Goal: Transaction & Acquisition: Purchase product/service

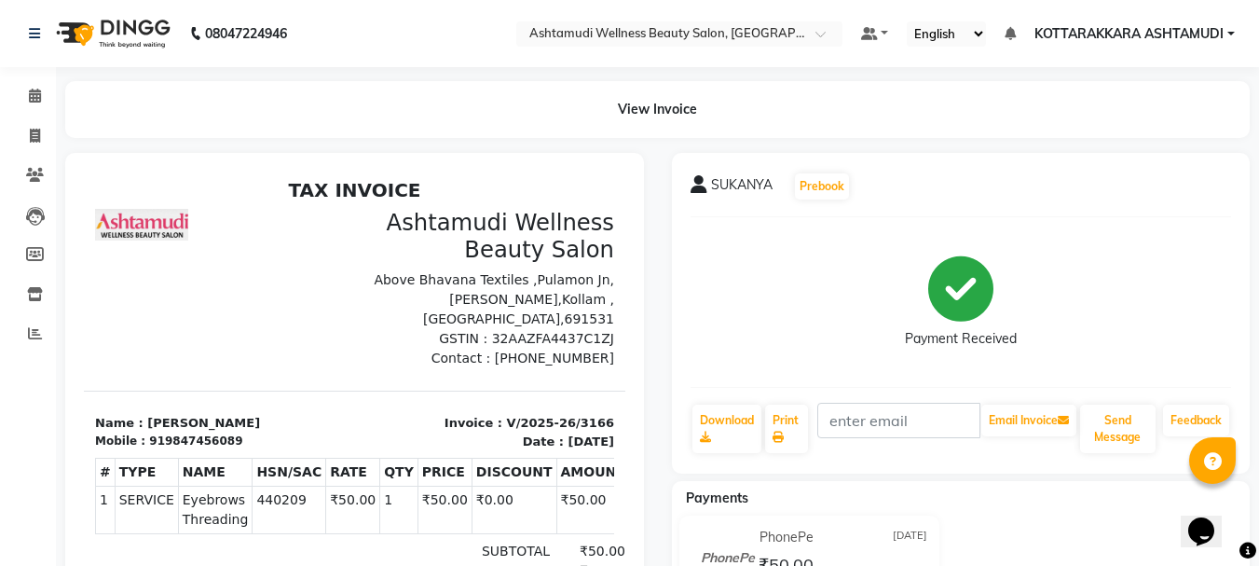
click at [1258, 172] on div "SUKANYA Prebook Payment Received Download Print Email Invoice Send Message Feed…" at bounding box center [961, 471] width 607 height 636
click at [34, 138] on icon at bounding box center [35, 136] width 10 height 14
select select "service"
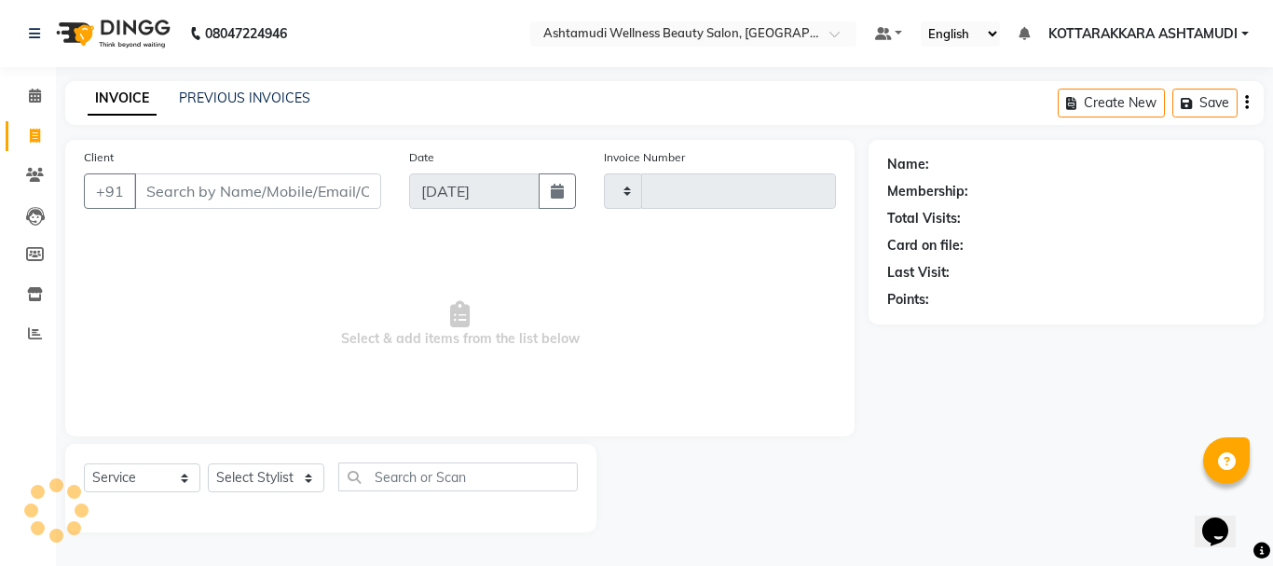
type input "3167"
select select "4664"
click at [280, 475] on select "Select Stylist" at bounding box center [266, 477] width 116 height 29
click at [208, 463] on select "Select Stylist AMRITHA DIVYA L Gita Mahali Jibi P R Karina Darjee KOTTARAKKARA …" at bounding box center [266, 477] width 116 height 29
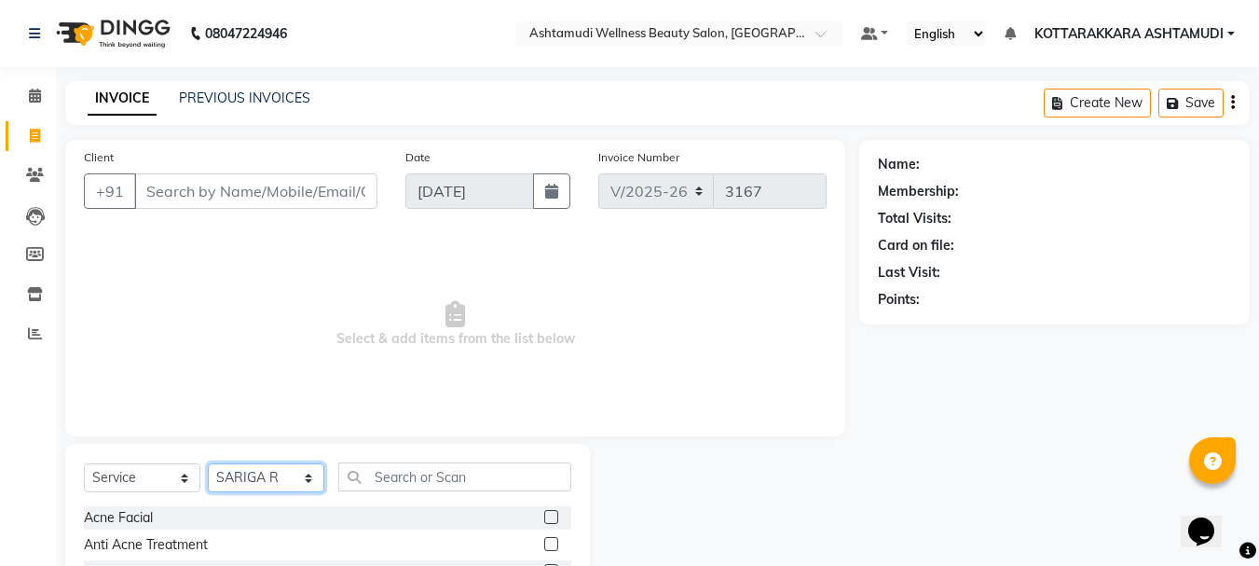
click at [263, 472] on select "Select Stylist AMRITHA DIVYA L Gita Mahali Jibi P R Karina Darjee KOTTARAKKARA …" at bounding box center [266, 477] width 116 height 29
select select "27427"
click at [208, 463] on select "Select Stylist AMRITHA DIVYA L Gita Mahali Jibi P R Karina Darjee KOTTARAKKARA …" at bounding box center [266, 477] width 116 height 29
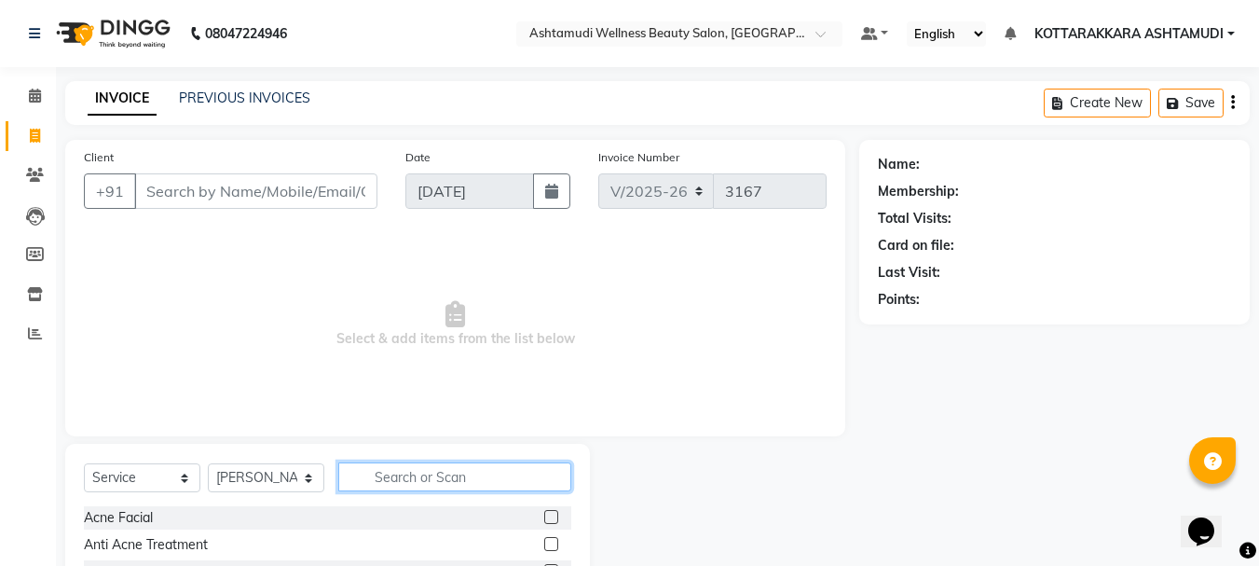
click at [475, 478] on input "text" at bounding box center [454, 476] width 233 height 29
type input "ice"
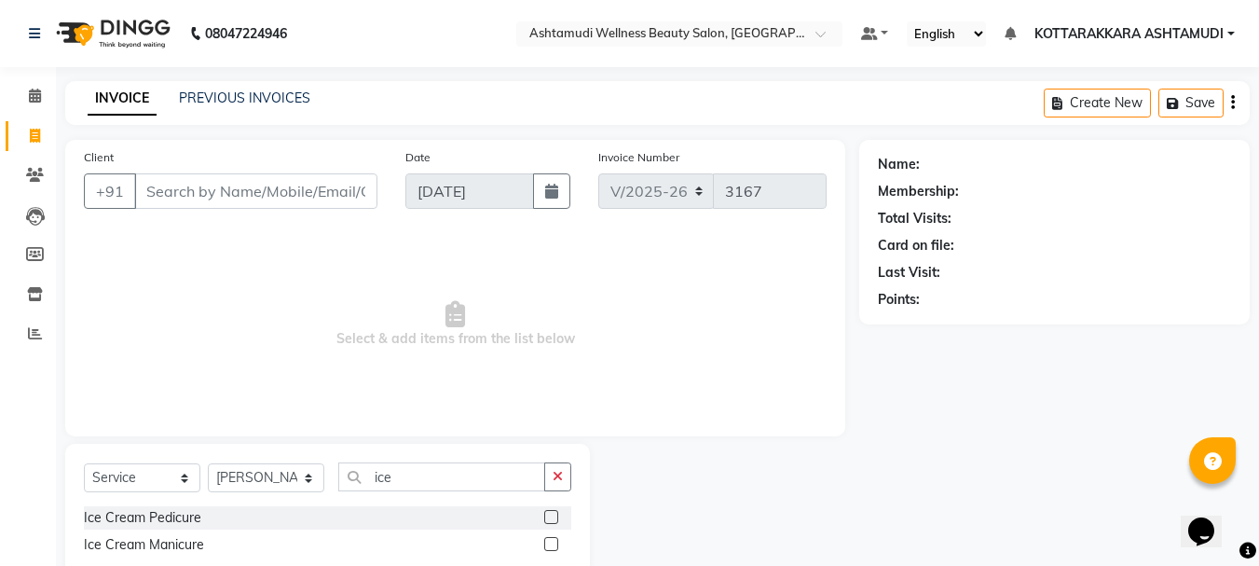
click at [546, 542] on label at bounding box center [551, 544] width 14 height 14
click at [546, 542] on input "checkbox" at bounding box center [550, 545] width 12 height 12
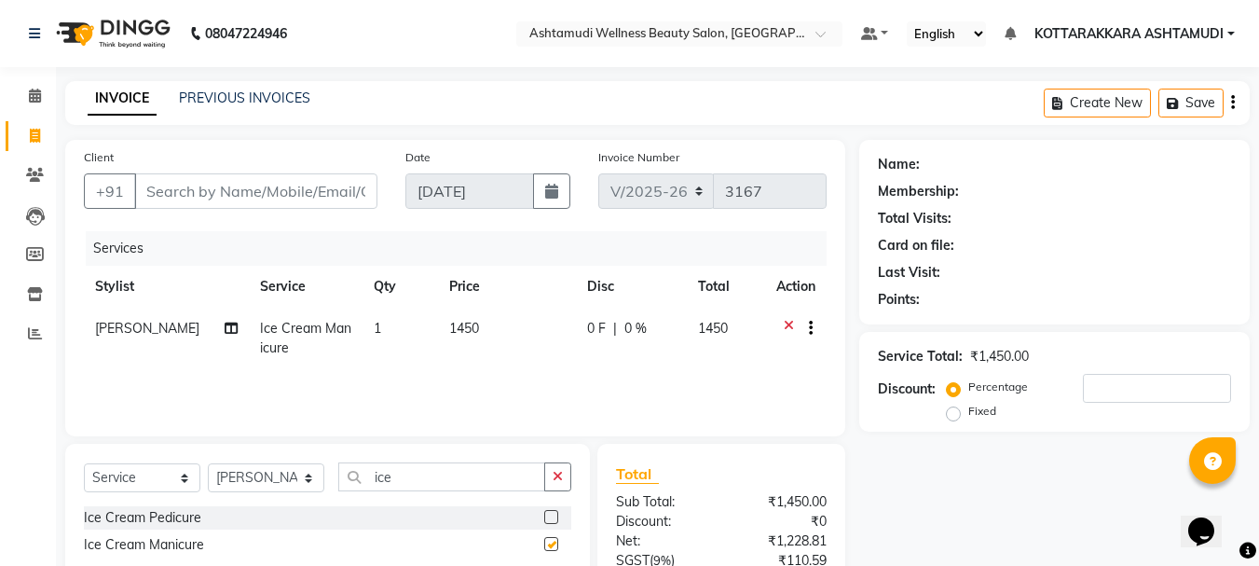
checkbox input "false"
click at [29, 98] on icon at bounding box center [35, 96] width 12 height 14
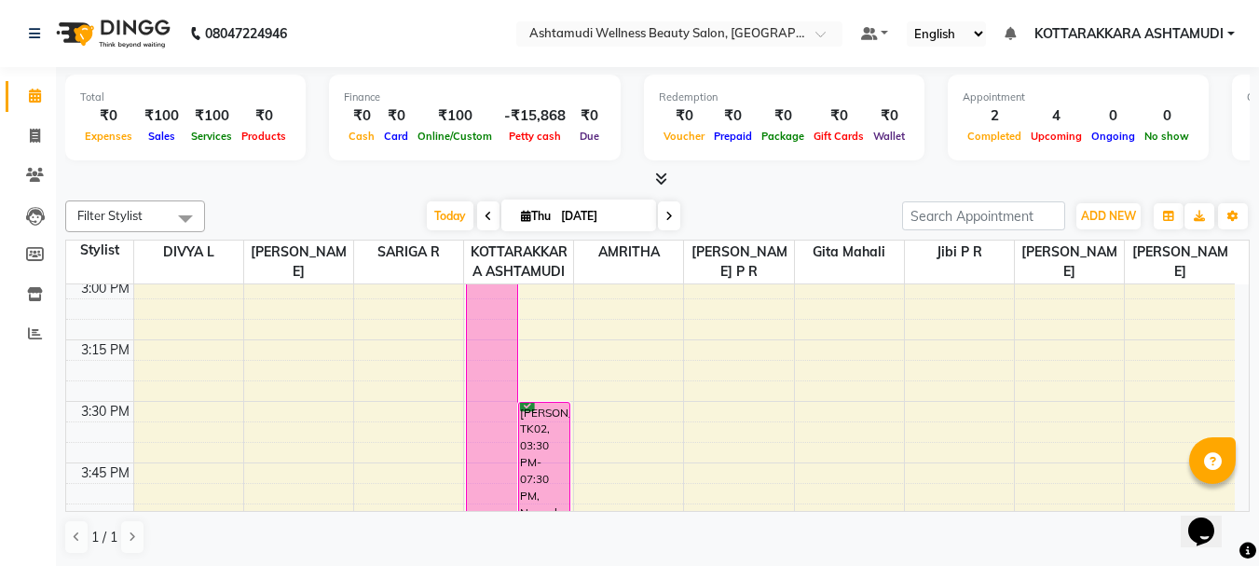
scroll to position [1771, 0]
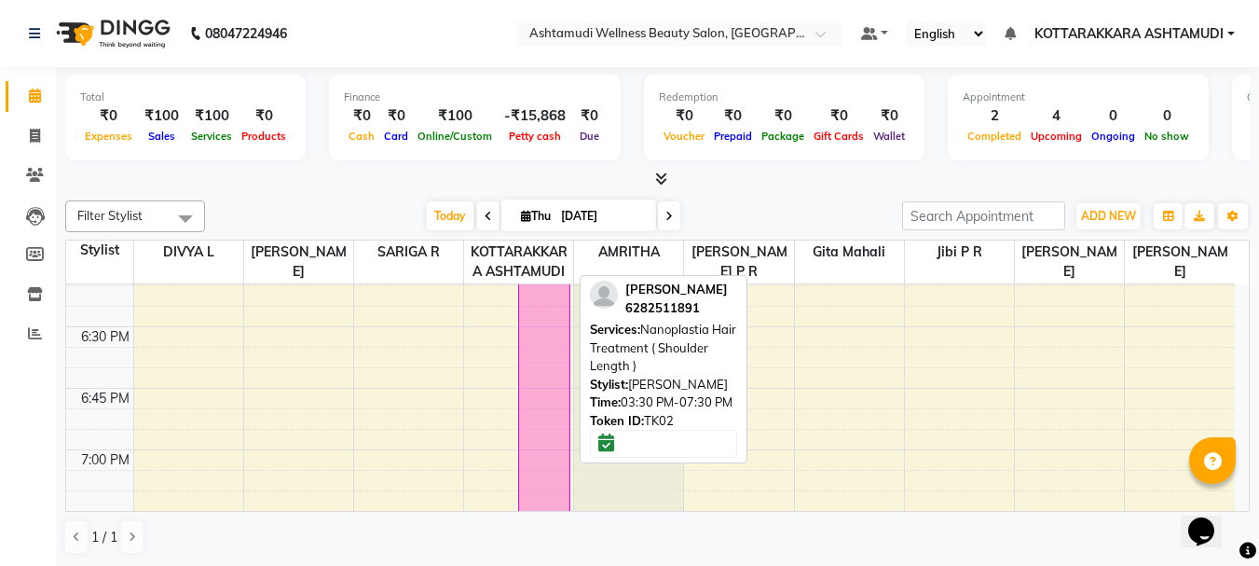
scroll to position [2516, 0]
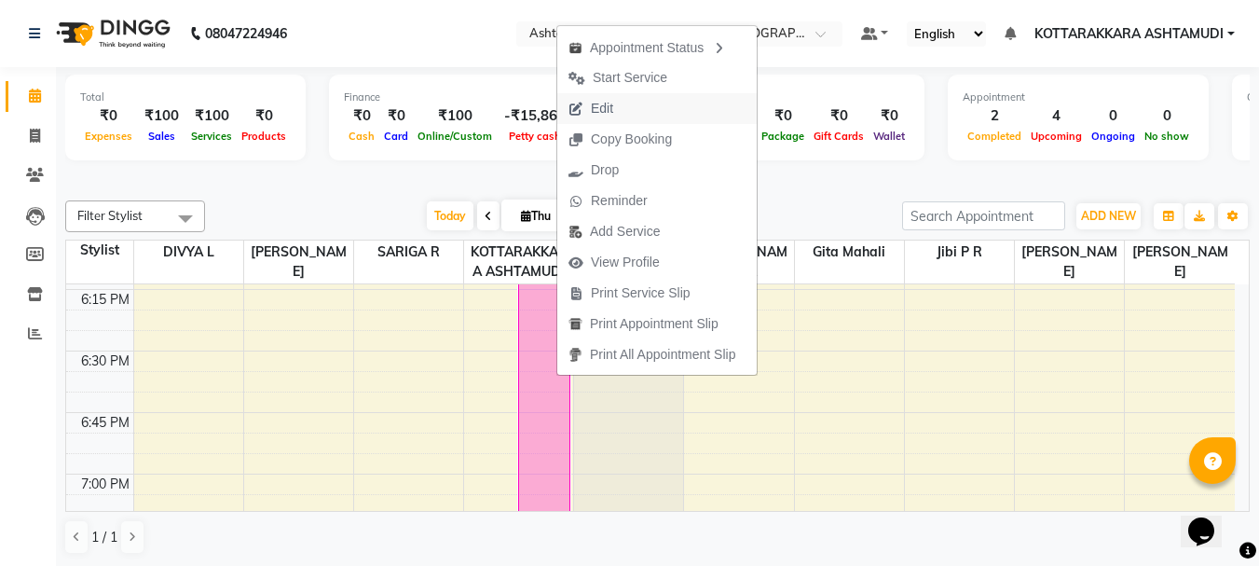
click at [603, 108] on span "Edit" at bounding box center [602, 109] width 22 height 20
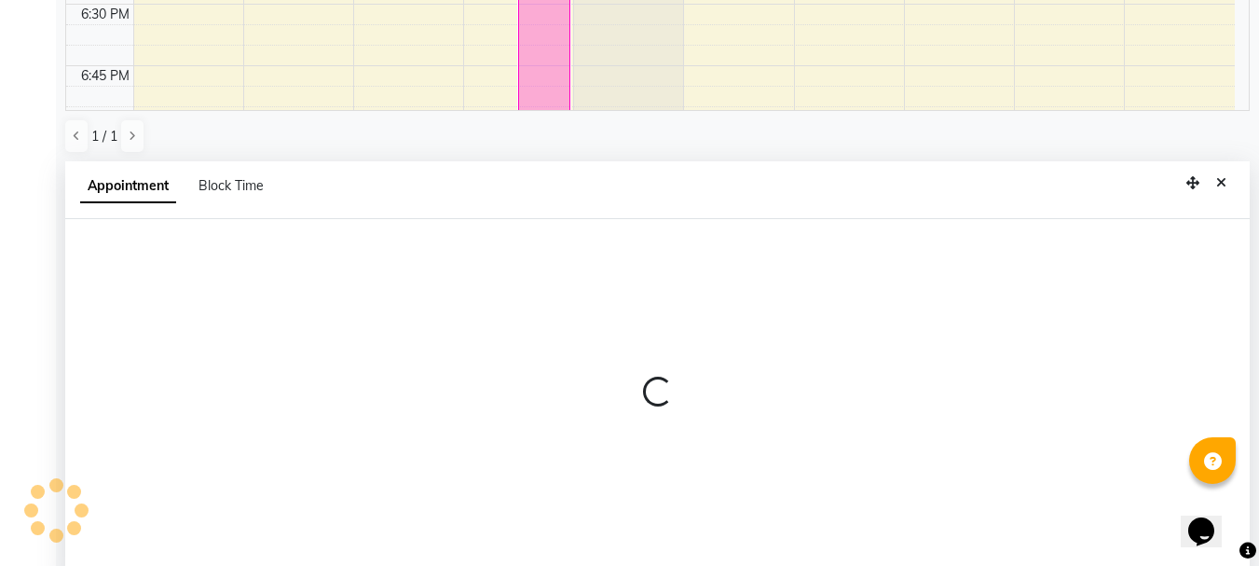
scroll to position [366, 0]
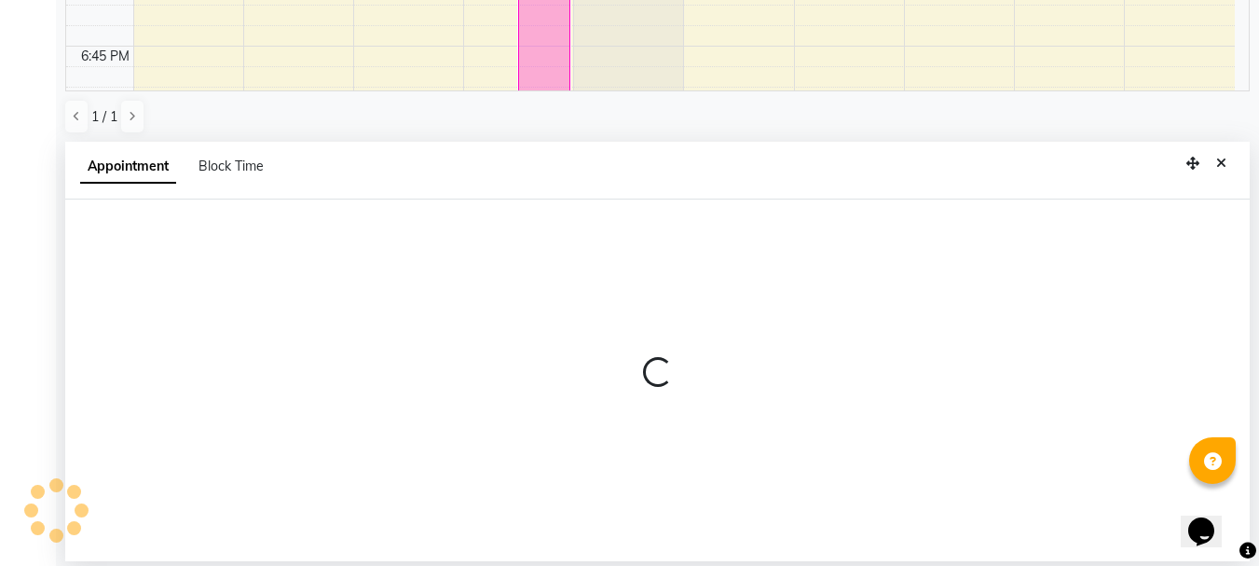
select select "tentative"
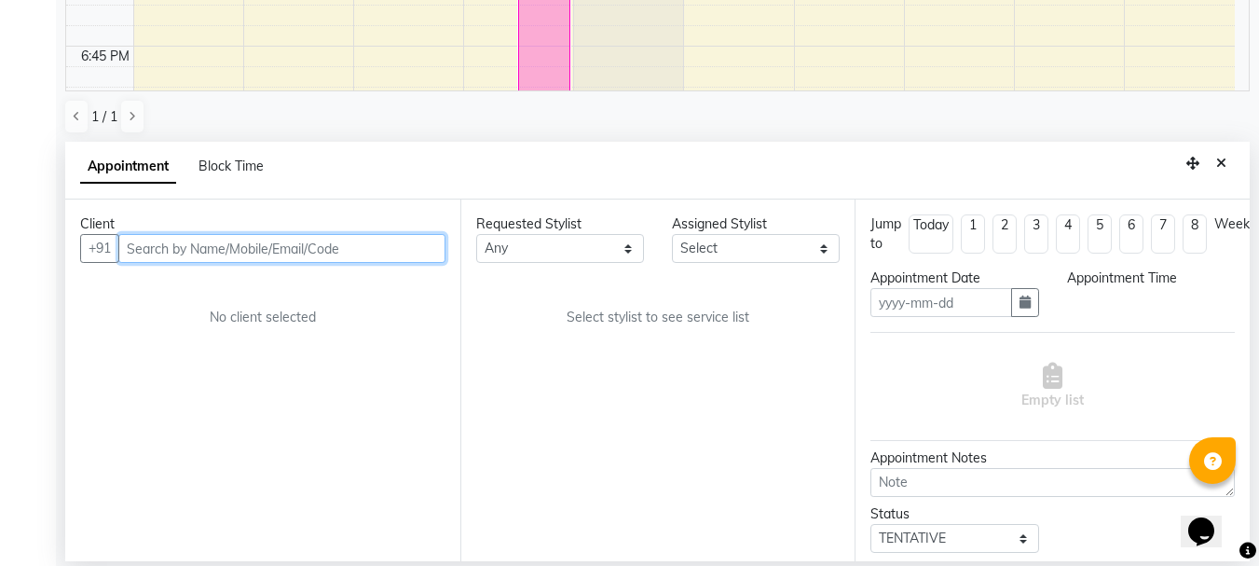
type input "[DATE]"
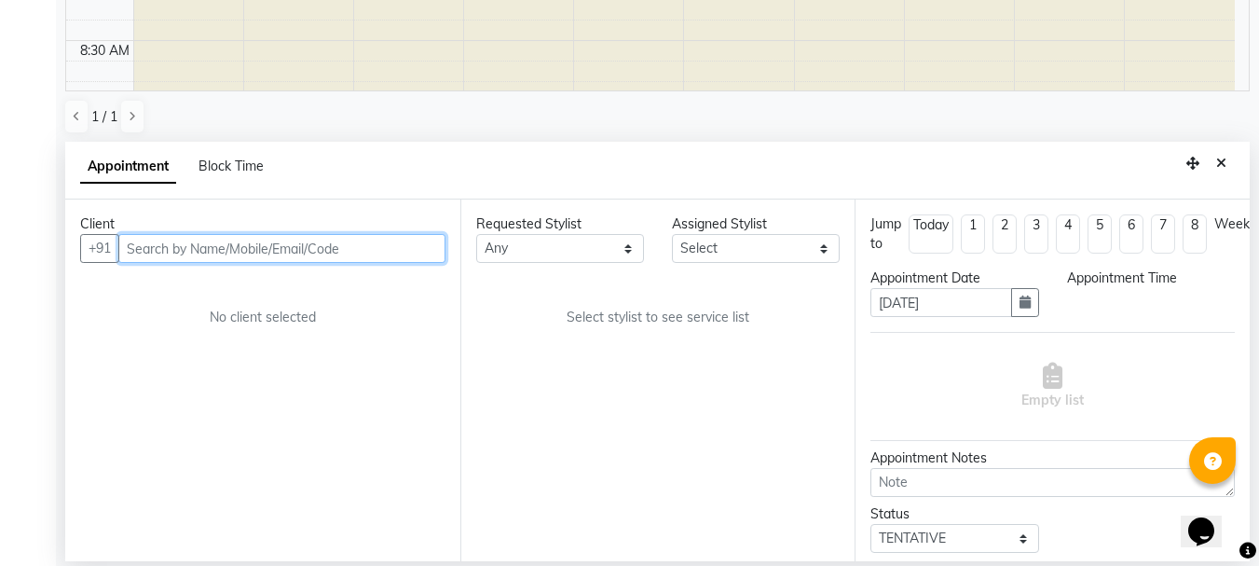
select select "confirm booking"
select select "930"
select select "27462"
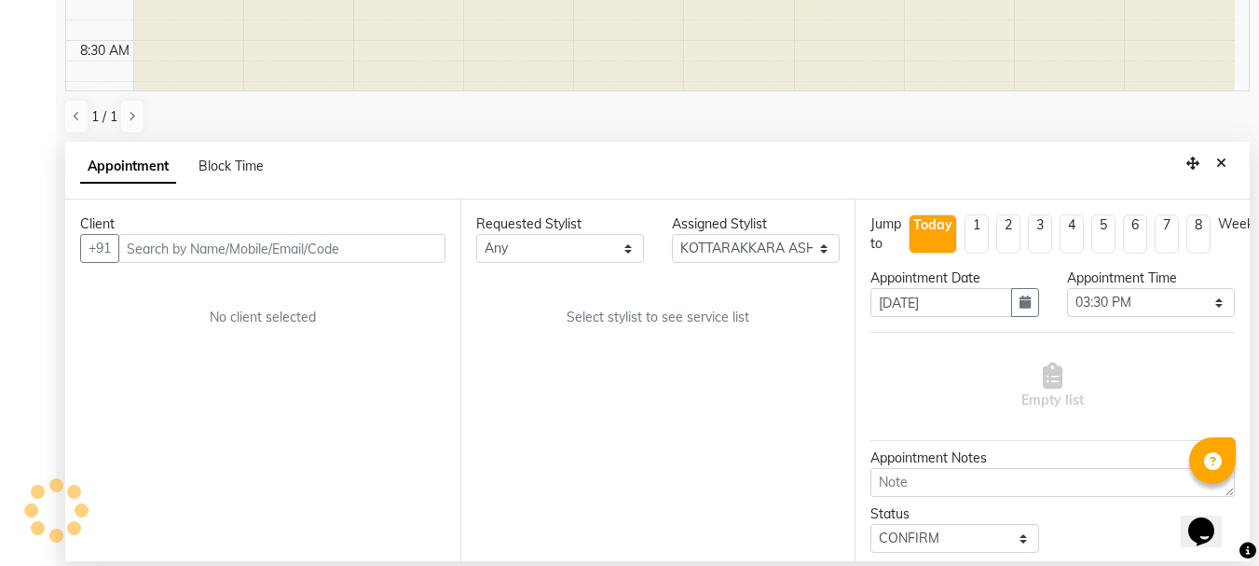
select select "2028"
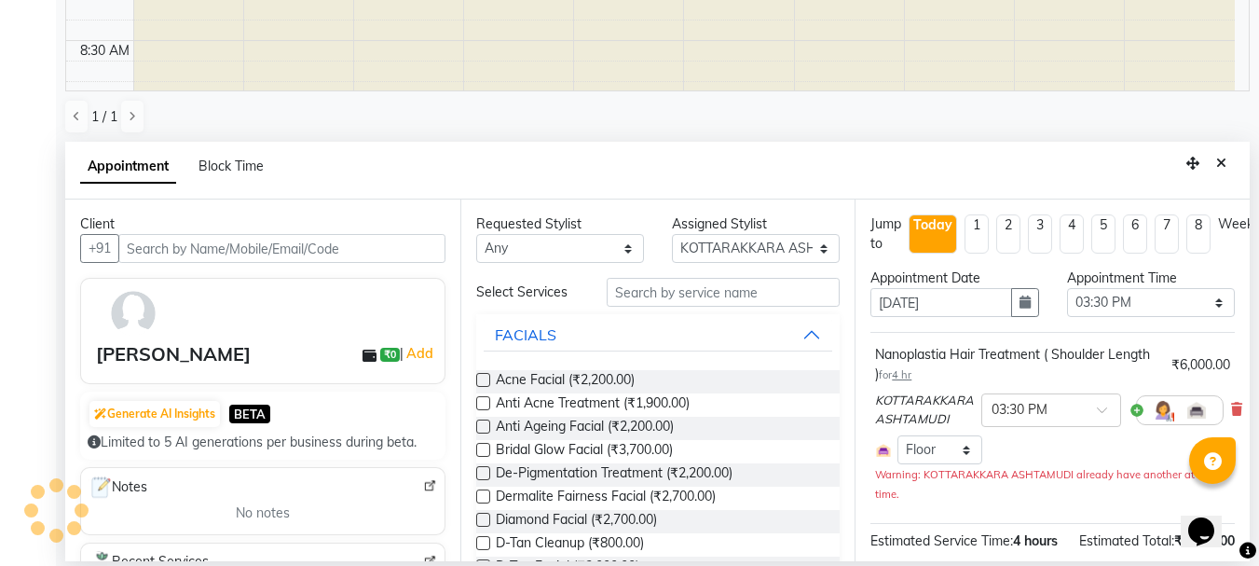
scroll to position [739, 0]
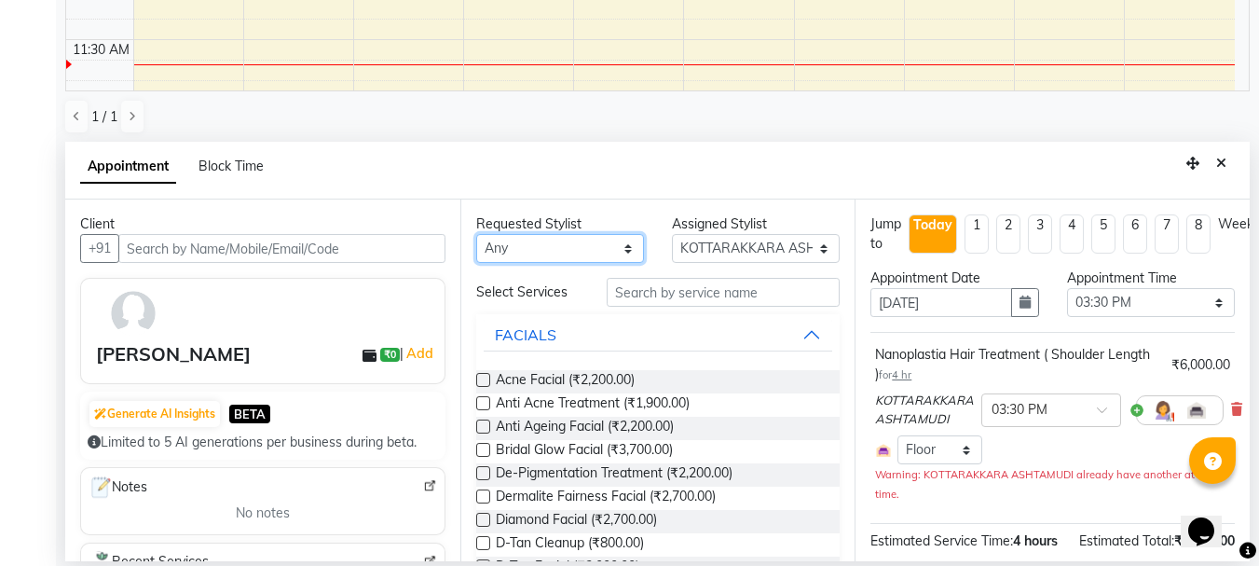
click at [576, 242] on select "Any AMRITHA DIVYA L Gita Mahali Jibi P R Karina Darjee KOTTARAKKARA ASHTAMUDI N…" at bounding box center [560, 248] width 168 height 29
select select "27462"
click at [476, 234] on select "Any AMRITHA DIVYA L Gita Mahali Jibi P R Karina Darjee KOTTARAKKARA ASHTAMUDI N…" at bounding box center [560, 248] width 168 height 29
click at [1019, 304] on icon "button" at bounding box center [1024, 301] width 11 height 13
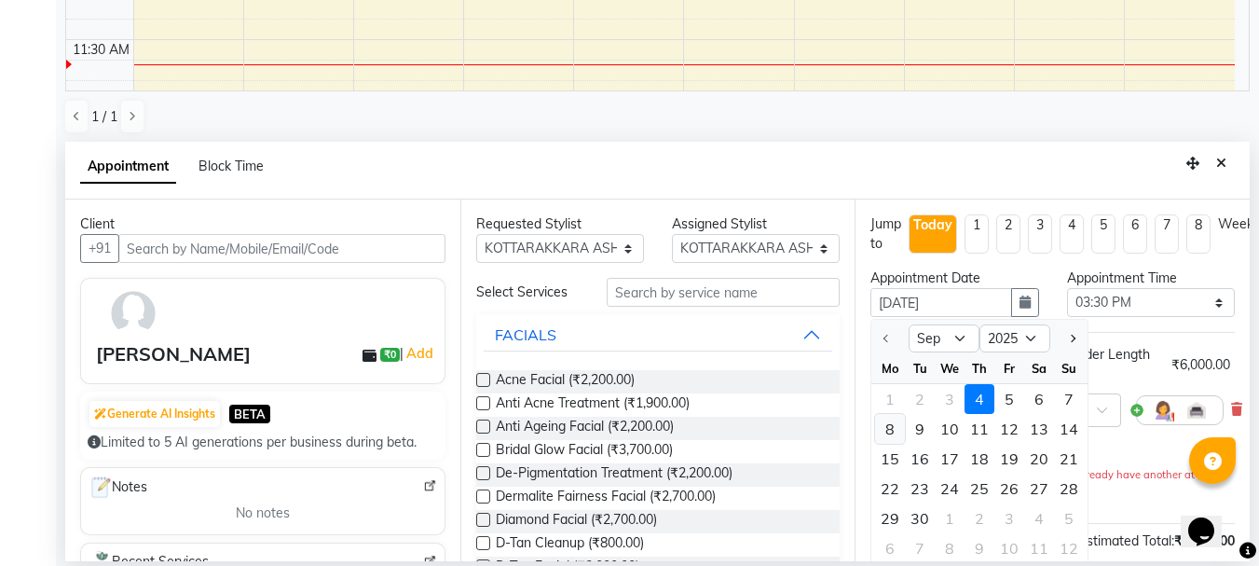
click at [890, 430] on div "8" at bounding box center [890, 429] width 30 height 30
type input "08-09-2025"
select select "930"
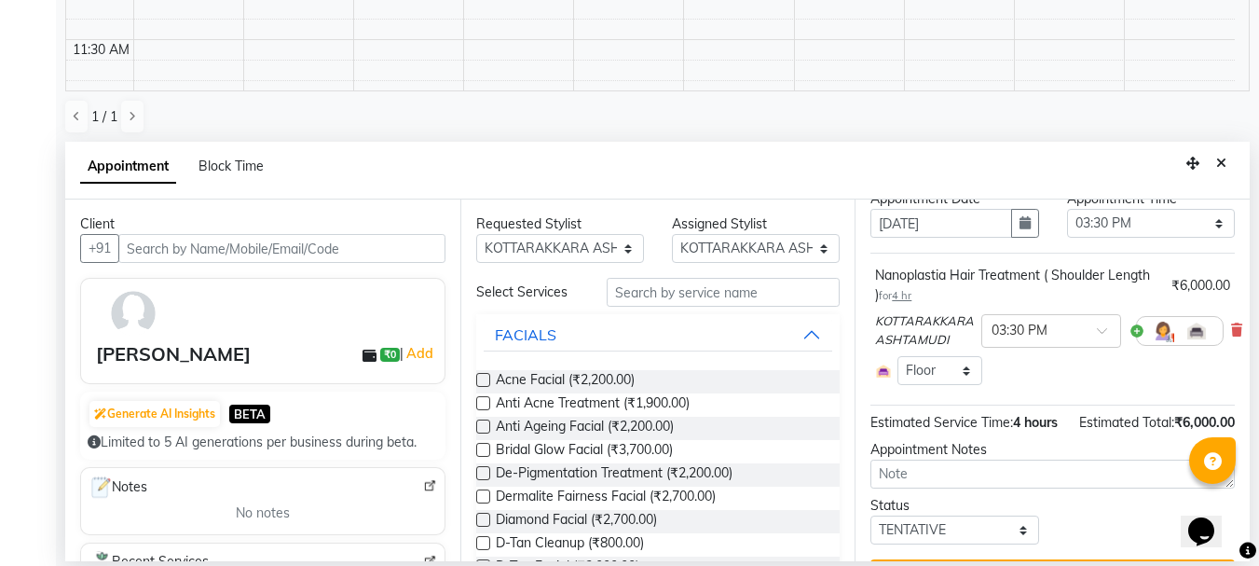
scroll to position [159, 0]
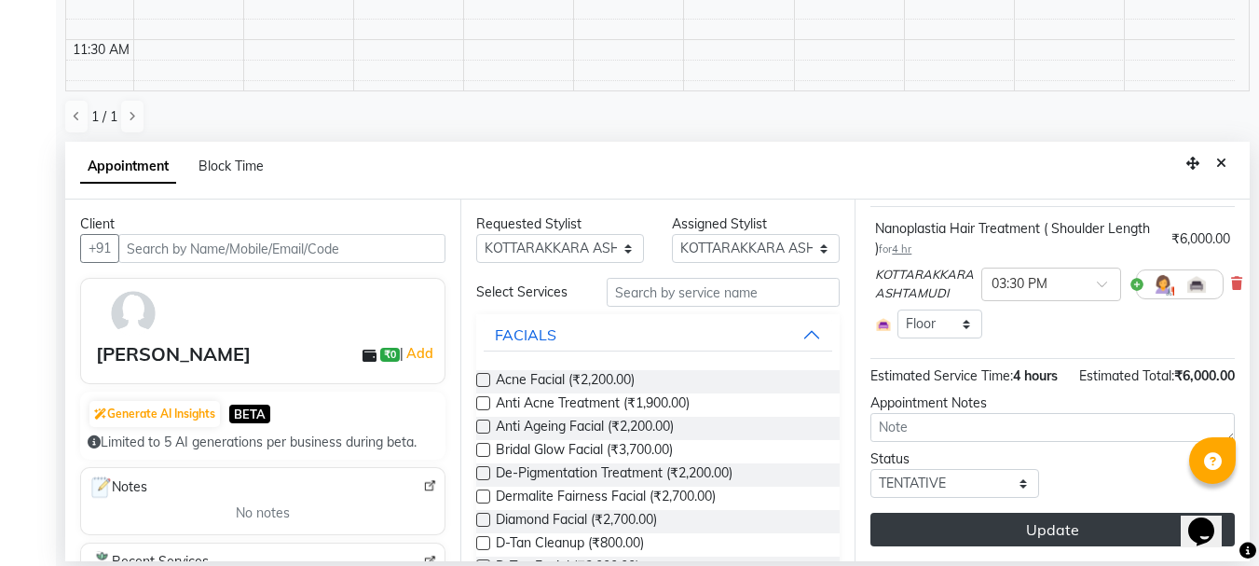
click at [960, 515] on button "Update" at bounding box center [1052, 530] width 364 height 34
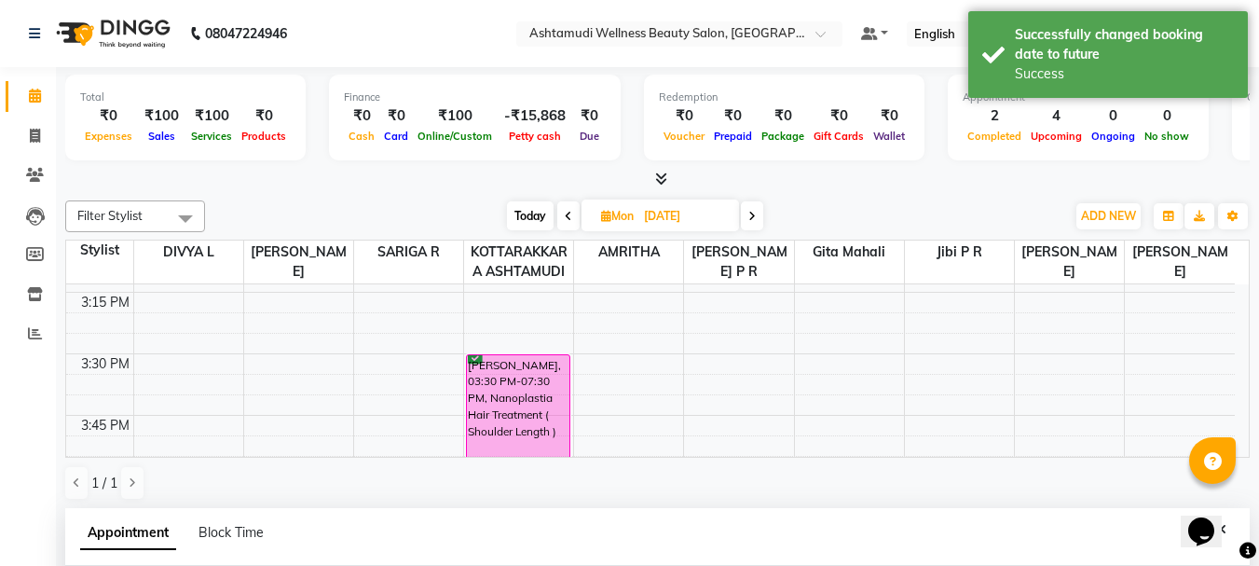
scroll to position [2137, 0]
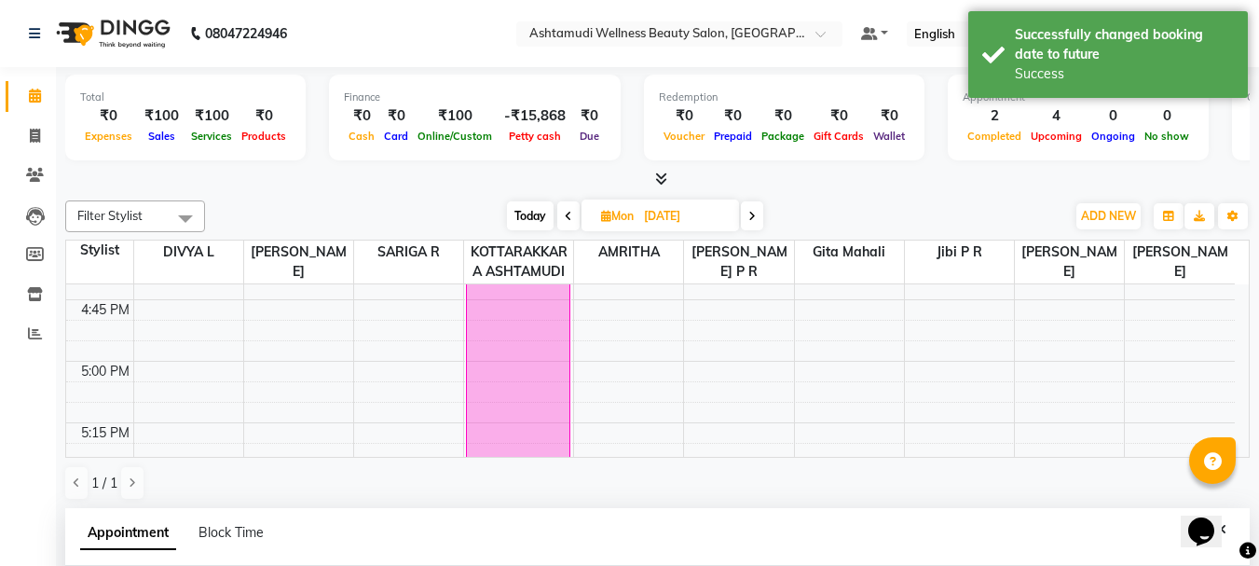
click at [537, 219] on span "Today" at bounding box center [530, 215] width 47 height 29
type input "[DATE]"
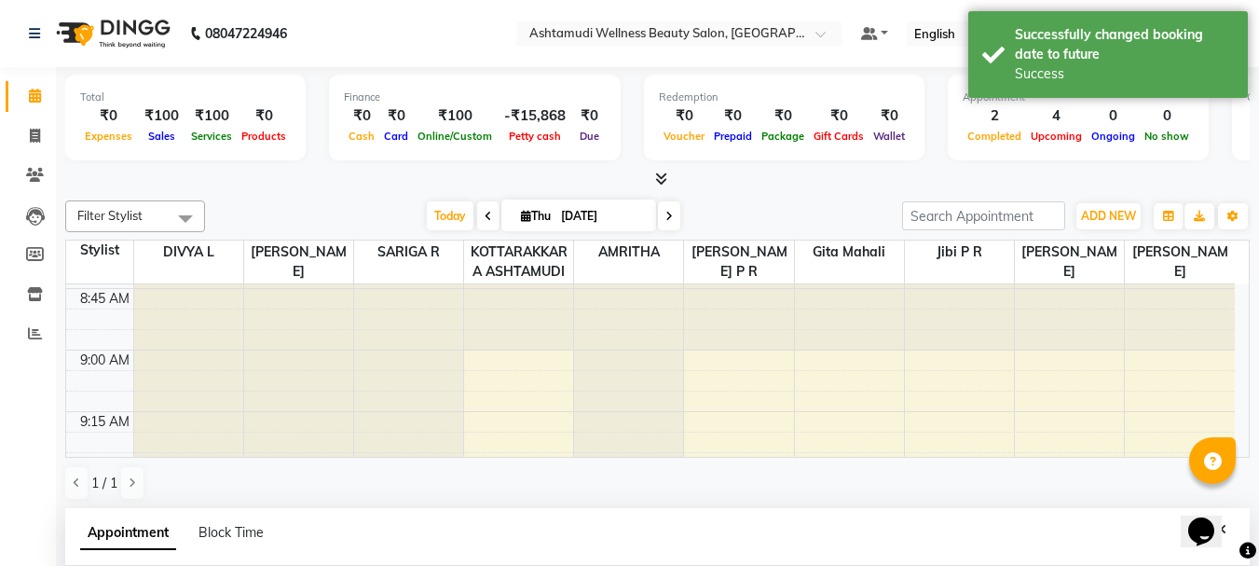
scroll to position [0, 0]
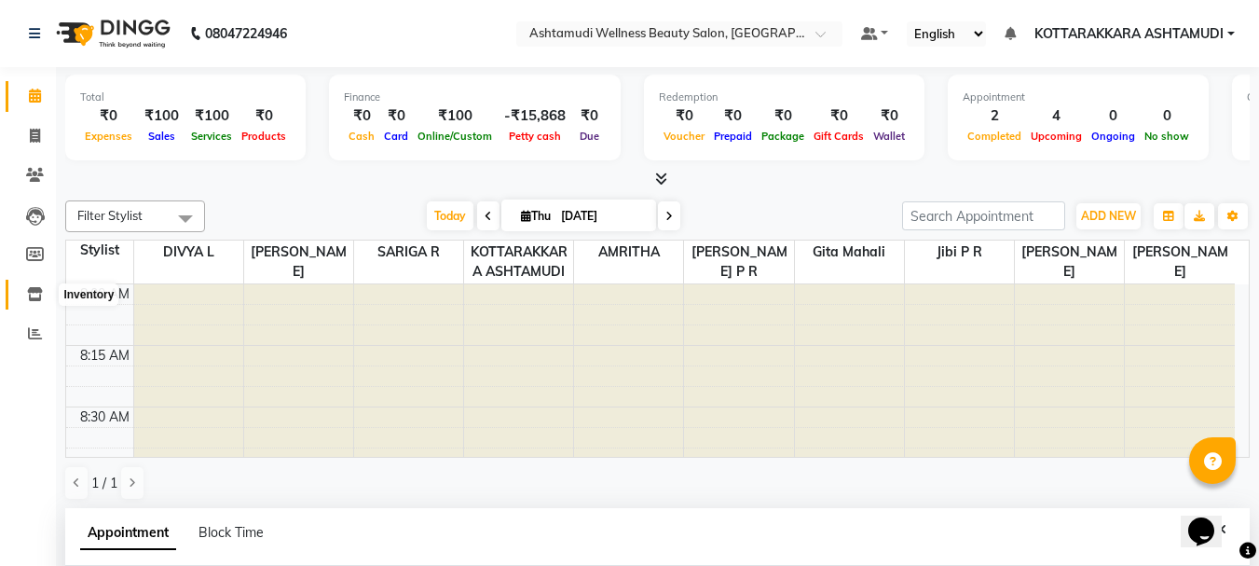
click at [39, 295] on icon at bounding box center [35, 294] width 16 height 14
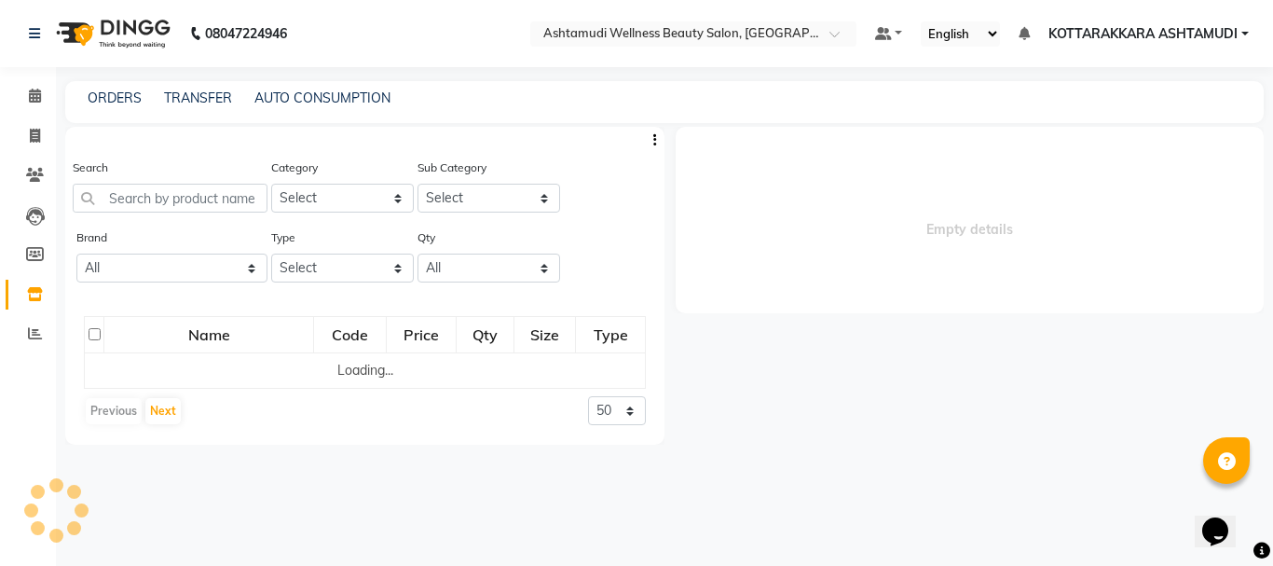
select select
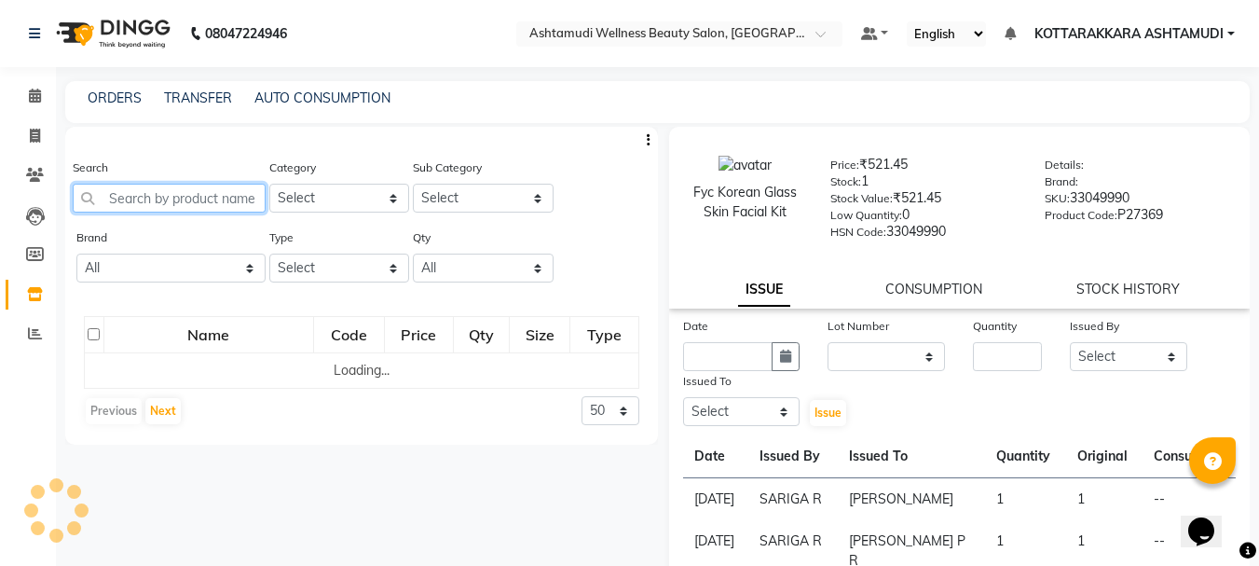
drag, startPoint x: 185, startPoint y: 193, endPoint x: 206, endPoint y: 192, distance: 20.5
click at [188, 192] on input "text" at bounding box center [169, 198] width 193 height 29
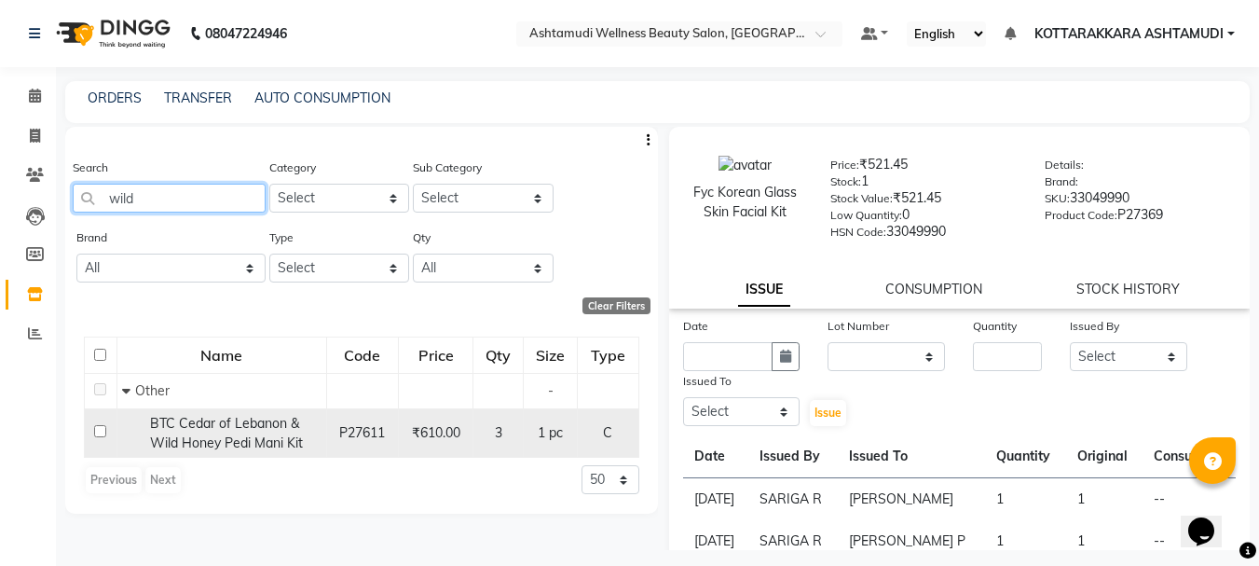
type input "wild"
click at [98, 431] on input "checkbox" at bounding box center [100, 431] width 12 height 12
checkbox input "true"
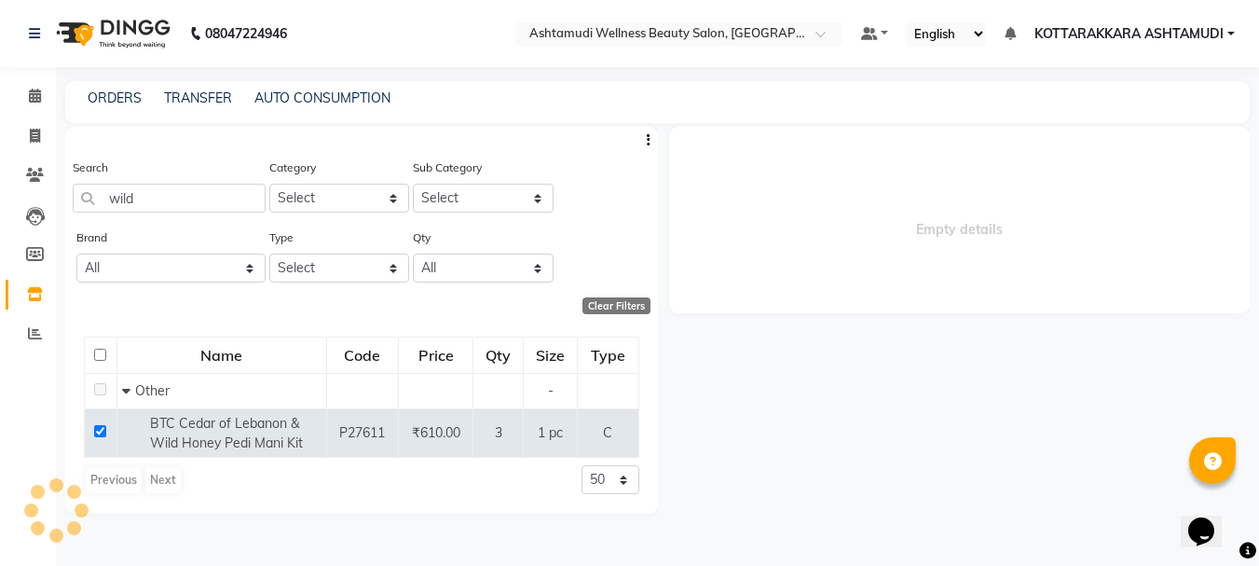
select select
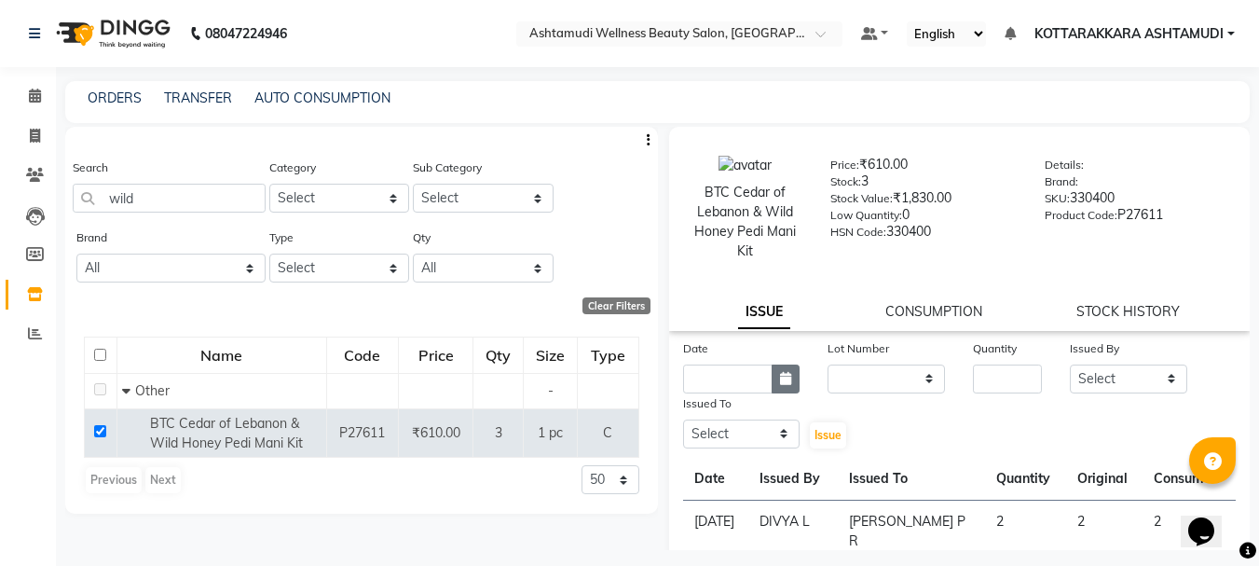
click at [772, 385] on button "button" at bounding box center [786, 378] width 28 height 29
select select "9"
select select "2025"
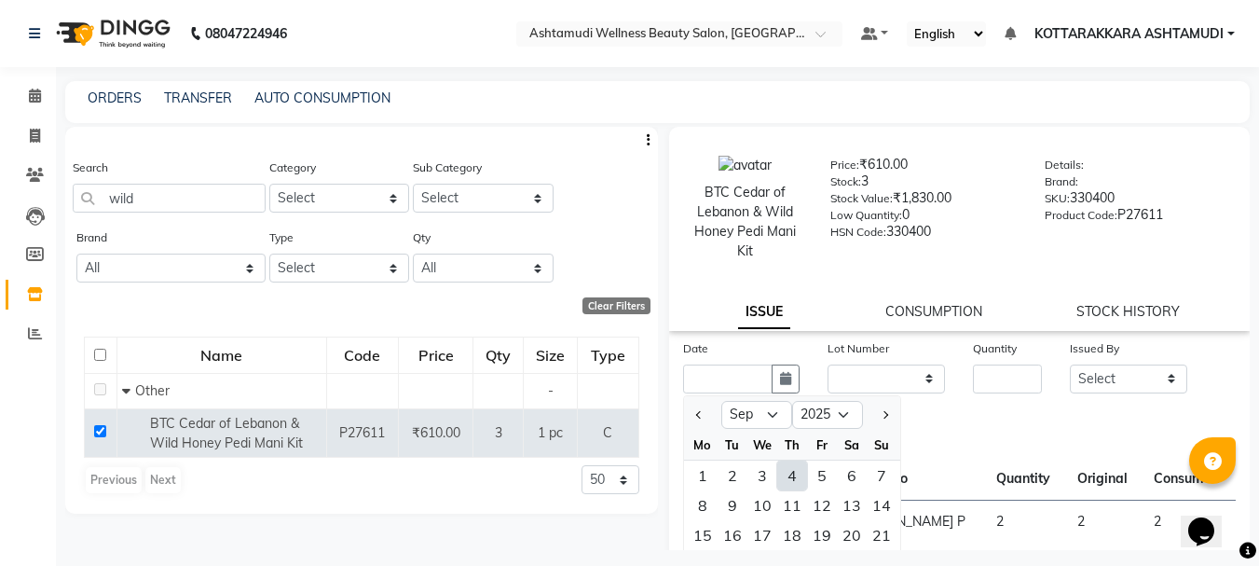
click at [793, 479] on div "4" at bounding box center [792, 475] width 30 height 30
type input "[DATE]"
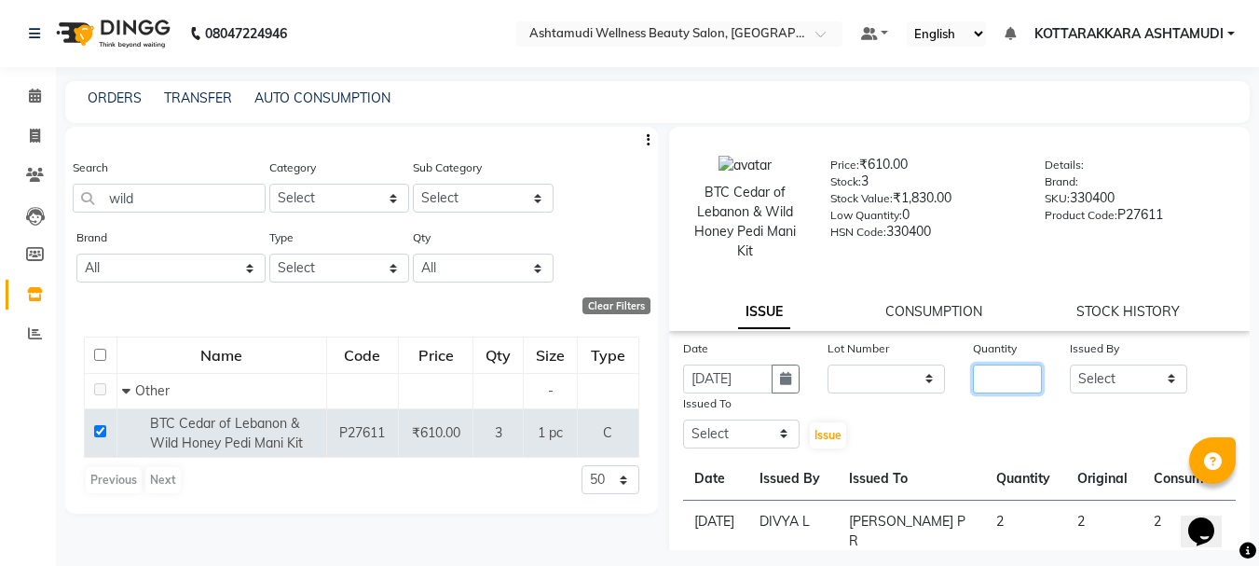
click at [998, 373] on input "number" at bounding box center [1007, 378] width 69 height 29
type input "2"
click at [1133, 383] on select "Select AMRITHA DIVYA L Gita Mahali Jibi P R Karina Darjee KOTTARAKKARA ASHTAMUD…" at bounding box center [1128, 378] width 117 height 29
select select "27423"
click at [1070, 364] on select "Select AMRITHA DIVYA L Gita Mahali Jibi P R Karina Darjee KOTTARAKKARA ASHTAMUD…" at bounding box center [1128, 378] width 117 height 29
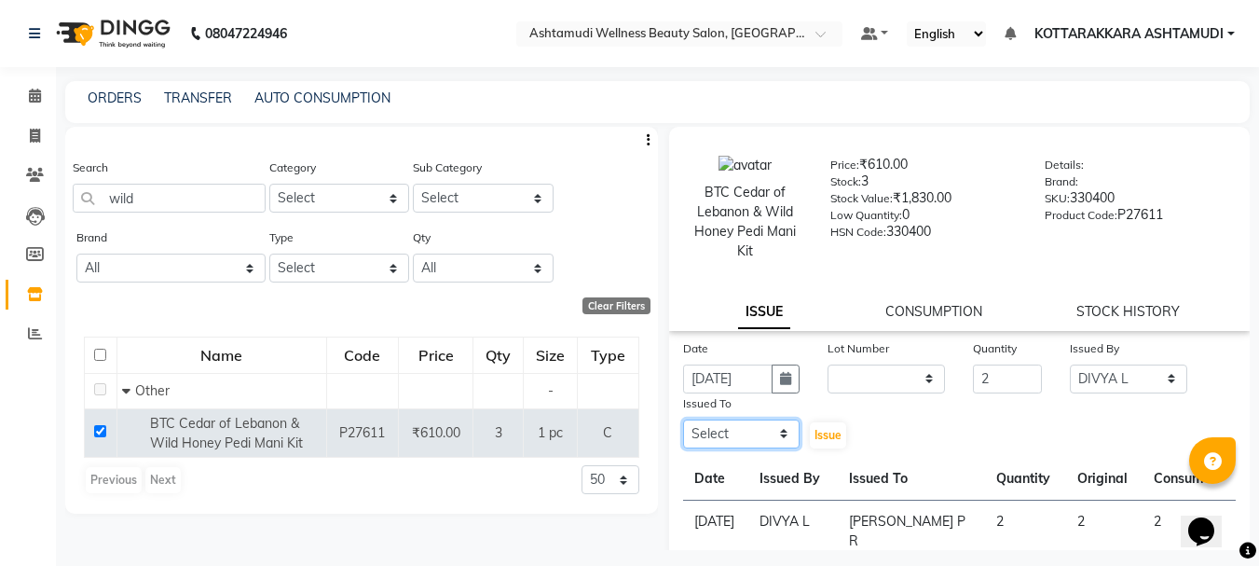
click at [729, 429] on select "Select AMRITHA DIVYA L Gita Mahali Jibi P R Karina Darjee KOTTARAKKARA ASHTAMUD…" at bounding box center [741, 433] width 117 height 29
select select "27427"
click at [683, 419] on select "Select AMRITHA DIVYA L Gita Mahali Jibi P R Karina Darjee KOTTARAKKARA ASHTAMUD…" at bounding box center [741, 433] width 117 height 29
click at [830, 436] on span "Issue" at bounding box center [827, 435] width 27 height 14
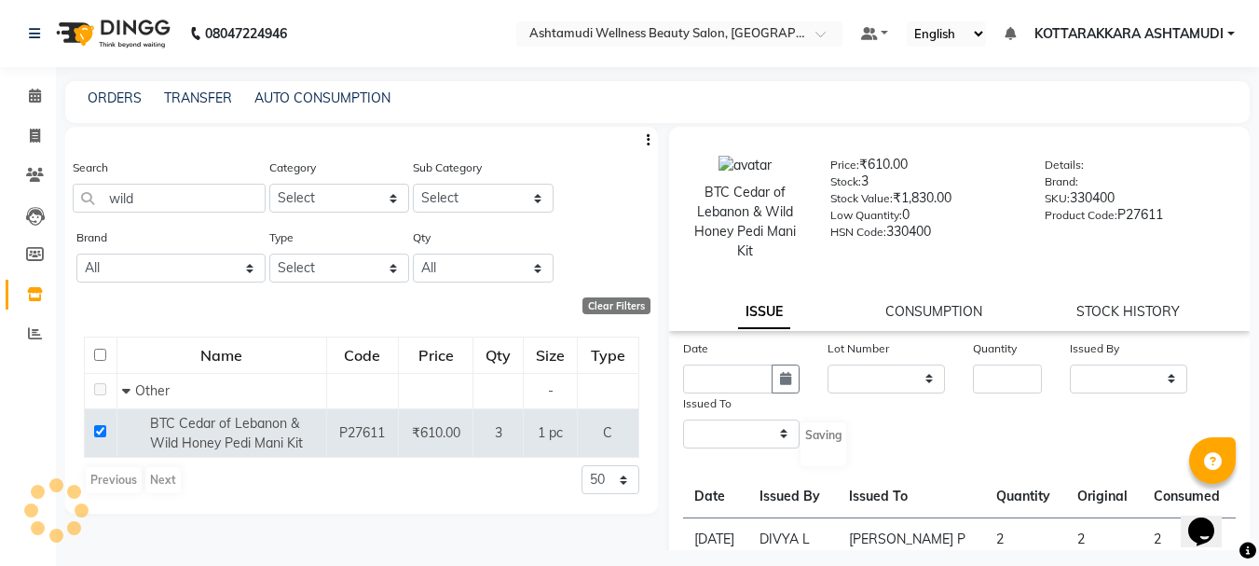
select select
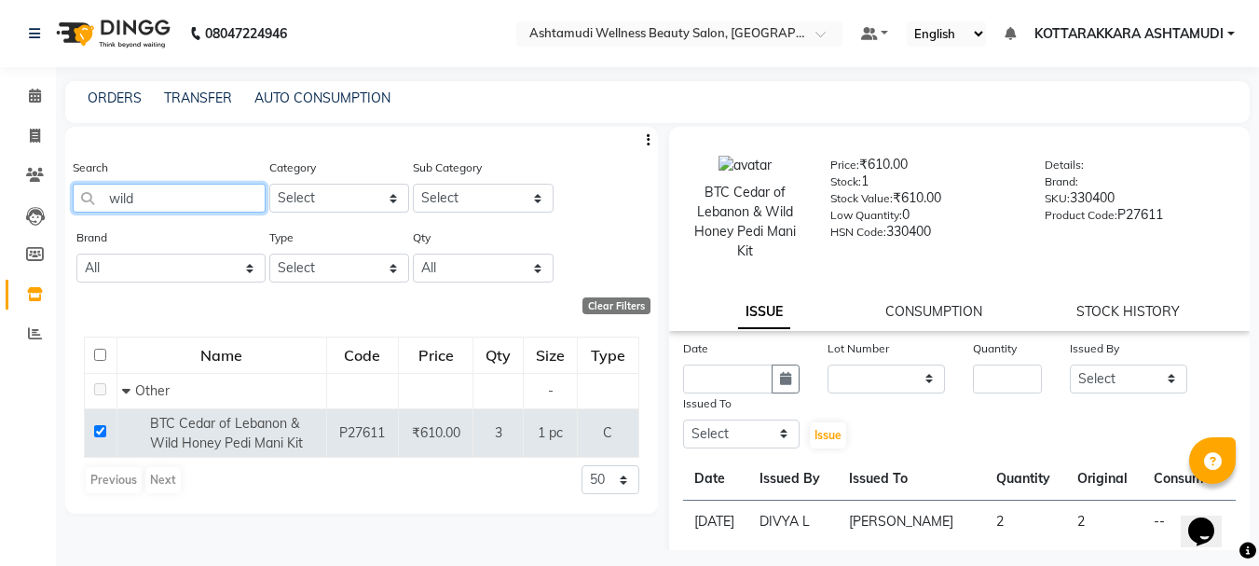
drag, startPoint x: 144, startPoint y: 198, endPoint x: 336, endPoint y: 62, distance: 236.1
click at [192, 157] on div "Search wild" at bounding box center [169, 184] width 193 height 55
type input "w"
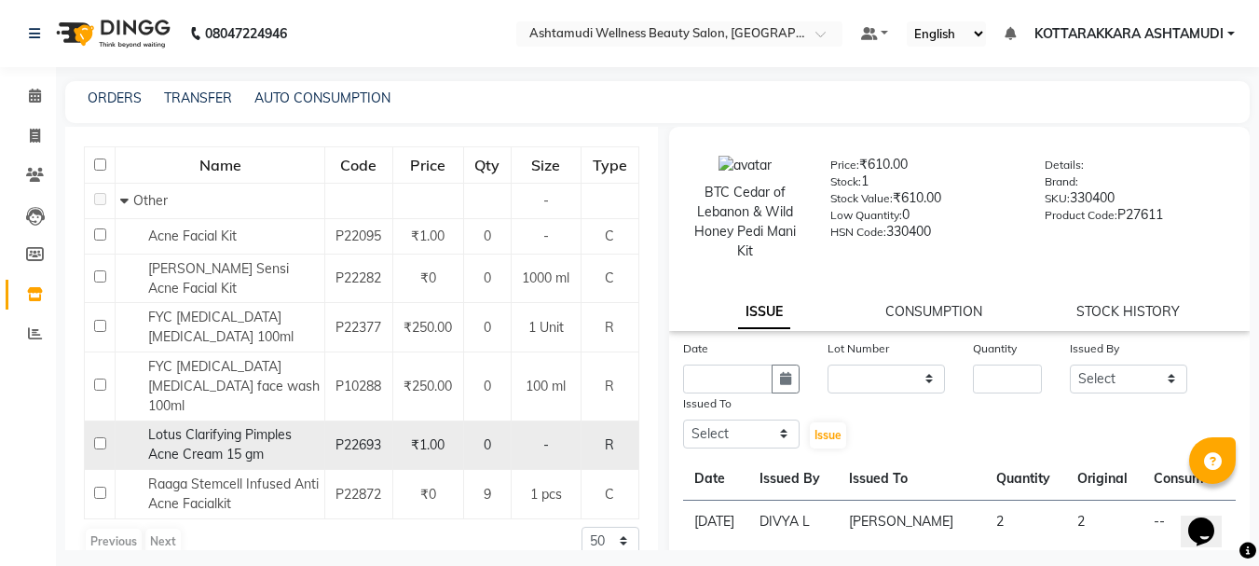
scroll to position [196, 0]
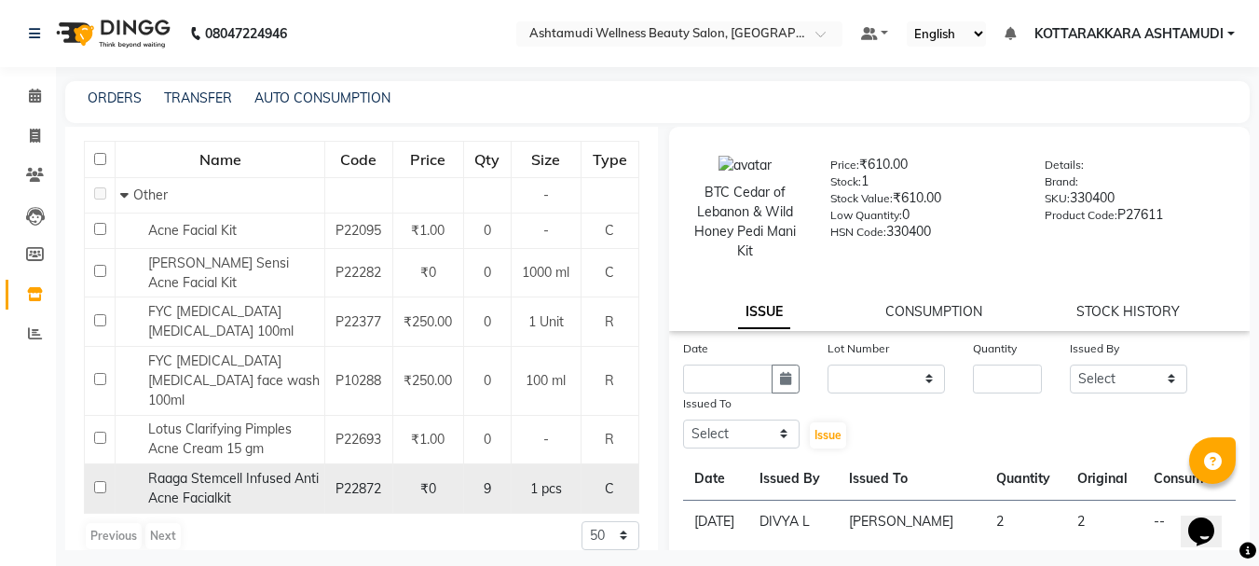
type input "acn"
click at [173, 472] on span "Raaga Stemcell Infused Anti Acne Facialkit" at bounding box center [233, 488] width 171 height 36
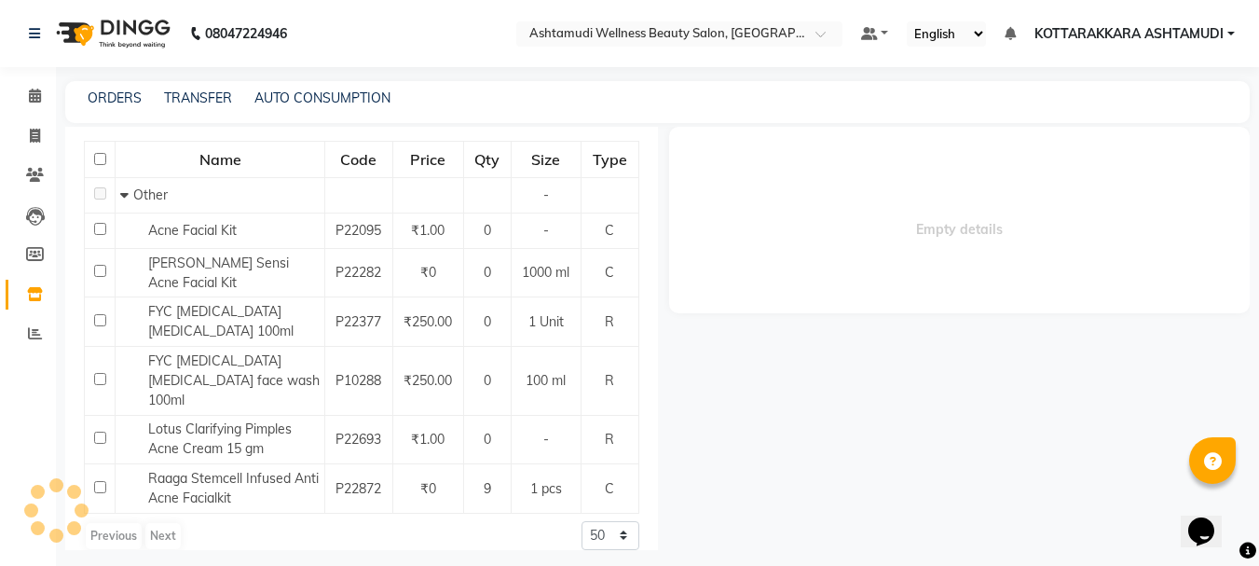
select select
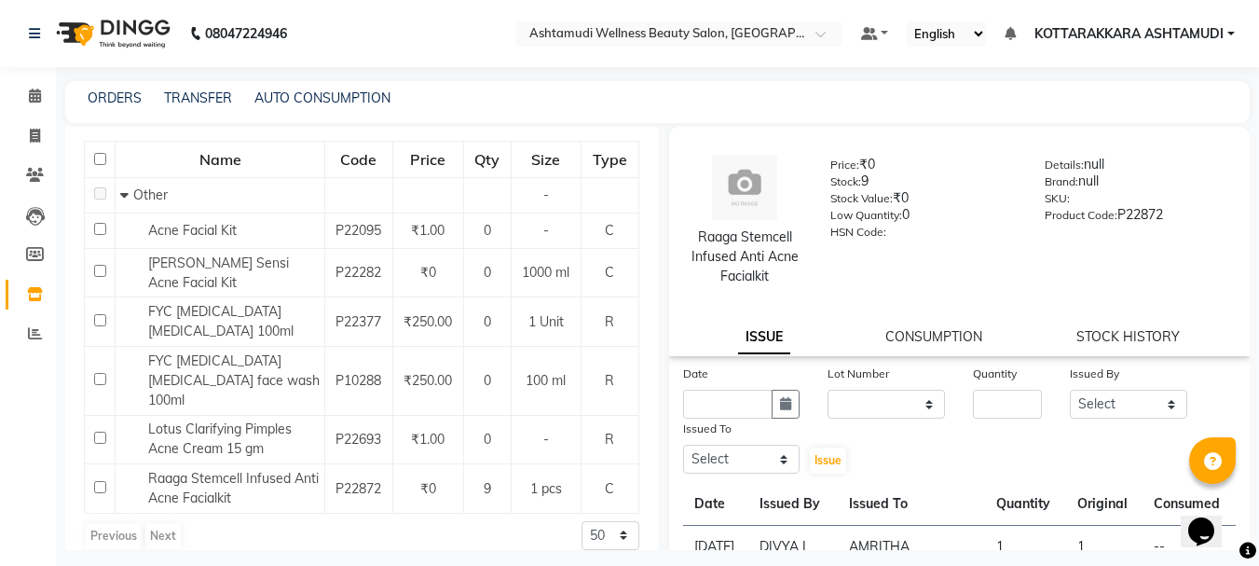
scroll to position [93, 0]
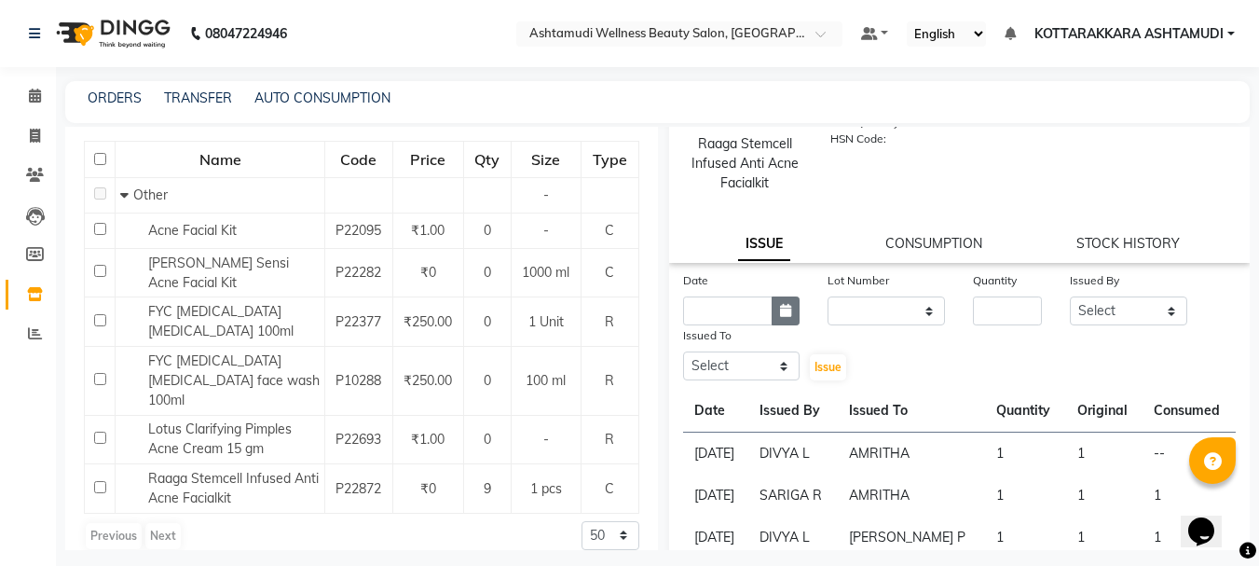
click at [782, 307] on icon "button" at bounding box center [785, 310] width 11 height 13
select select "9"
select select "2025"
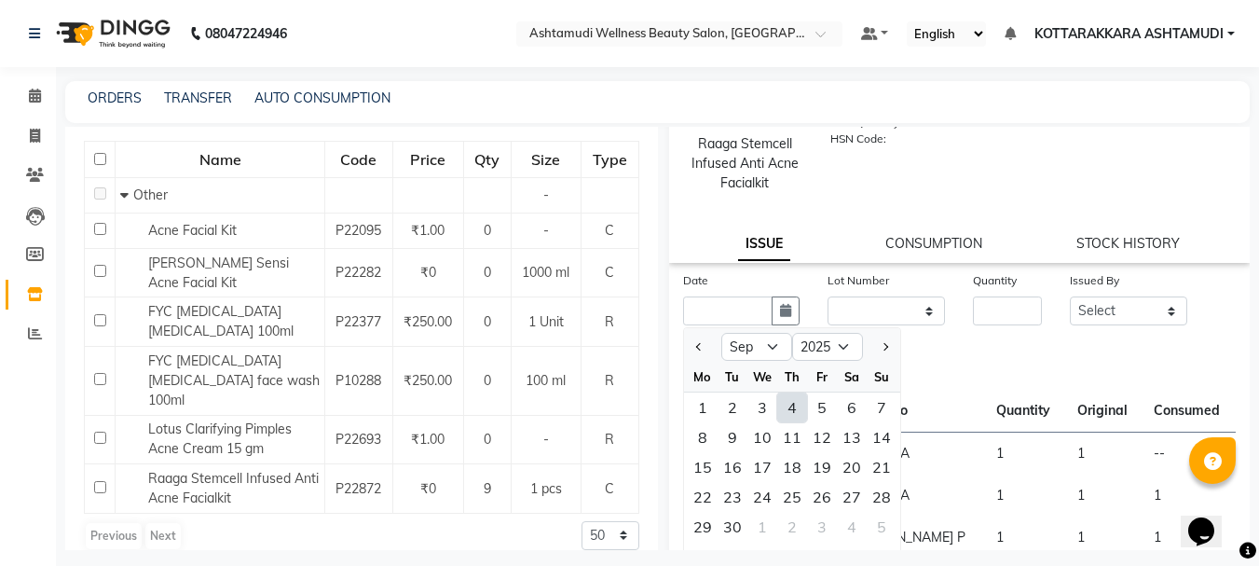
click at [779, 415] on div "4" at bounding box center [792, 407] width 30 height 30
type input "[DATE]"
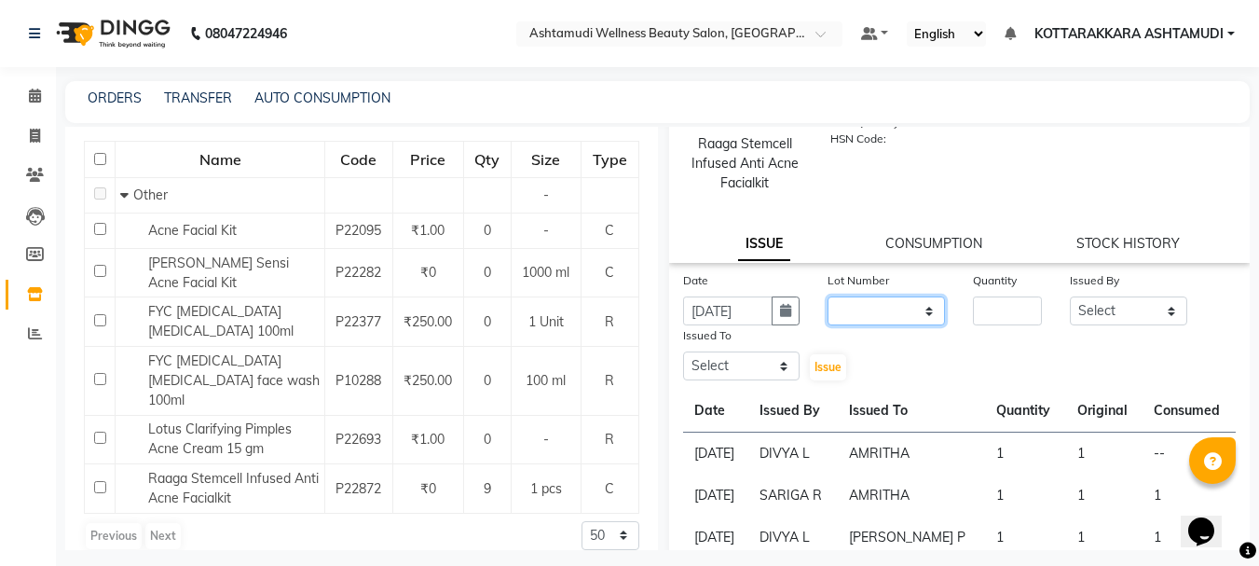
click at [895, 303] on select "None" at bounding box center [886, 310] width 117 height 29
select select "0: null"
click at [828, 296] on select "None" at bounding box center [886, 310] width 117 height 29
click at [974, 314] on input "number" at bounding box center [1007, 310] width 69 height 29
type input "1"
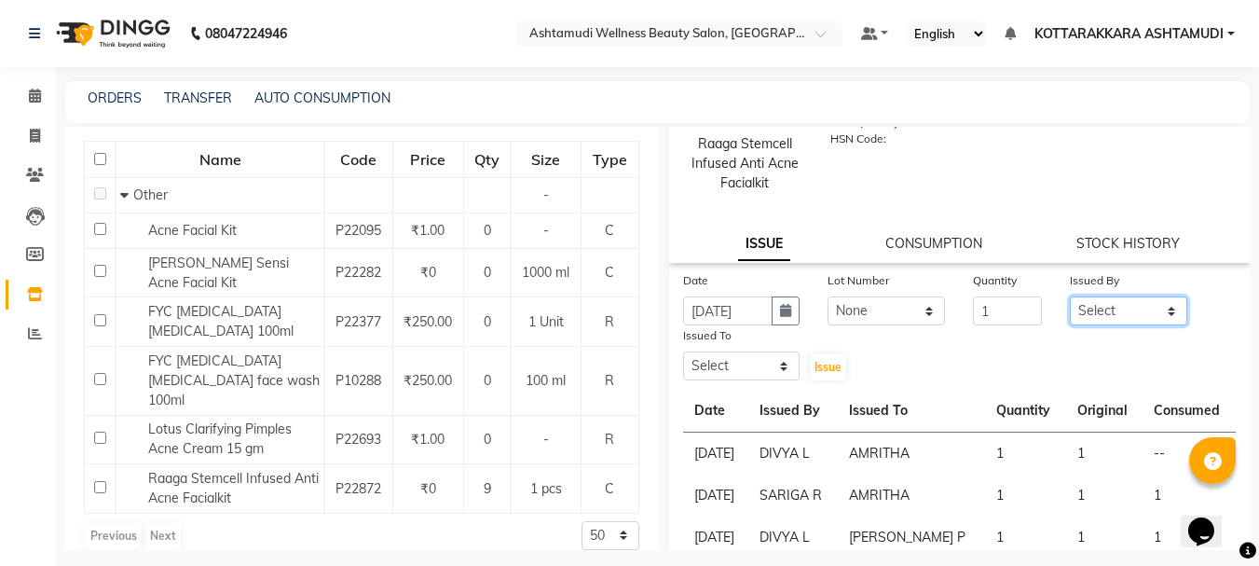
click at [1075, 307] on select "Select AMRITHA DIVYA L Gita Mahali Jibi P R Karina Darjee KOTTARAKKARA ASHTAMUD…" at bounding box center [1128, 310] width 117 height 29
select select "27423"
click at [1070, 296] on select "Select AMRITHA DIVYA L Gita Mahali Jibi P R Karina Darjee KOTTARAKKARA ASHTAMUD…" at bounding box center [1128, 310] width 117 height 29
click at [740, 366] on select "Select AMRITHA DIVYA L Gita Mahali Jibi P R Karina Darjee KOTTARAKKARA ASHTAMUD…" at bounding box center [741, 365] width 117 height 29
select select "27427"
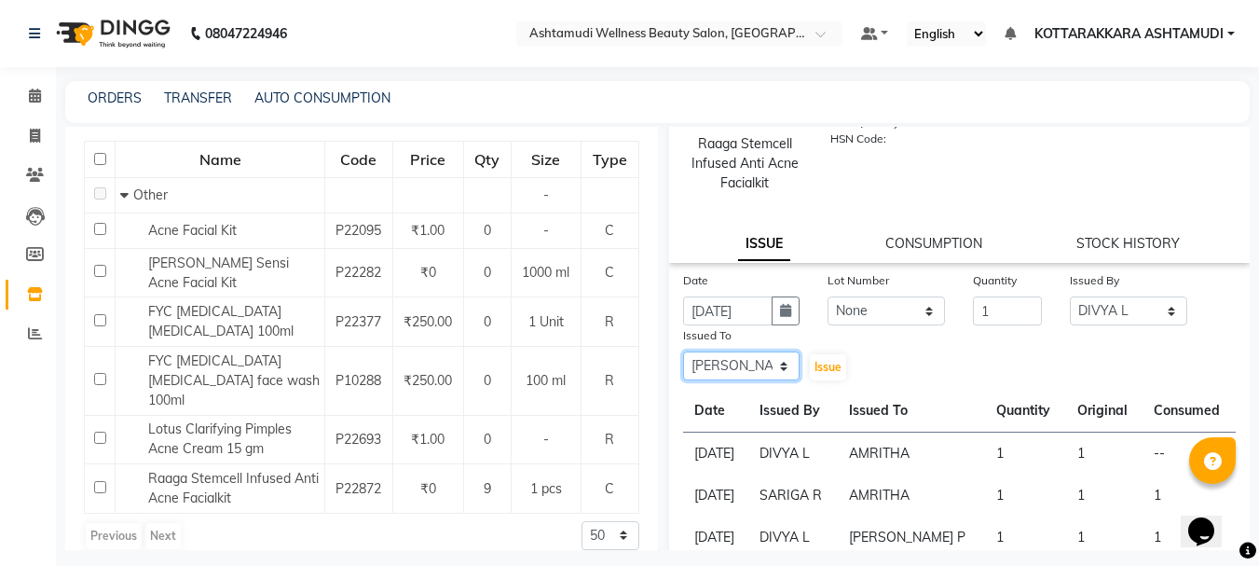
click at [683, 351] on select "Select AMRITHA DIVYA L Gita Mahali Jibi P R Karina Darjee KOTTARAKKARA ASHTAMUD…" at bounding box center [741, 365] width 117 height 29
click at [823, 362] on span "Issue" at bounding box center [827, 367] width 27 height 14
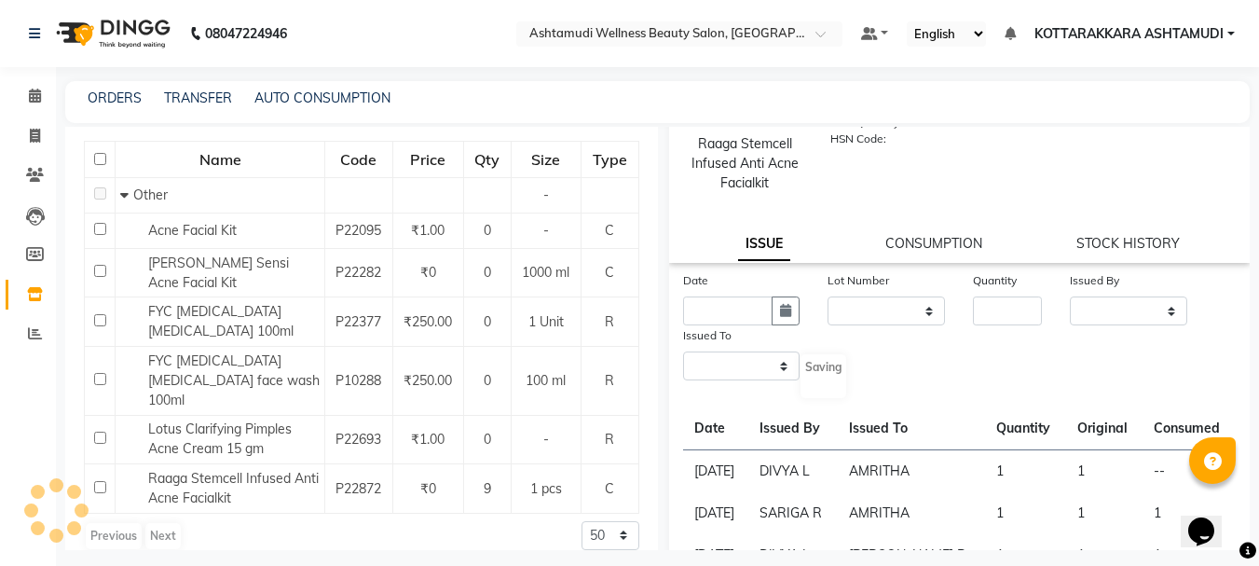
scroll to position [0, 0]
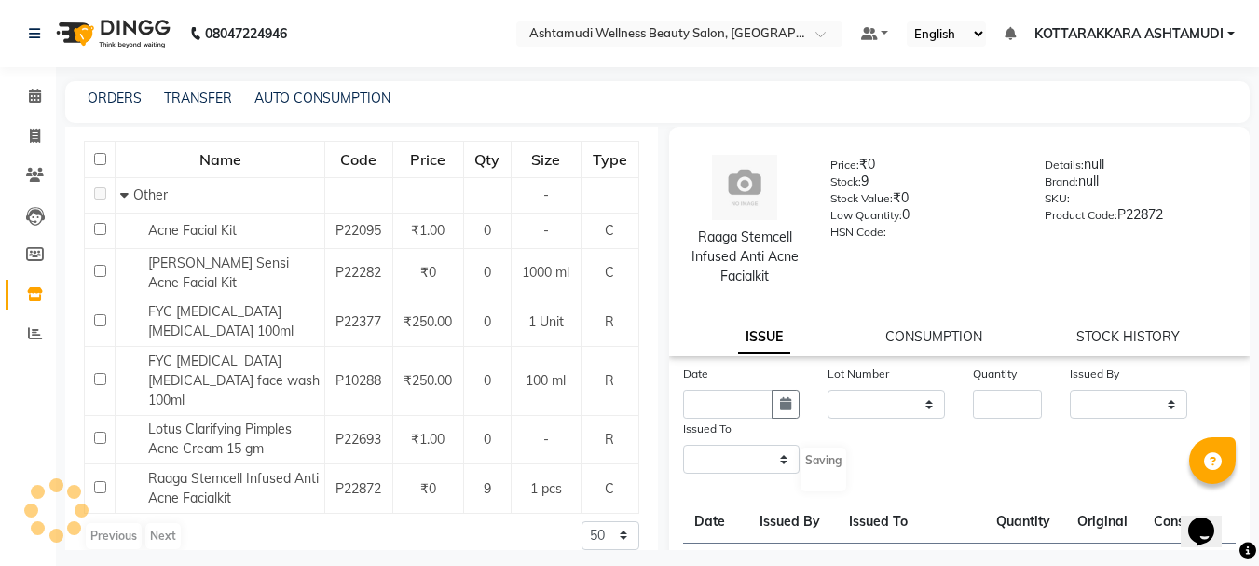
select select
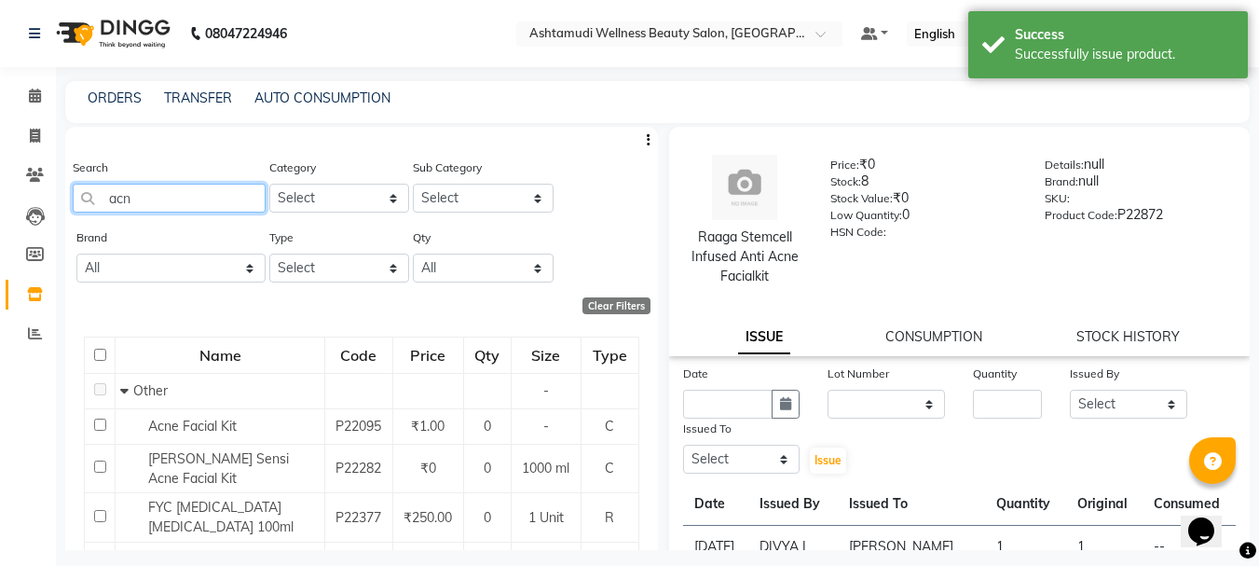
click at [136, 205] on input "acn" at bounding box center [169, 198] width 193 height 29
type input "a"
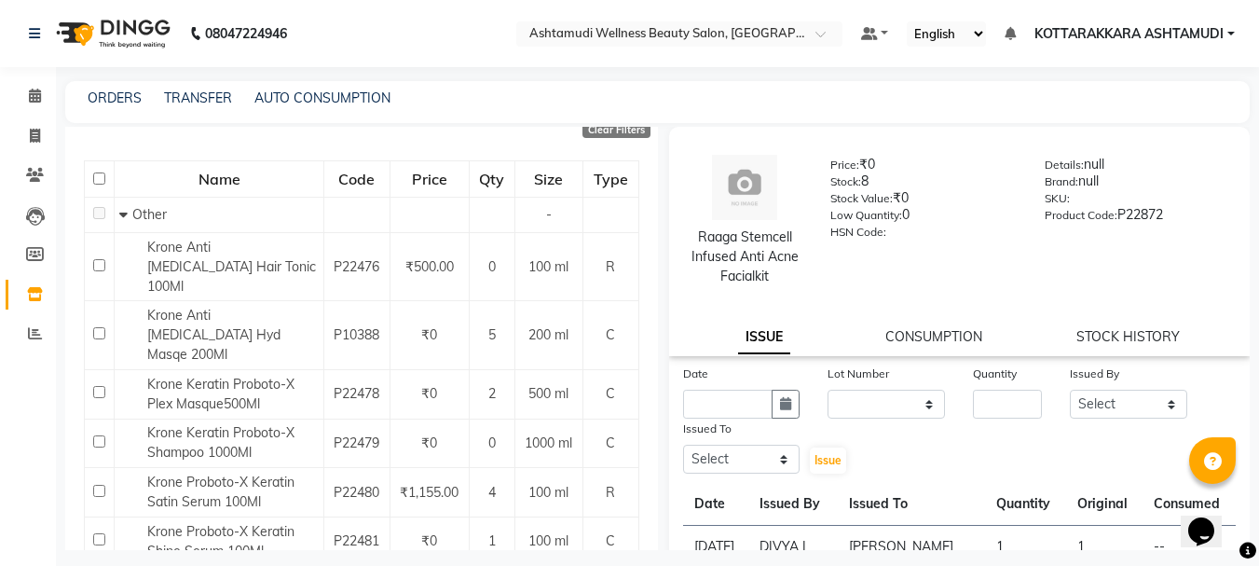
scroll to position [170, 0]
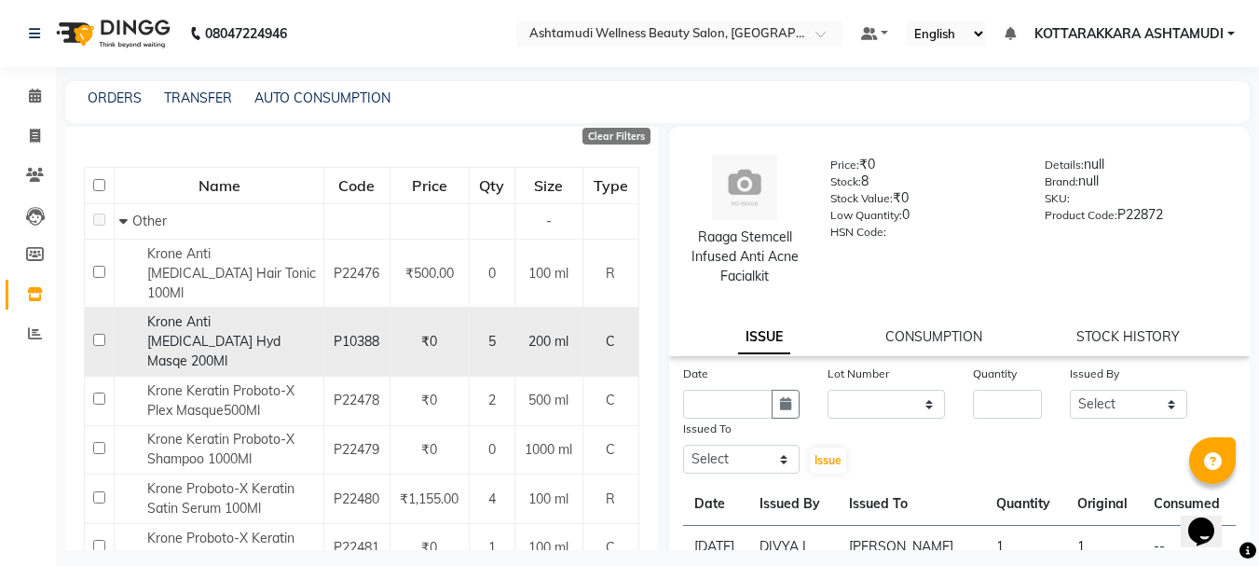
type input "krone"
click at [198, 313] on span "Krone Anti Dandruff Hyd Masqe 200Ml" at bounding box center [213, 341] width 133 height 56
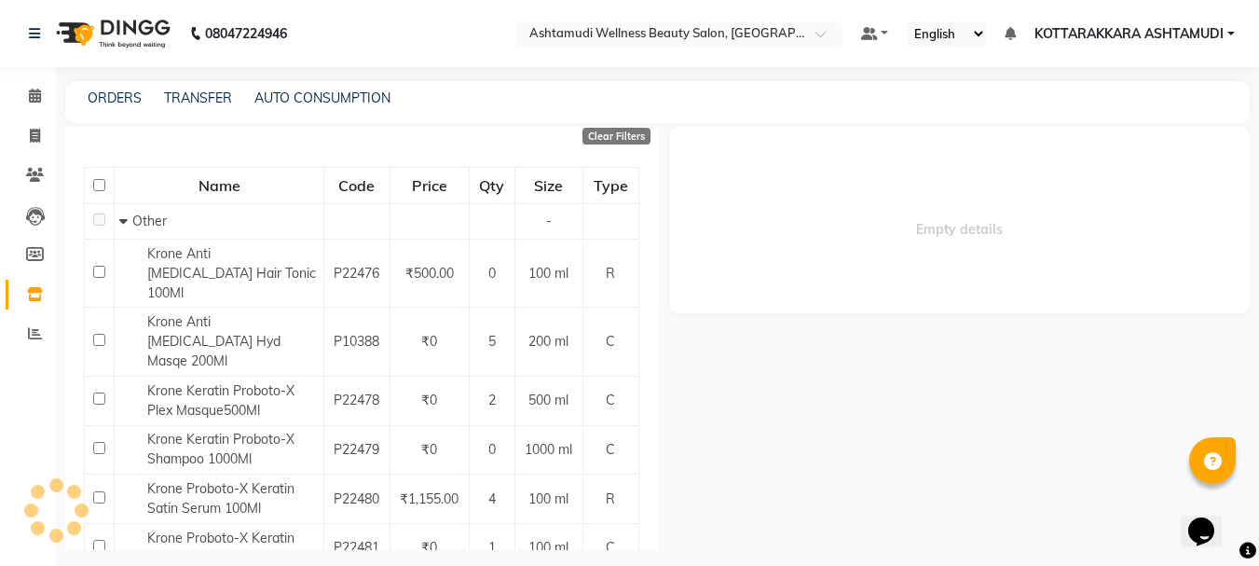
select select
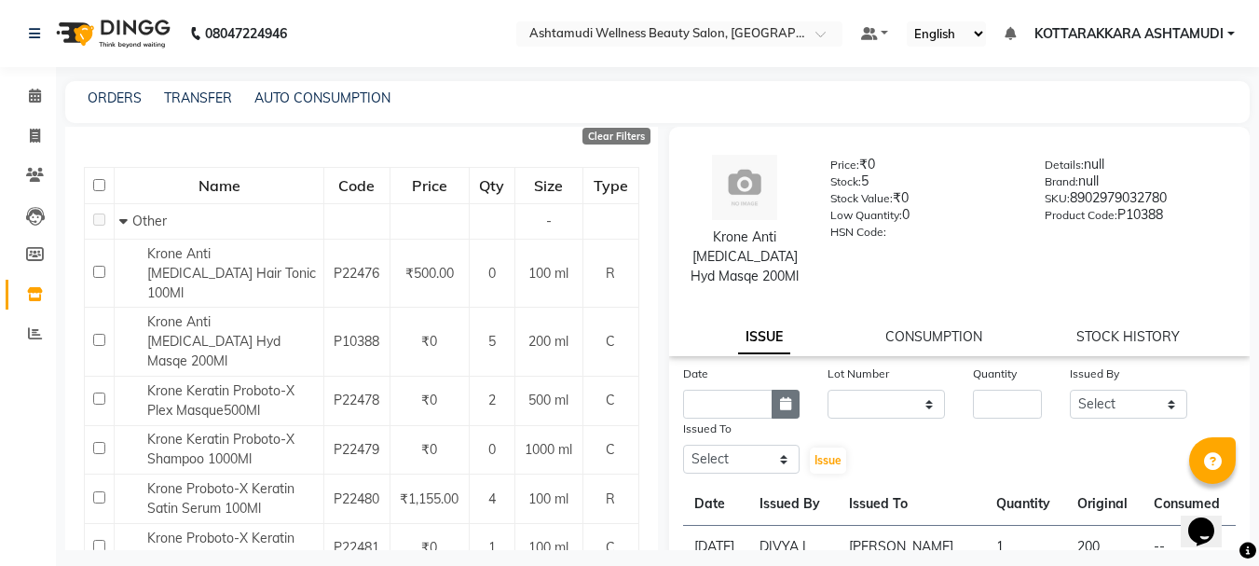
click at [793, 399] on button "button" at bounding box center [786, 404] width 28 height 29
select select "9"
select select "2025"
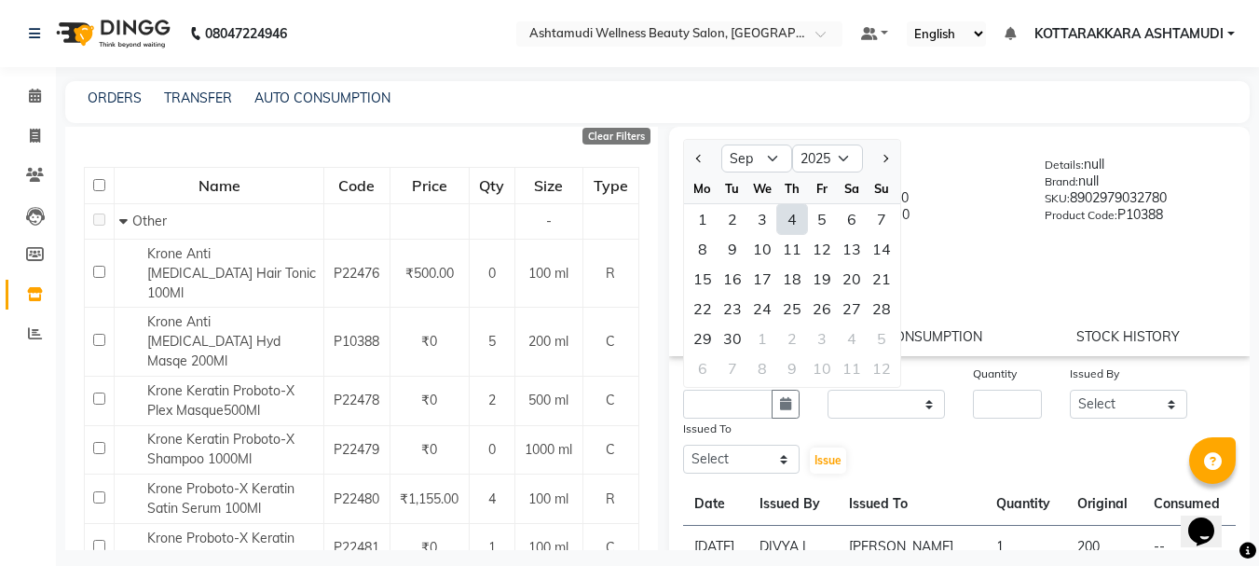
click at [791, 226] on div "4" at bounding box center [792, 219] width 30 height 30
type input "[DATE]"
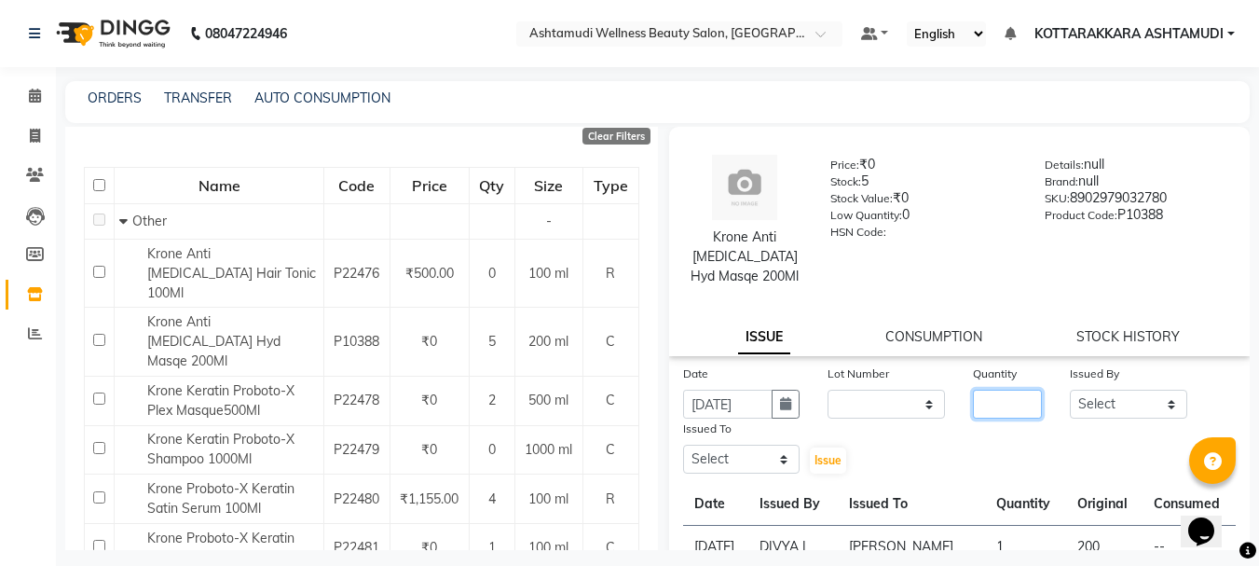
click at [977, 404] on input "number" at bounding box center [1007, 404] width 69 height 29
type input "1"
click at [1131, 384] on div "Issued By" at bounding box center [1128, 376] width 117 height 26
click at [1129, 395] on select "Select AMRITHA DIVYA L Gita Mahali Jibi P R Karina Darjee KOTTARAKKARA ASHTAMUD…" at bounding box center [1128, 404] width 117 height 29
select select "27428"
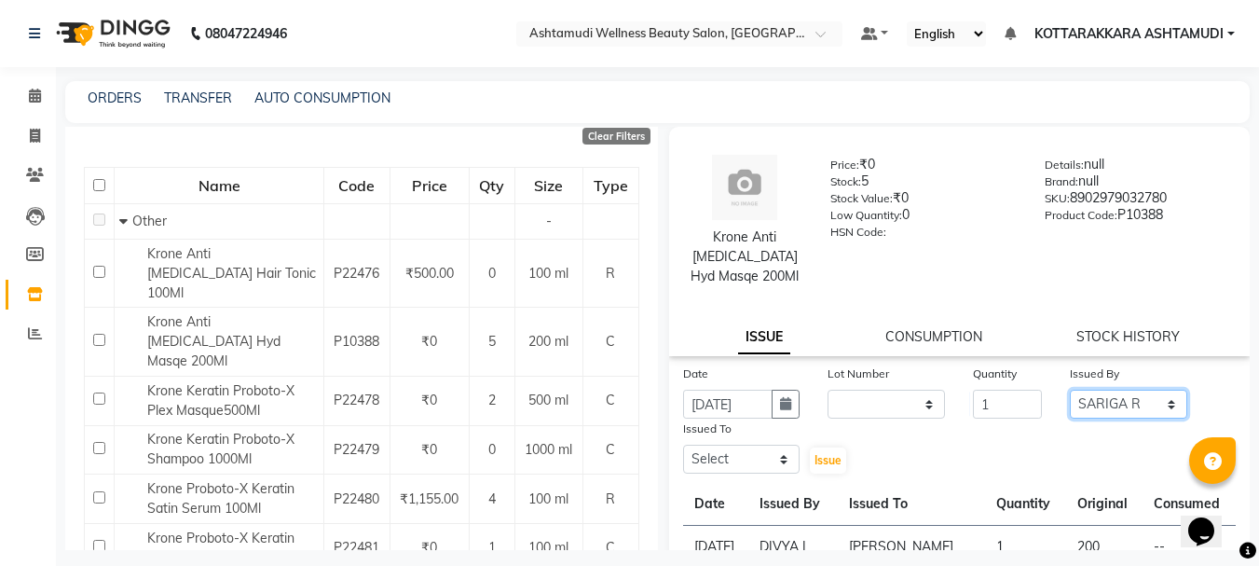
click at [1070, 390] on select "Select AMRITHA DIVYA L Gita Mahali Jibi P R Karina Darjee KOTTARAKKARA ASHTAMUD…" at bounding box center [1128, 404] width 117 height 29
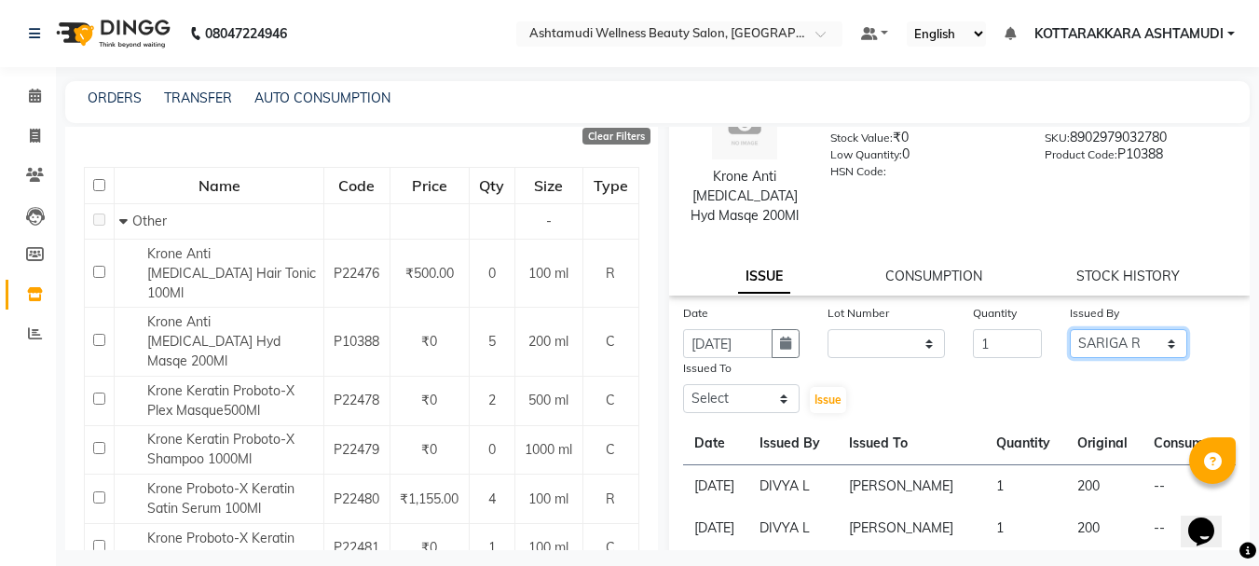
scroll to position [93, 0]
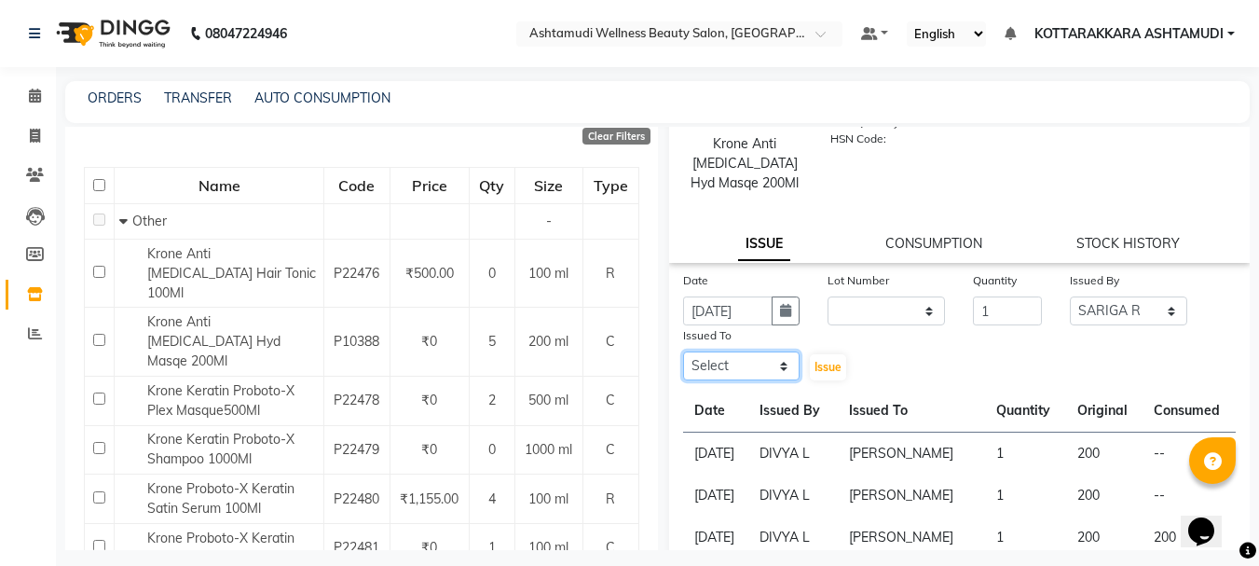
click at [724, 365] on select "Select AMRITHA DIVYA L Gita Mahali Jibi P R Karina Darjee KOTTARAKKARA ASHTAMUD…" at bounding box center [741, 365] width 117 height 29
select select "27465"
click at [683, 351] on select "Select AMRITHA DIVYA L Gita Mahali Jibi P R Karina Darjee KOTTARAKKARA ASHTAMUD…" at bounding box center [741, 365] width 117 height 29
click at [836, 363] on span "Issue" at bounding box center [827, 367] width 27 height 14
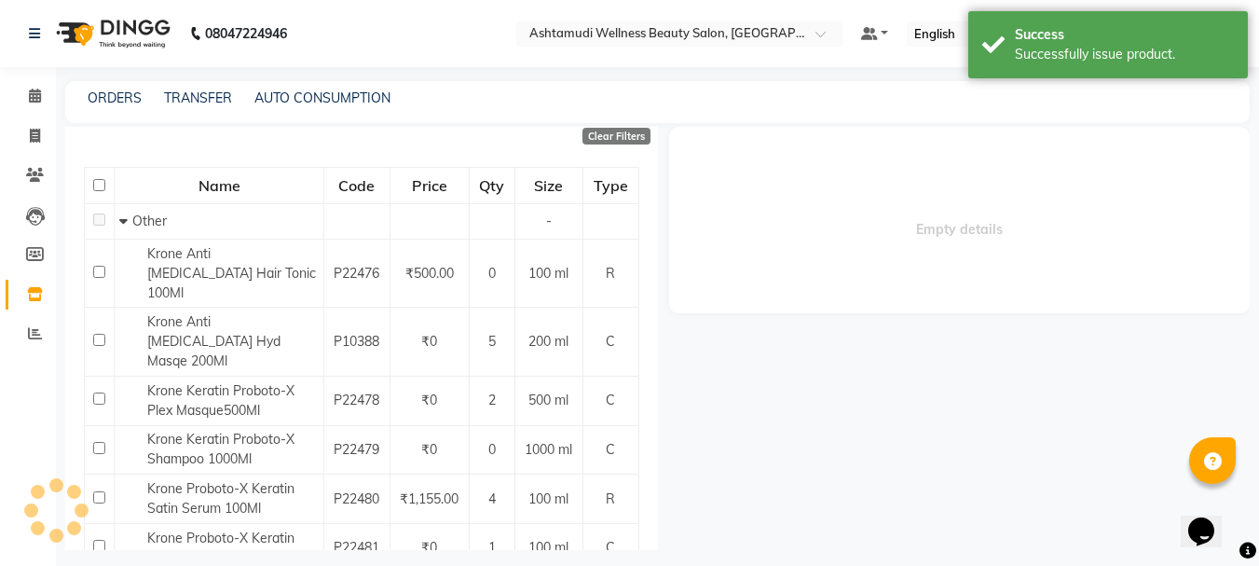
scroll to position [0, 0]
select select
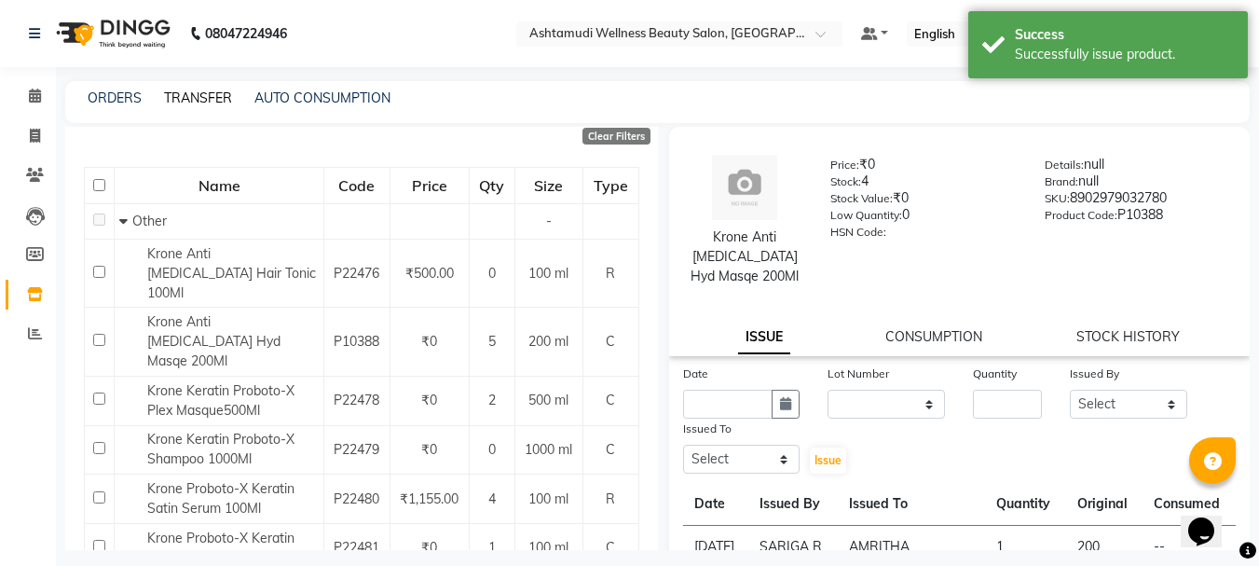
click at [192, 101] on link "TRANSFER" at bounding box center [198, 97] width 68 height 17
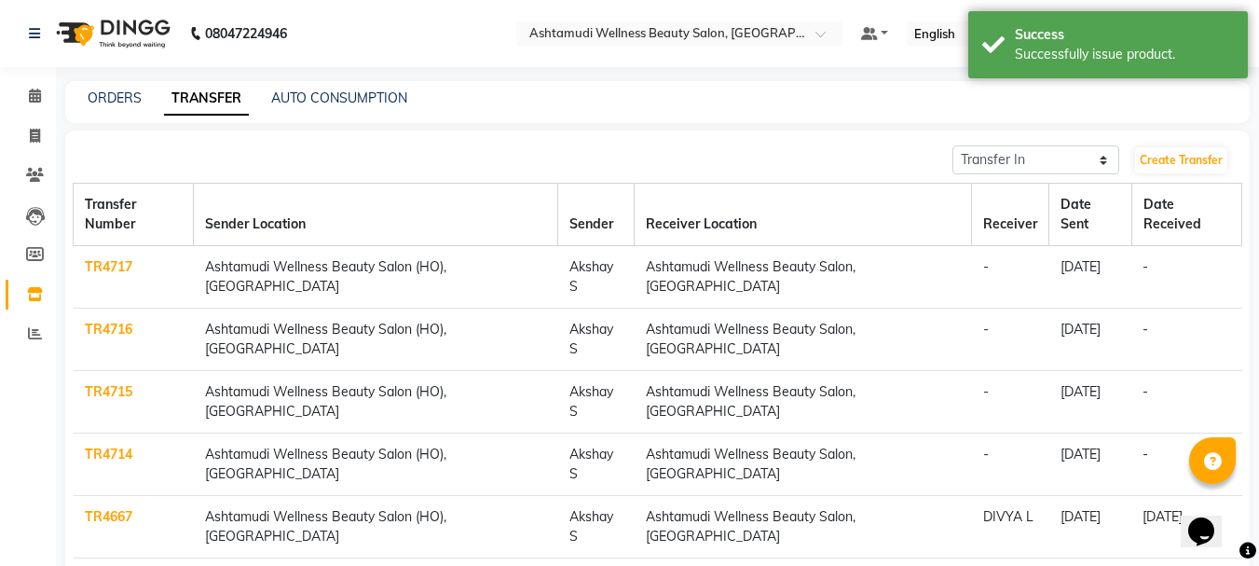
click at [104, 445] on link "TR4714" at bounding box center [109, 453] width 48 height 17
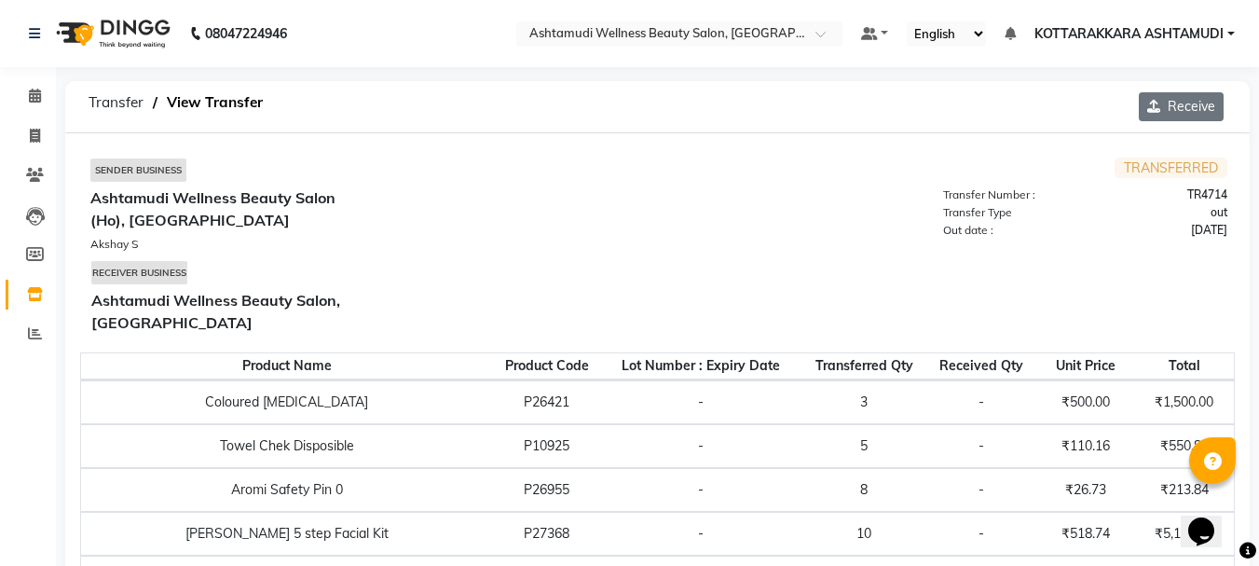
click at [1176, 101] on button "Receive" at bounding box center [1181, 106] width 85 height 29
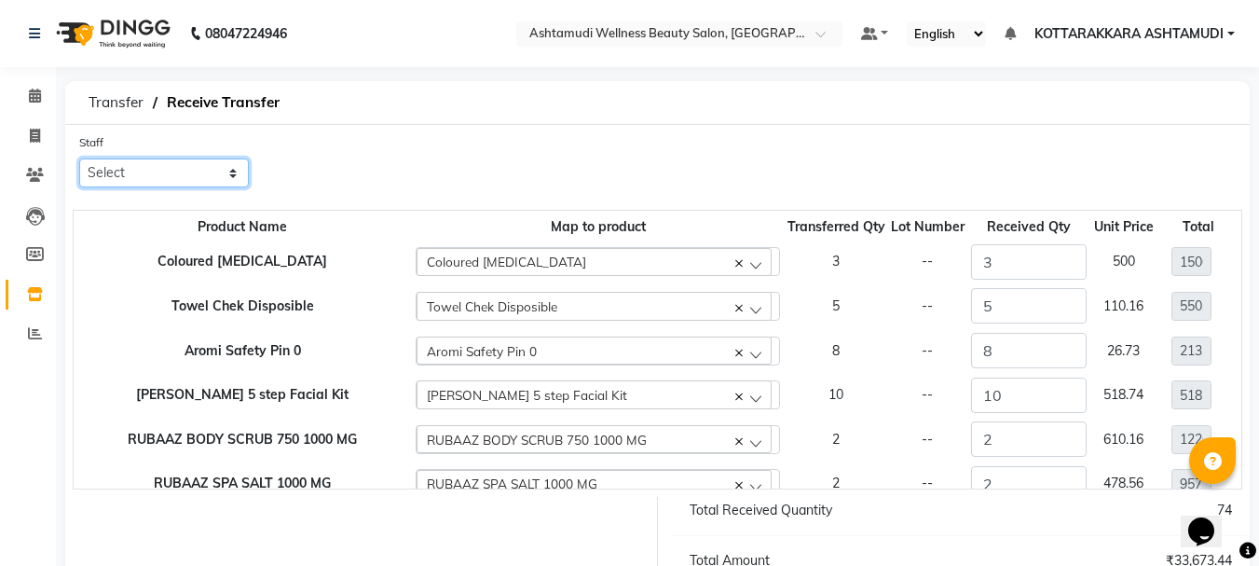
click at [110, 169] on select "Select AMRITHA DIVYA L Gita Mahali Jibi P R Karina Darjee KOTTARAKKARA ASHTAMUD…" at bounding box center [164, 172] width 170 height 29
select select "27423"
click at [79, 158] on select "Select AMRITHA DIVYA L Gita Mahali Jibi P R Karina Darjee KOTTARAKKARA ASHTAMUD…" at bounding box center [164, 172] width 170 height 29
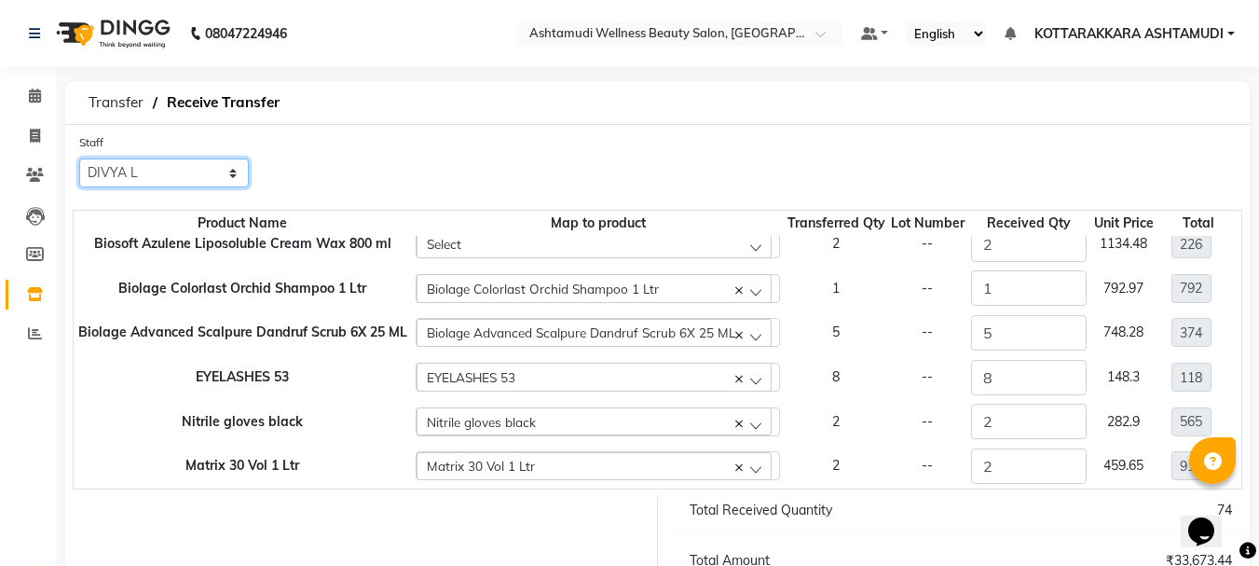
scroll to position [104, 0]
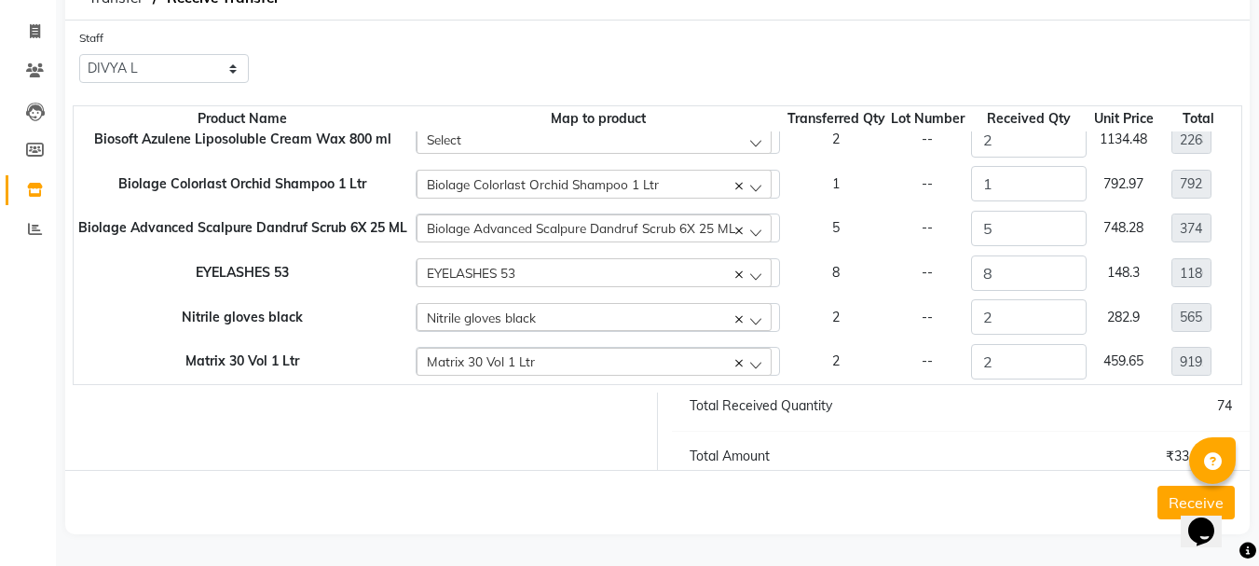
click at [1175, 498] on button "Receive" at bounding box center [1195, 503] width 77 height 34
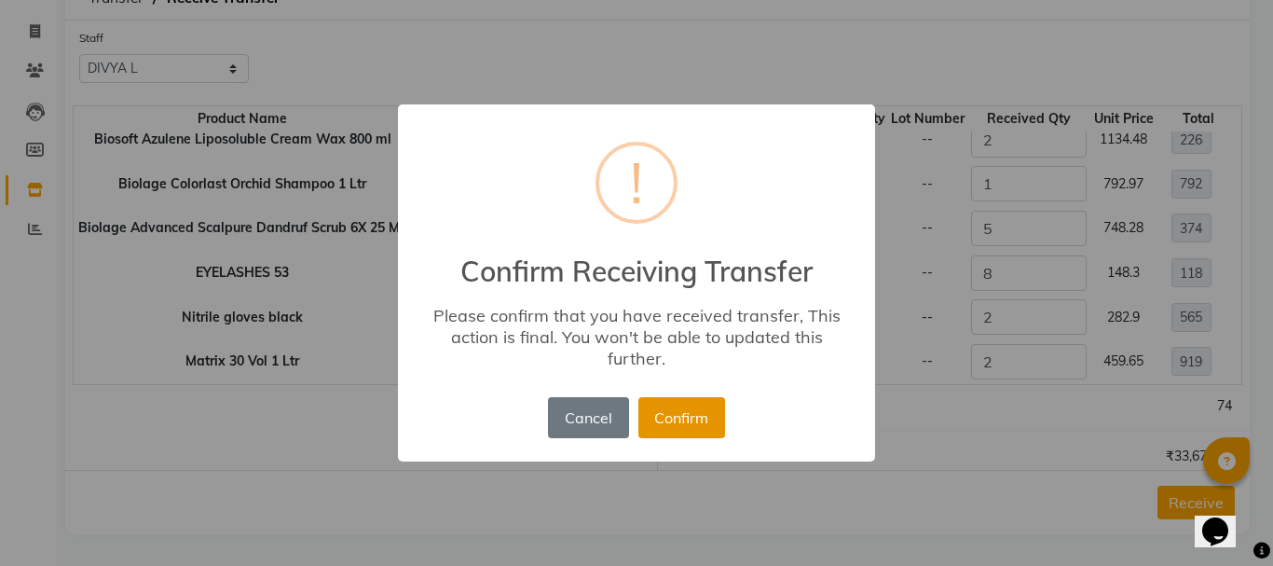
click at [680, 421] on button "Confirm" at bounding box center [681, 417] width 87 height 41
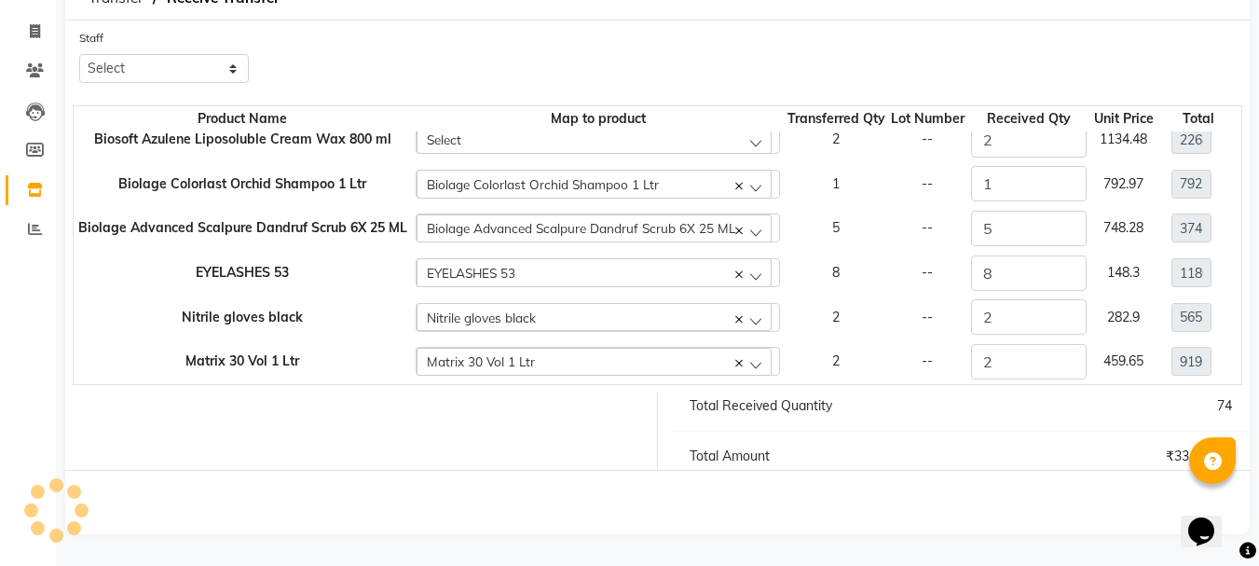
scroll to position [0, 0]
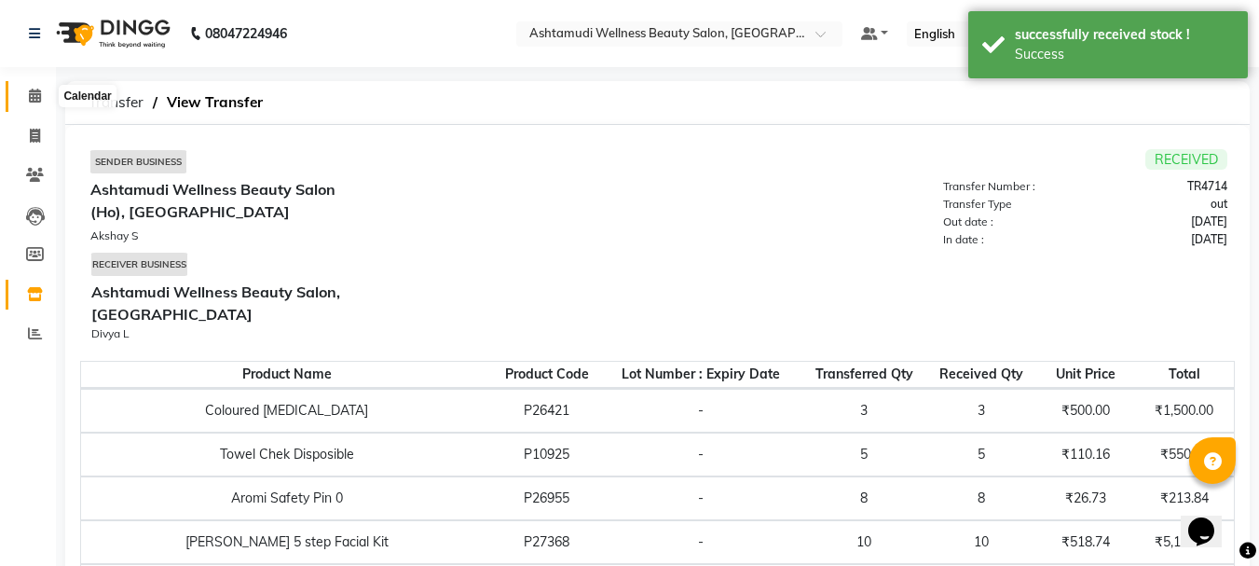
click at [30, 94] on icon at bounding box center [35, 96] width 12 height 14
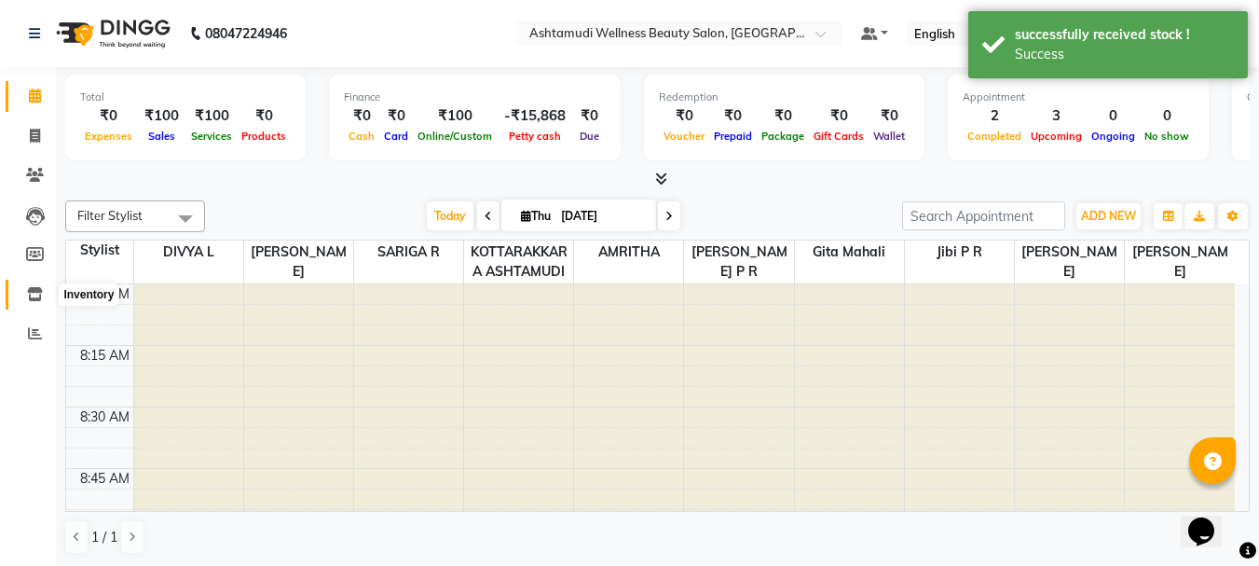
click at [34, 292] on icon at bounding box center [35, 294] width 16 height 14
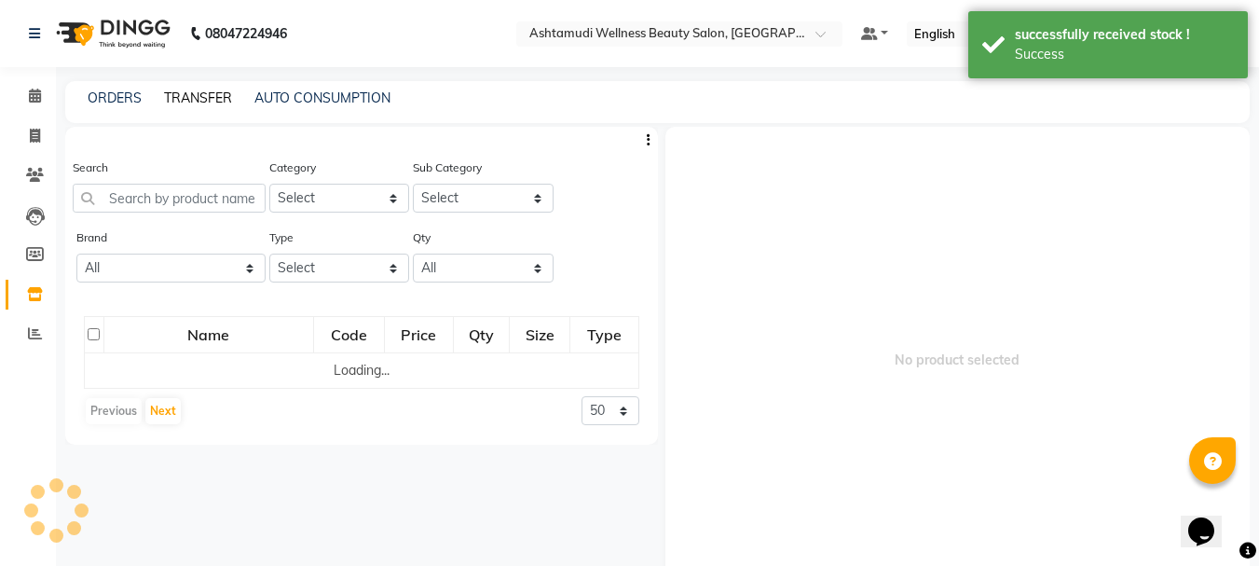
click at [200, 103] on link "TRANSFER" at bounding box center [198, 97] width 68 height 17
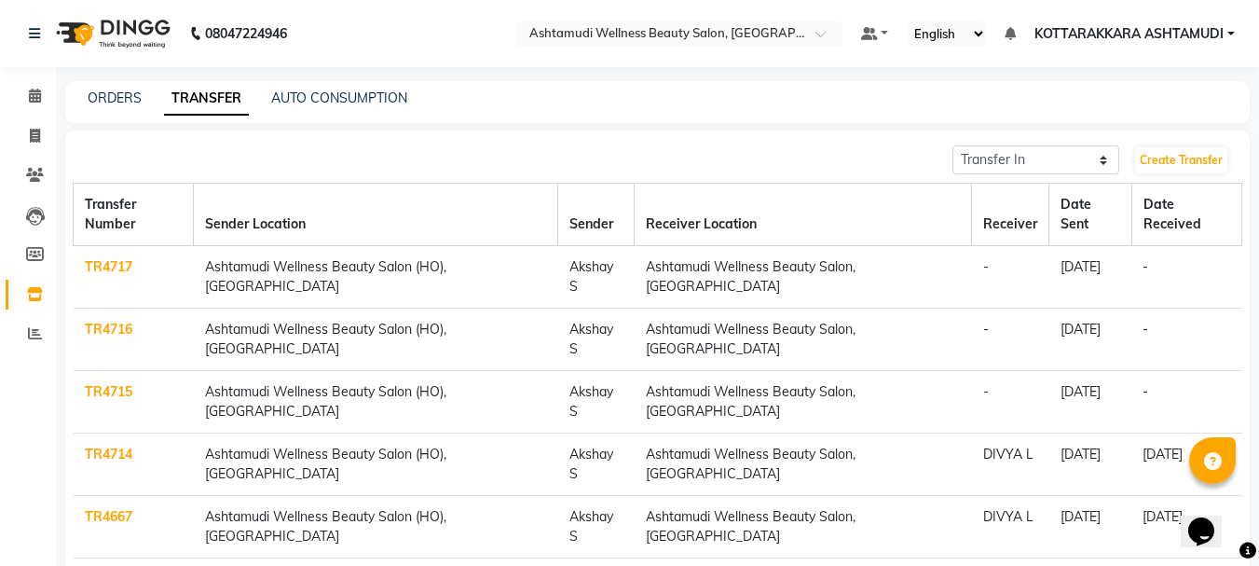
click at [107, 383] on link "TR4715" at bounding box center [109, 391] width 48 height 17
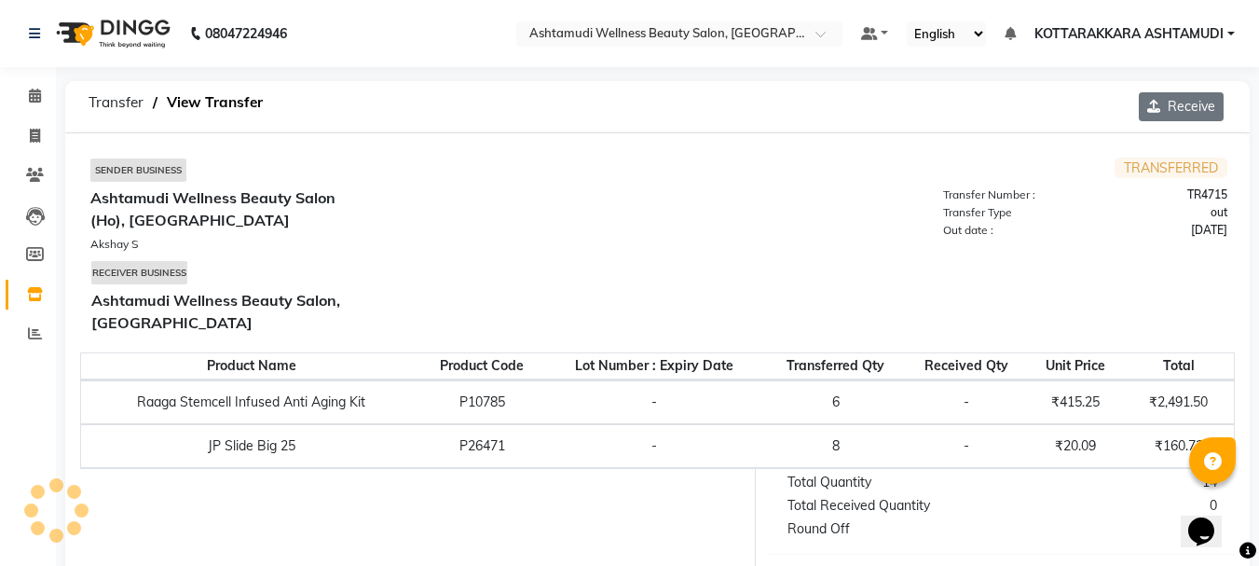
click at [1185, 109] on button "Receive" at bounding box center [1181, 106] width 85 height 29
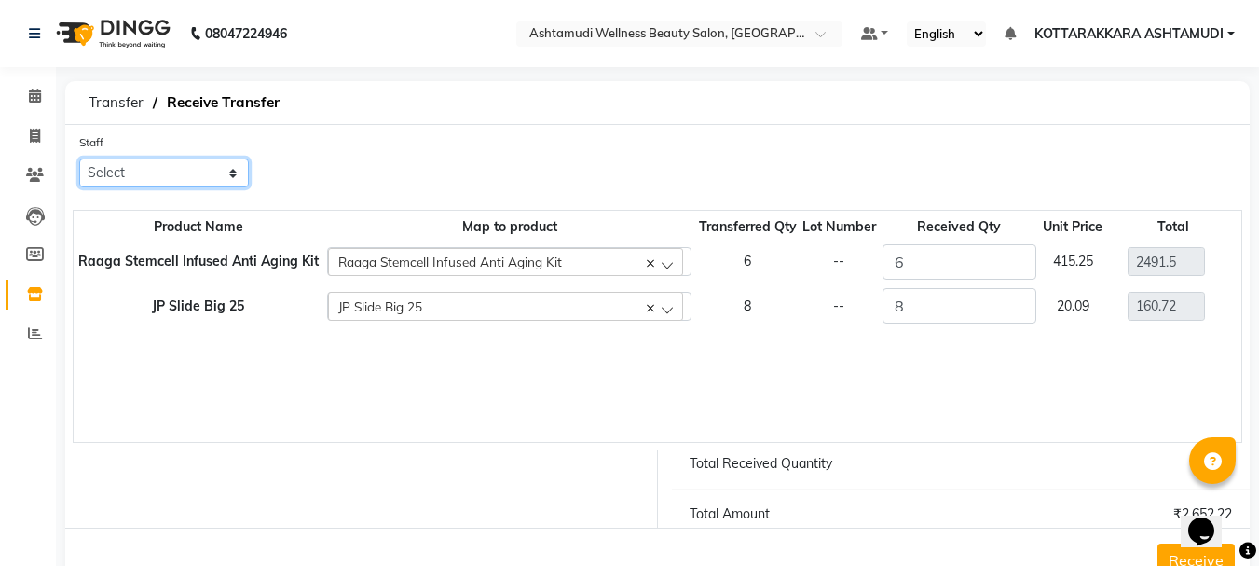
click at [206, 168] on select "Select AMRITHA DIVYA L Gita Mahali Jibi P R Karina Darjee KOTTARAKKARA ASHTAMUD…" at bounding box center [164, 172] width 170 height 29
select select "27423"
click at [79, 158] on select "Select AMRITHA DIVYA L Gita Mahali Jibi P R Karina Darjee KOTTARAKKARA ASHTAMUD…" at bounding box center [164, 172] width 170 height 29
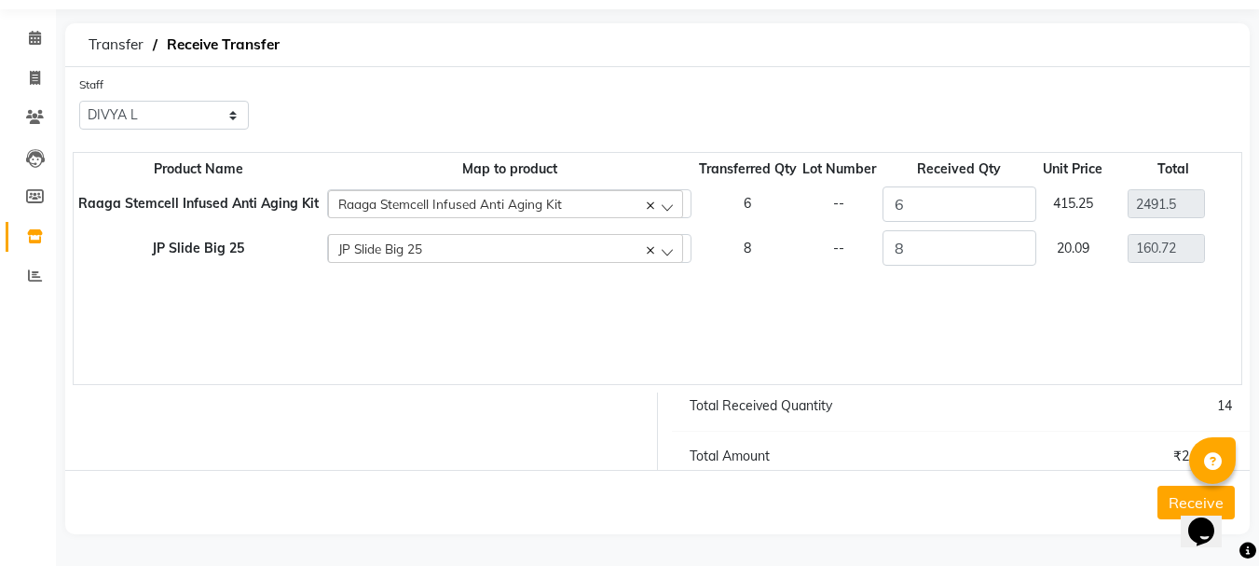
click at [1168, 497] on button "Receive" at bounding box center [1195, 503] width 77 height 34
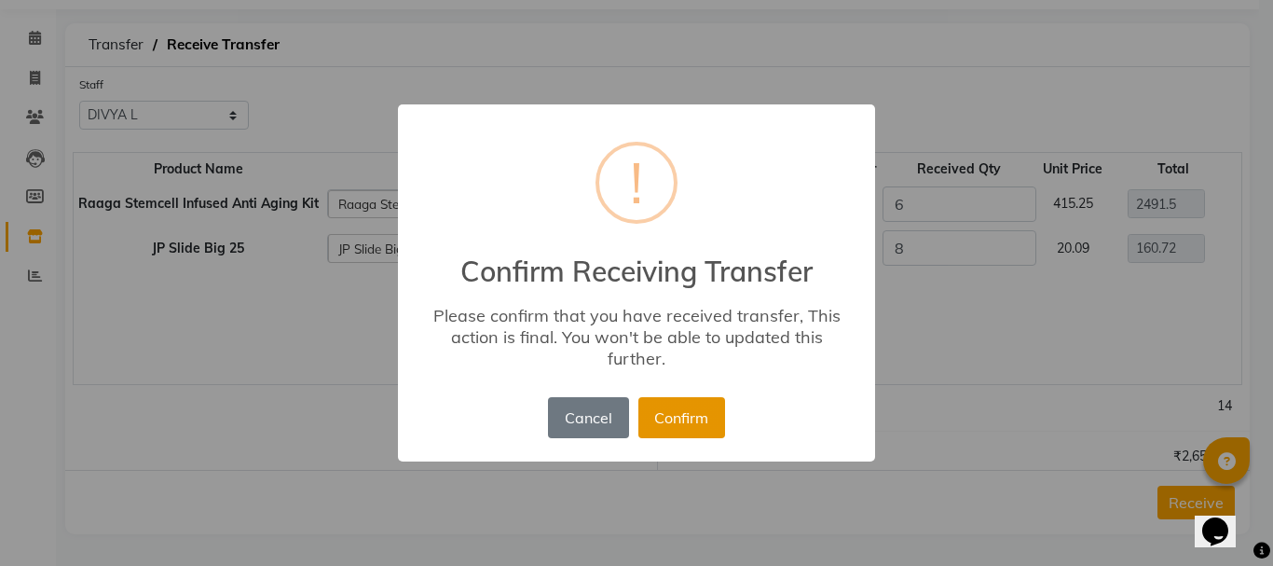
click at [657, 420] on button "Confirm" at bounding box center [681, 417] width 87 height 41
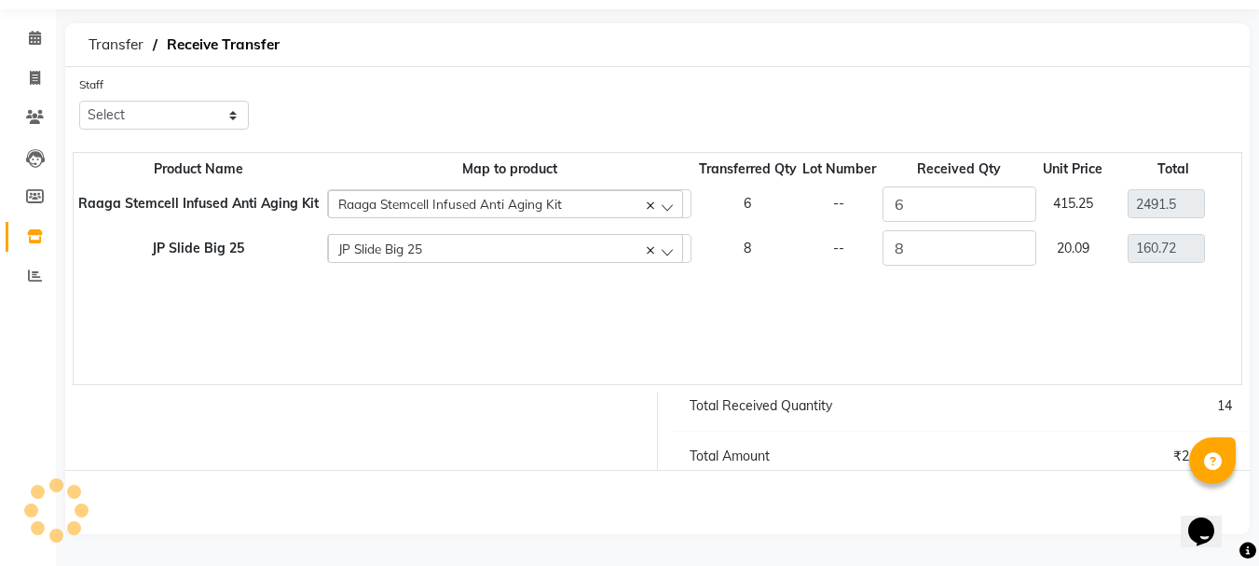
scroll to position [0, 0]
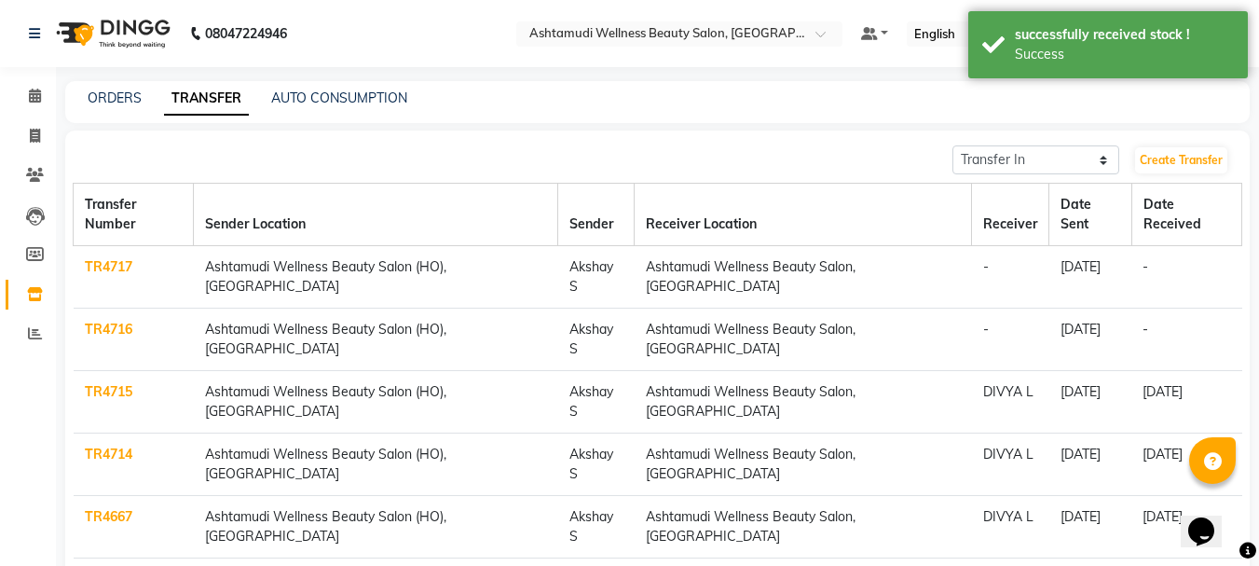
click at [82, 308] on td "TR4716" at bounding box center [134, 339] width 120 height 62
click at [94, 321] on link "TR4716" at bounding box center [109, 329] width 48 height 17
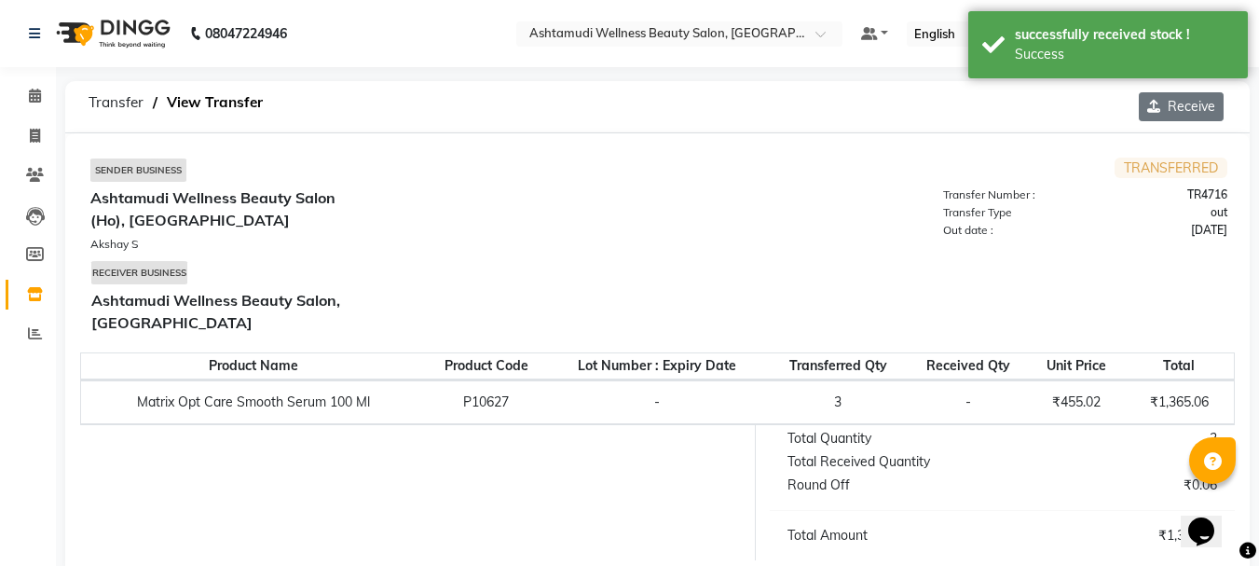
click at [1198, 104] on button "Receive" at bounding box center [1181, 106] width 85 height 29
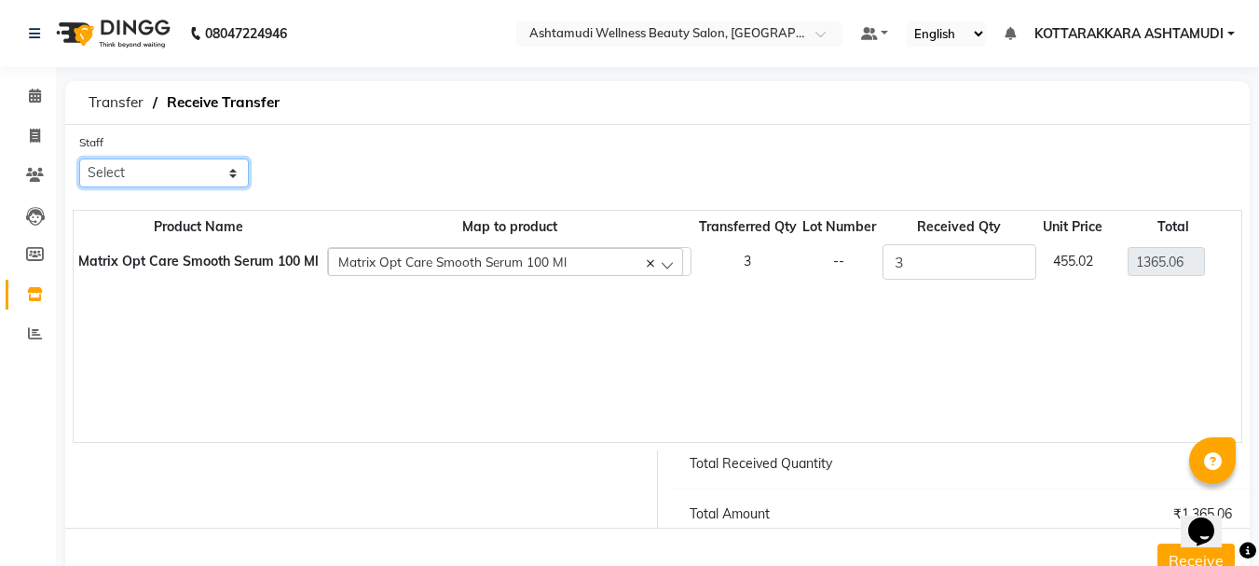
click at [198, 183] on select "Select AMRITHA DIVYA L Gita Mahali Jibi P R Karina Darjee KOTTARAKKARA ASHTAMUD…" at bounding box center [164, 172] width 170 height 29
select select "27423"
click at [79, 158] on select "Select AMRITHA DIVYA L Gita Mahali Jibi P R Karina Darjee KOTTARAKKARA ASHTAMUD…" at bounding box center [164, 172] width 170 height 29
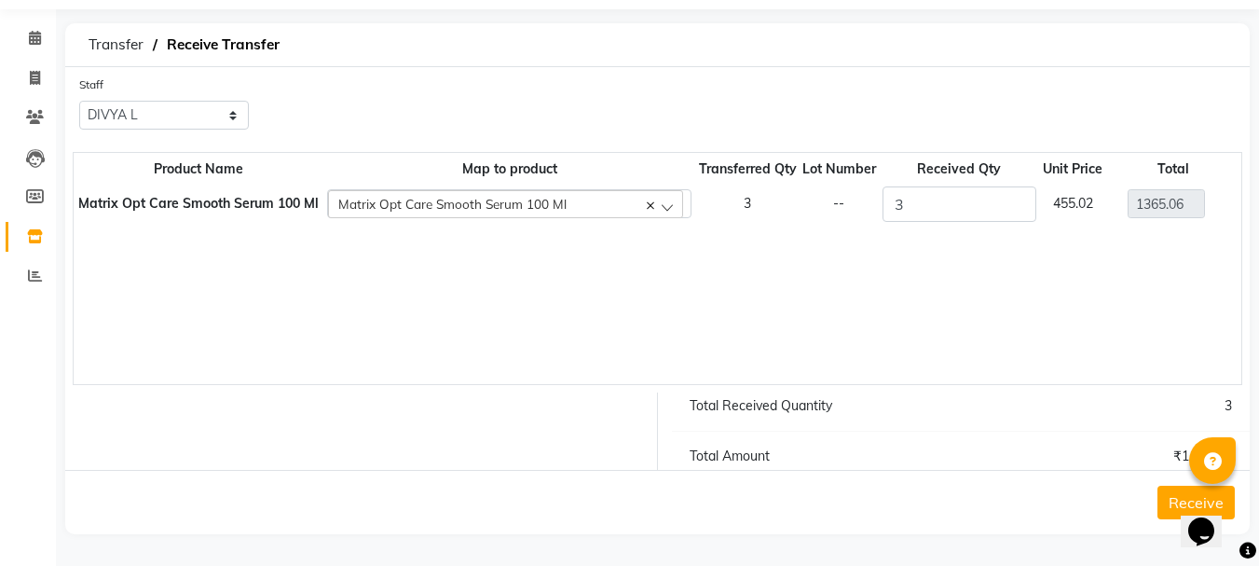
click at [1176, 495] on button "Receive" at bounding box center [1195, 503] width 77 height 34
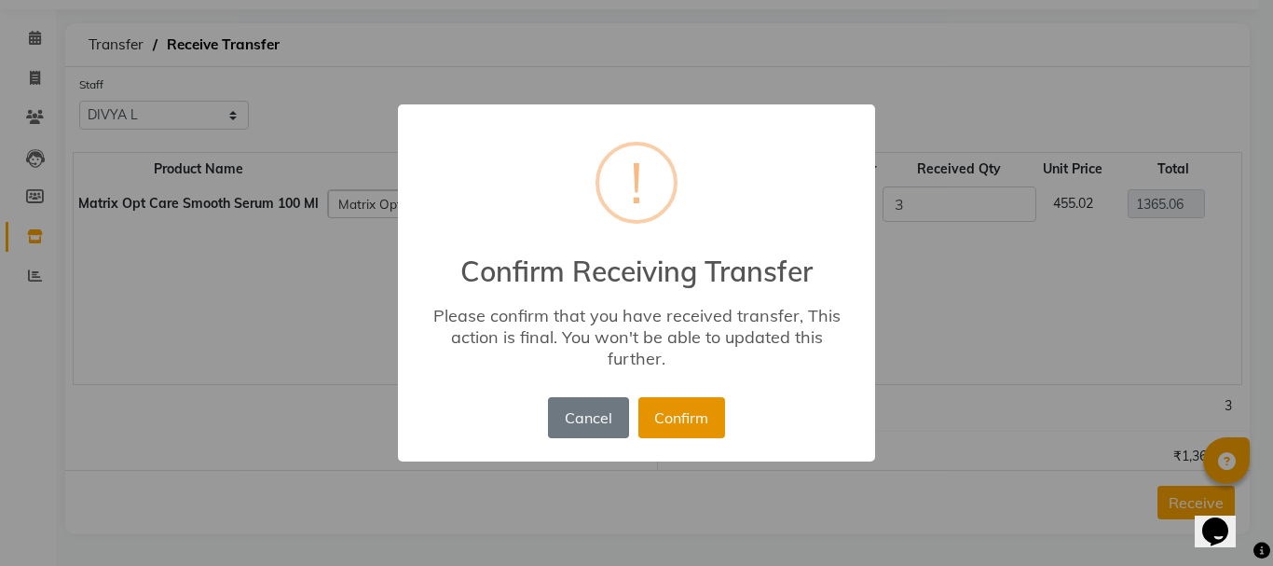
click at [674, 400] on button "Confirm" at bounding box center [681, 417] width 87 height 41
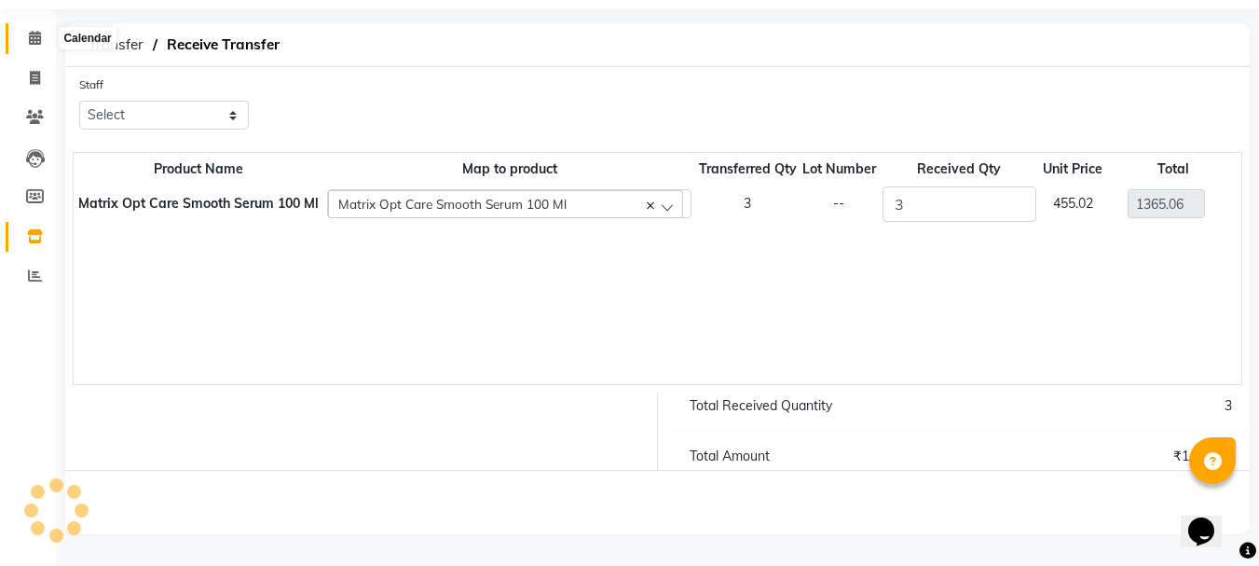
scroll to position [0, 0]
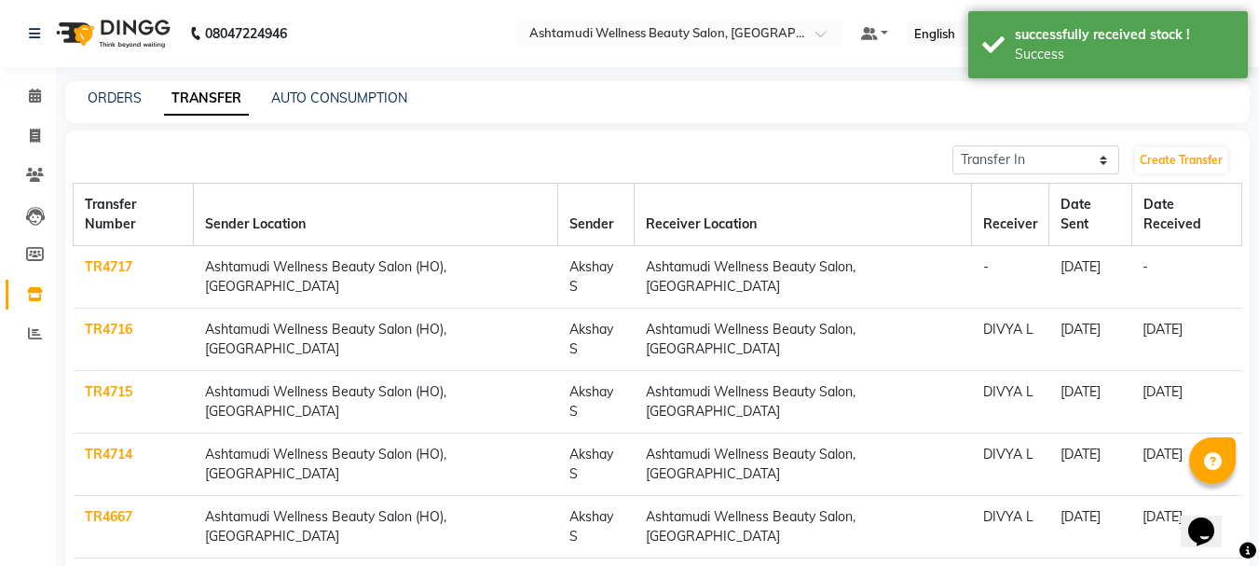
click at [122, 258] on link "TR4717" at bounding box center [109, 266] width 48 height 17
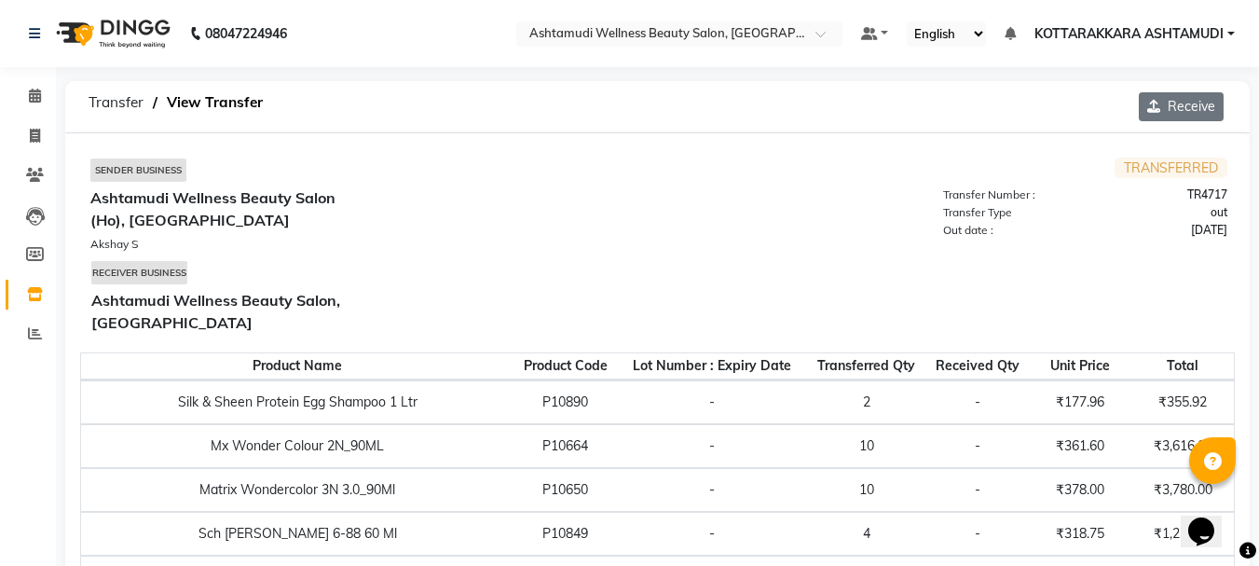
click at [1178, 110] on button "Receive" at bounding box center [1181, 106] width 85 height 29
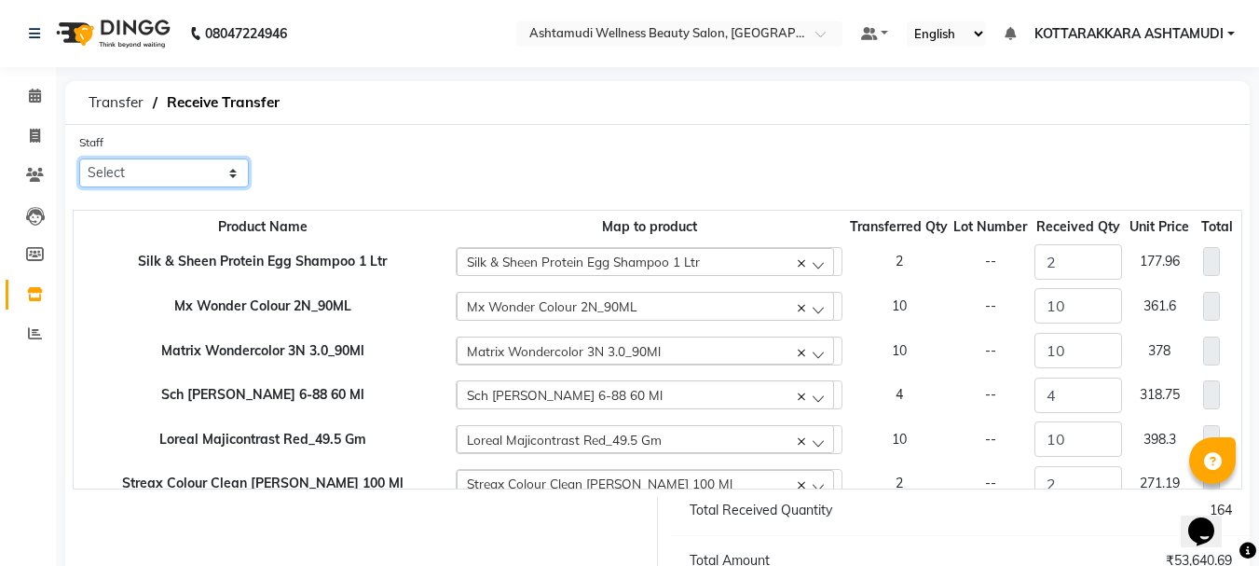
drag, startPoint x: 132, startPoint y: 171, endPoint x: 139, endPoint y: 186, distance: 16.3
click at [132, 171] on select "Select AMRITHA DIVYA L Gita Mahali Jibi P R Karina Darjee KOTTARAKKARA ASHTAMUD…" at bounding box center [164, 172] width 170 height 29
select select "27423"
click at [79, 158] on select "Select AMRITHA DIVYA L Gita Mahali Jibi P R Karina Darjee KOTTARAKKARA ASHTAMUD…" at bounding box center [164, 172] width 170 height 29
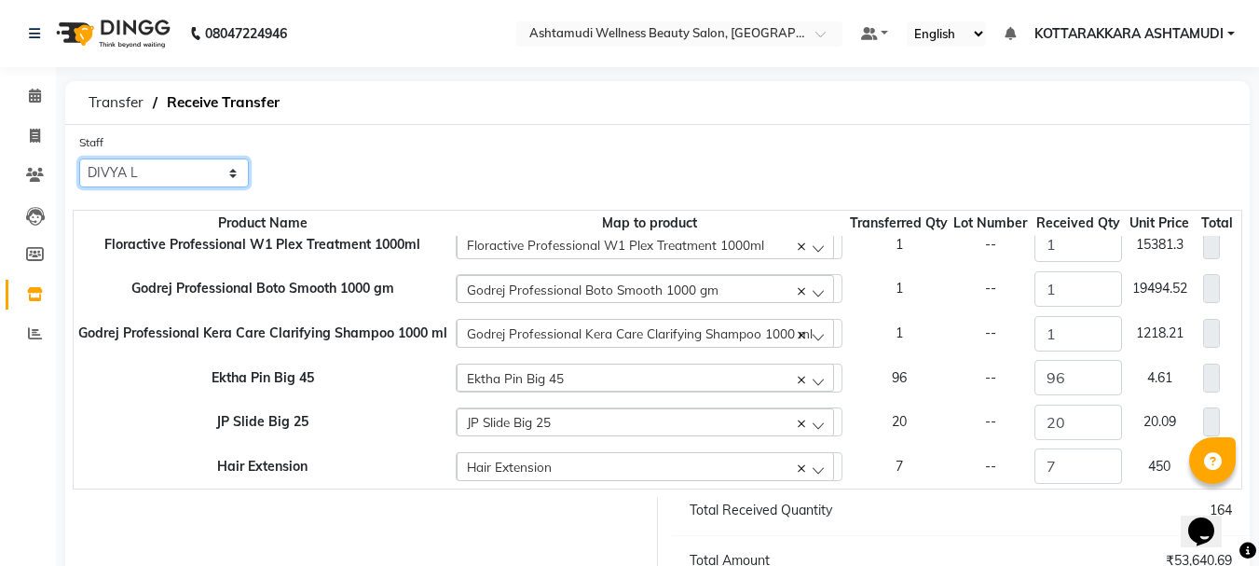
scroll to position [104, 0]
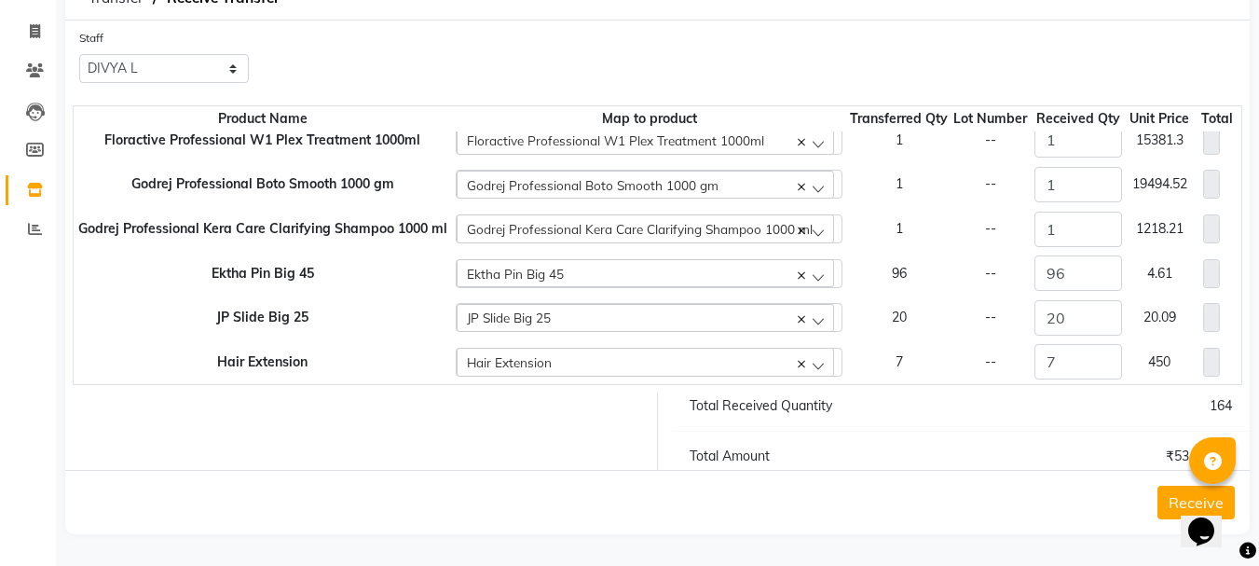
click at [1166, 499] on button "Receive" at bounding box center [1195, 503] width 77 height 34
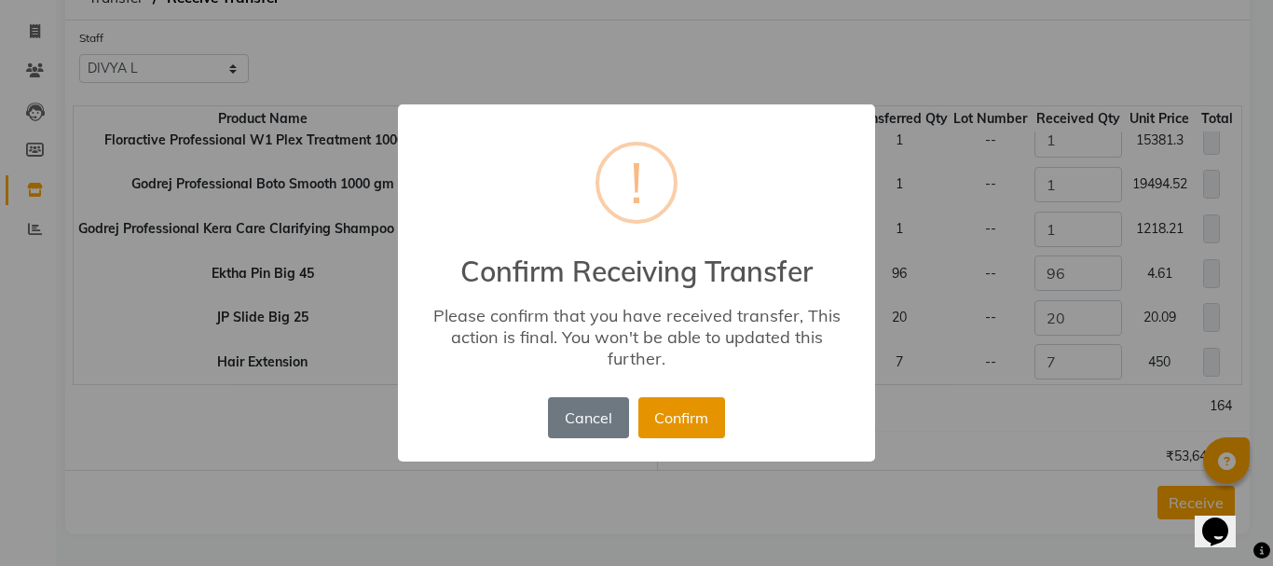
click at [681, 424] on button "Confirm" at bounding box center [681, 417] width 87 height 41
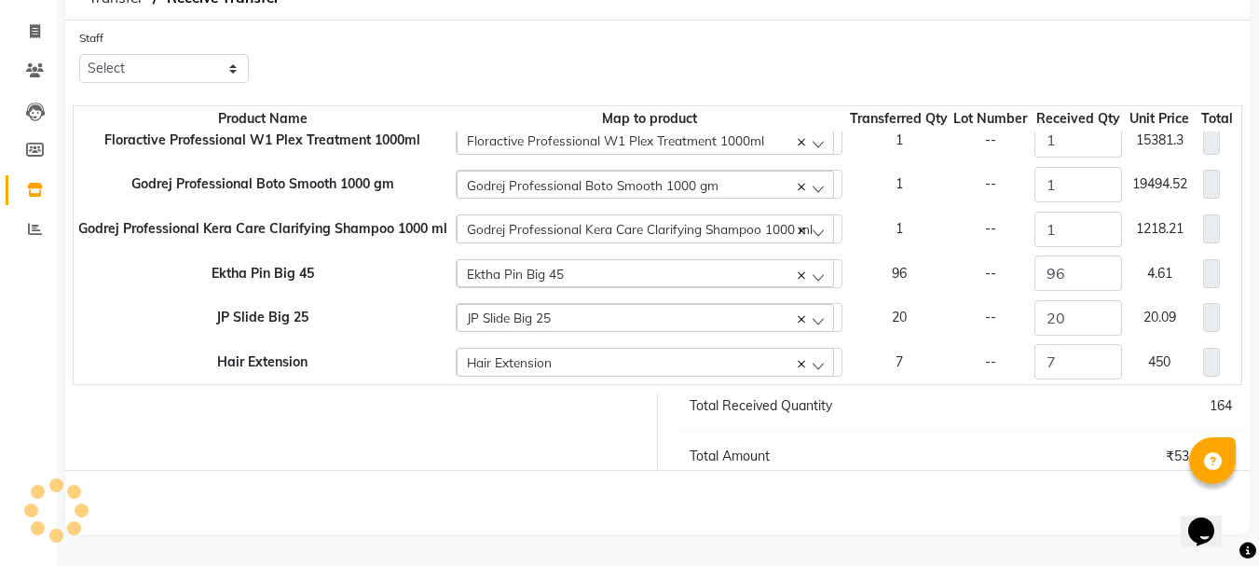
scroll to position [0, 0]
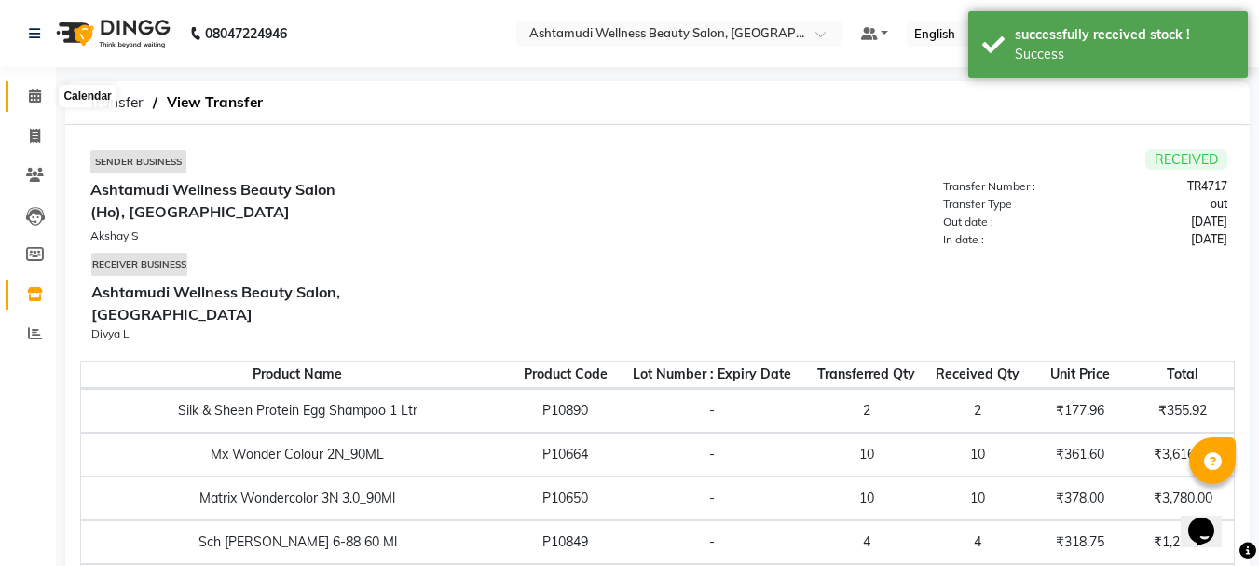
click at [37, 98] on icon at bounding box center [35, 96] width 12 height 14
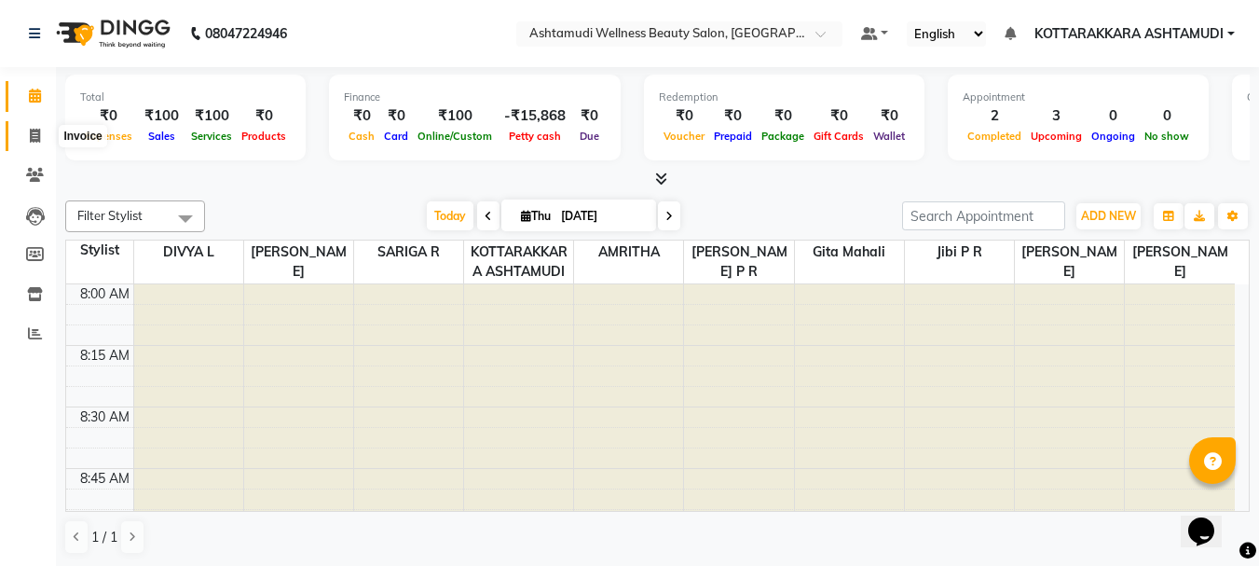
click at [28, 133] on span at bounding box center [35, 136] width 33 height 21
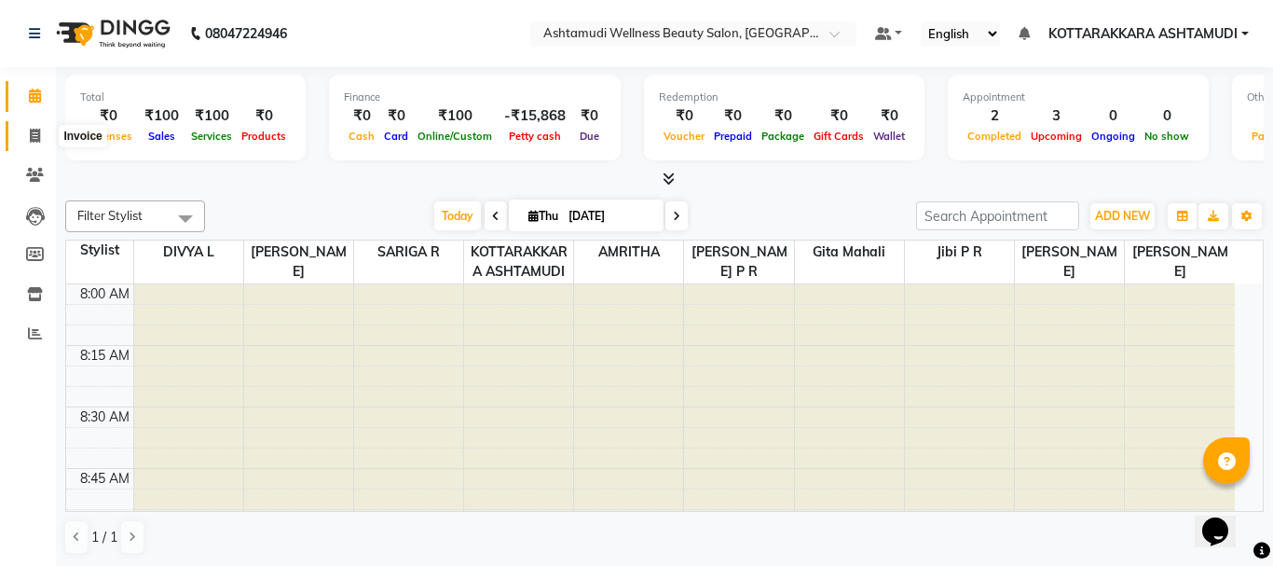
select select "service"
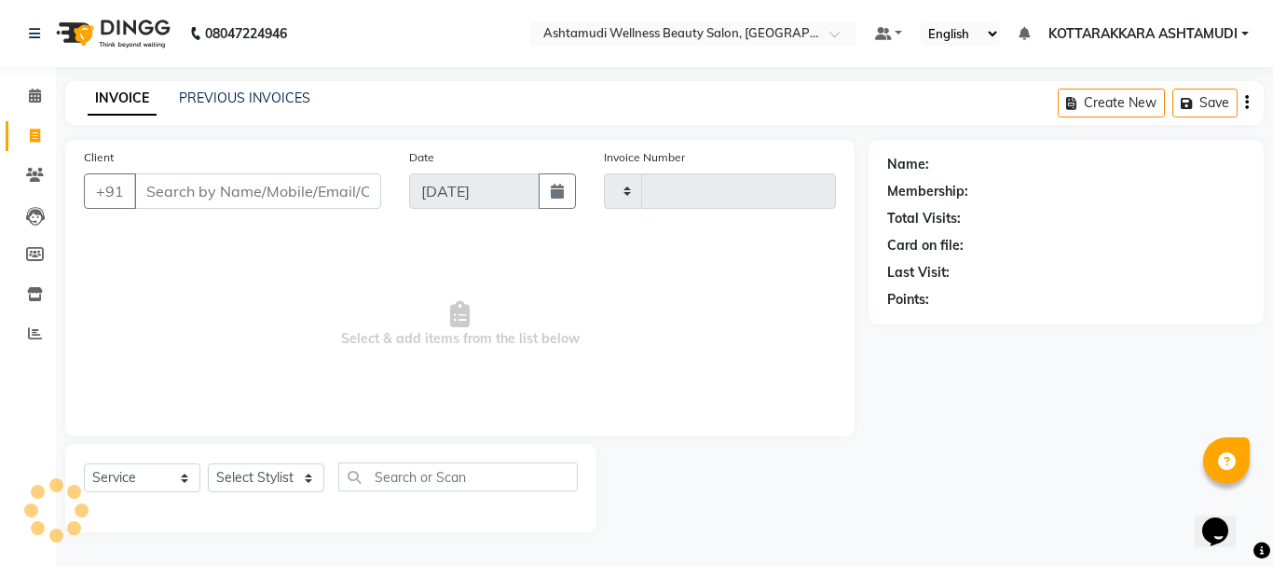
type input "3167"
select select "4664"
click at [281, 472] on select "Select Stylist AMRITHA DIVYA L Gita Mahali Jibi P R [PERSON_NAME] ASHTAMUDI [PE…" at bounding box center [266, 477] width 116 height 29
select select "27462"
click at [208, 463] on select "Select Stylist AMRITHA DIVYA L Gita Mahali Jibi P R [PERSON_NAME] ASHTAMUDI [PE…" at bounding box center [266, 477] width 116 height 29
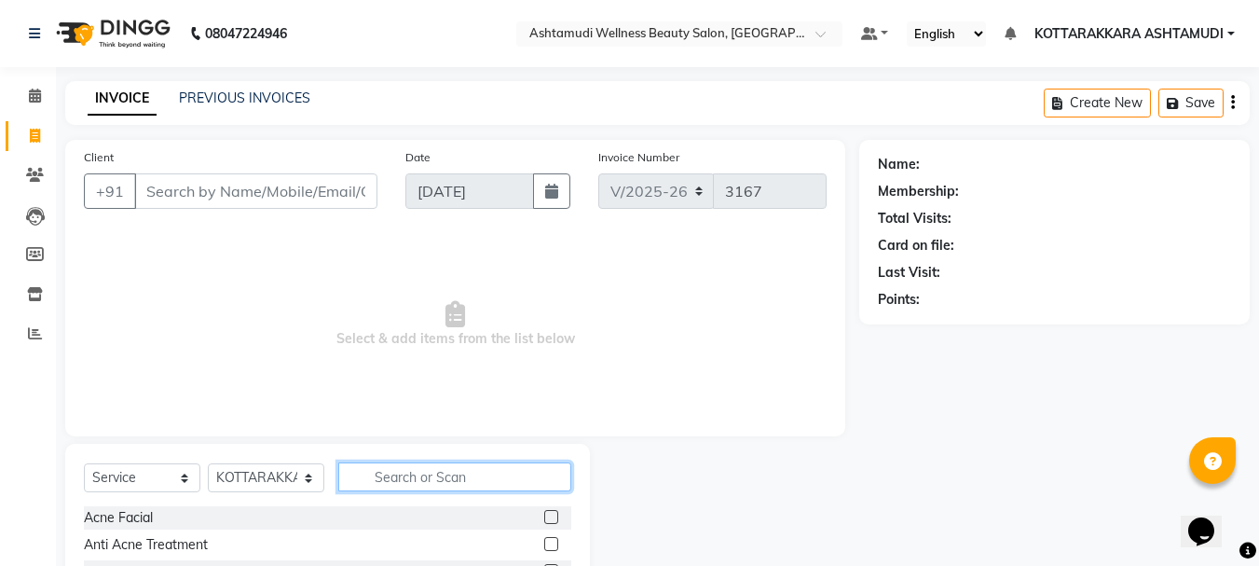
click at [420, 472] on input "text" at bounding box center [454, 476] width 233 height 29
type input "SETT"
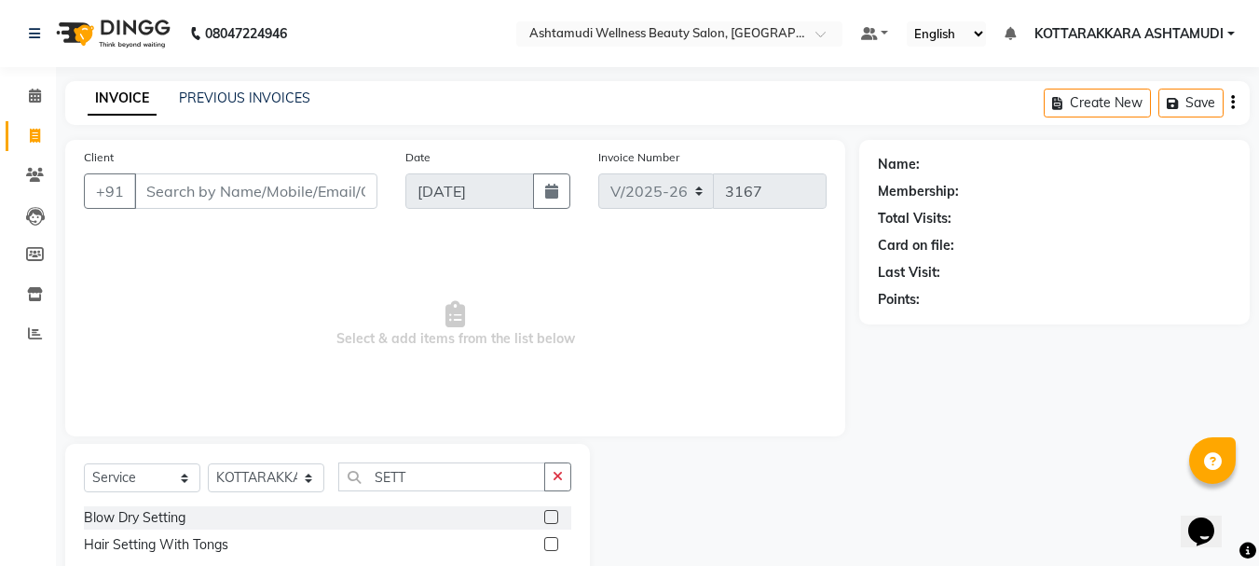
click at [557, 511] on label at bounding box center [551, 517] width 14 height 14
click at [556, 512] on input "checkbox" at bounding box center [550, 518] width 12 height 12
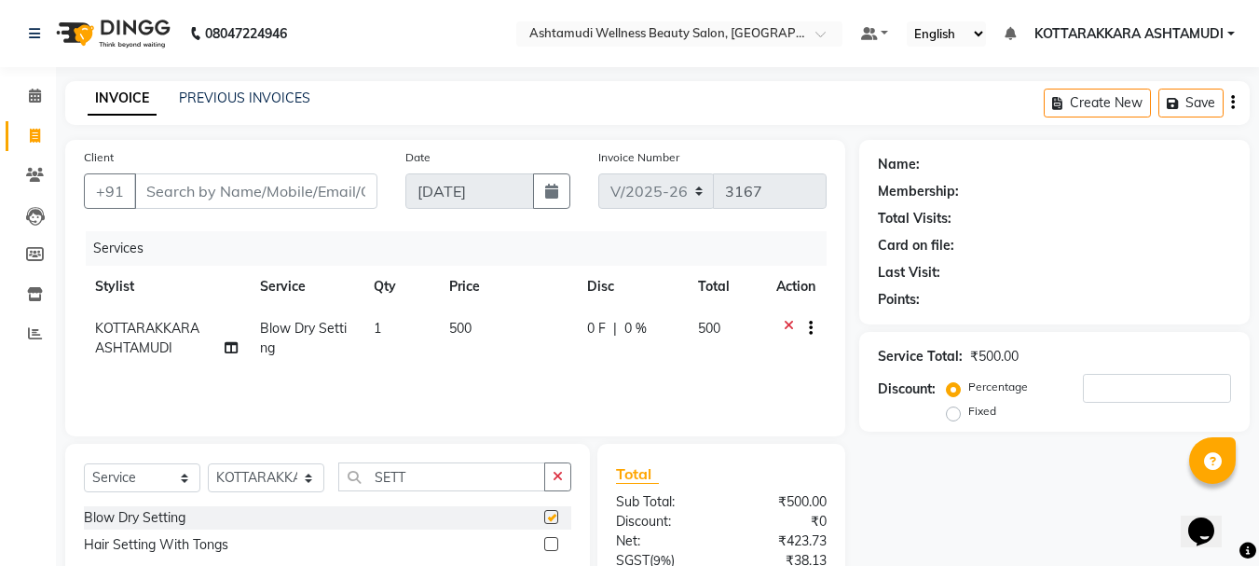
checkbox input "false"
click at [222, 475] on select "Select Stylist AMRITHA DIVYA L Gita Mahali Jibi P R [PERSON_NAME] ASHTAMUDI [PE…" at bounding box center [266, 477] width 116 height 29
select select "75883"
click at [208, 463] on select "Select Stylist AMRITHA DIVYA L Gita Mahali Jibi P R [PERSON_NAME] ASHTAMUDI [PE…" at bounding box center [266, 477] width 116 height 29
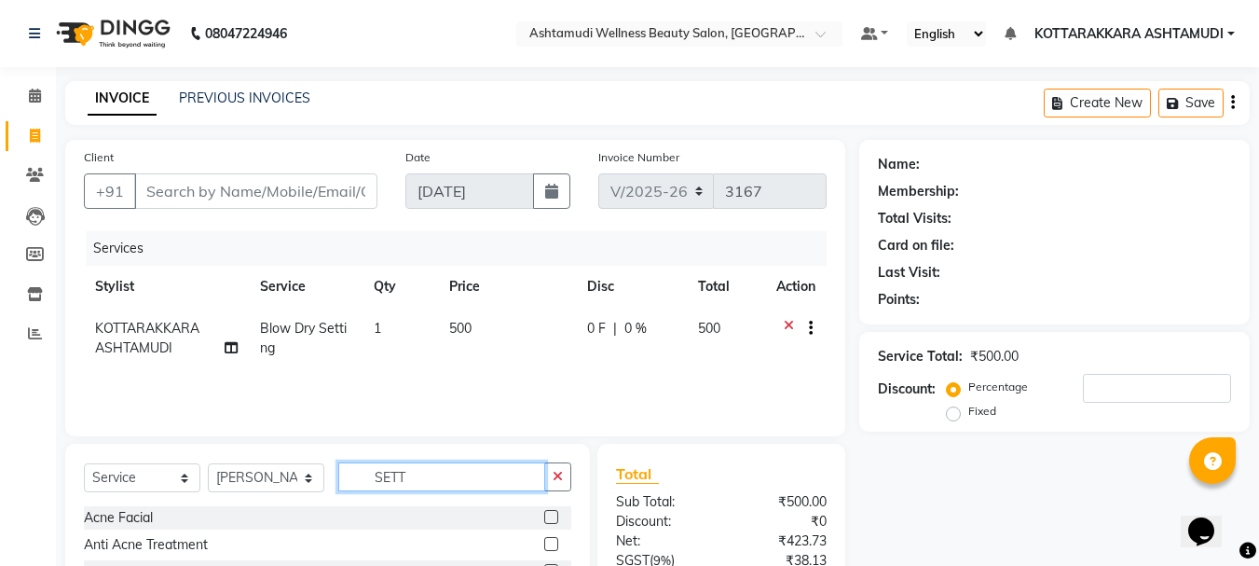
click at [441, 486] on input "SETT" at bounding box center [441, 476] width 207 height 29
type input "S"
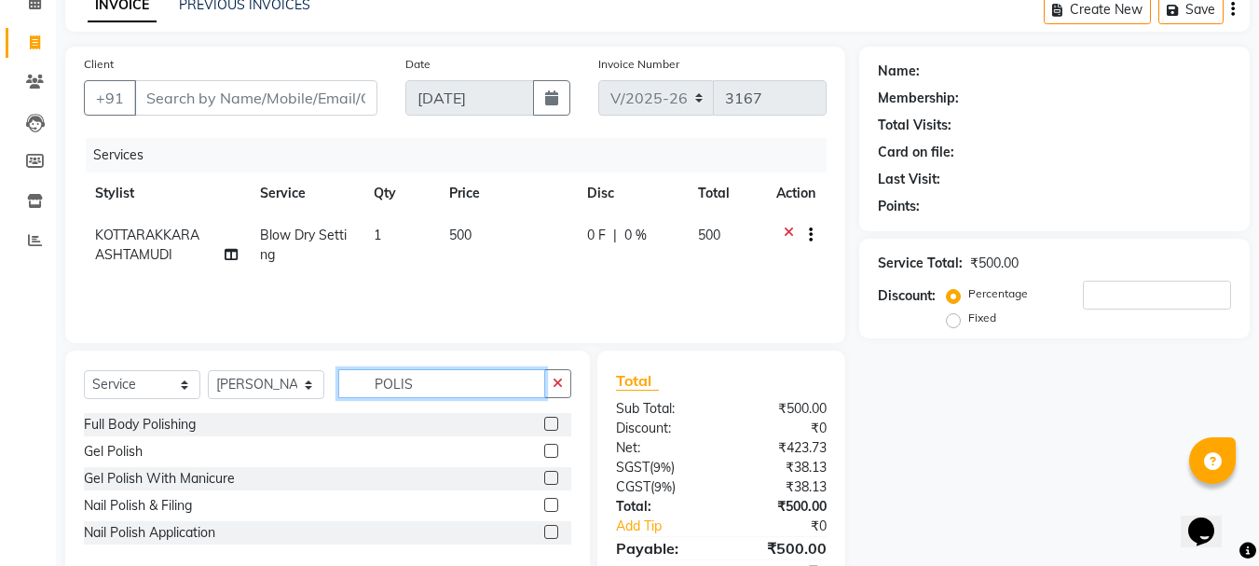
type input "POLIS"
click at [554, 503] on label at bounding box center [551, 505] width 14 height 14
click at [554, 503] on input "checkbox" at bounding box center [550, 505] width 12 height 12
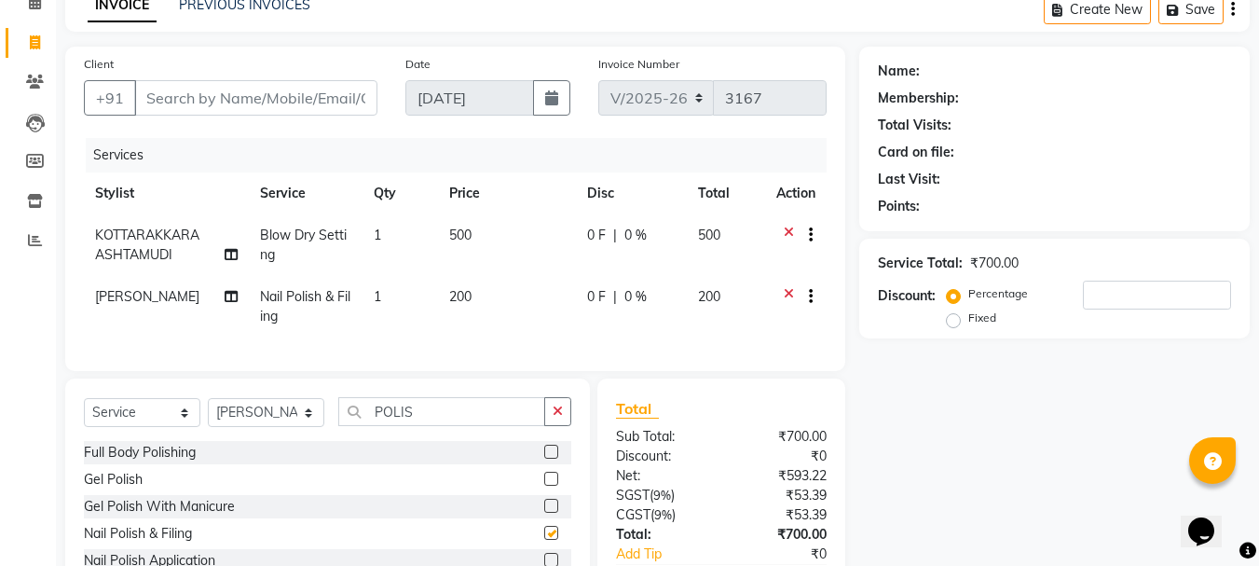
checkbox input "false"
click at [198, 101] on input "Client" at bounding box center [255, 97] width 243 height 35
type input "9"
type input "0"
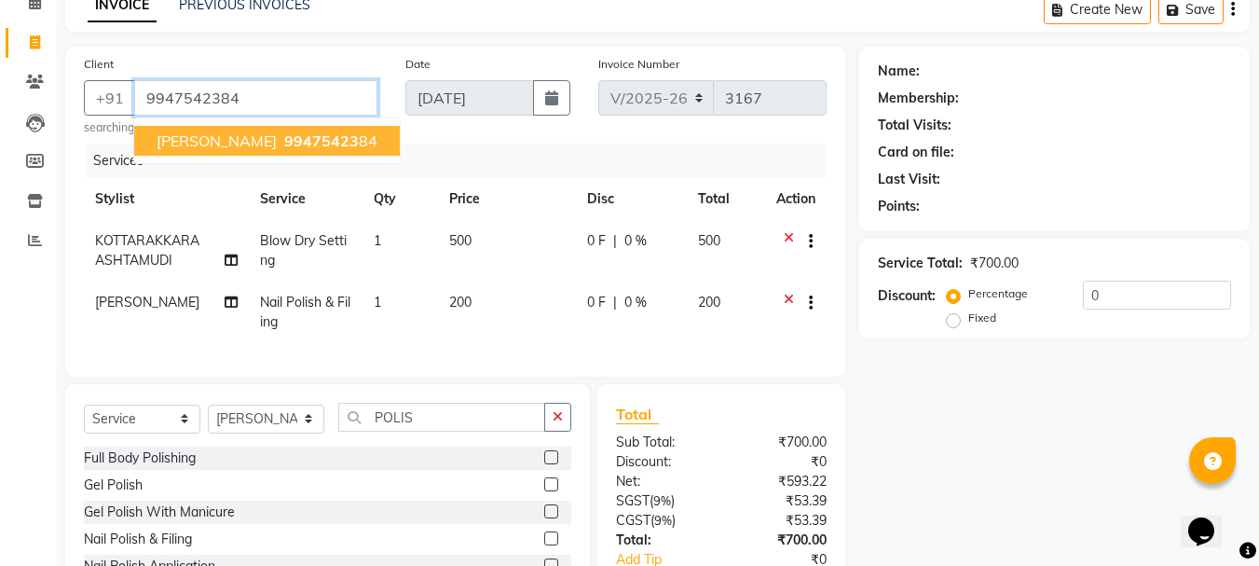
type input "9947542384"
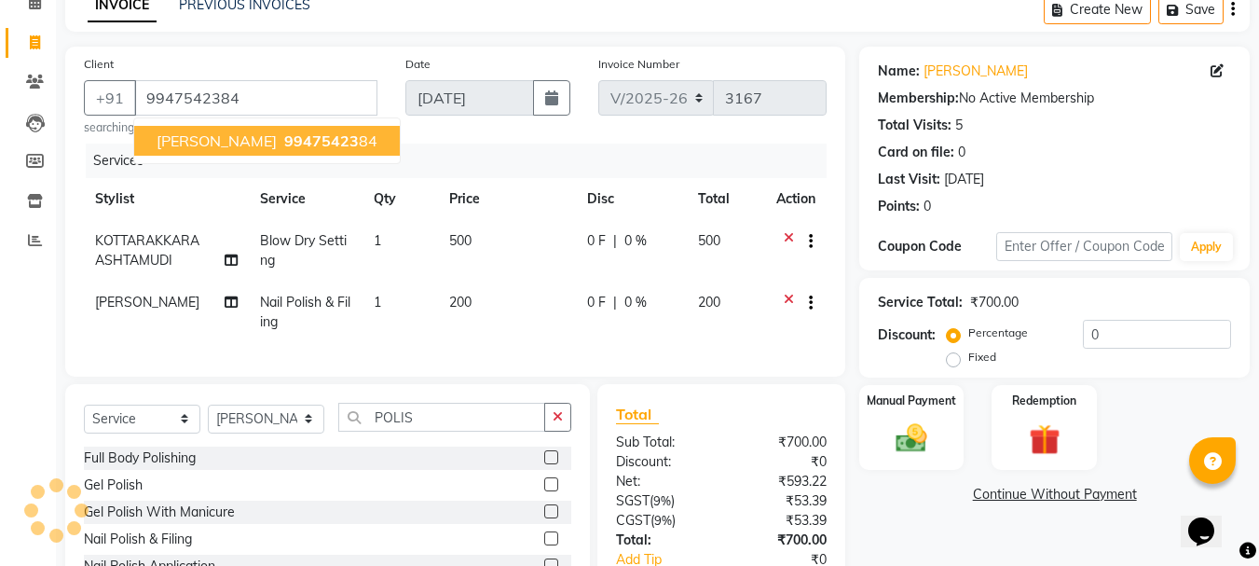
scroll to position [227, 0]
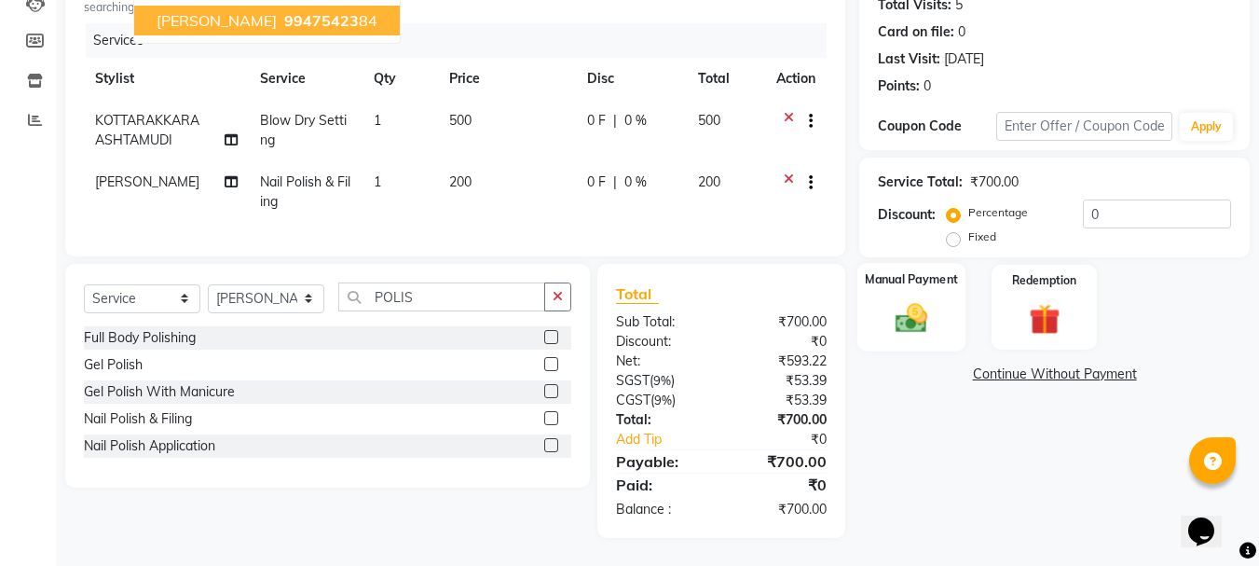
click at [878, 320] on div "Manual Payment" at bounding box center [911, 307] width 109 height 89
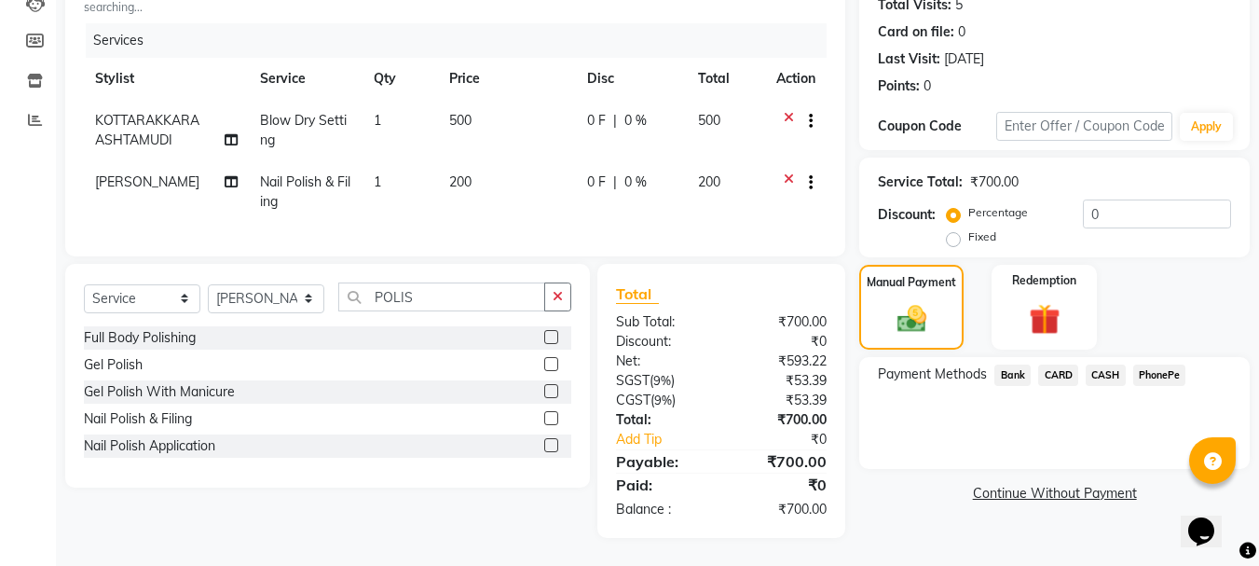
click at [1161, 364] on span "PhonePe" at bounding box center [1159, 374] width 53 height 21
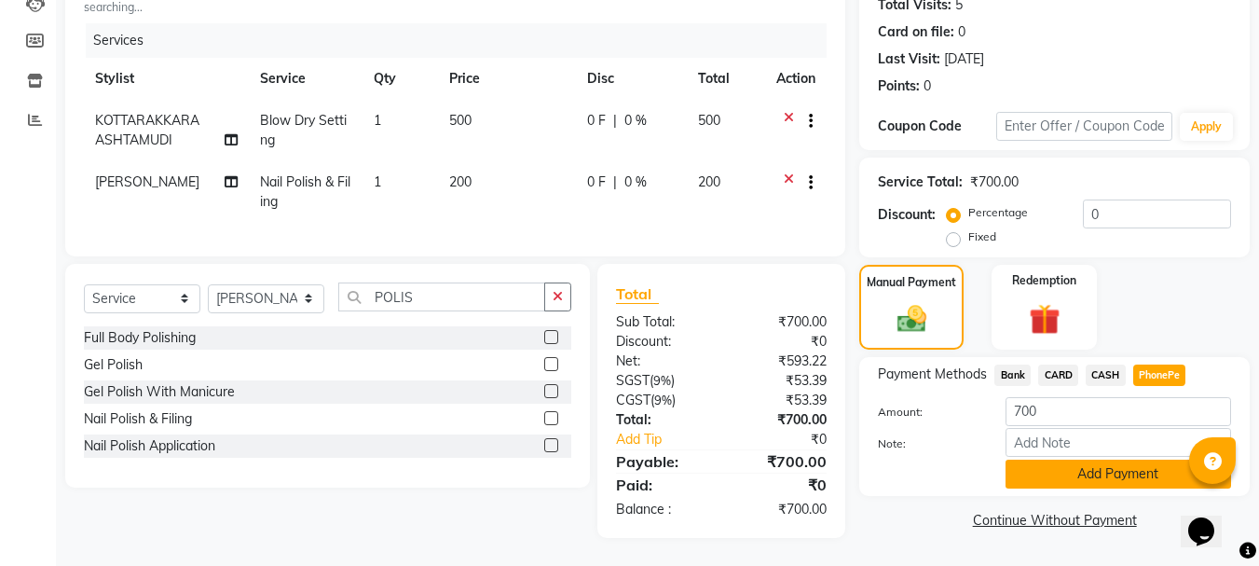
click at [1097, 459] on button "Add Payment" at bounding box center [1118, 473] width 226 height 29
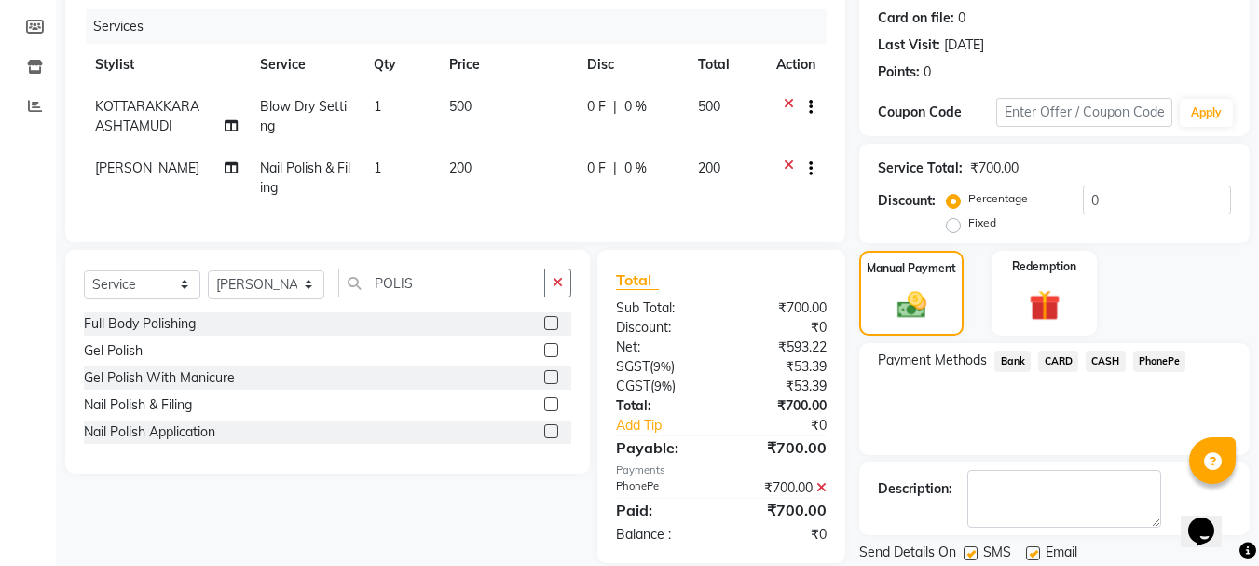
scroll to position [288, 0]
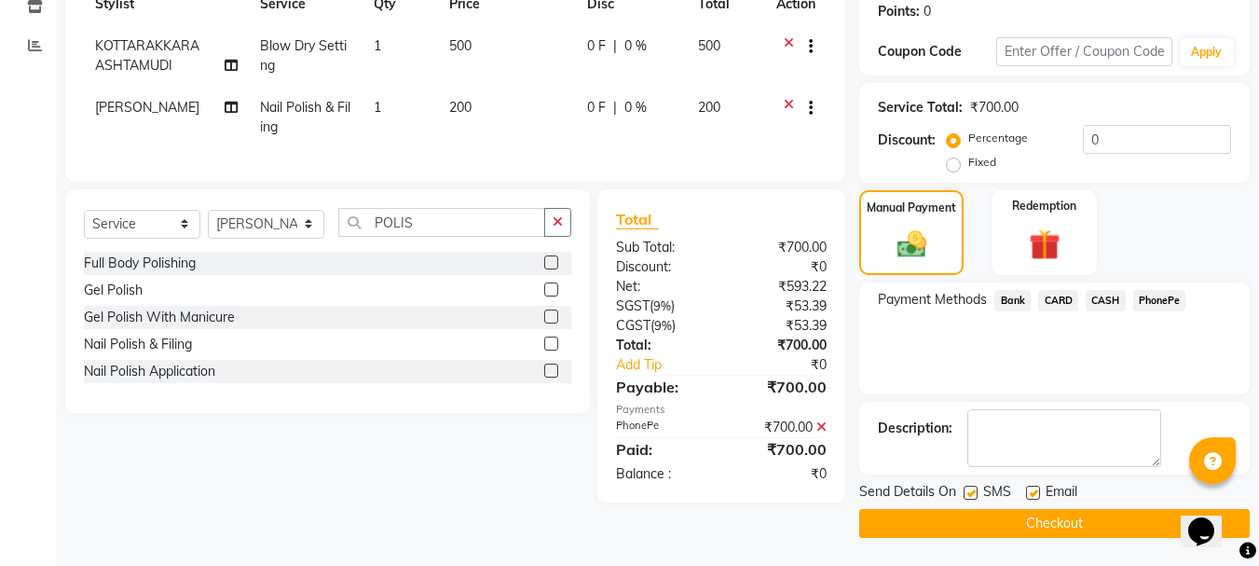
click at [1084, 523] on button "Checkout" at bounding box center [1054, 523] width 390 height 29
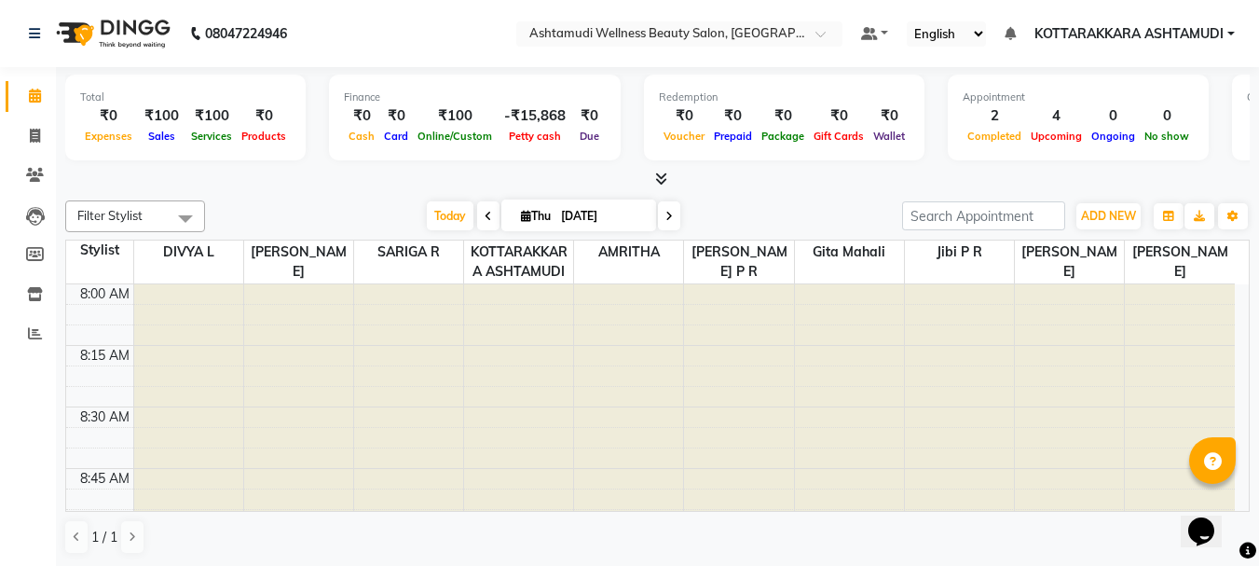
scroll to position [1771, 0]
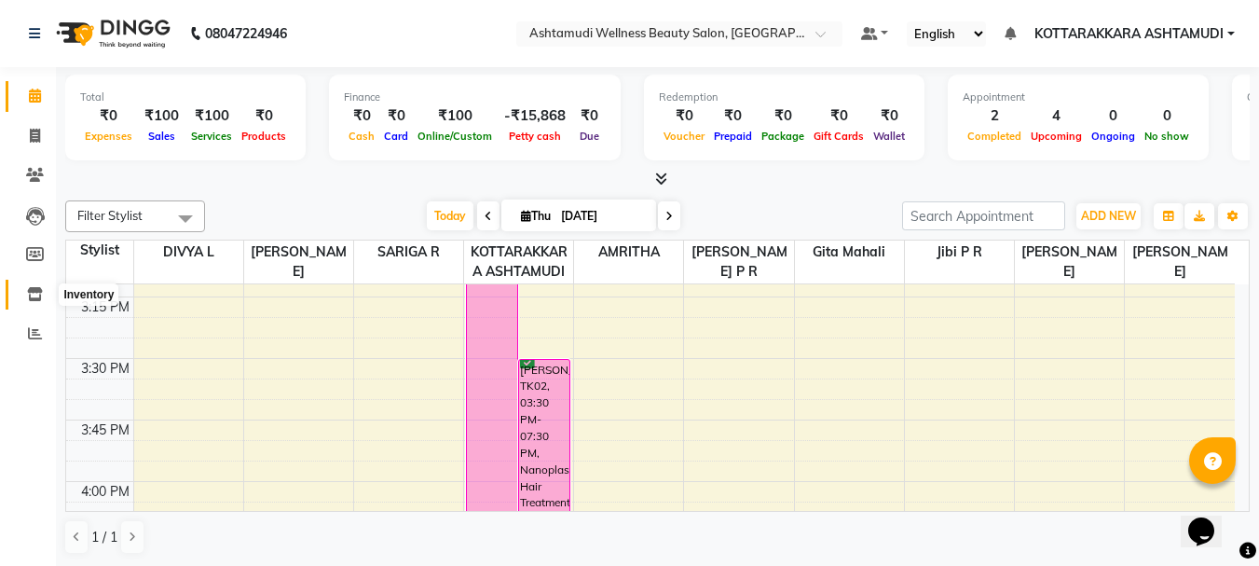
drag, startPoint x: 29, startPoint y: 294, endPoint x: 47, endPoint y: 274, distance: 26.4
click at [30, 294] on icon at bounding box center [35, 294] width 16 height 14
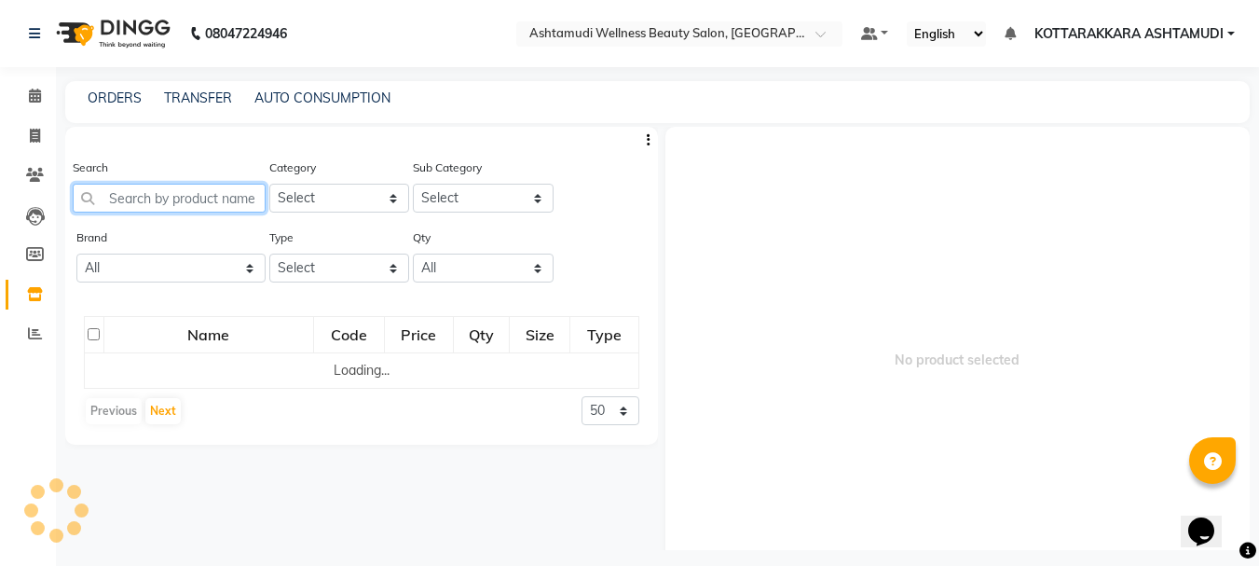
click at [159, 200] on input "text" at bounding box center [169, 198] width 193 height 29
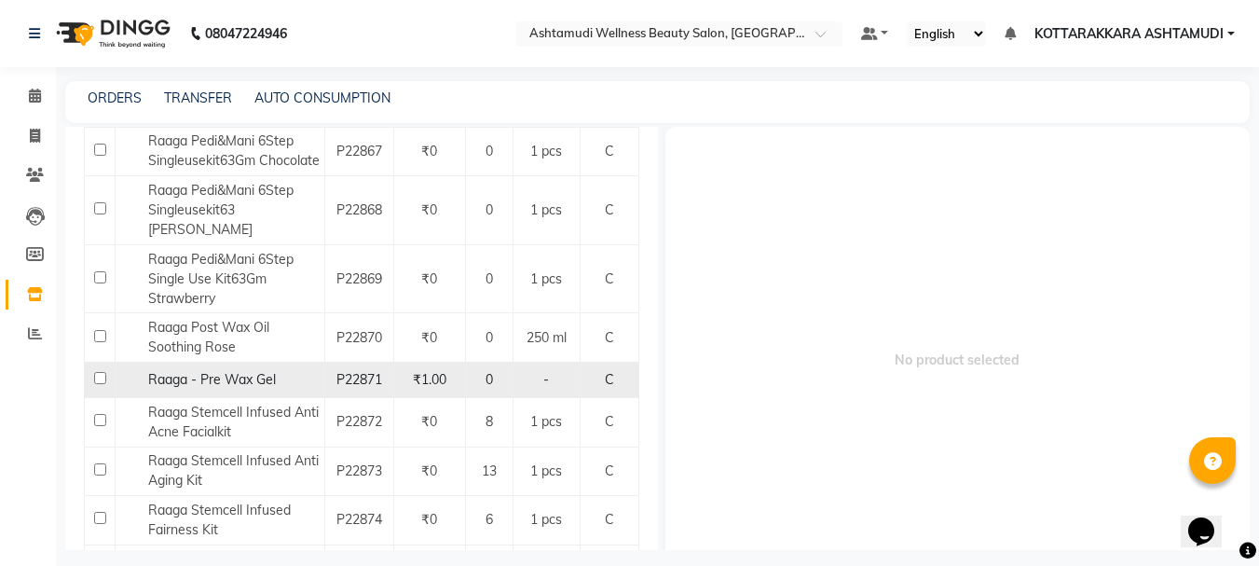
scroll to position [839, 0]
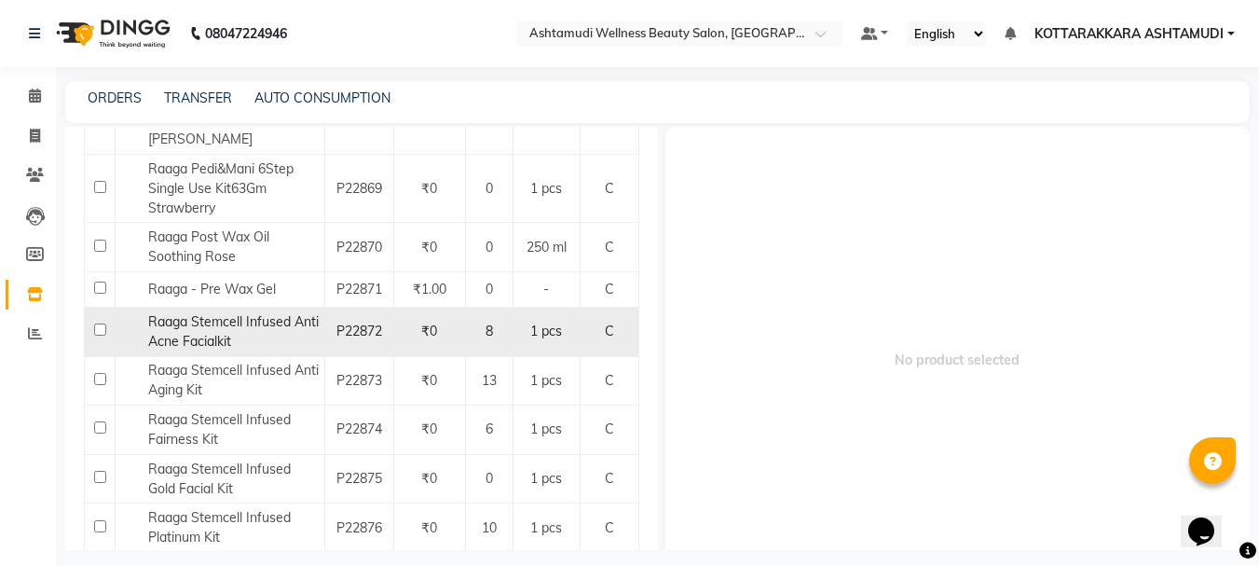
type input "RAAGA"
click at [99, 326] on input "checkbox" at bounding box center [100, 329] width 12 height 12
checkbox input "true"
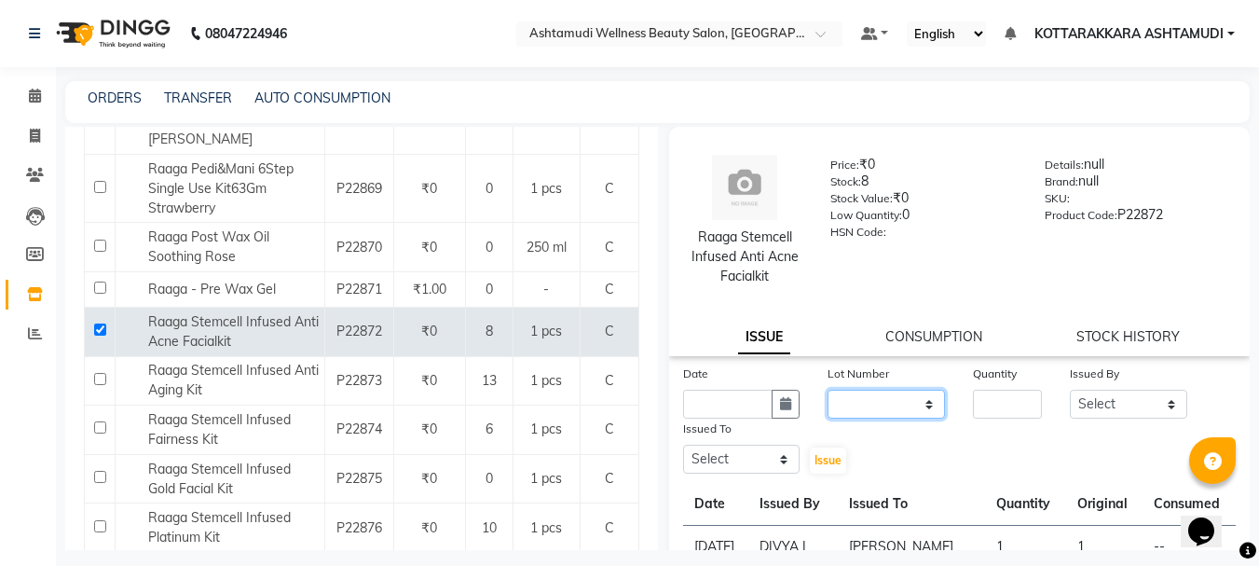
click at [899, 407] on select "None" at bounding box center [886, 404] width 117 height 29
select select "0: null"
click at [828, 390] on select "None" at bounding box center [886, 404] width 117 height 29
click at [772, 407] on button "button" at bounding box center [786, 404] width 28 height 29
select select "9"
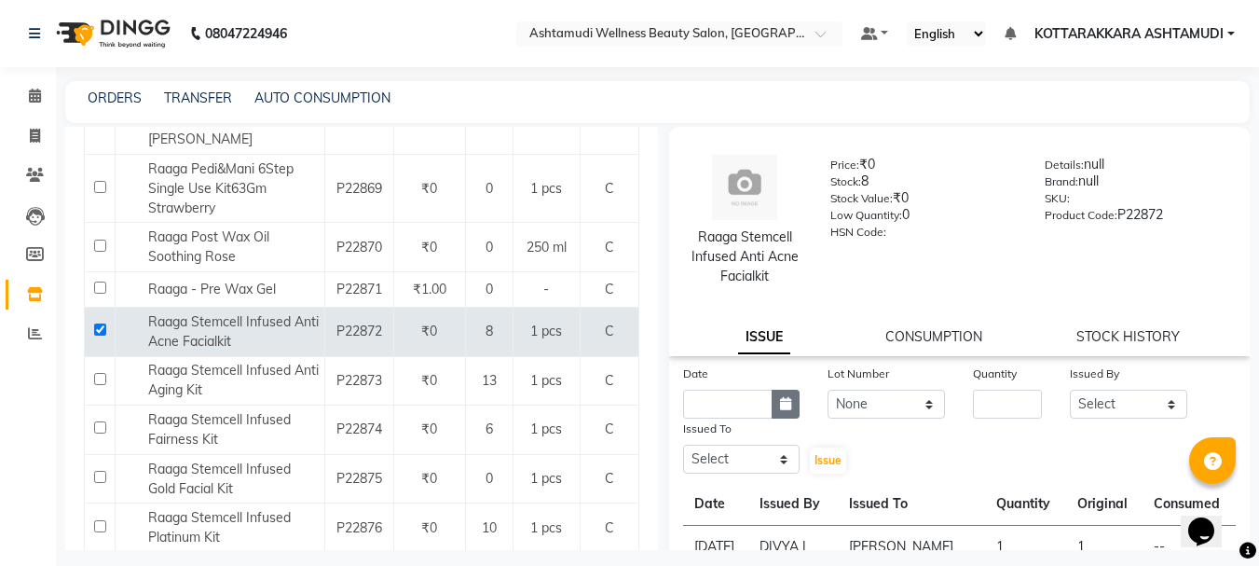
select select "2025"
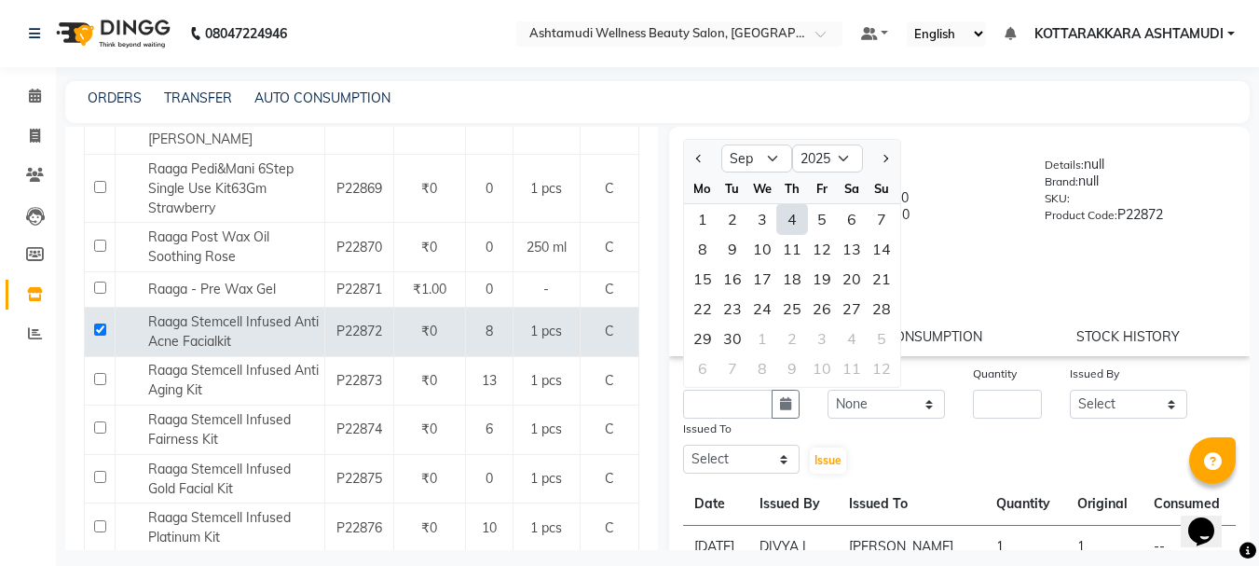
click at [784, 219] on div "4" at bounding box center [792, 219] width 30 height 30
type input "[DATE]"
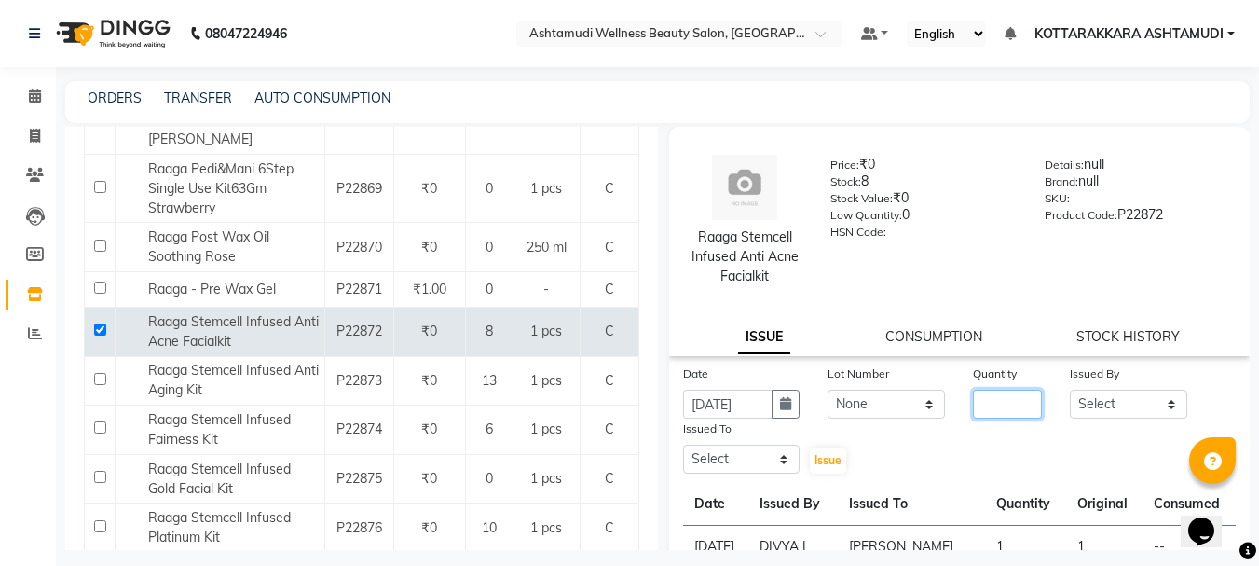
click at [1010, 411] on input "number" at bounding box center [1007, 404] width 69 height 29
type input "1"
click at [1093, 412] on select "Select AMRITHA DIVYA L Gita Mahali Jibi P R Karina Darjee KOTTARAKKARA ASHTAMUD…" at bounding box center [1128, 404] width 117 height 29
click at [1070, 390] on select "Select AMRITHA DIVYA L Gita Mahali Jibi P R Karina Darjee KOTTARAKKARA ASHTAMUD…" at bounding box center [1128, 404] width 117 height 29
click at [1095, 402] on select "Select AMRITHA DIVYA L Gita Mahali Jibi P R Karina Darjee KOTTARAKKARA ASHTAMUD…" at bounding box center [1128, 404] width 117 height 29
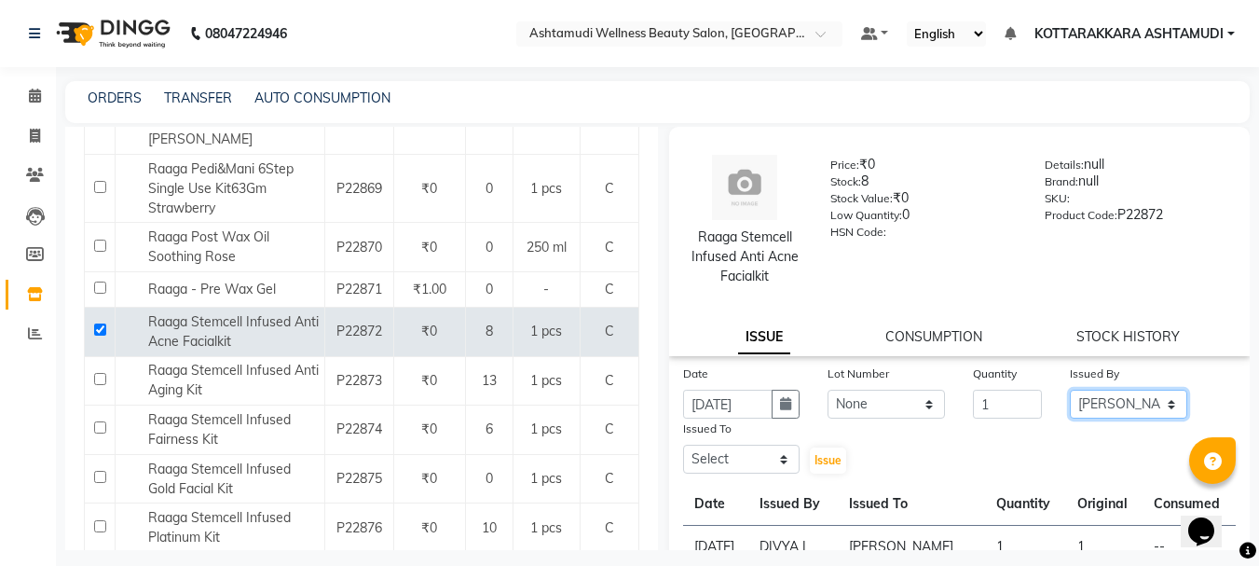
select select "27428"
click at [1070, 390] on select "Select AMRITHA DIVYA L Gita Mahali Jibi P R Karina Darjee KOTTARAKKARA ASHTAMUD…" at bounding box center [1128, 404] width 117 height 29
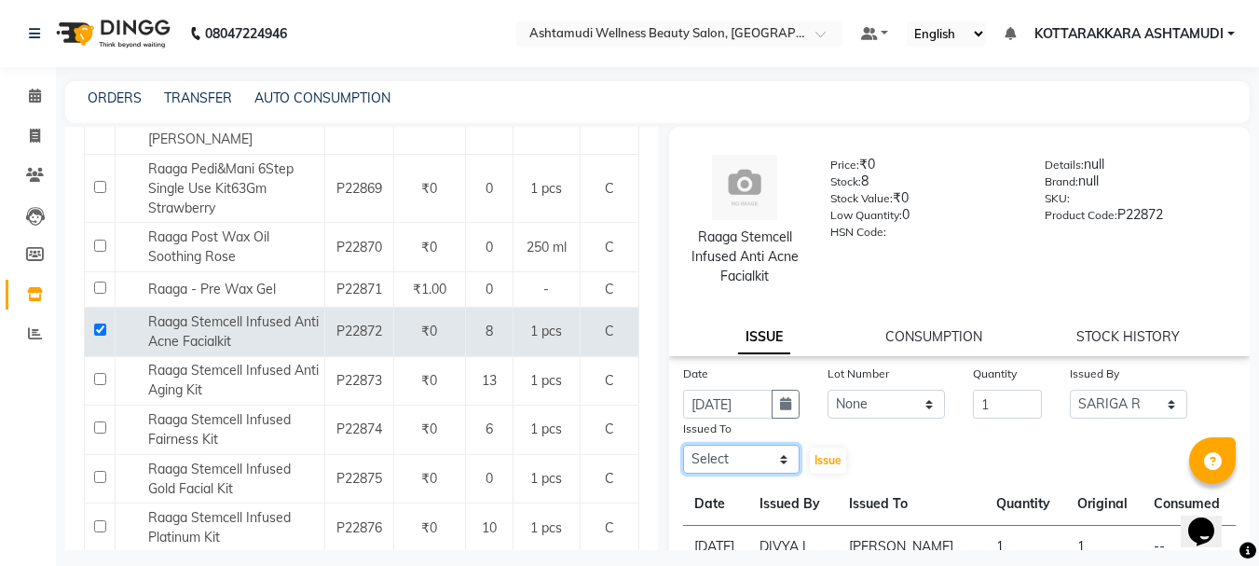
click at [712, 464] on select "Select AMRITHA DIVYA L Gita Mahali Jibi P R Karina Darjee KOTTARAKKARA ASHTAMUD…" at bounding box center [741, 459] width 117 height 29
select select "27465"
click at [683, 445] on select "Select AMRITHA DIVYA L Gita Mahali Jibi P R Karina Darjee KOTTARAKKARA ASHTAMUD…" at bounding box center [741, 459] width 117 height 29
click at [826, 458] on span "Issue" at bounding box center [827, 460] width 27 height 14
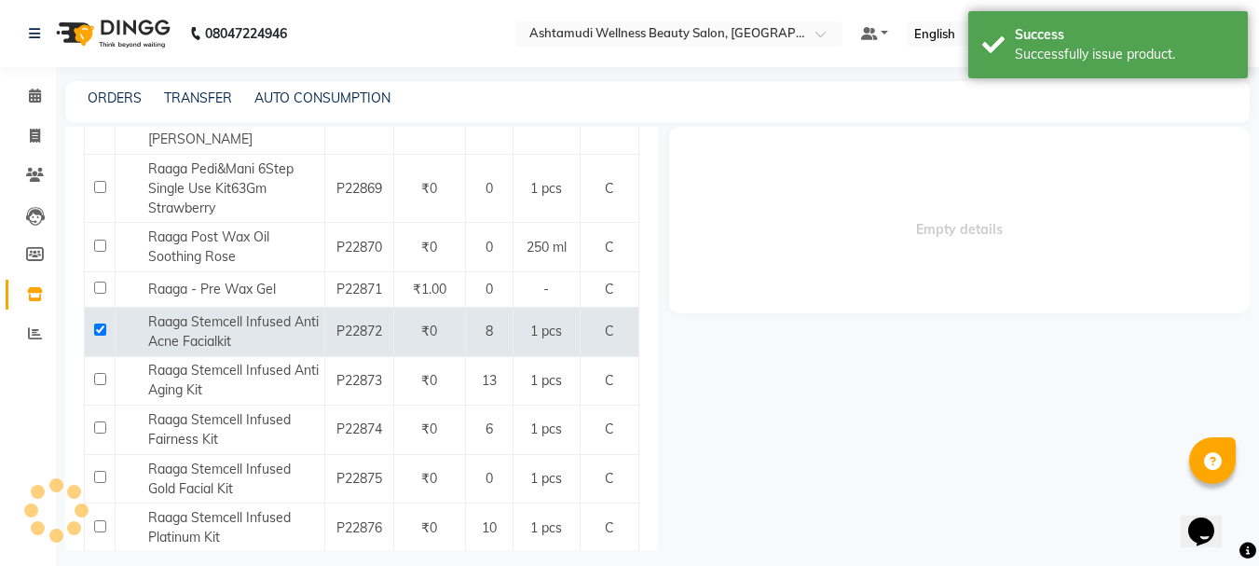
select select
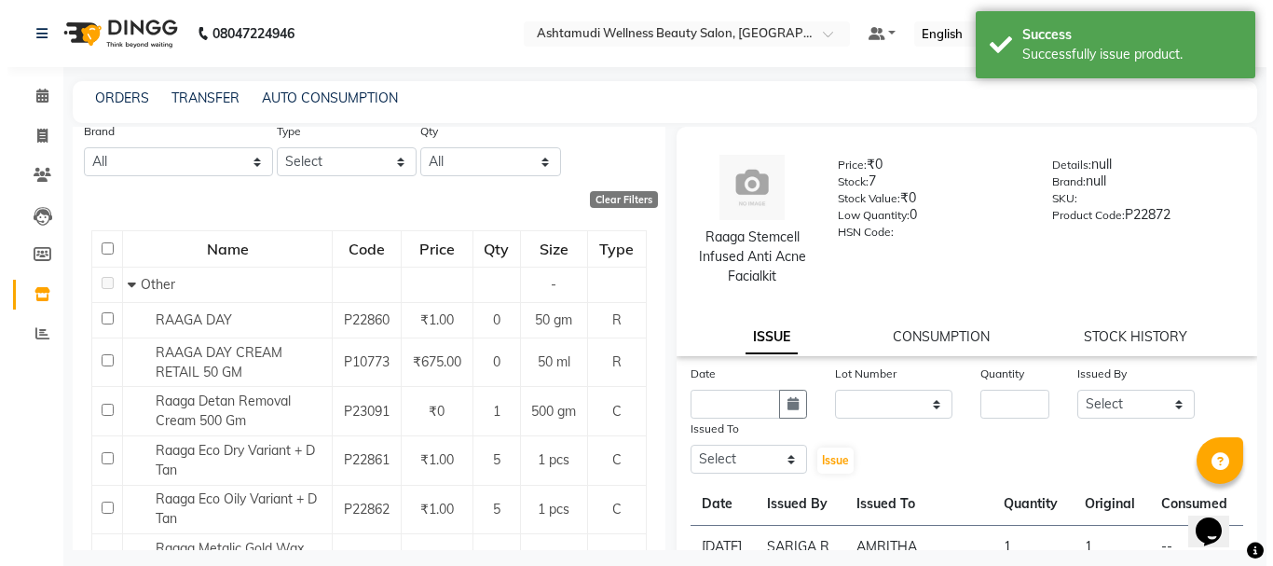
scroll to position [93, 0]
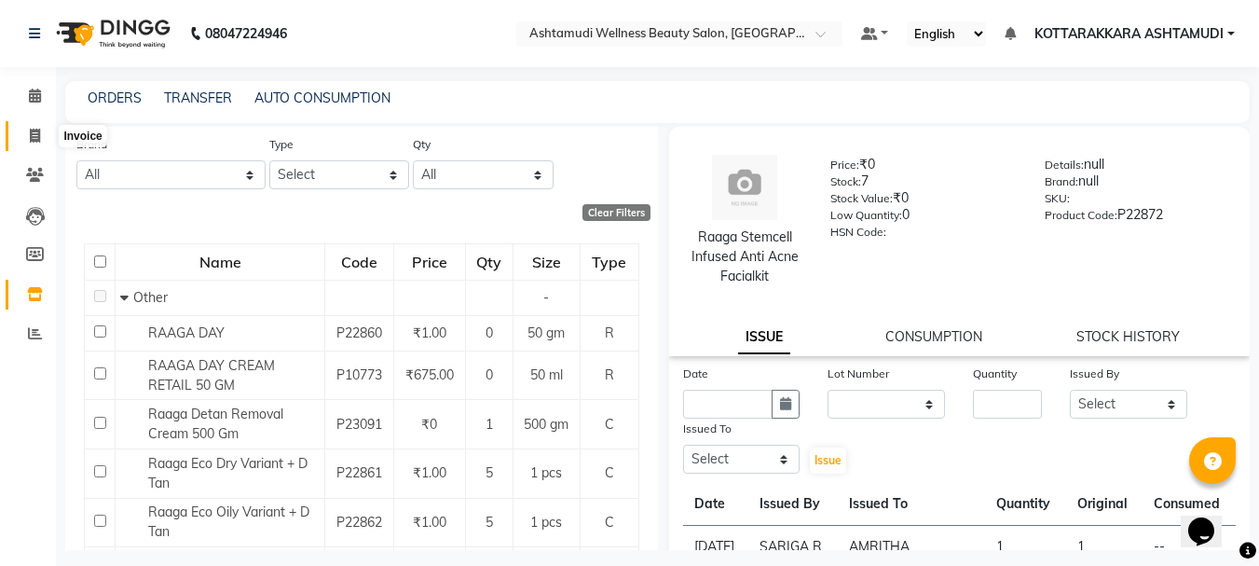
click at [37, 139] on icon at bounding box center [35, 136] width 10 height 14
select select "service"
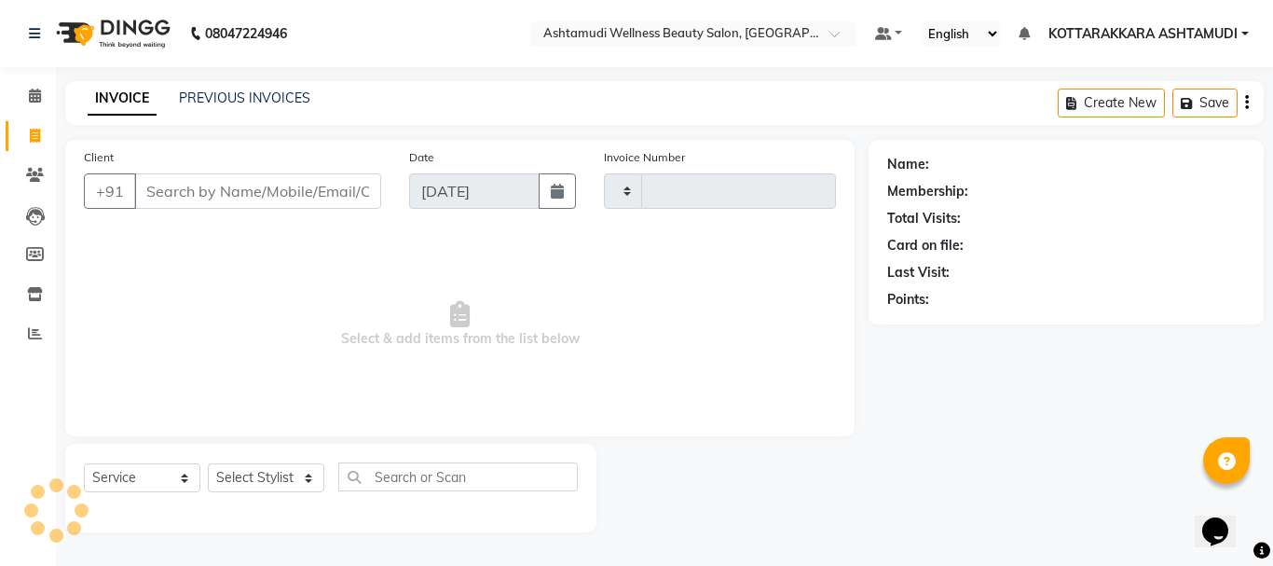
type input "3168"
select select "4664"
click at [194, 185] on input "Client" at bounding box center [257, 190] width 247 height 35
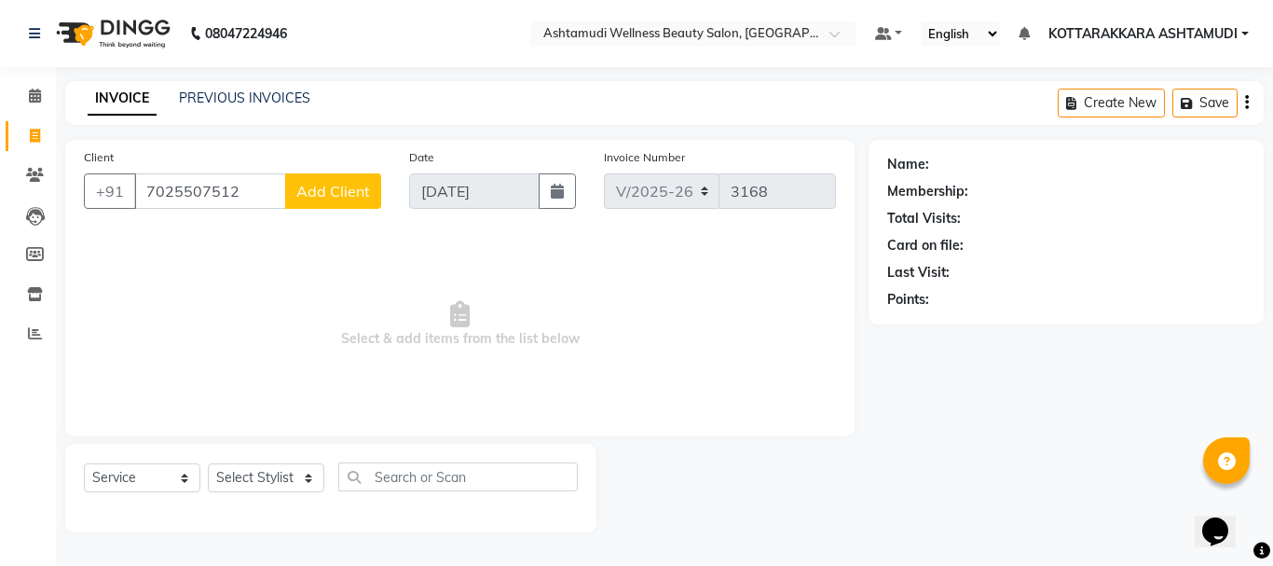
type input "7025507512"
click at [335, 205] on button "Add Client" at bounding box center [333, 190] width 96 height 35
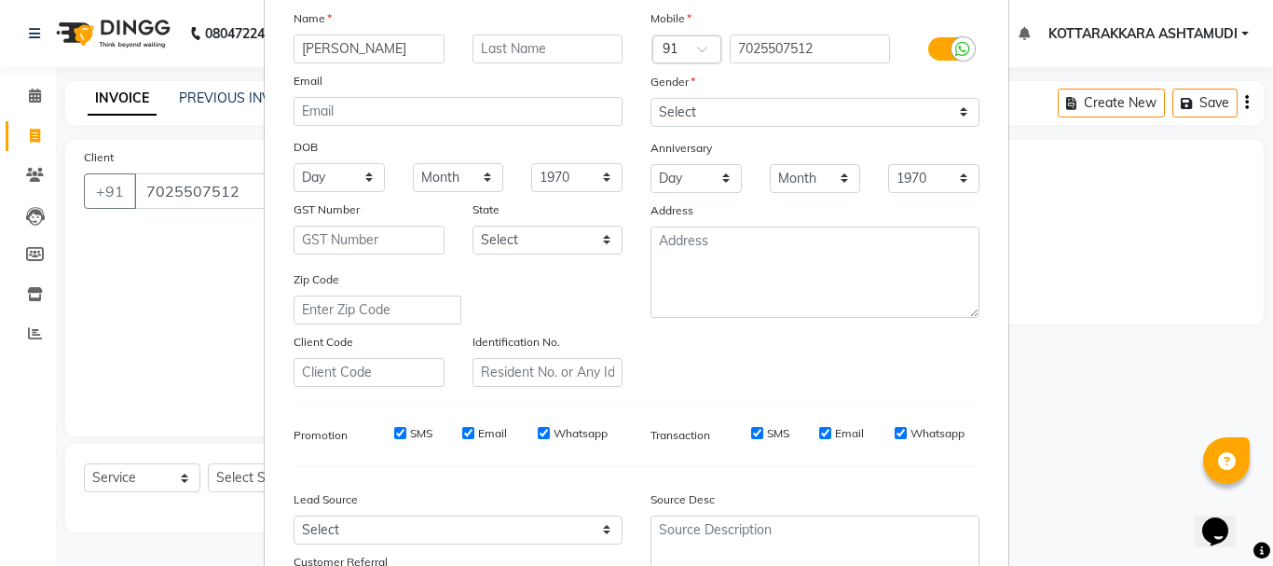
scroll to position [280, 0]
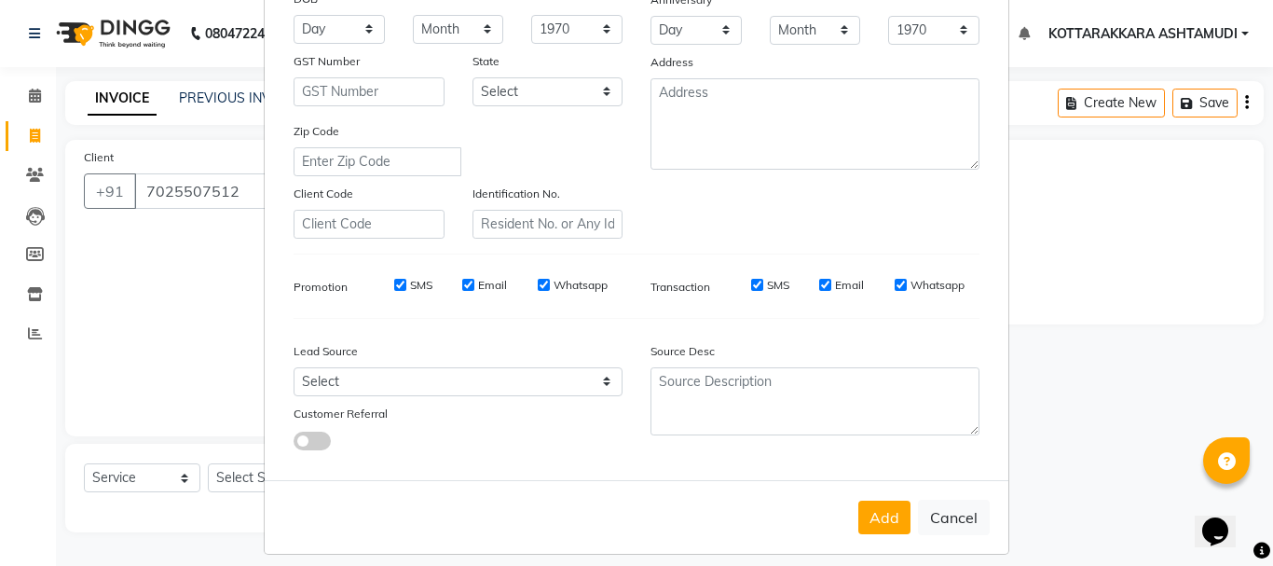
type input "SHARI"
drag, startPoint x: 485, startPoint y: 382, endPoint x: 485, endPoint y: 369, distance: 13.0
click at [485, 382] on select "Select Walk-in Referral Internet Friend Word of Mouth Advertisement Facebook Ju…" at bounding box center [458, 381] width 329 height 29
select select "31518"
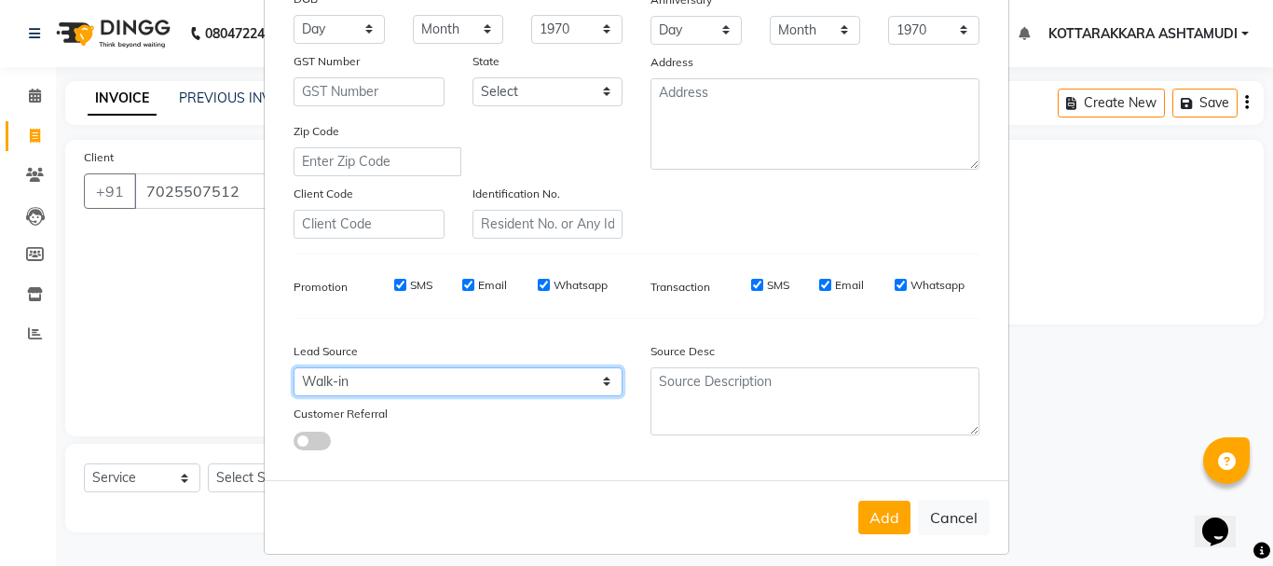
click at [294, 367] on select "Select Walk-in Referral Internet Friend Word of Mouth Advertisement Facebook Ju…" at bounding box center [458, 381] width 329 height 29
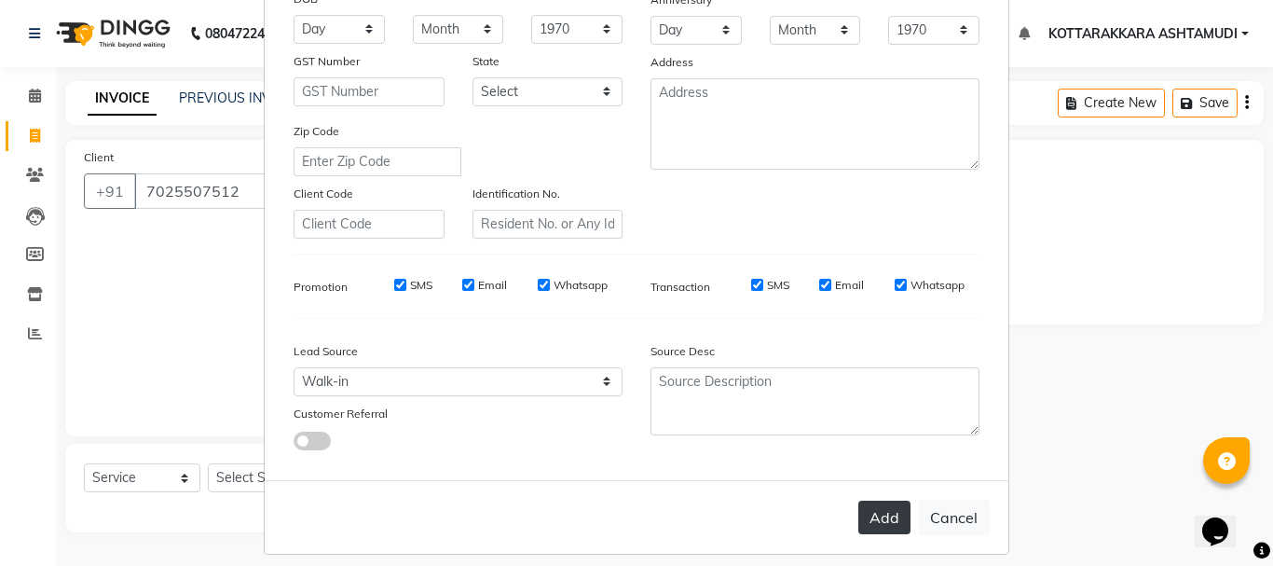
click at [882, 525] on button "Add" at bounding box center [884, 517] width 52 height 34
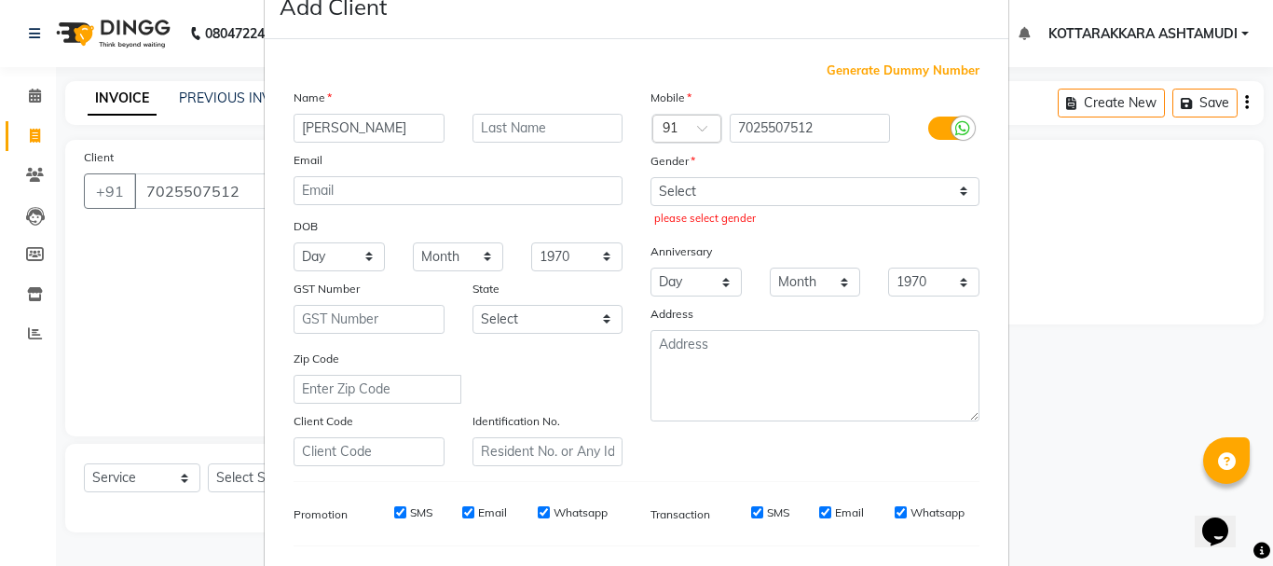
scroll to position [0, 0]
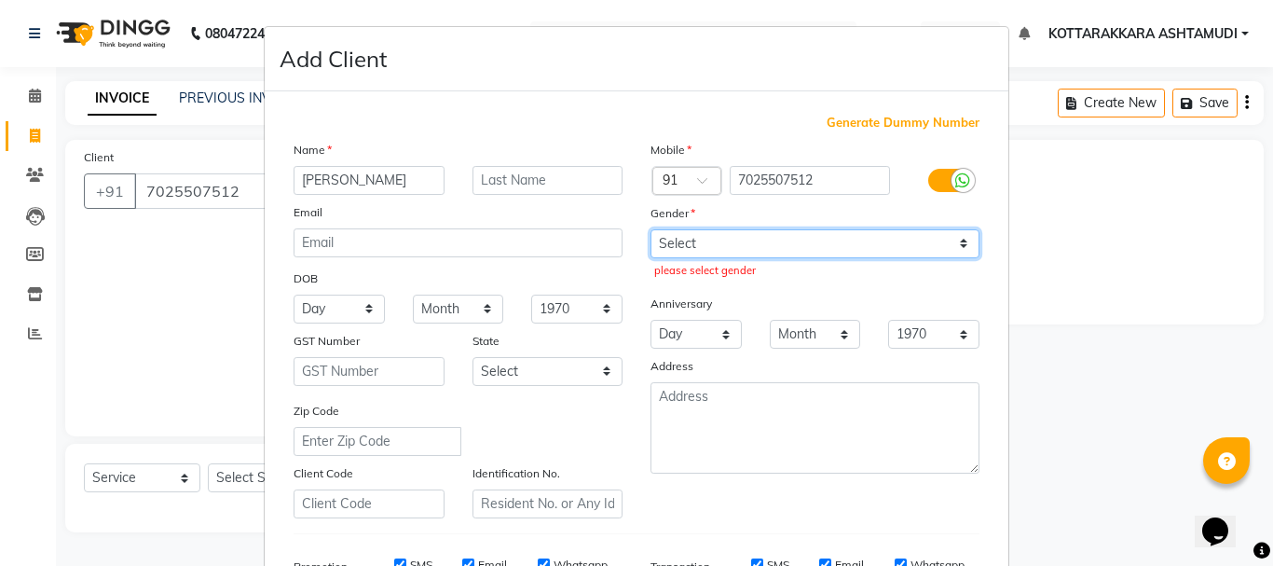
click at [784, 250] on select "Select Male Female Other Prefer Not To Say" at bounding box center [814, 243] width 329 height 29
select select "female"
click at [650, 229] on select "Select Male Female Other Prefer Not To Say" at bounding box center [814, 243] width 329 height 29
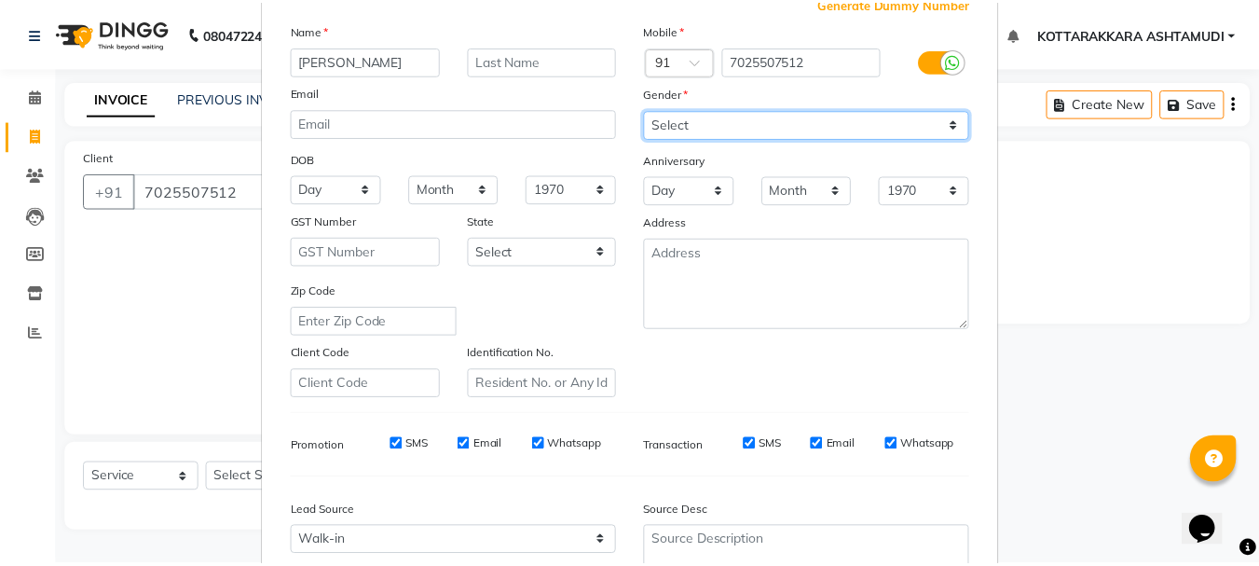
scroll to position [294, 0]
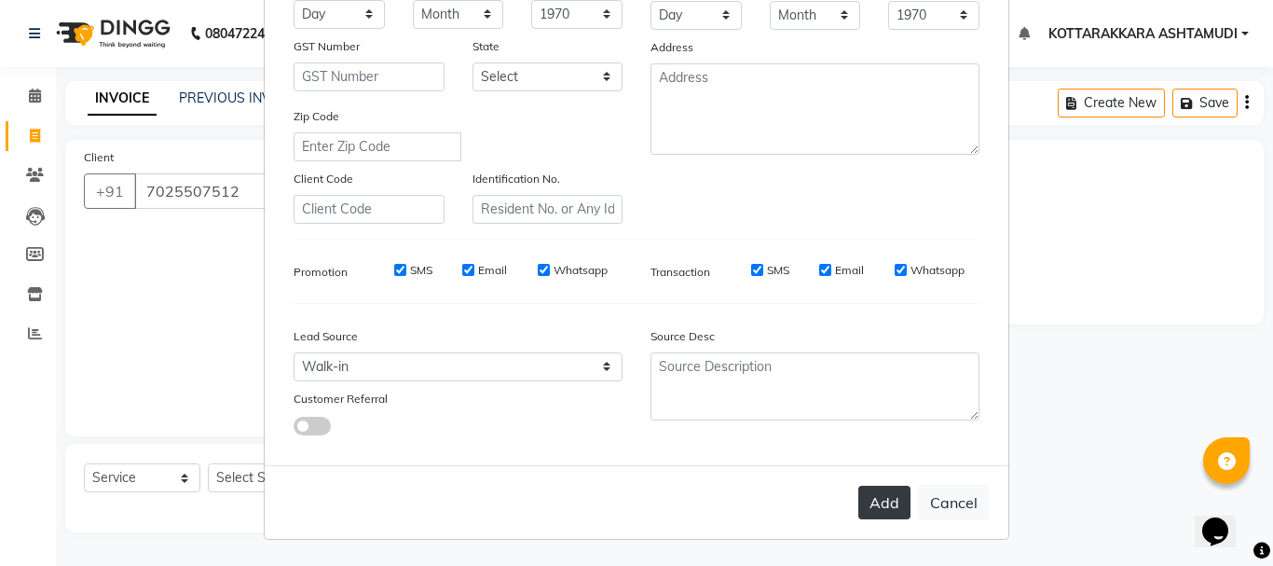
click at [870, 493] on button "Add" at bounding box center [884, 503] width 52 height 34
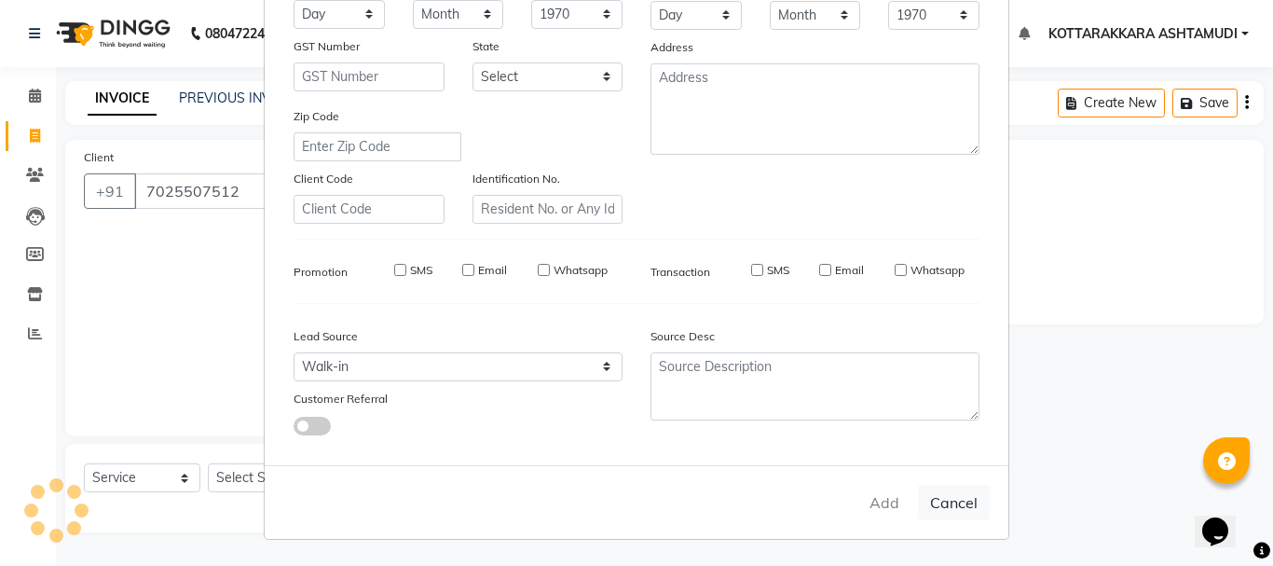
select select
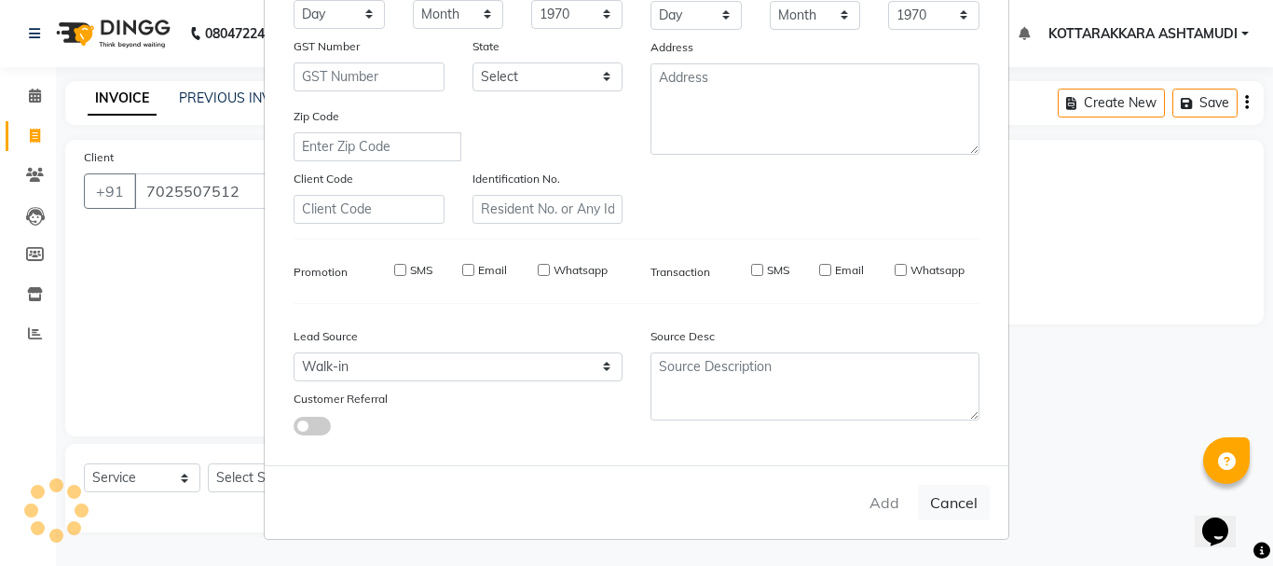
select select
checkbox input "false"
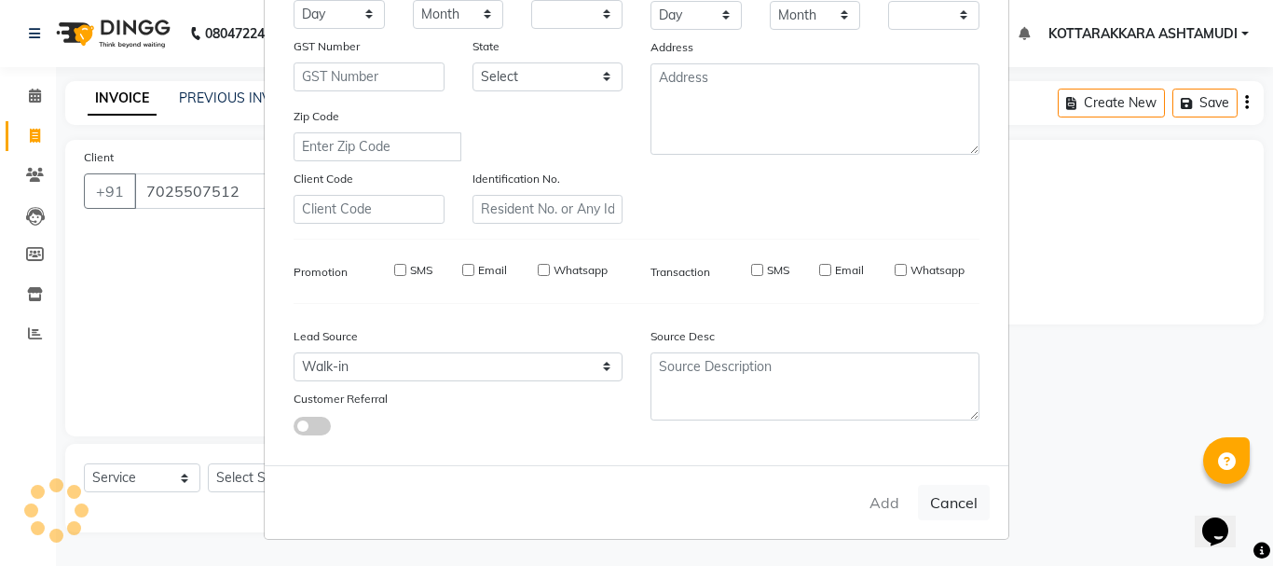
checkbox input "false"
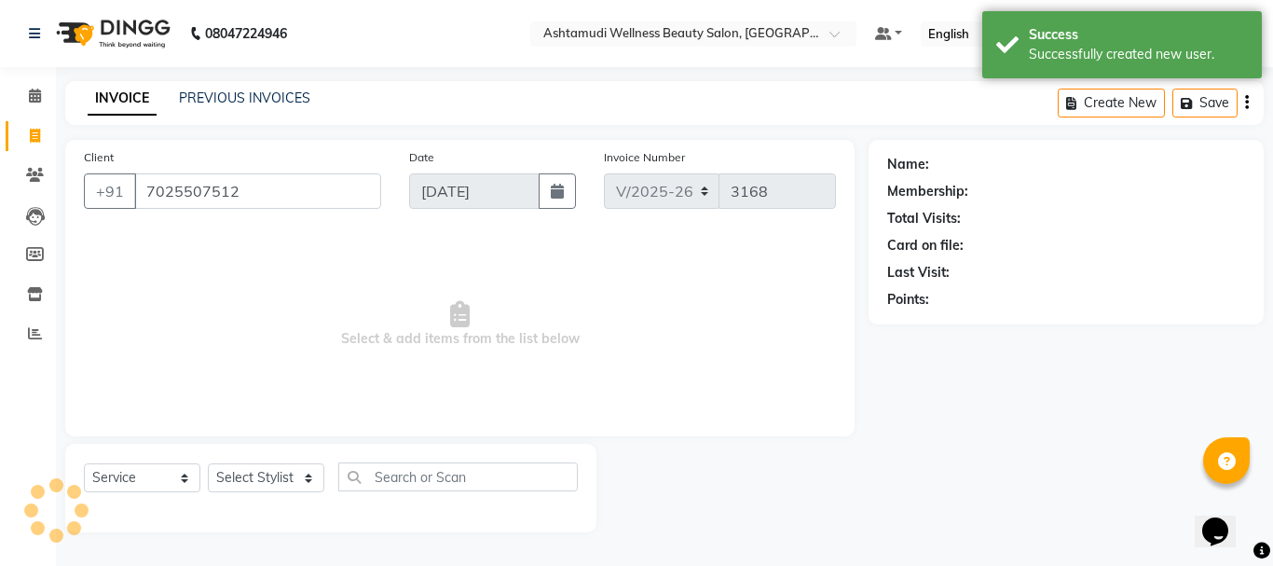
select select "1: Object"
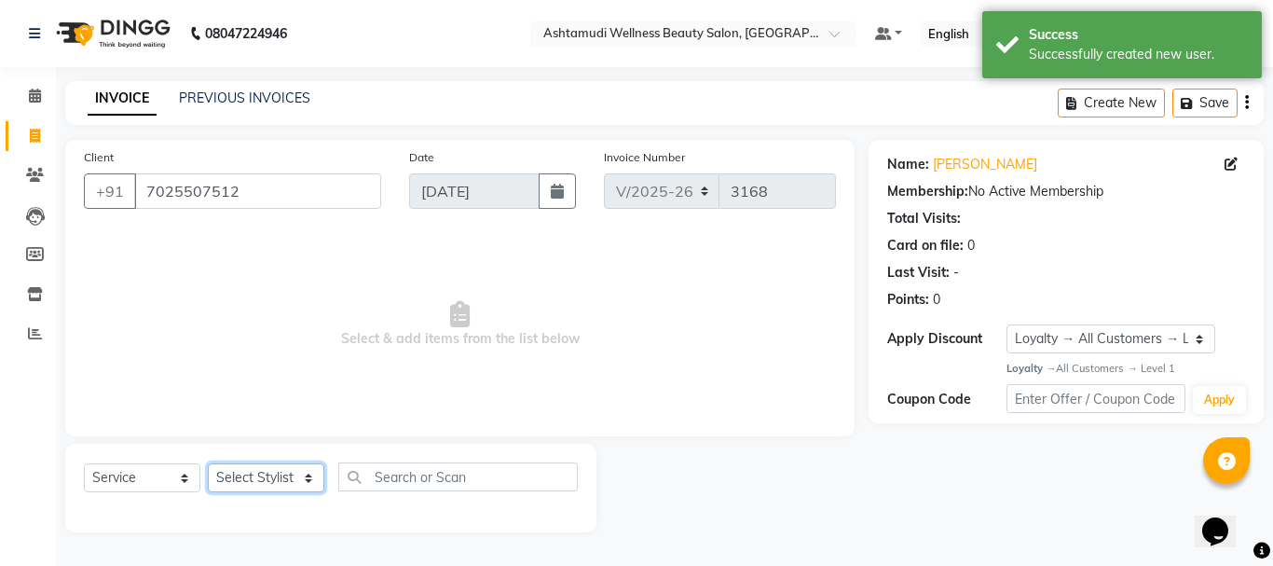
click at [259, 474] on select "Select Stylist AMRITHA DIVYA L Gita Mahali Jibi P R Karina Darjee KOTTARAKKARA …" at bounding box center [266, 477] width 116 height 29
select select "27427"
click at [208, 463] on select "Select Stylist AMRITHA DIVYA L Gita Mahali Jibi P R Karina Darjee KOTTARAKKARA …" at bounding box center [266, 477] width 116 height 29
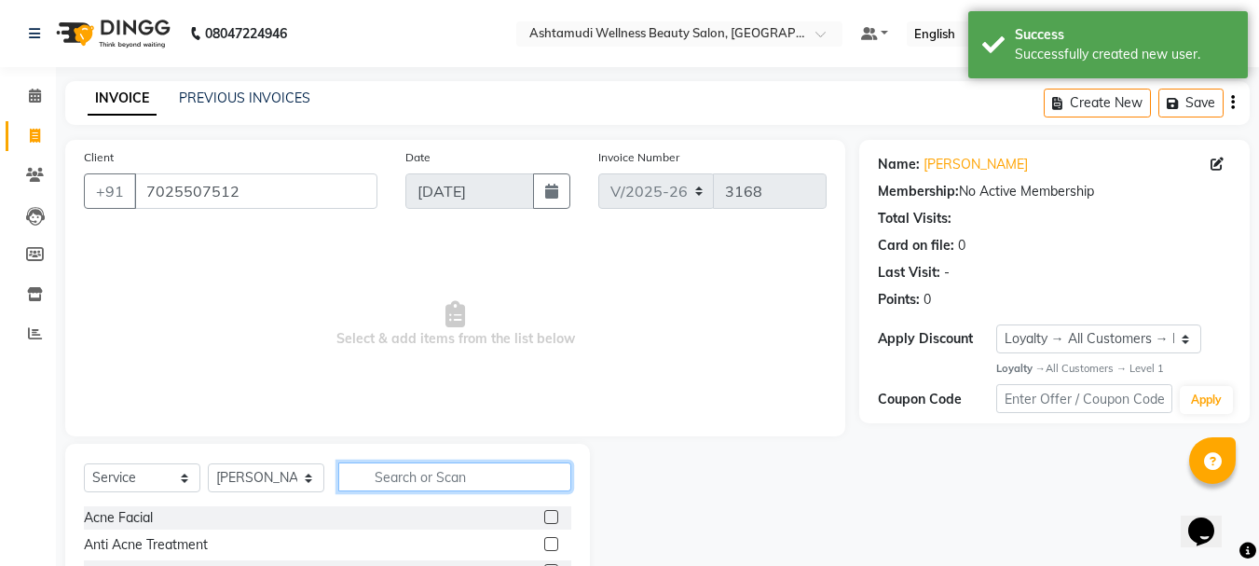
click at [458, 476] on input "text" at bounding box center [454, 476] width 233 height 29
type input "EB"
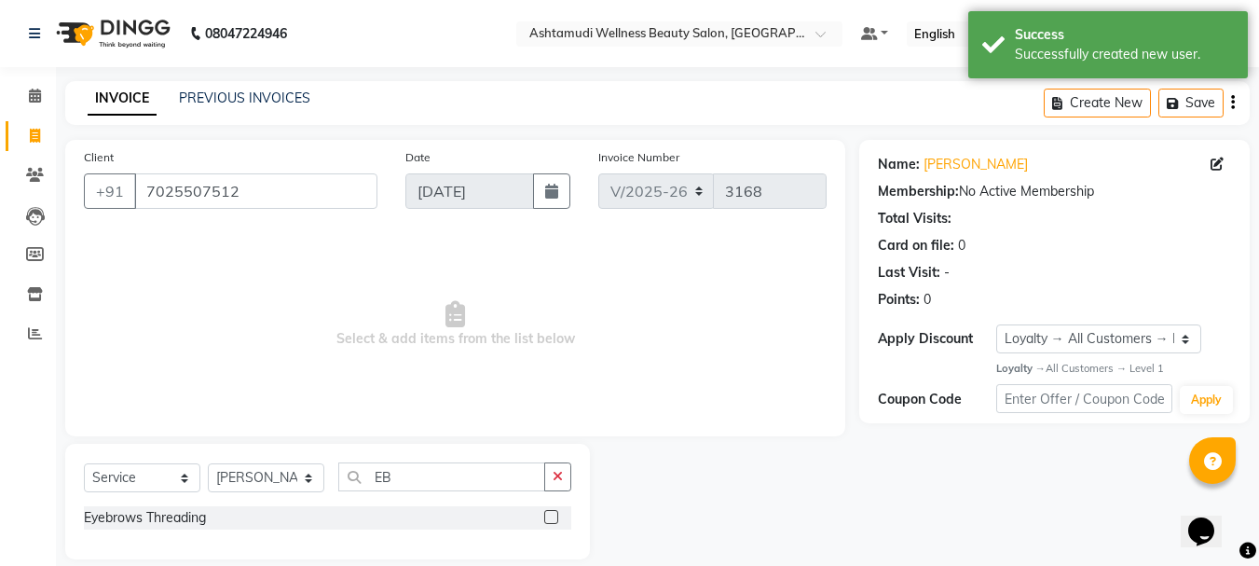
click at [553, 515] on label at bounding box center [551, 517] width 14 height 14
click at [553, 515] on input "checkbox" at bounding box center [550, 518] width 12 height 12
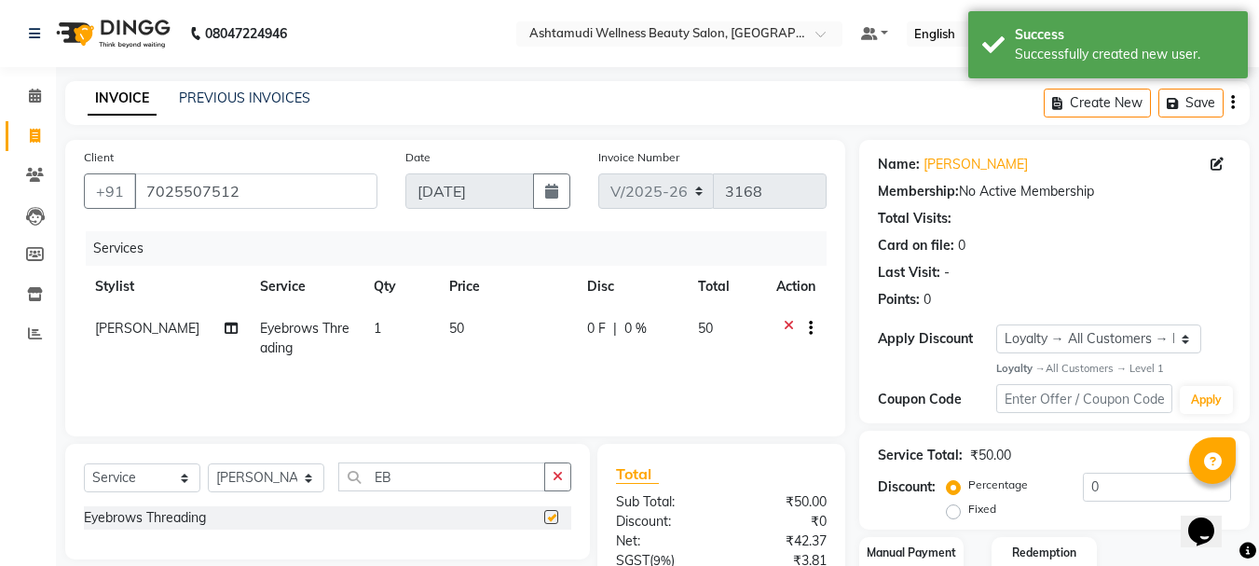
checkbox input "false"
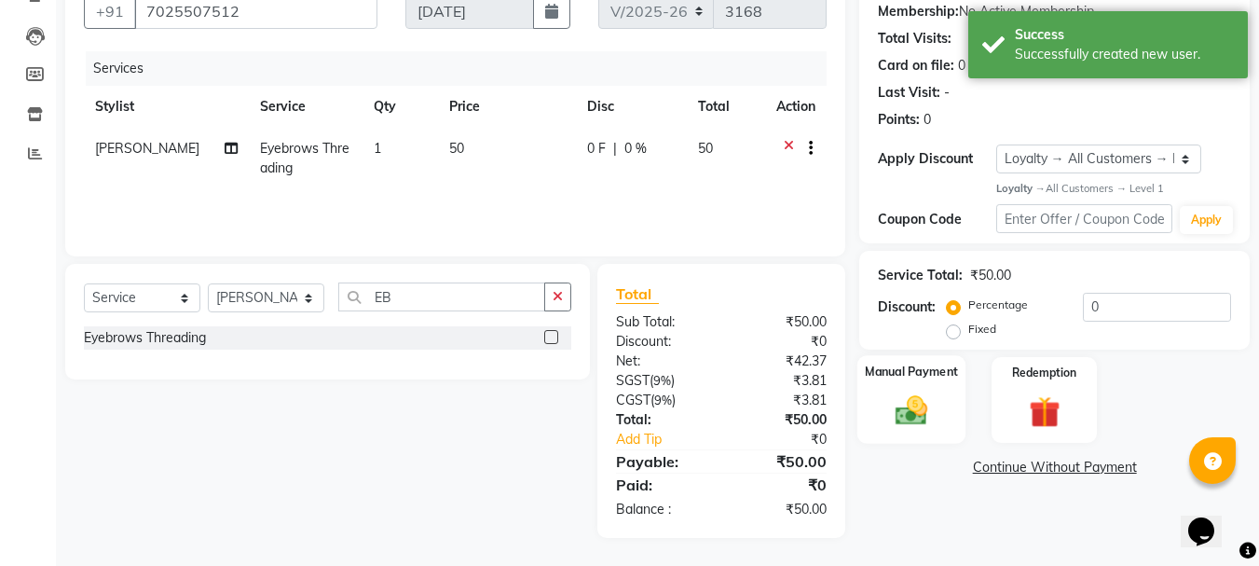
click at [927, 406] on img at bounding box center [911, 410] width 52 height 37
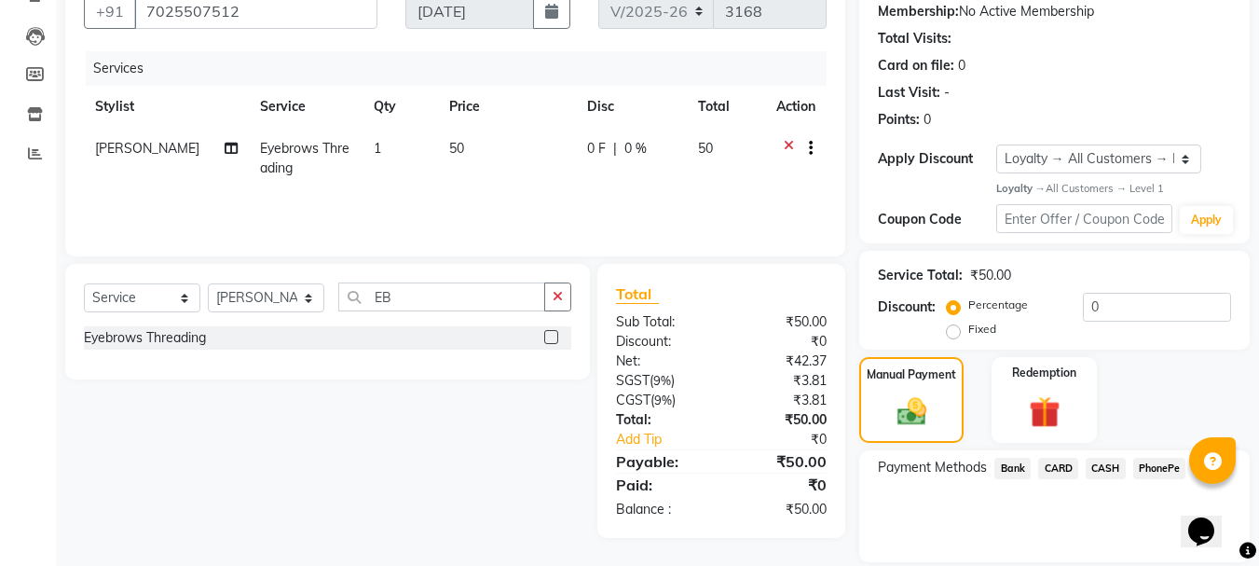
click at [1152, 472] on span "PhonePe" at bounding box center [1159, 468] width 53 height 21
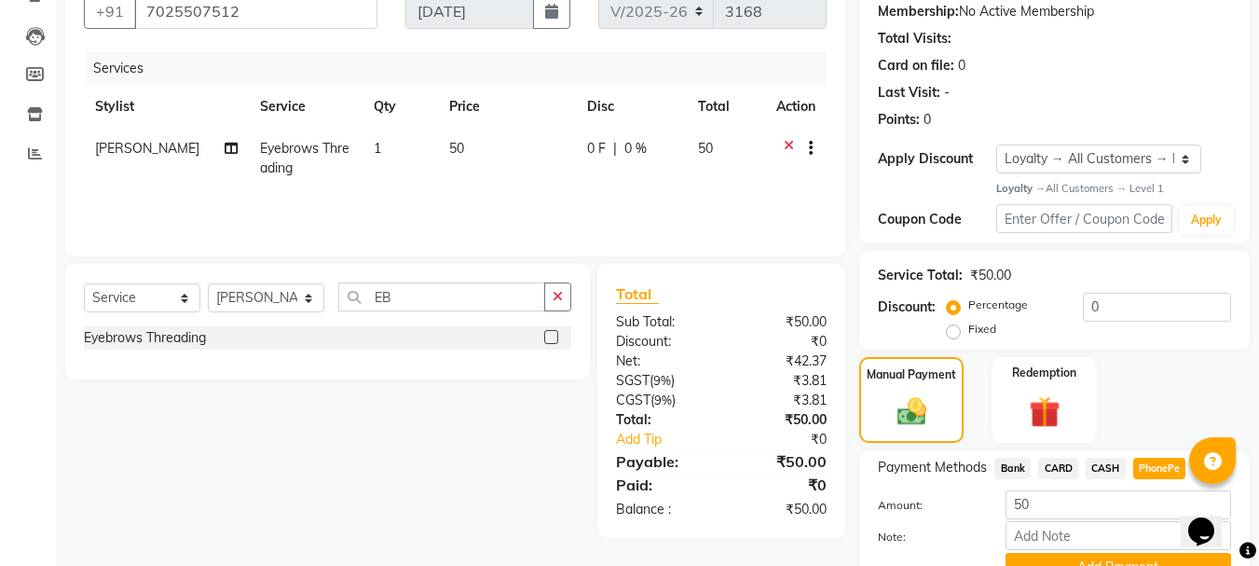
scroll to position [269, 0]
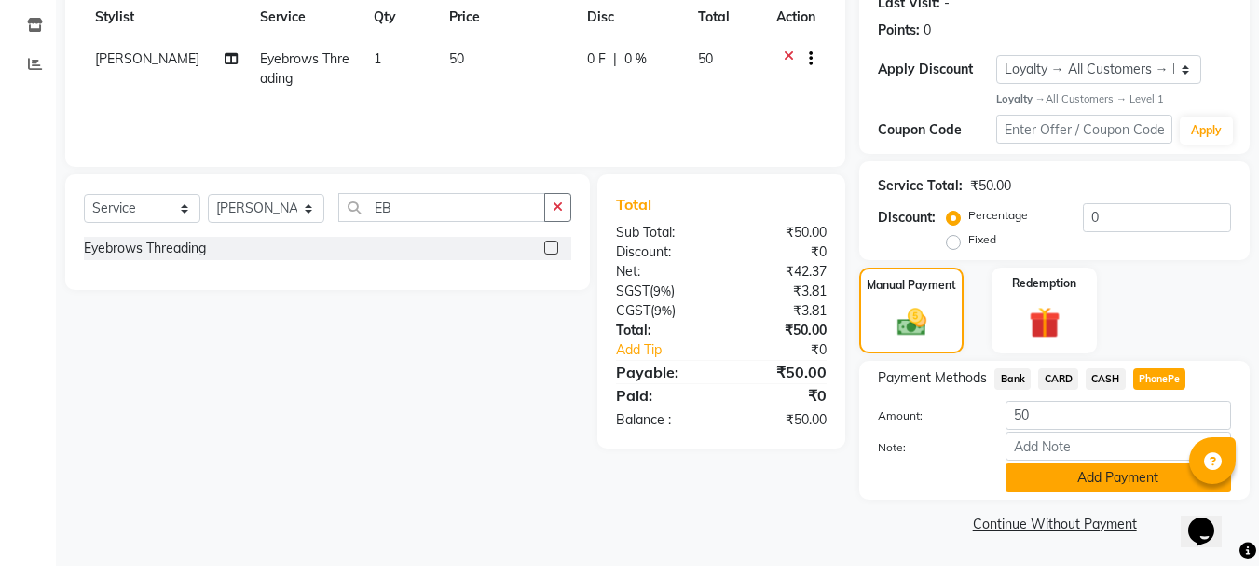
click at [1046, 480] on button "Add Payment" at bounding box center [1118, 477] width 226 height 29
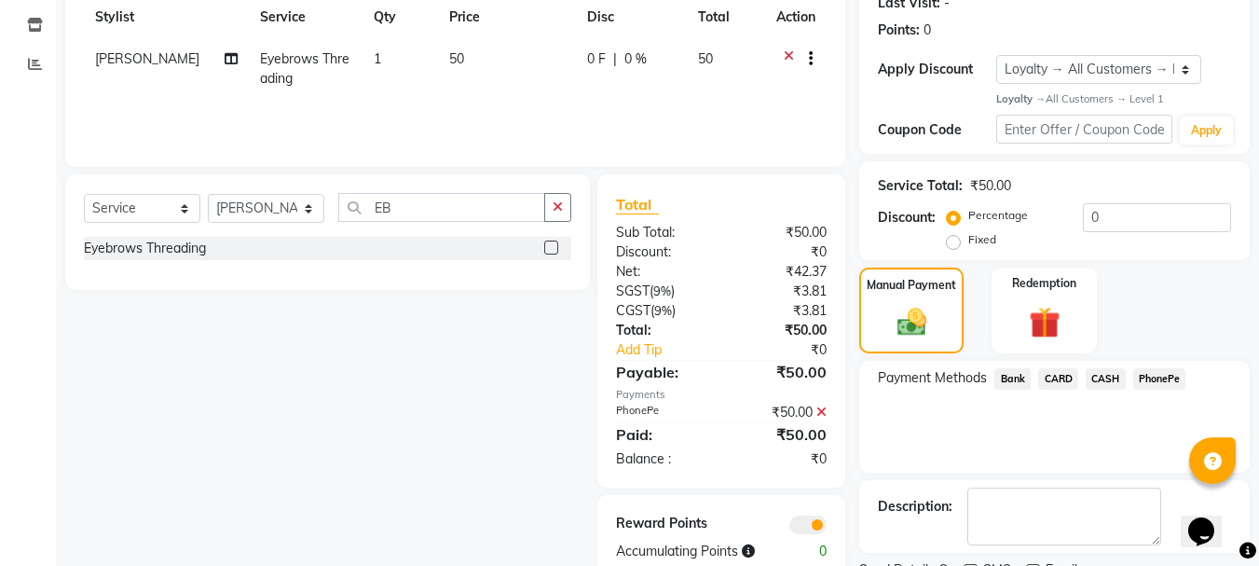
scroll to position [348, 0]
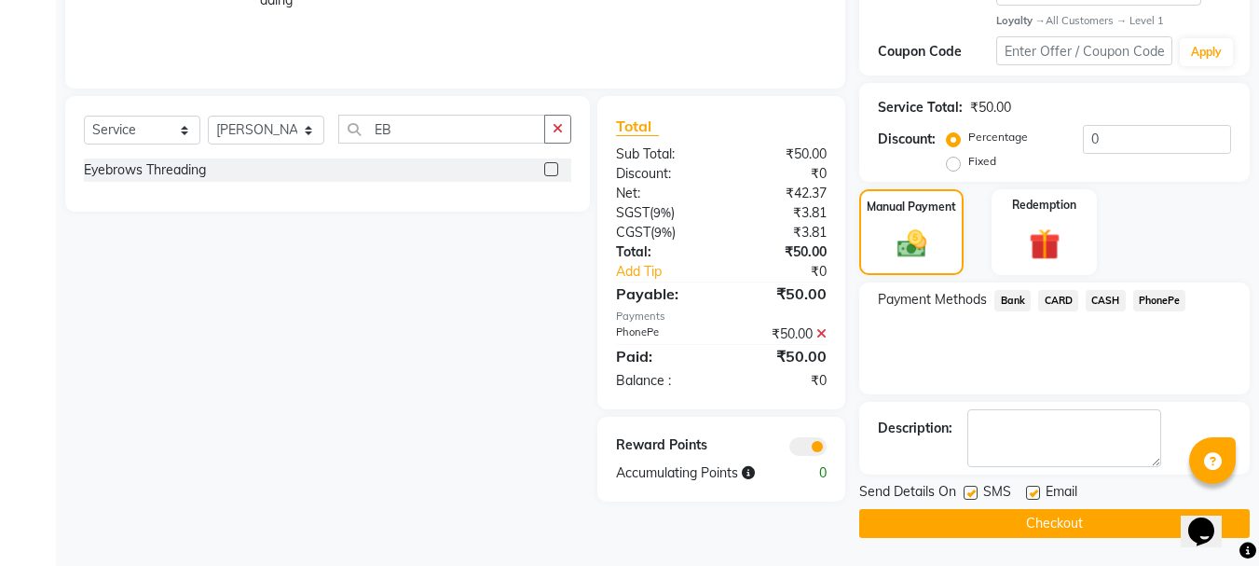
click at [963, 515] on button "Checkout" at bounding box center [1054, 523] width 390 height 29
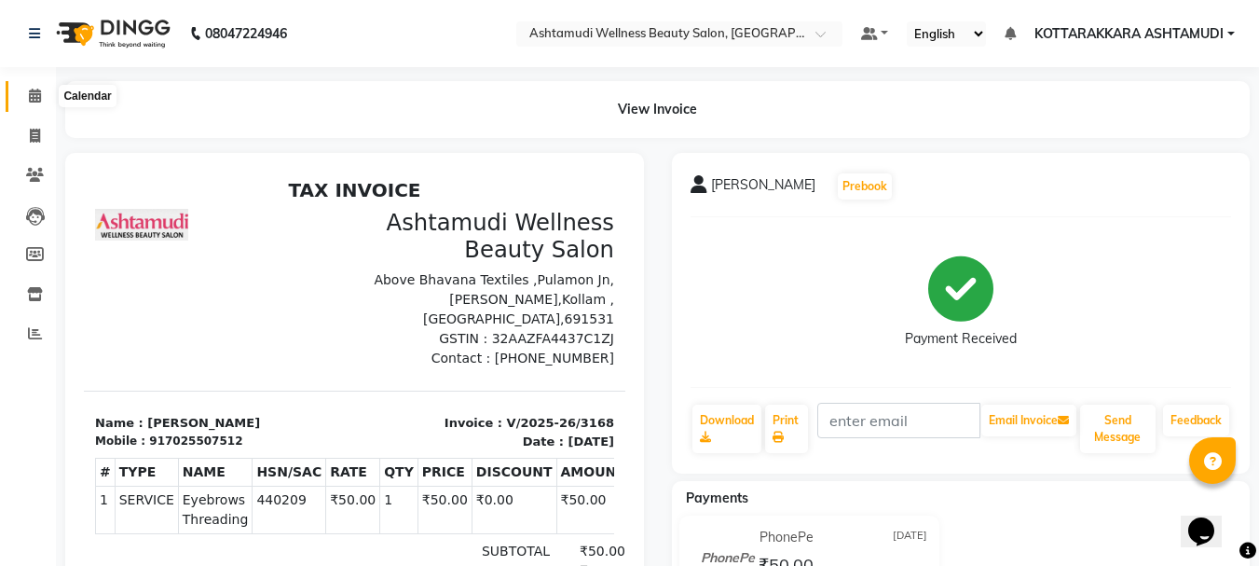
click at [29, 96] on icon at bounding box center [35, 96] width 12 height 14
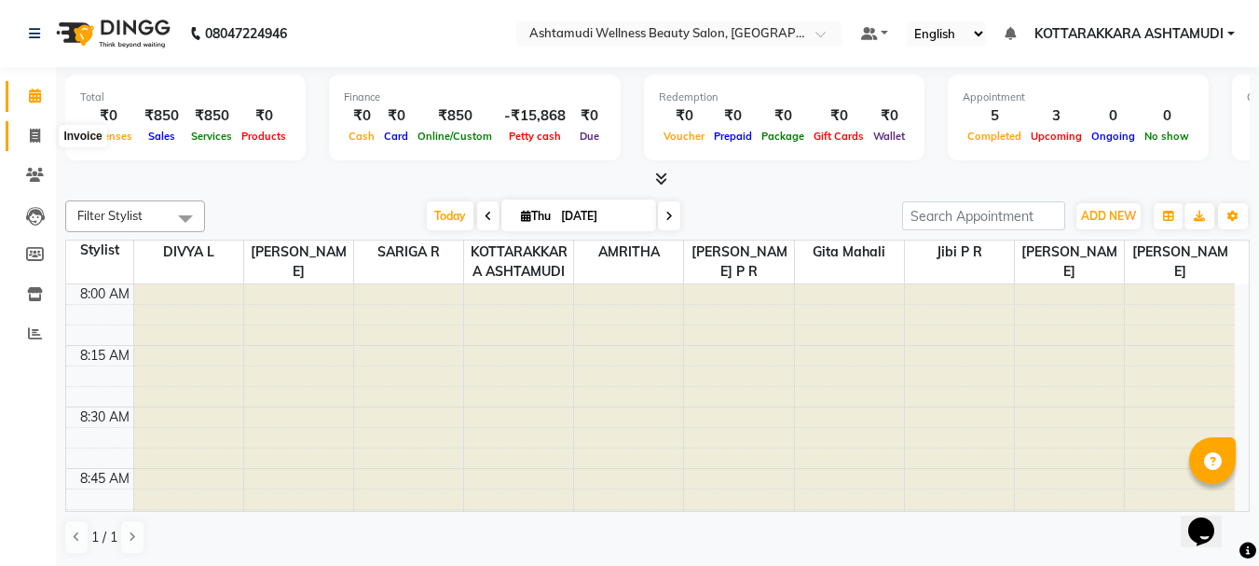
click at [36, 135] on icon at bounding box center [35, 136] width 10 height 14
select select "service"
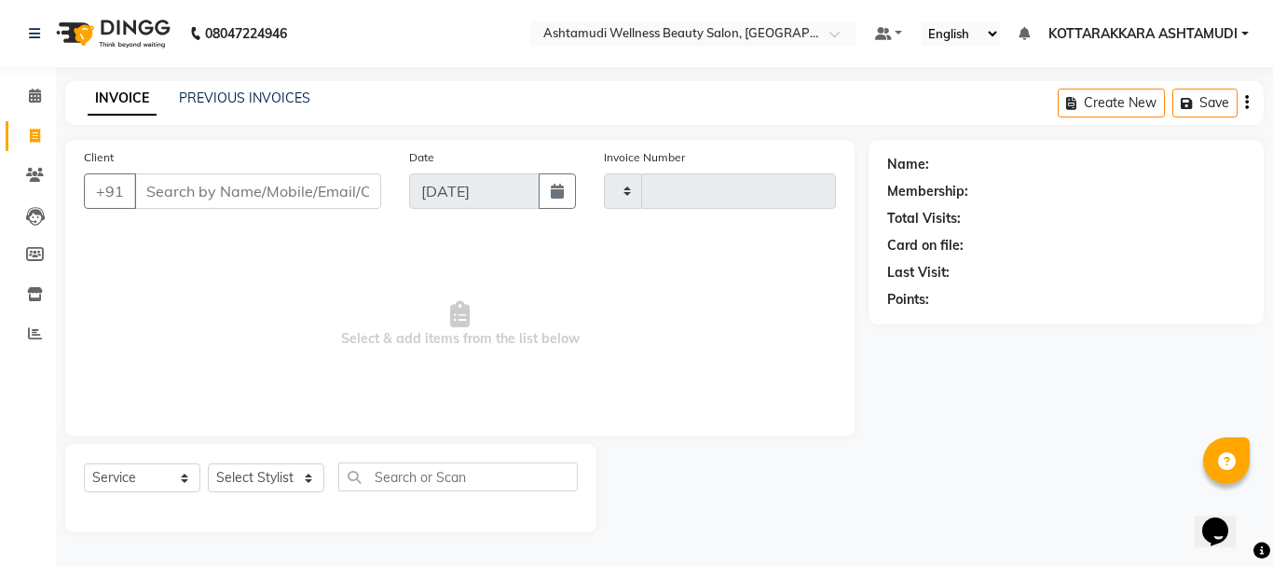
type input "3169"
select select "4664"
click at [266, 483] on select "Select Stylist" at bounding box center [266, 477] width 116 height 29
select select "27427"
click at [208, 463] on select "Select Stylist AMRITHA DIVYA L Gita Mahali Jibi P R Karina Darjee KOTTARAKKARA …" at bounding box center [266, 477] width 116 height 29
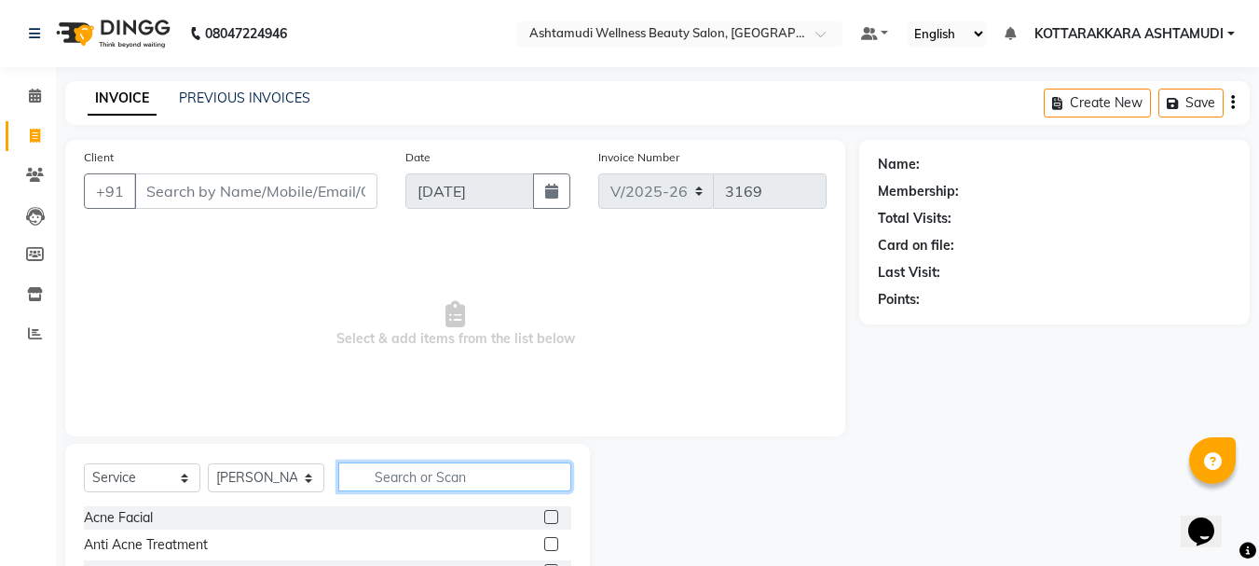
click at [426, 486] on input "text" at bounding box center [454, 476] width 233 height 29
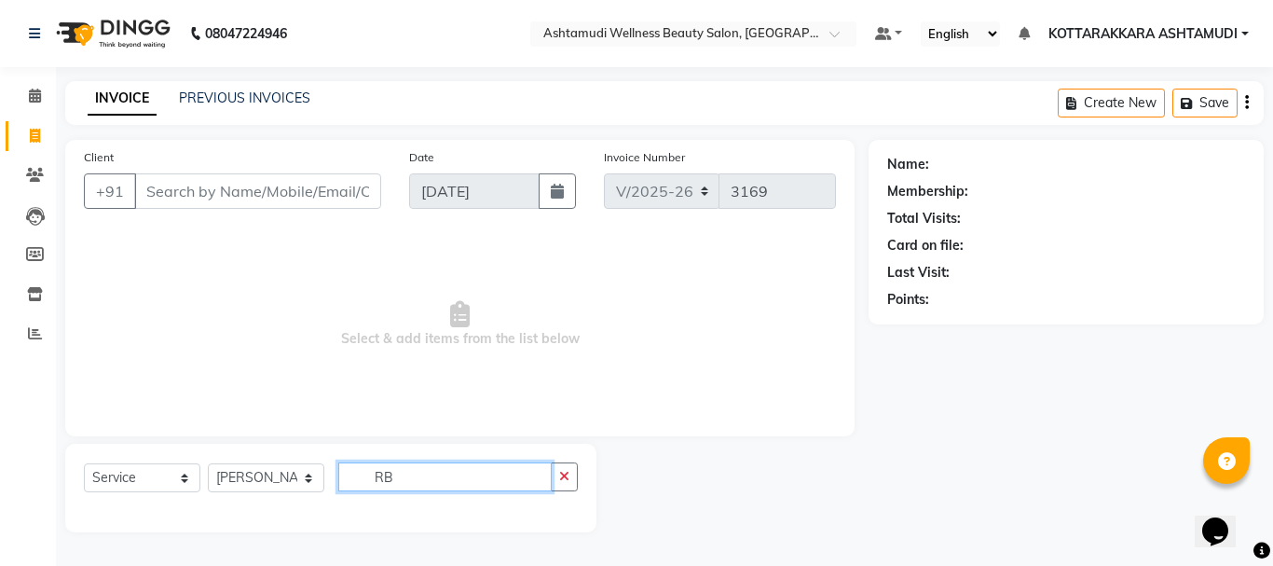
type input "R"
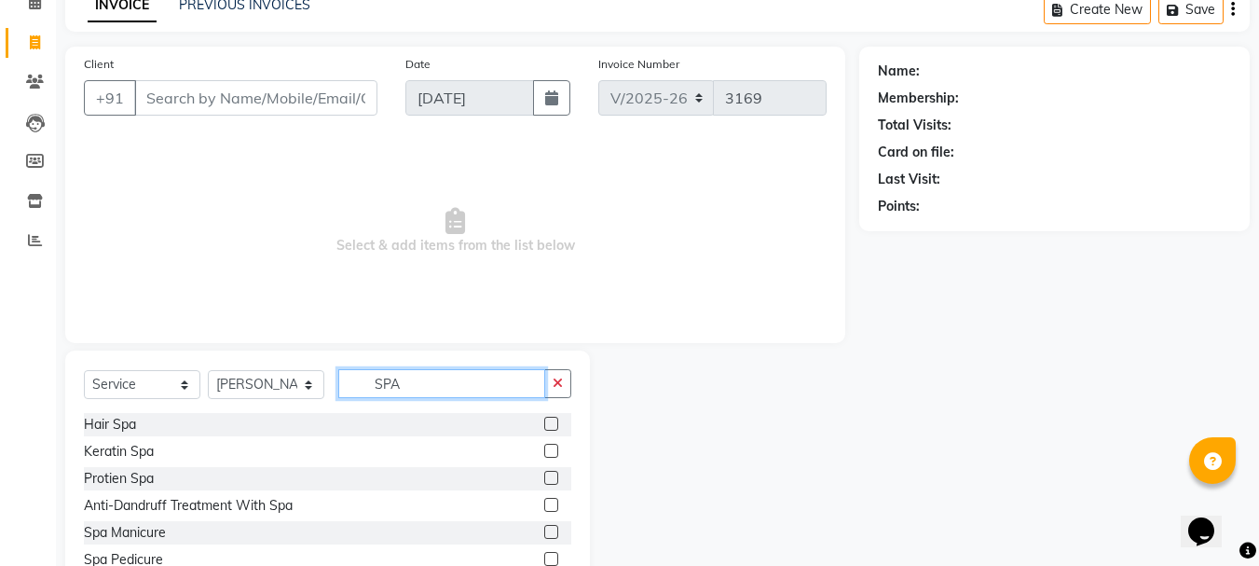
scroll to position [157, 0]
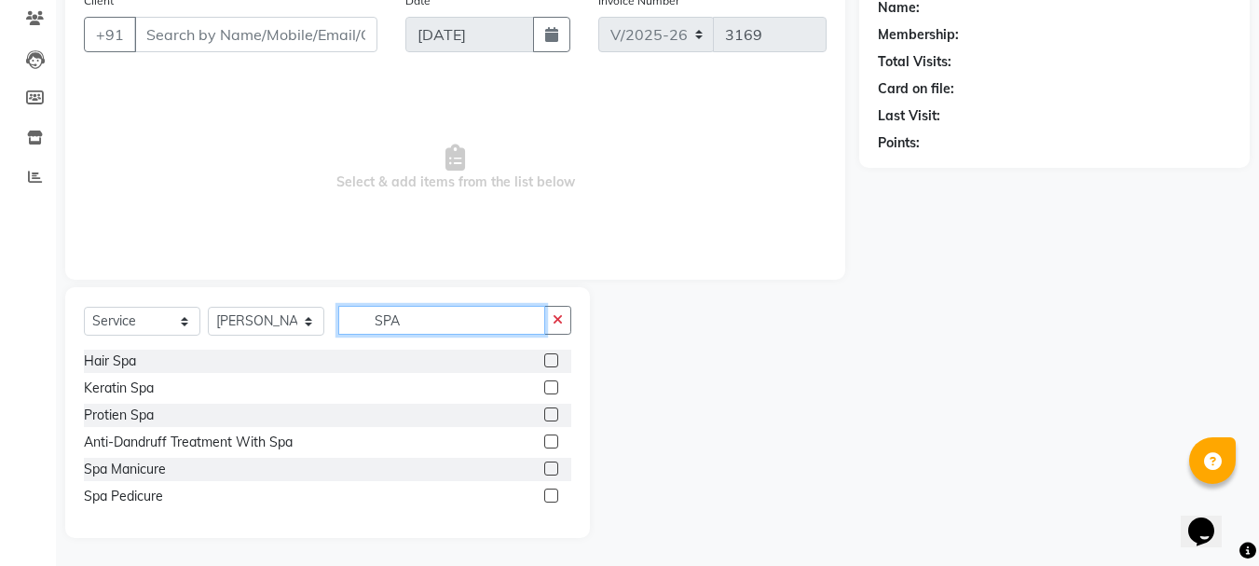
type input "SPA"
click at [548, 442] on label at bounding box center [551, 441] width 14 height 14
click at [548, 442] on input "checkbox" at bounding box center [550, 442] width 12 height 12
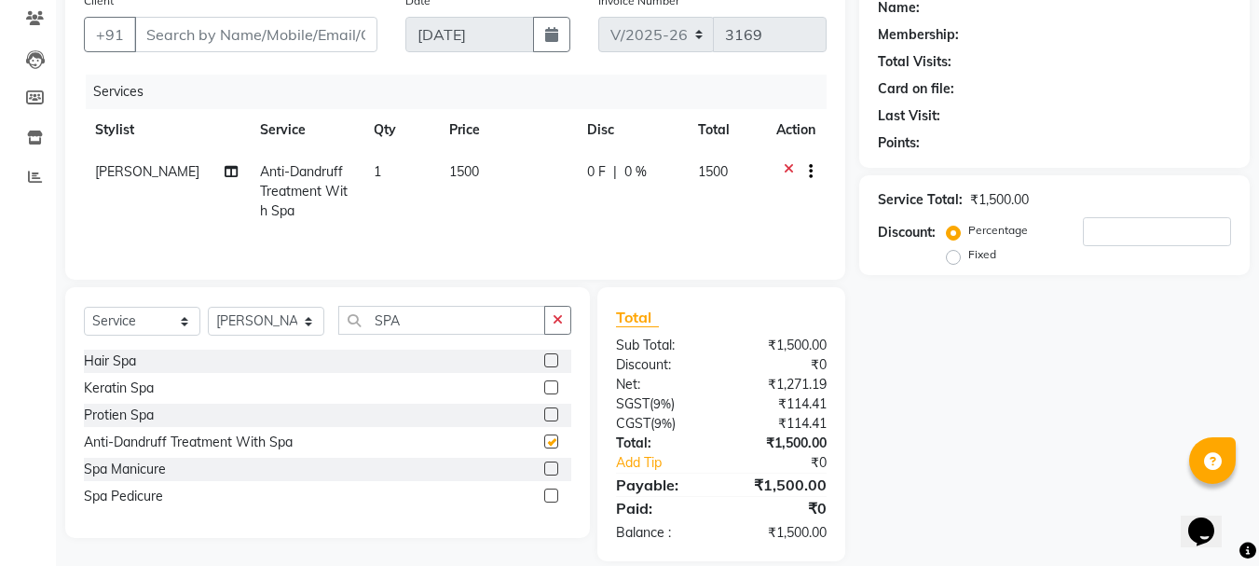
checkbox input "false"
click at [237, 37] on input "Client" at bounding box center [255, 34] width 243 height 35
type input "9"
type input "0"
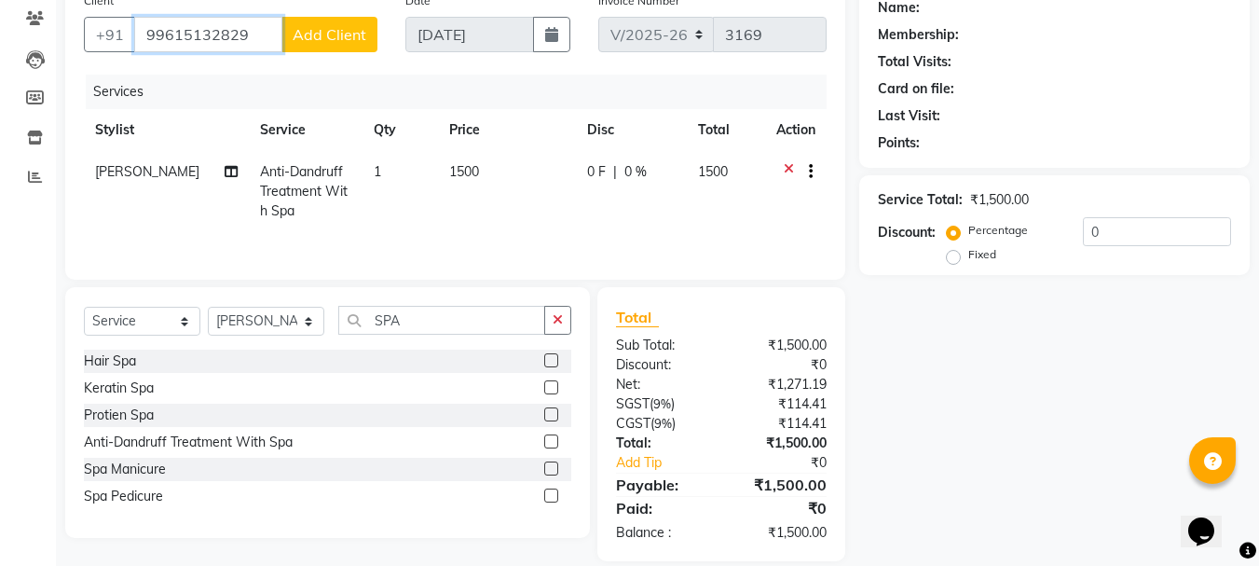
scroll to position [63, 0]
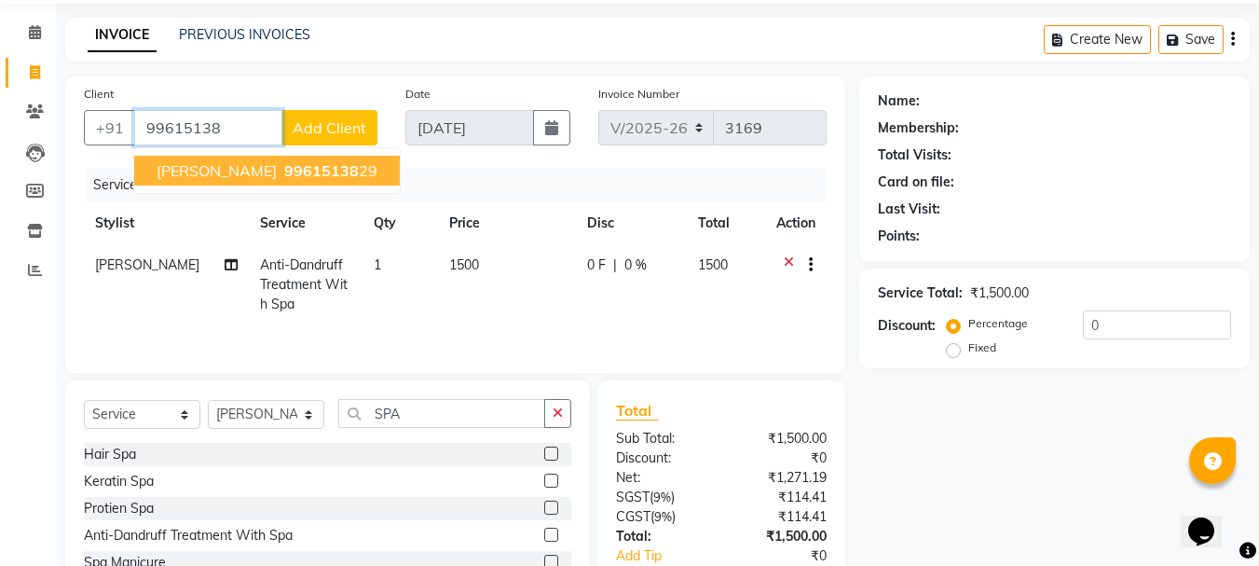
click at [284, 179] on span "99615138" at bounding box center [321, 170] width 75 height 19
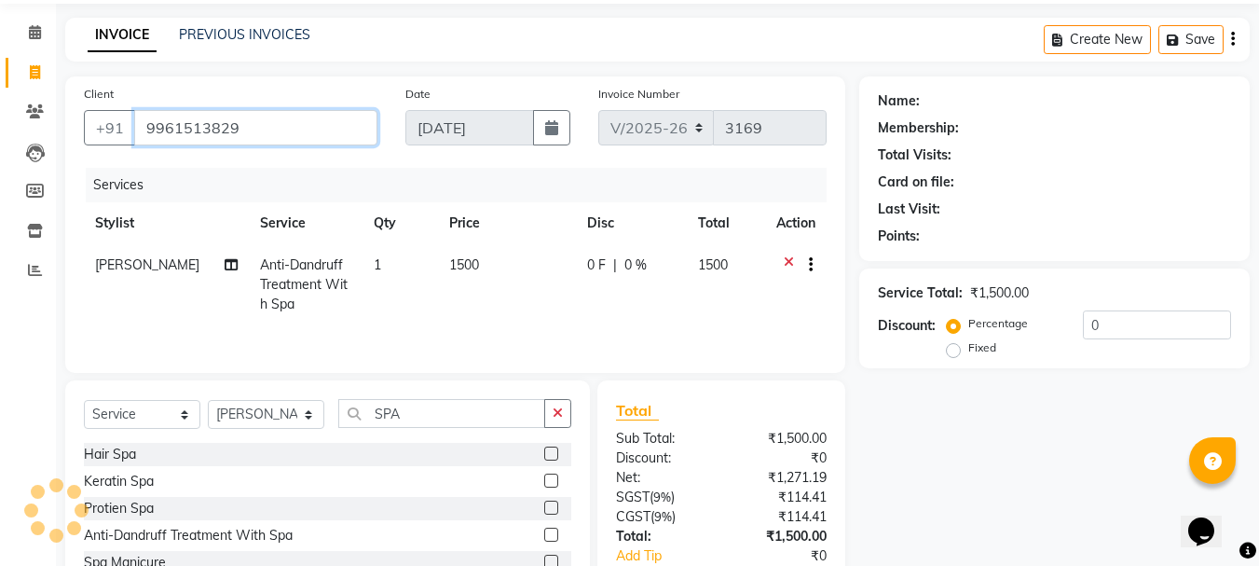
type input "9961513829"
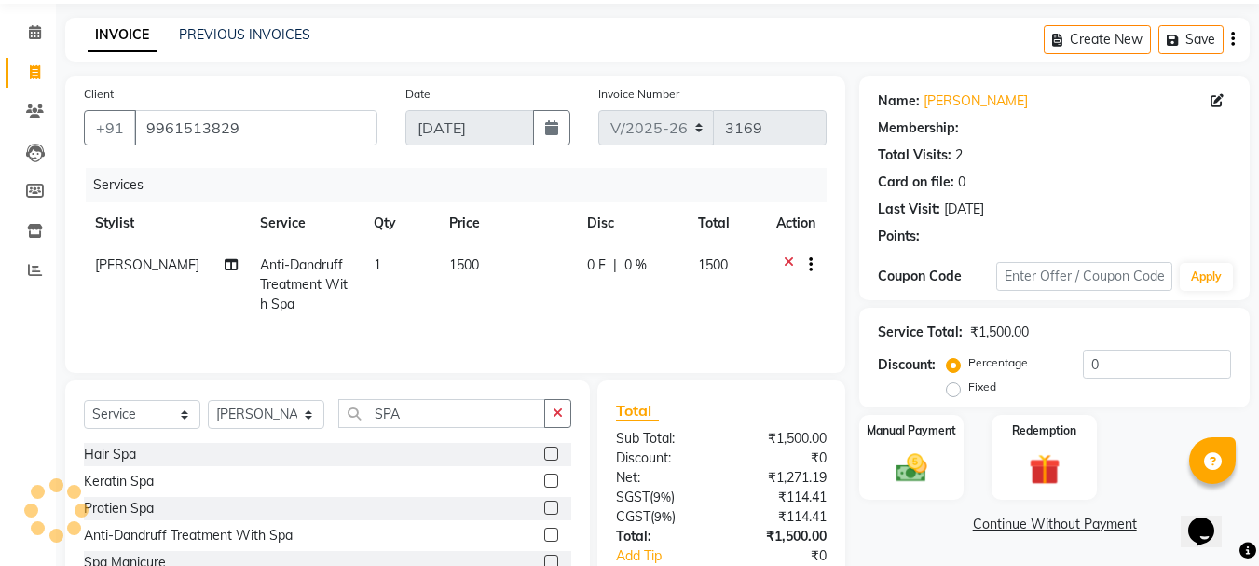
select select "1: Object"
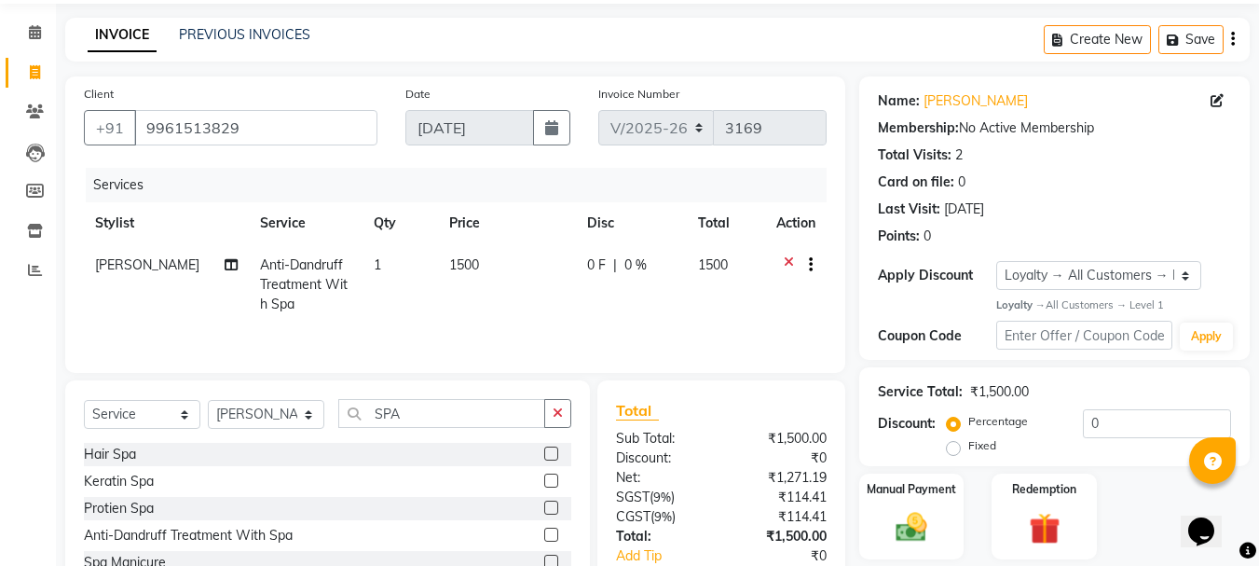
scroll to position [180, 0]
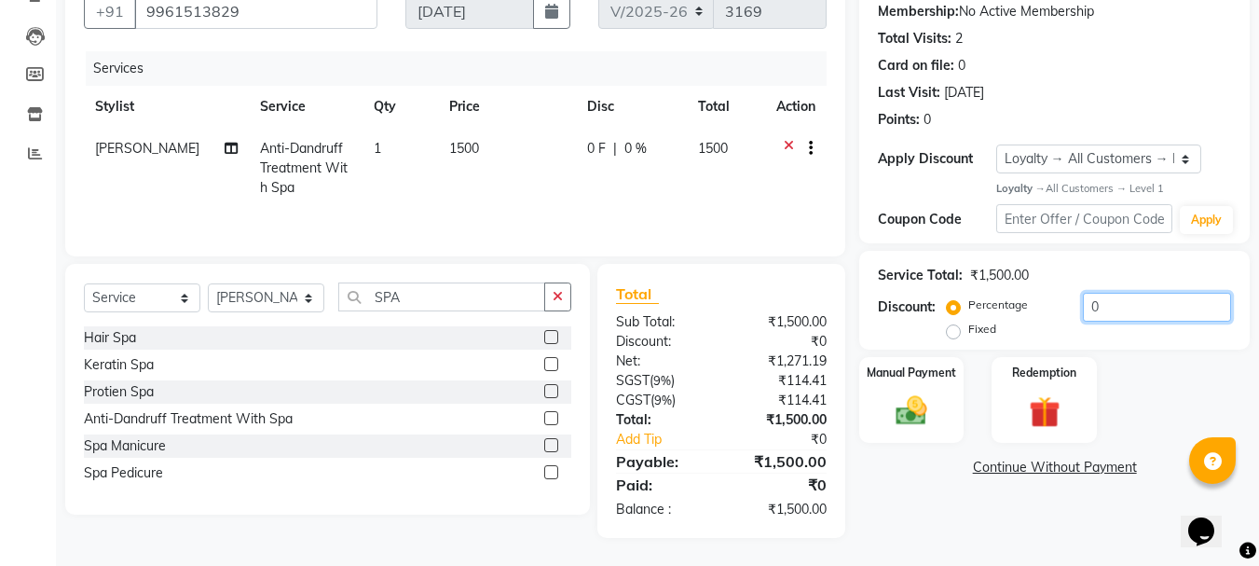
click at [1120, 308] on input "0" at bounding box center [1157, 307] width 148 height 29
type input "1"
click at [921, 410] on img at bounding box center [911, 410] width 52 height 37
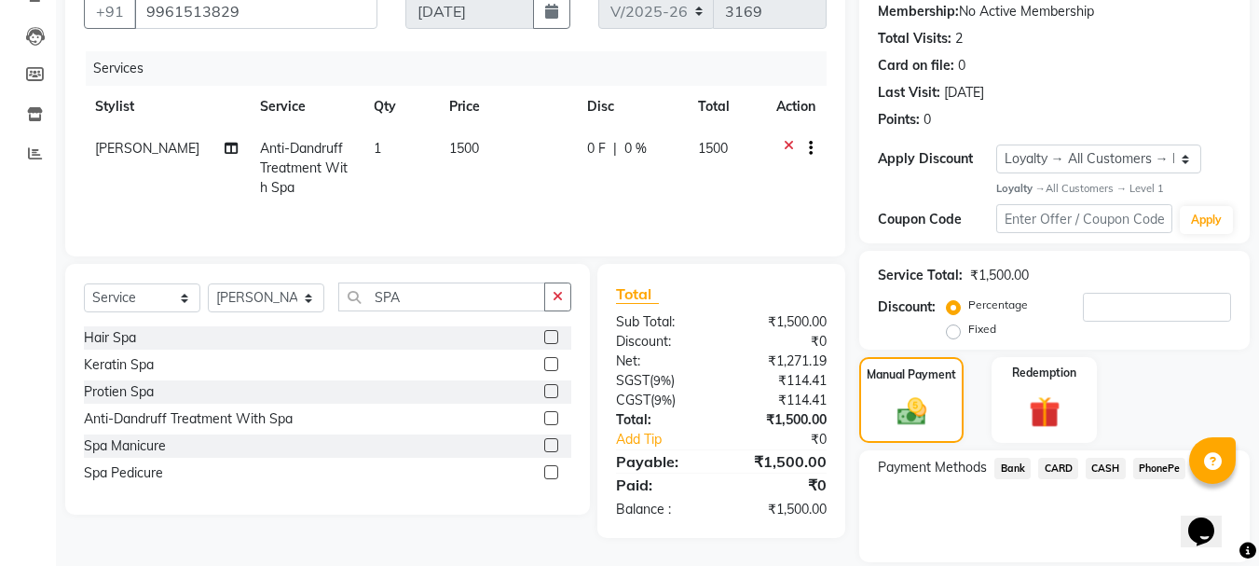
click at [1164, 473] on span "PhonePe" at bounding box center [1159, 468] width 53 height 21
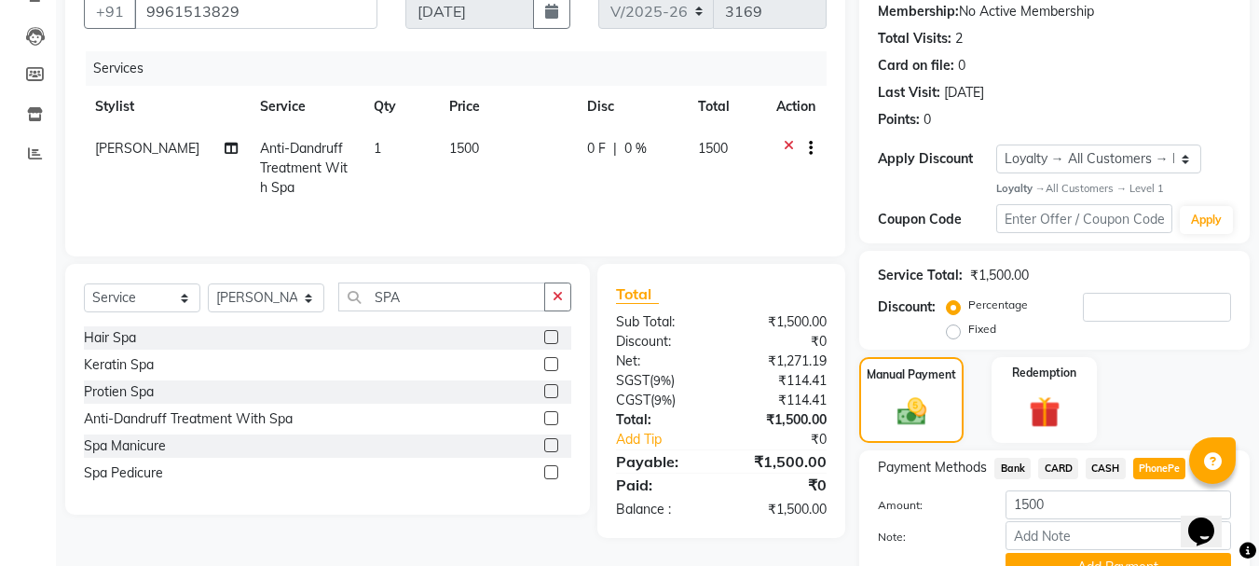
scroll to position [269, 0]
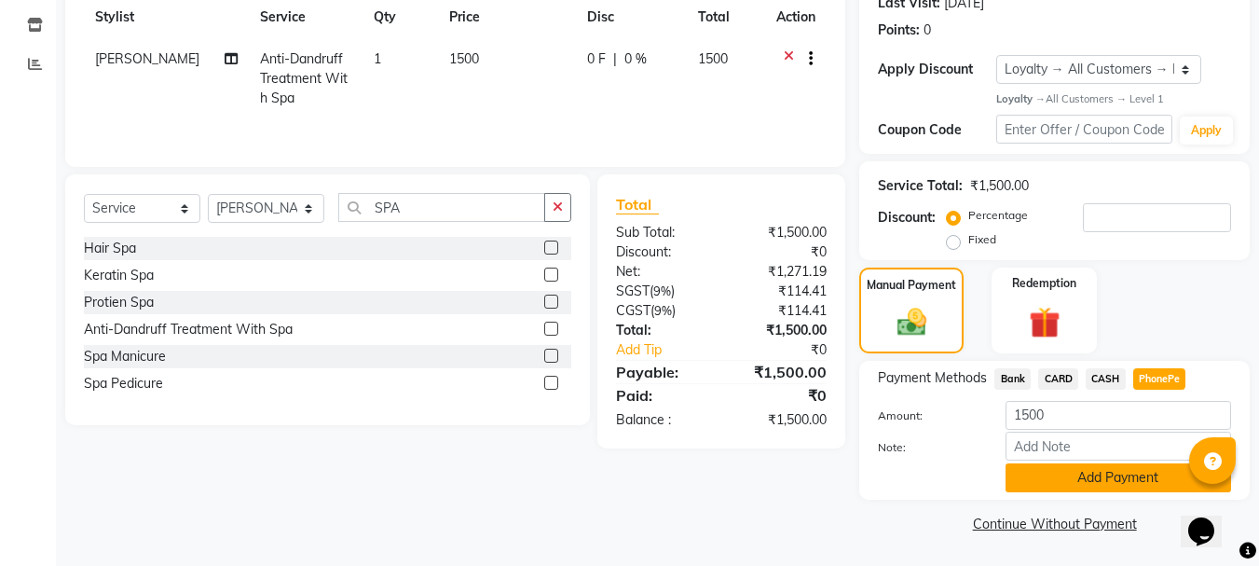
click at [1071, 482] on button "Add Payment" at bounding box center [1118, 477] width 226 height 29
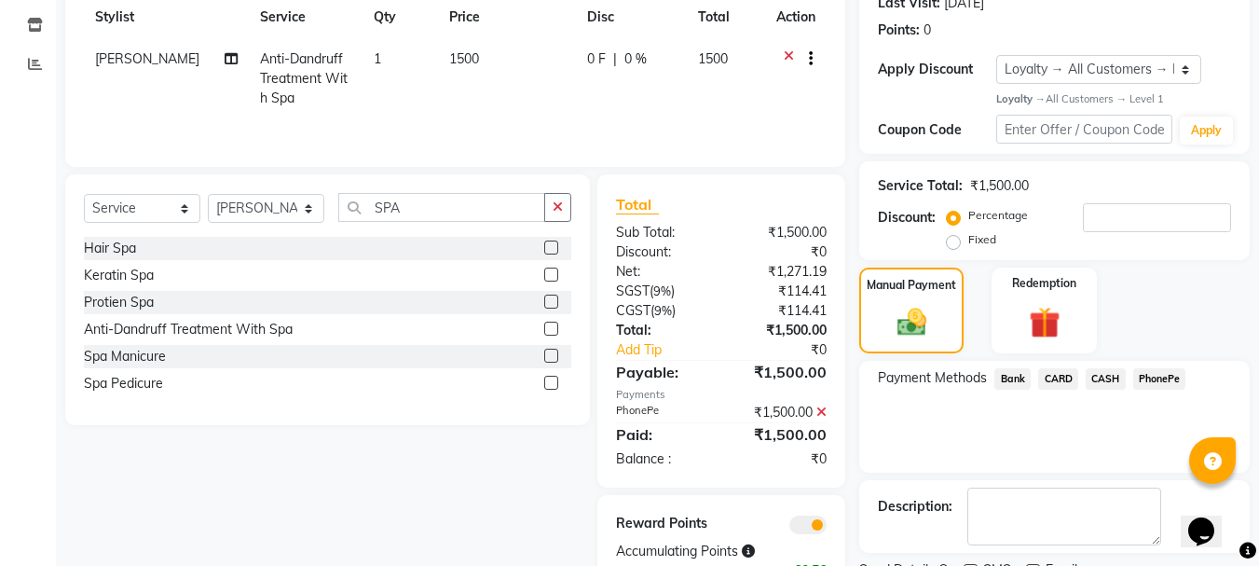
scroll to position [348, 0]
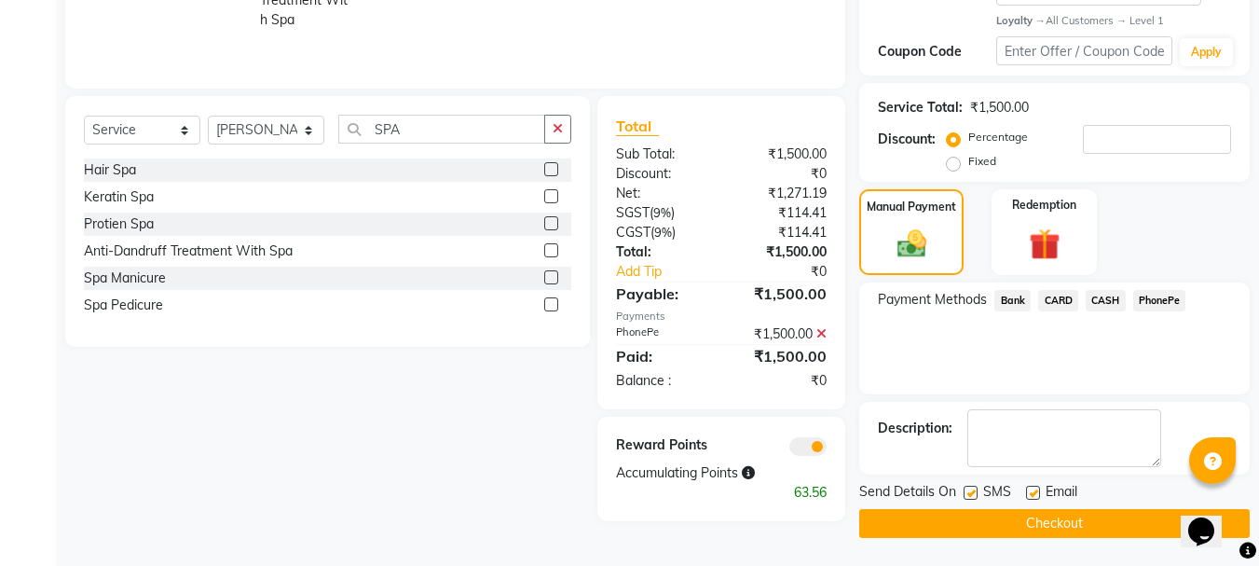
click at [1025, 523] on button "Checkout" at bounding box center [1054, 523] width 390 height 29
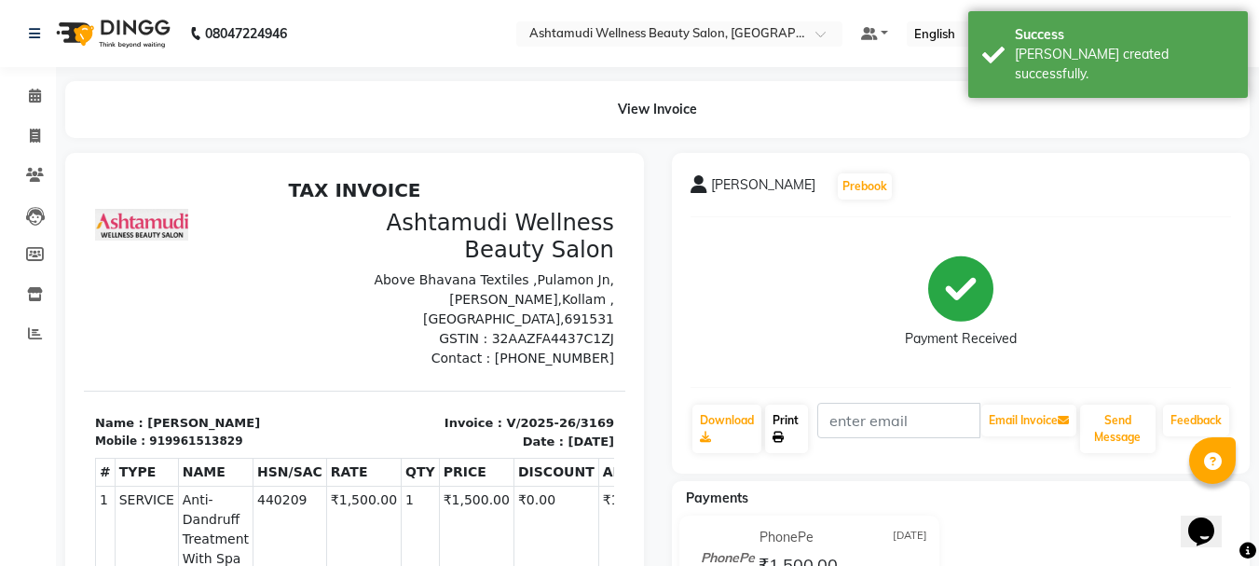
click at [778, 426] on link "Print" at bounding box center [786, 428] width 43 height 48
click at [34, 98] on icon at bounding box center [35, 96] width 12 height 14
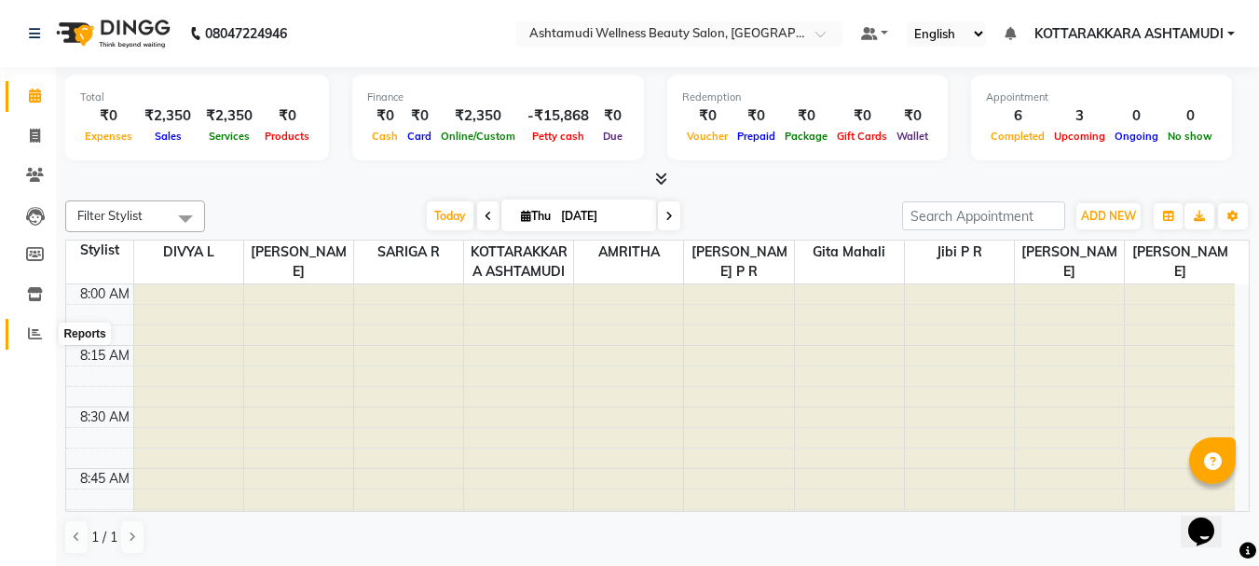
click at [38, 332] on icon at bounding box center [35, 333] width 14 height 14
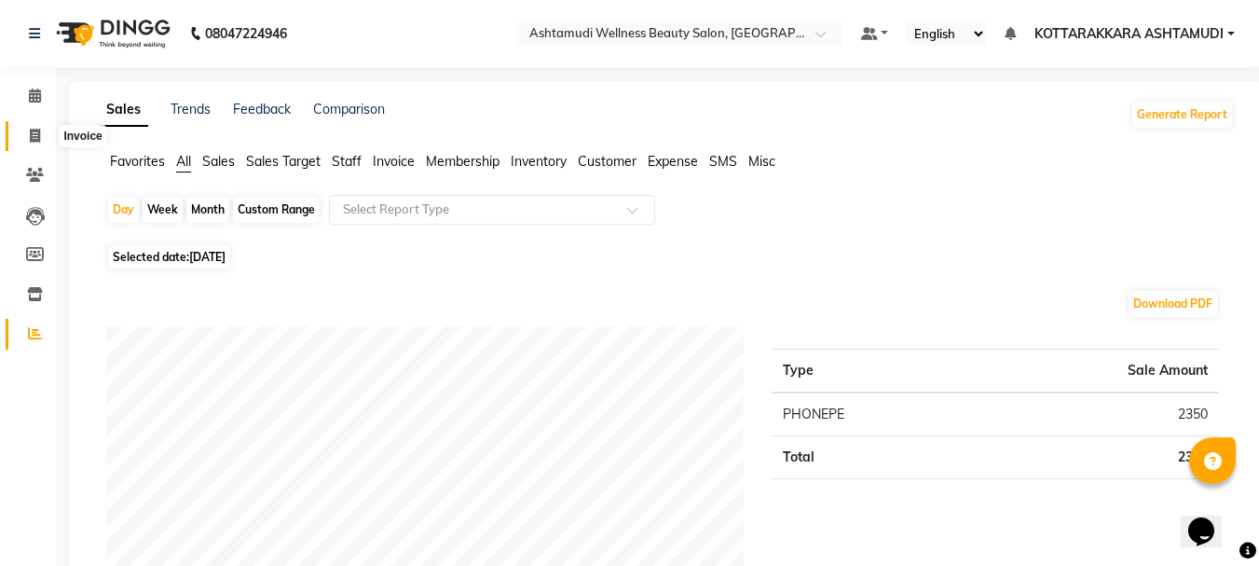
click at [42, 135] on span at bounding box center [35, 136] width 33 height 21
select select "service"
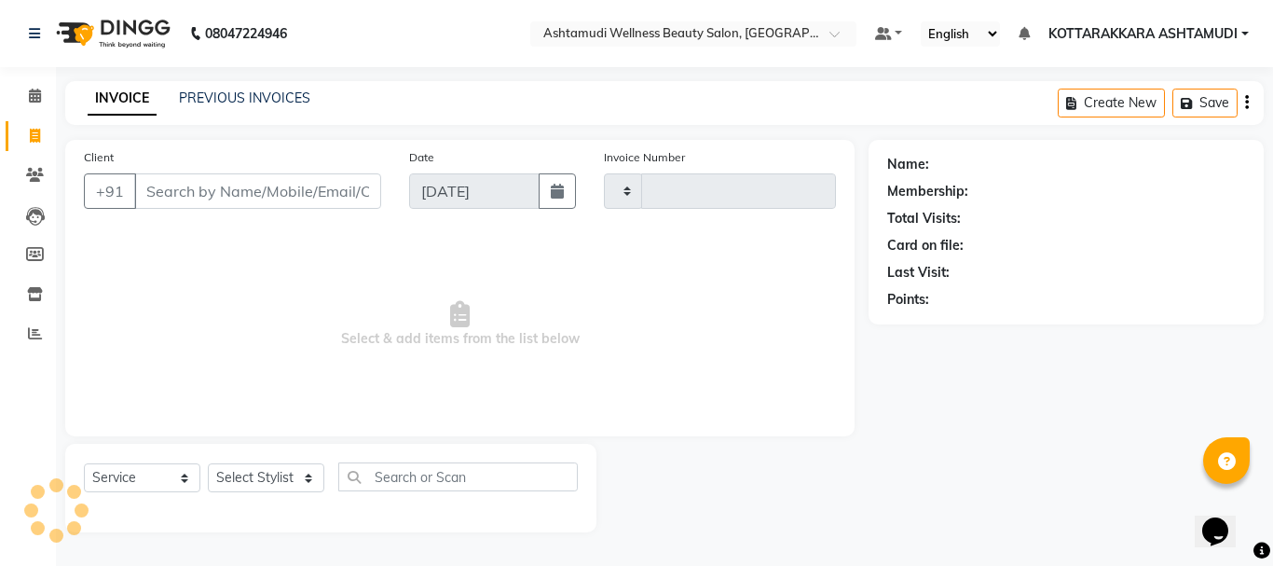
type input "3170"
select select "4664"
click at [283, 475] on select "Select Stylist" at bounding box center [266, 477] width 116 height 29
select select "75883"
click at [208, 463] on select "Select Stylist AMRITHA DIVYA L Gita Mahali Jibi P R Karina Darjee KOTTARAKKARA …" at bounding box center [266, 477] width 116 height 29
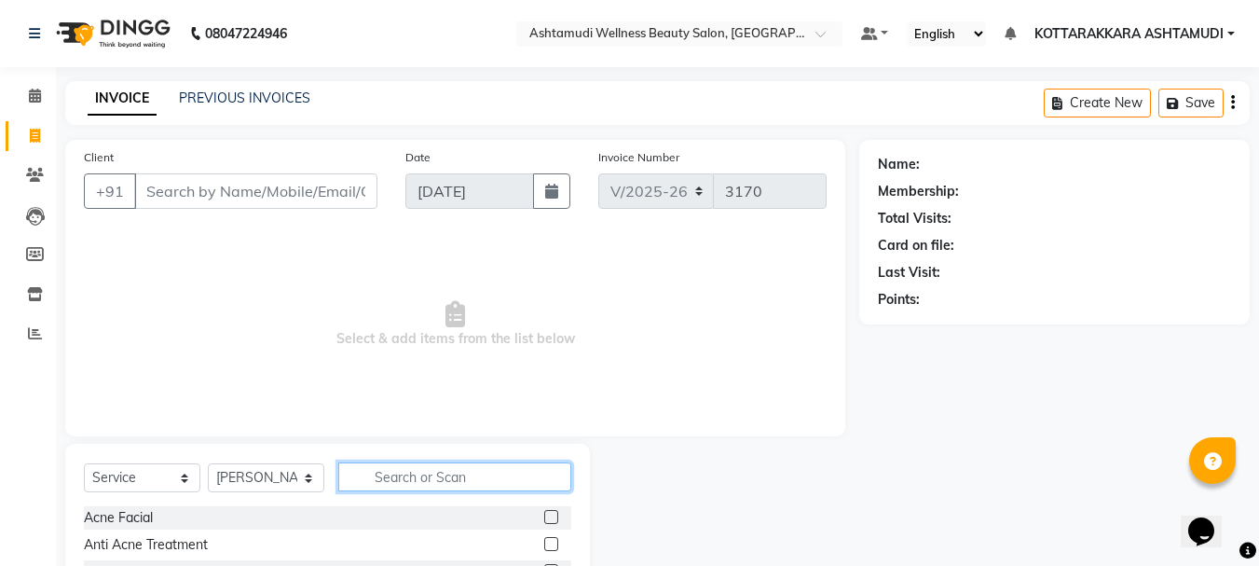
click at [396, 478] on input "text" at bounding box center [454, 476] width 233 height 29
type input "CLE"
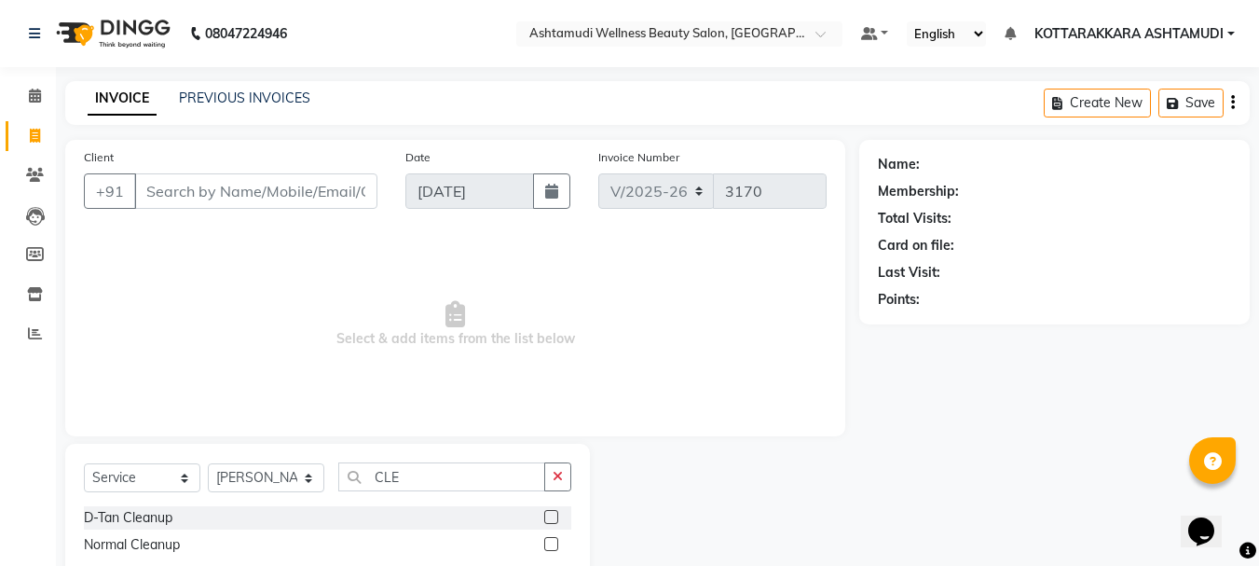
click at [552, 513] on label at bounding box center [551, 517] width 14 height 14
click at [552, 513] on input "checkbox" at bounding box center [550, 518] width 12 height 12
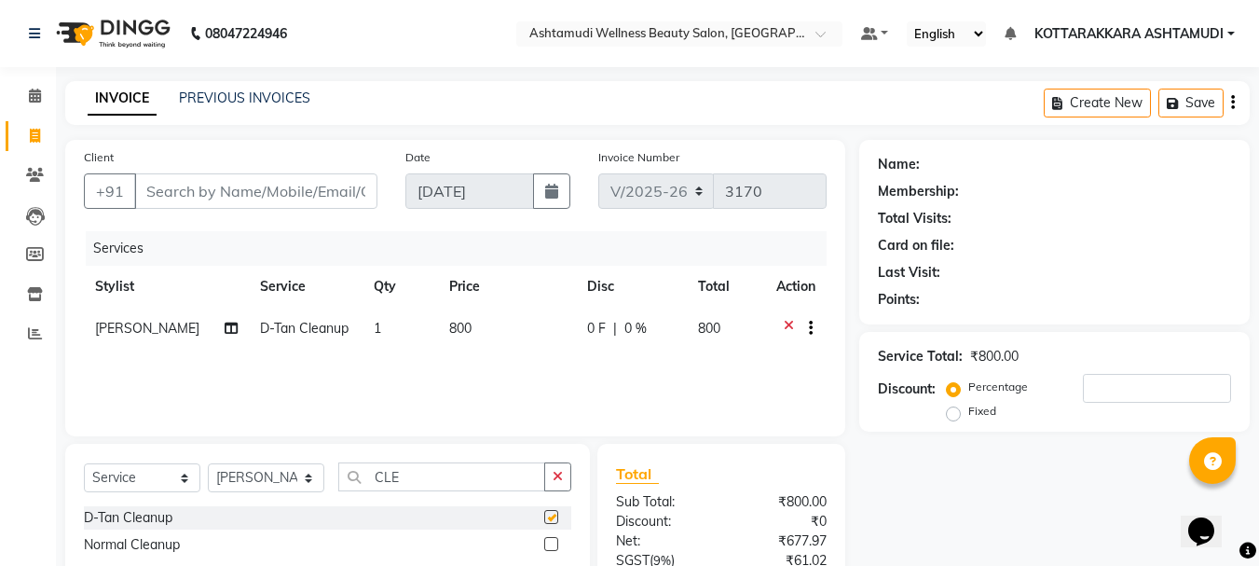
checkbox input "false"
click at [250, 479] on select "Select Stylist AMRITHA DIVYA L Gita Mahali Jibi P R Karina Darjee KOTTARAKKARA …" at bounding box center [266, 477] width 116 height 29
click at [434, 473] on input "CLE" at bounding box center [441, 476] width 207 height 29
type input "C"
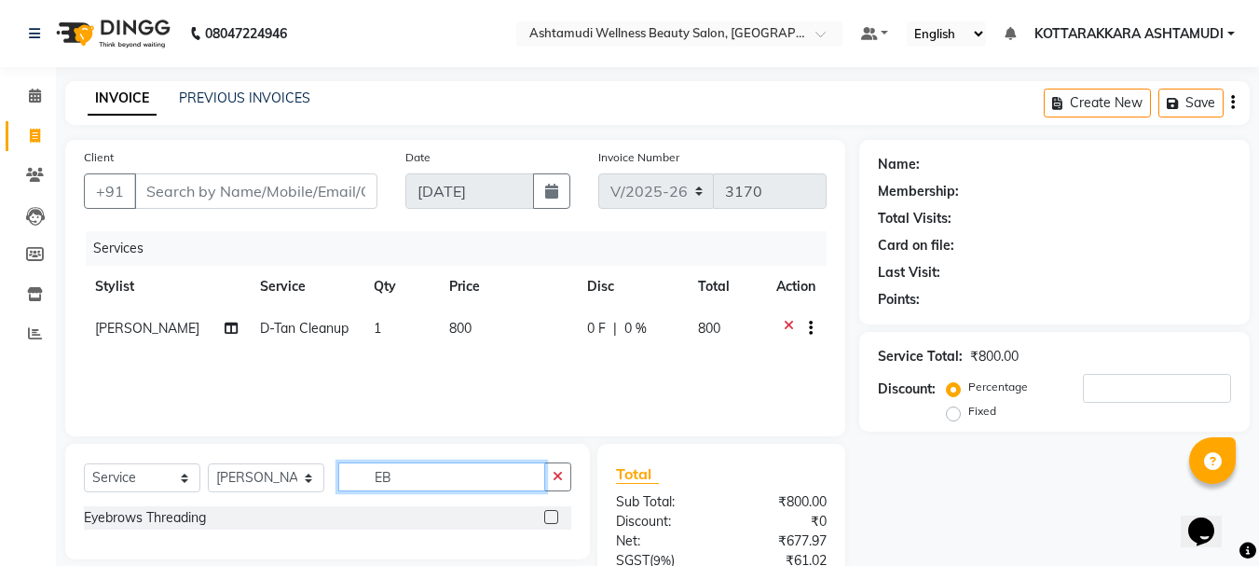
type input "EB"
click at [546, 515] on label at bounding box center [551, 517] width 14 height 14
click at [546, 515] on input "checkbox" at bounding box center [550, 518] width 12 height 12
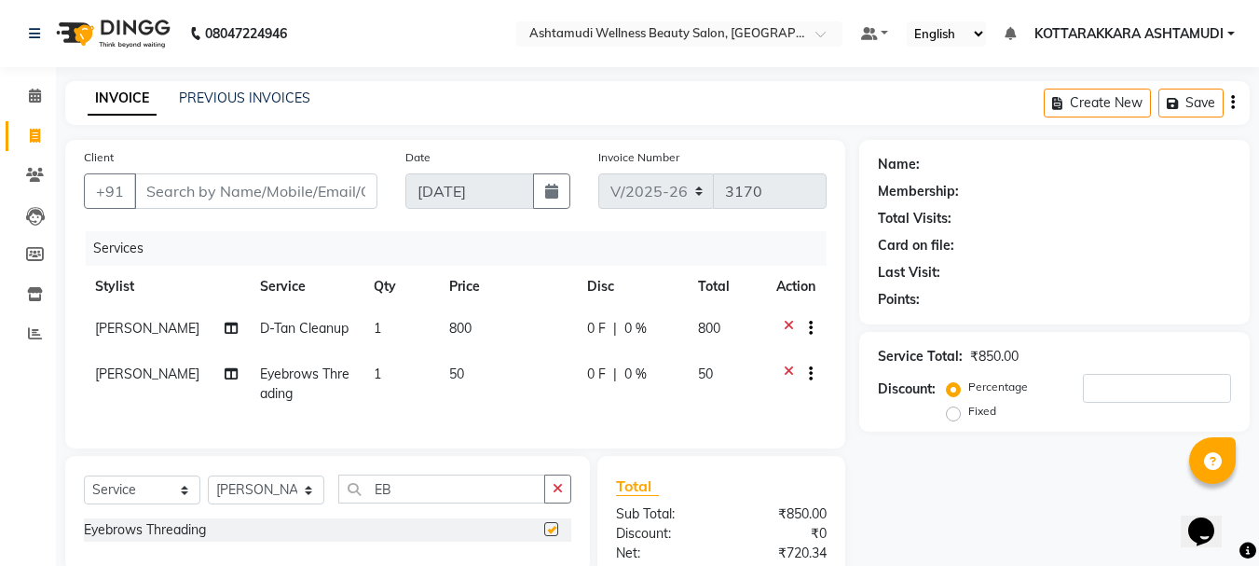
checkbox input "false"
click at [221, 204] on input "Client" at bounding box center [255, 190] width 243 height 35
type input "9"
type input "0"
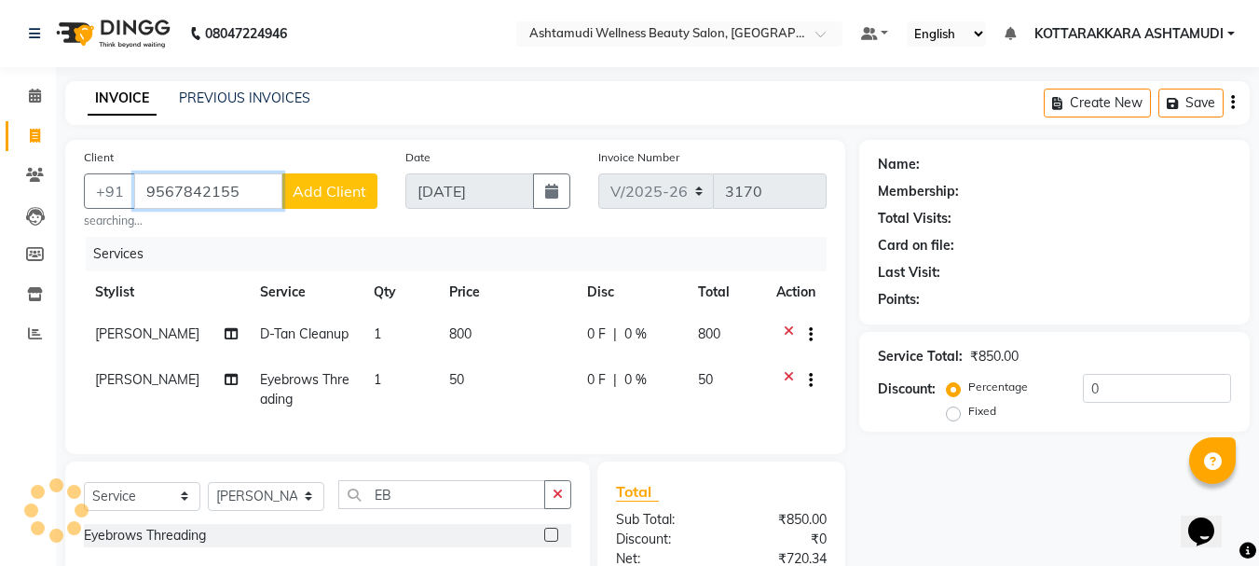
type input "9567842155"
click at [335, 195] on span "Add Client" at bounding box center [330, 191] width 74 height 19
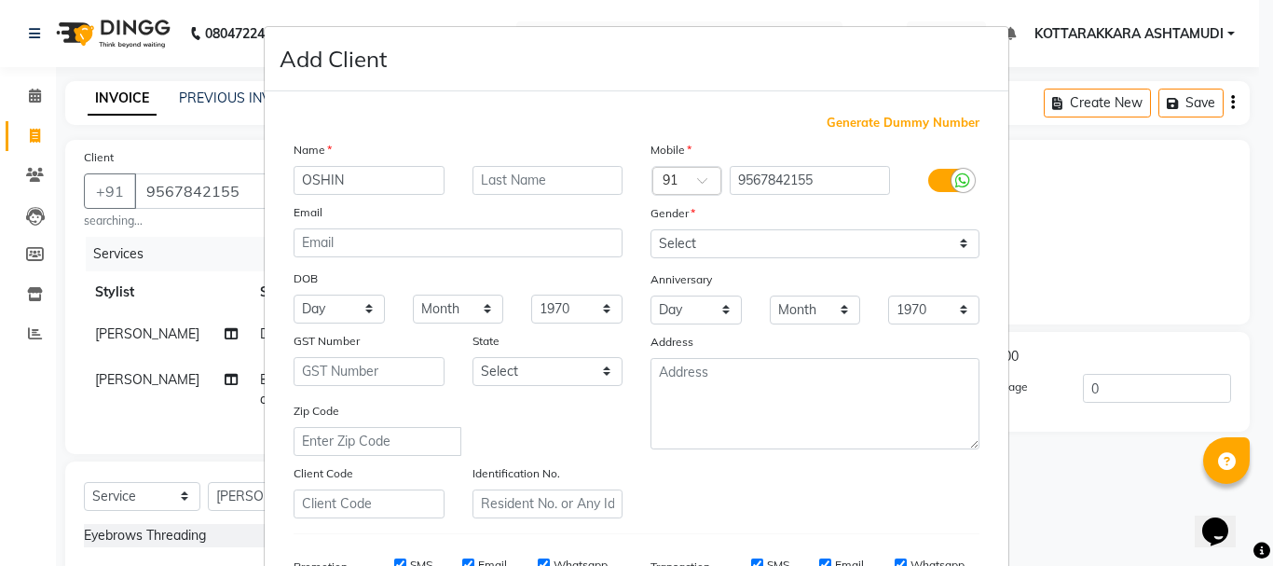
type input "OSHIN"
click at [746, 247] on select "Select Male Female Other Prefer Not To Say" at bounding box center [814, 243] width 329 height 29
select select "female"
click at [650, 229] on select "Select Male Female Other Prefer Not To Say" at bounding box center [814, 243] width 329 height 29
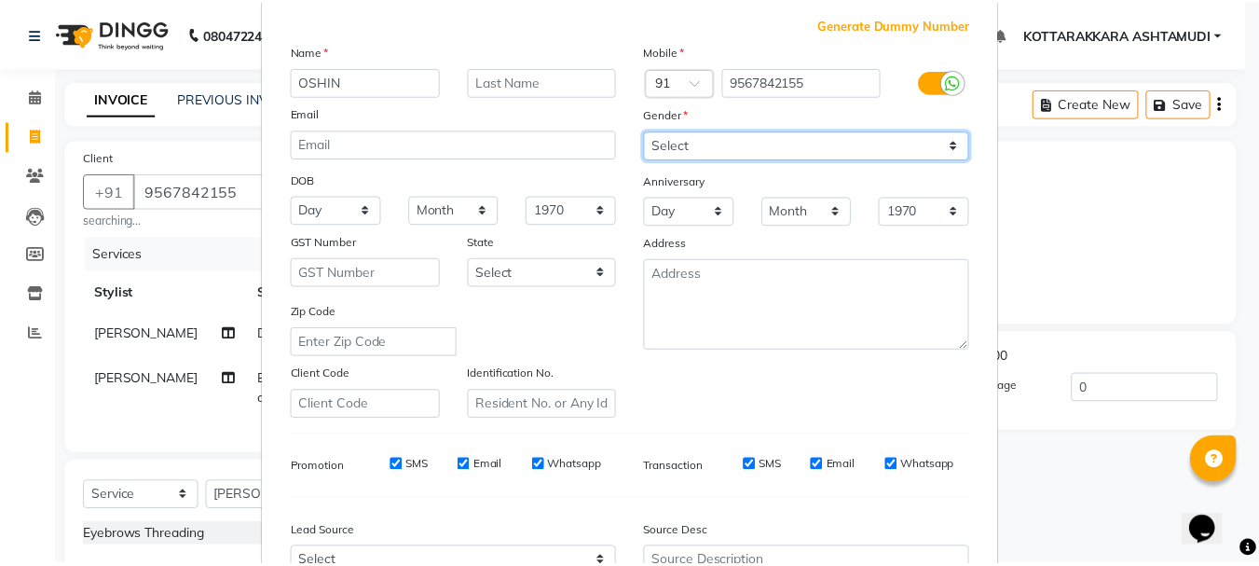
scroll to position [280, 0]
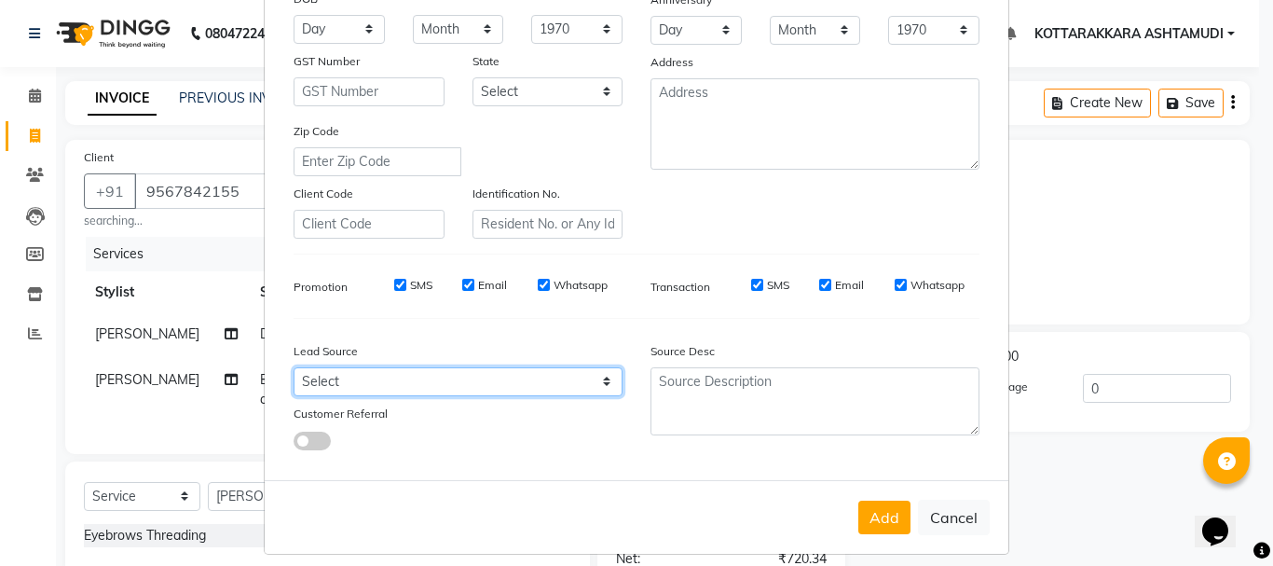
click at [376, 377] on select "Select Walk-in Referral Internet Friend Word of Mouth Advertisement Facebook Ju…" at bounding box center [458, 381] width 329 height 29
select select "31518"
click at [294, 367] on select "Select Walk-in Referral Internet Friend Word of Mouth Advertisement Facebook Ju…" at bounding box center [458, 381] width 329 height 29
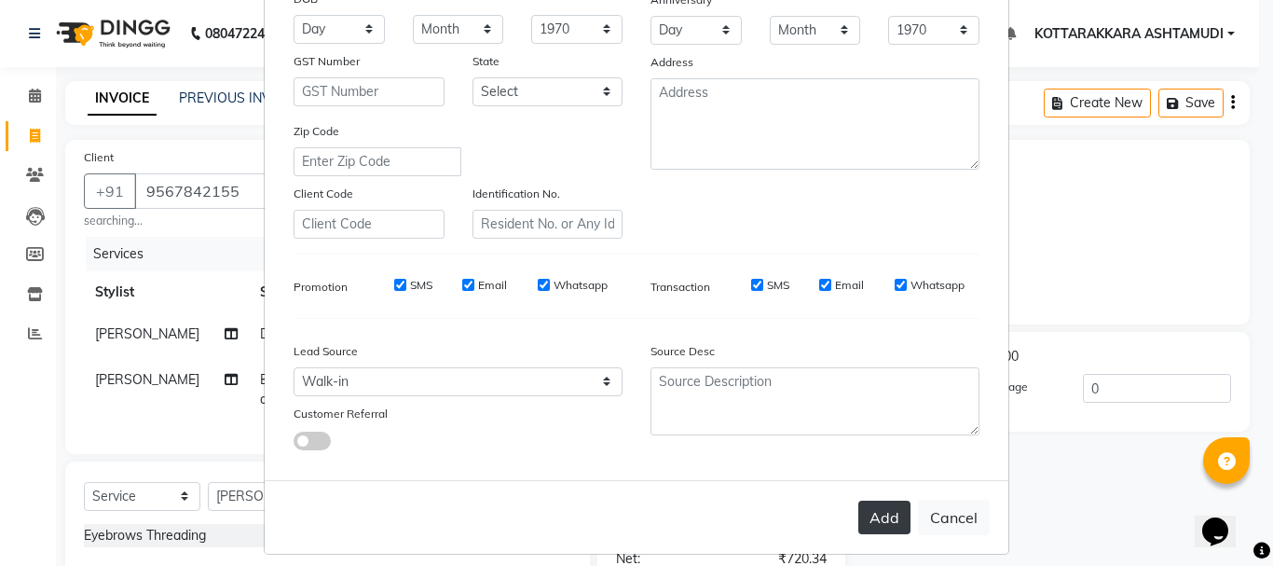
click at [885, 526] on button "Add" at bounding box center [884, 517] width 52 height 34
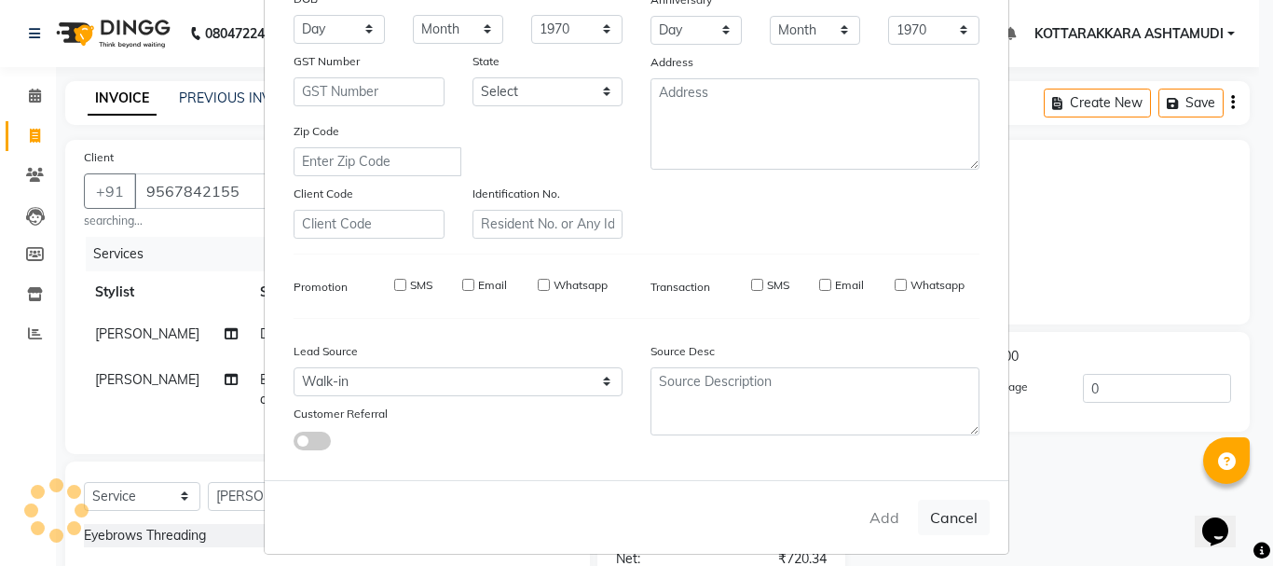
select select
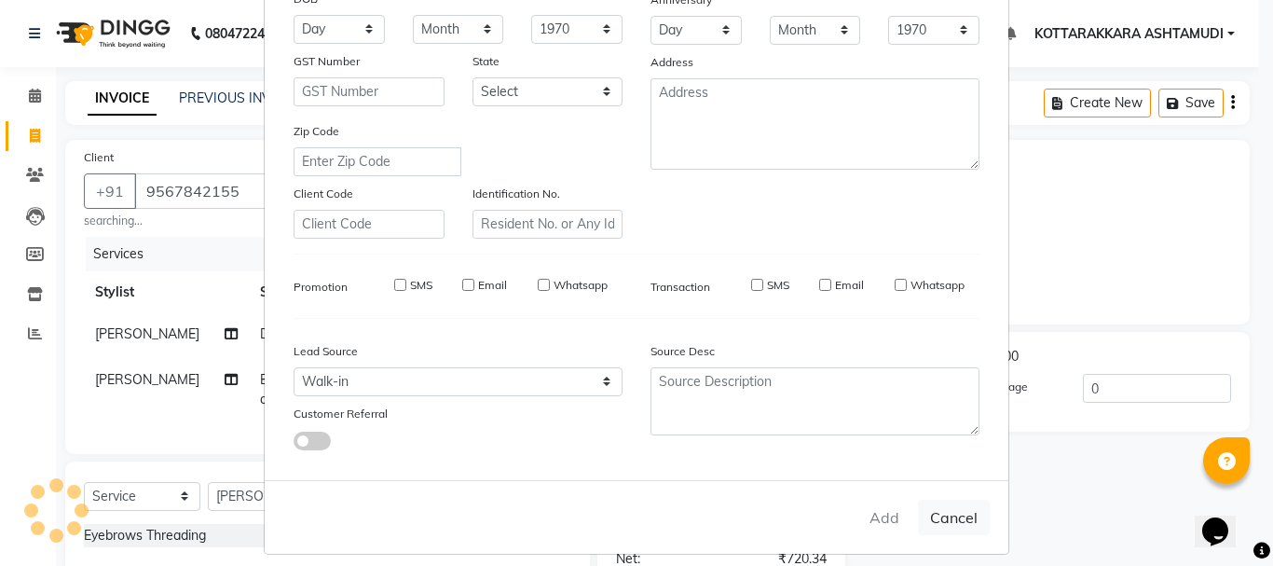
select select
checkbox input "false"
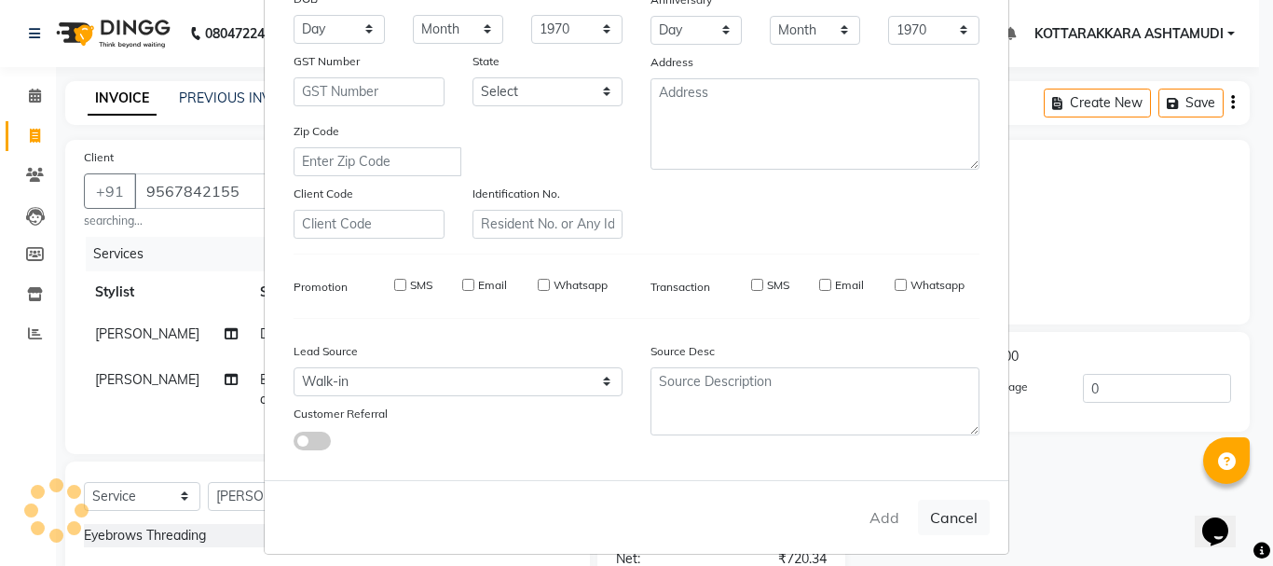
checkbox input "false"
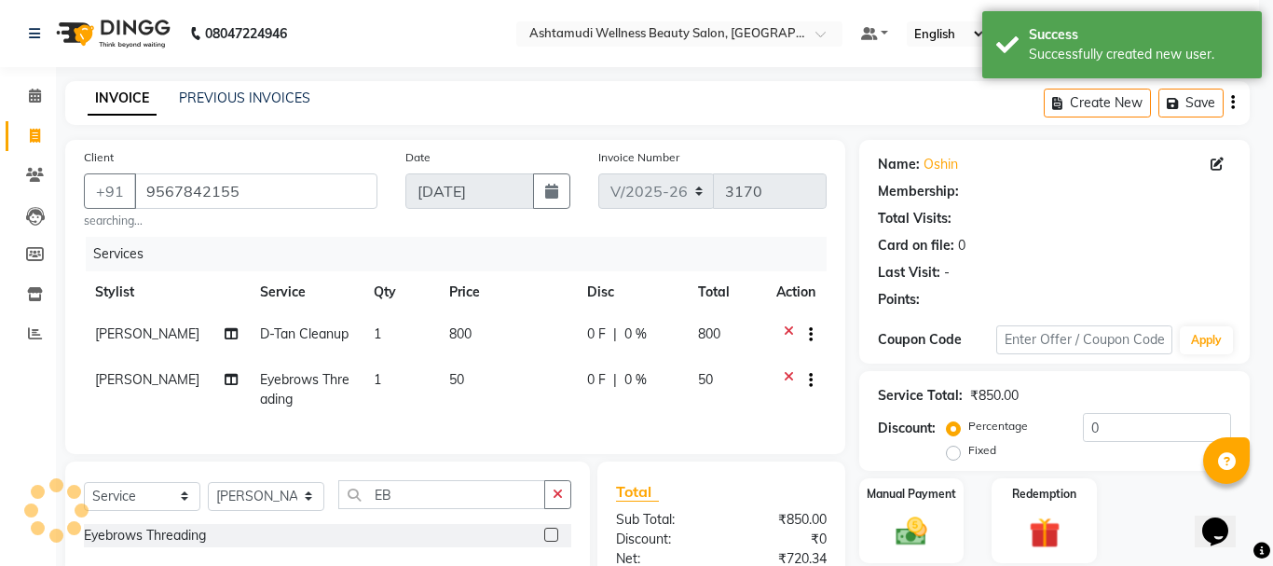
select select "1: Object"
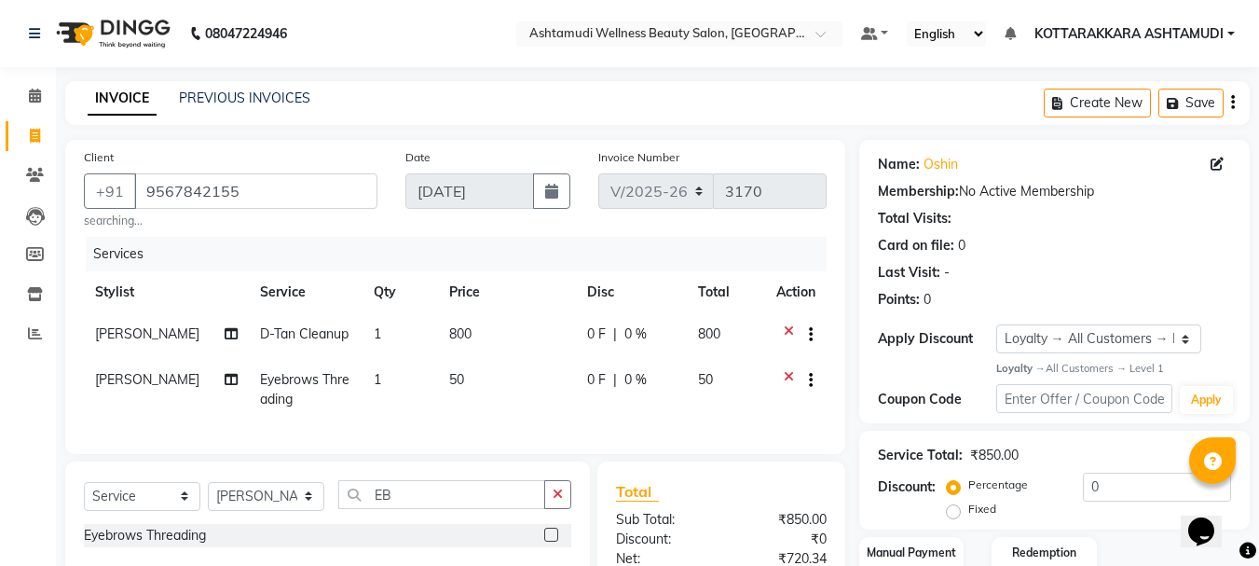
scroll to position [212, 0]
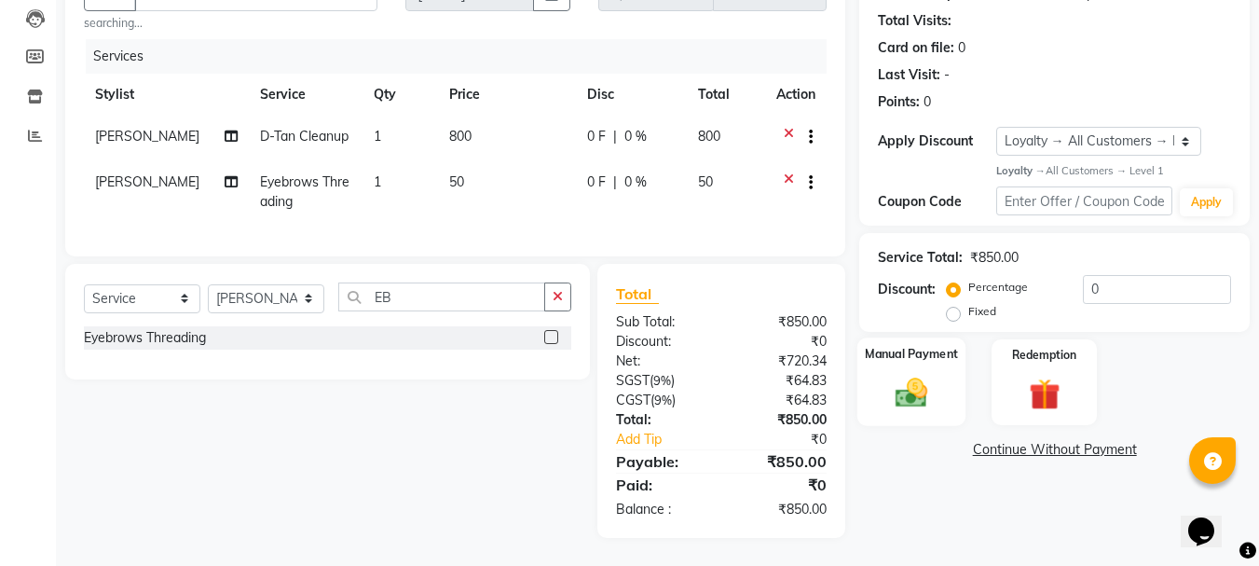
click at [937, 379] on img at bounding box center [911, 393] width 52 height 37
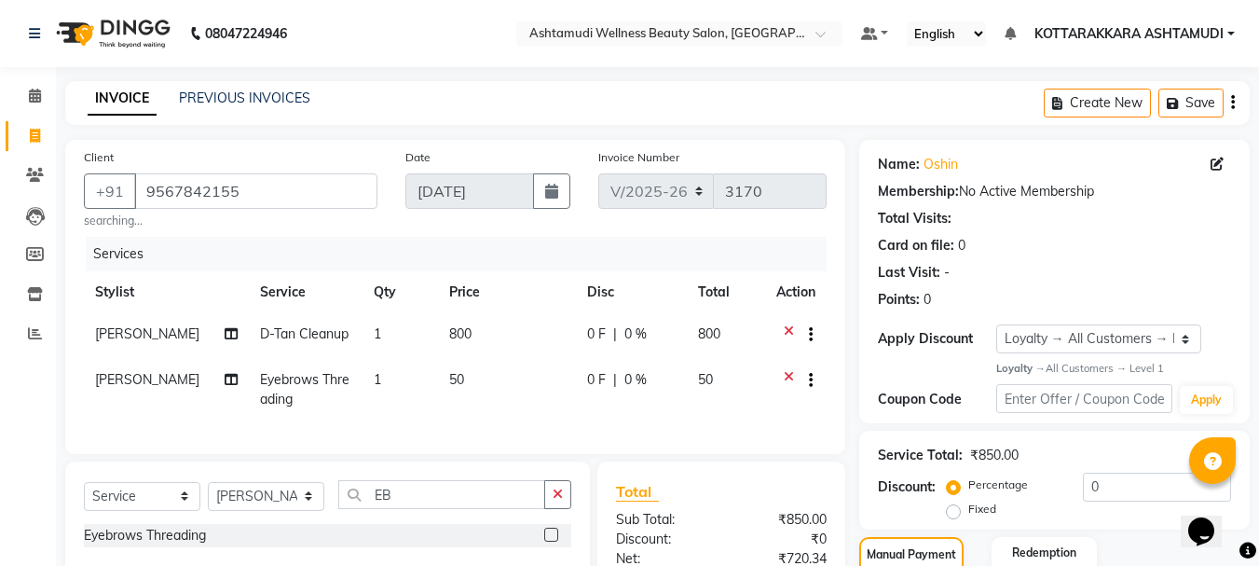
scroll to position [242, 0]
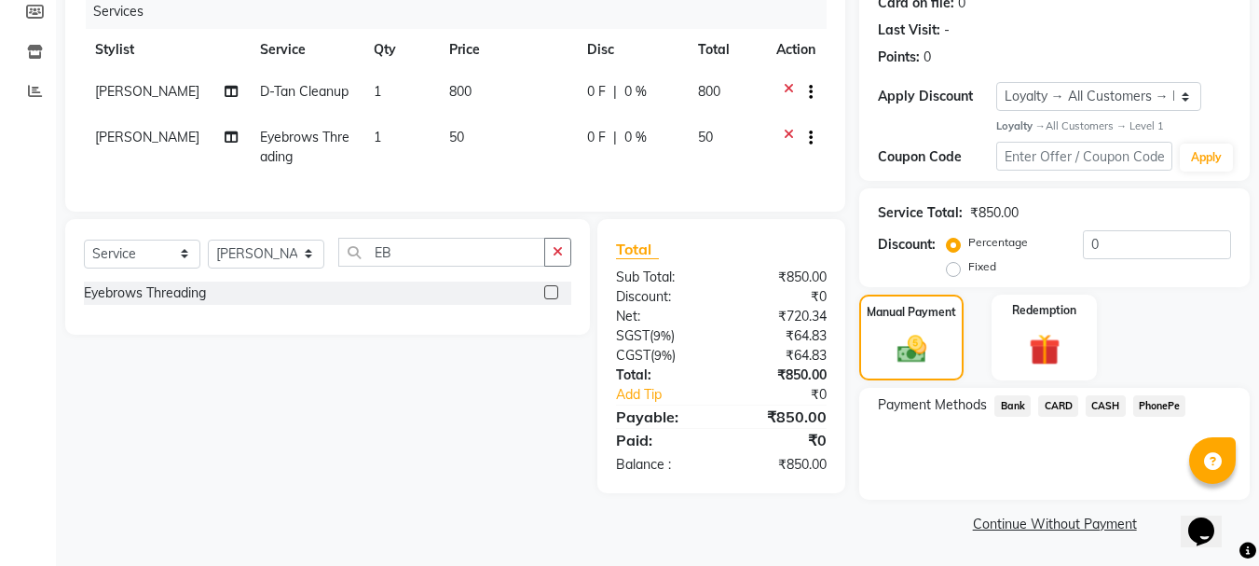
click at [1107, 407] on span "CASH" at bounding box center [1106, 405] width 40 height 21
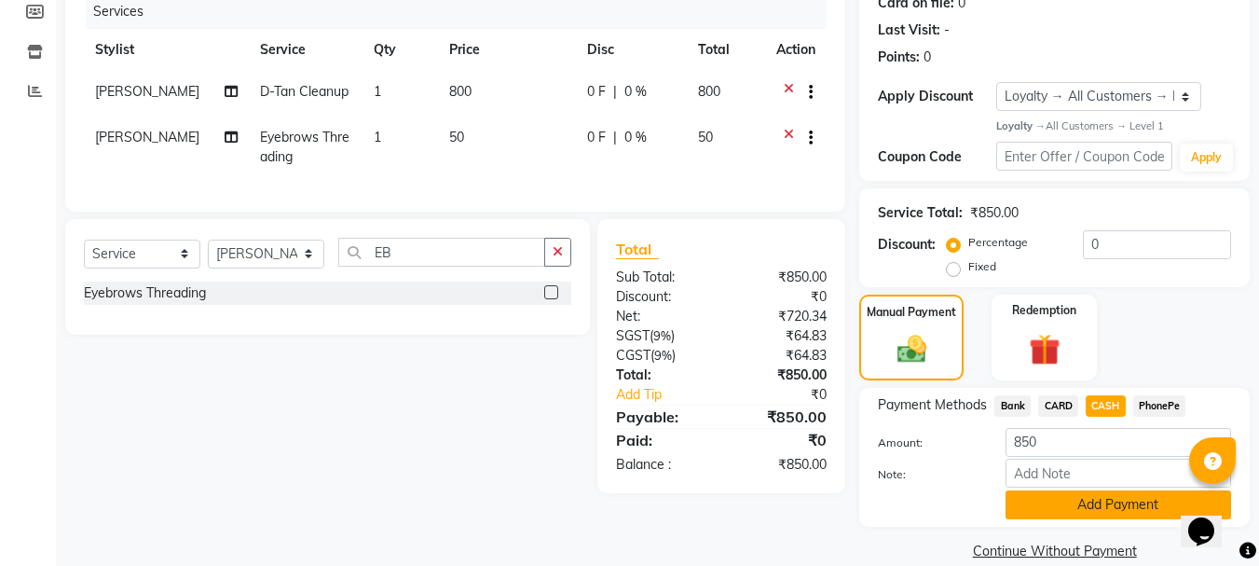
scroll to position [269, 0]
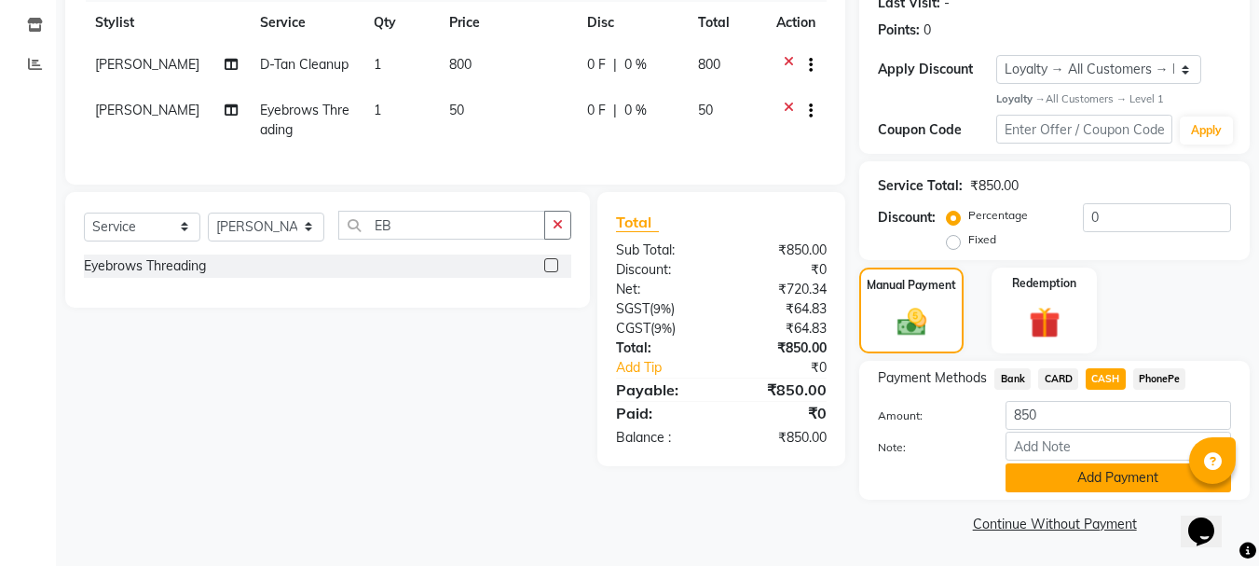
click at [1053, 474] on button "Add Payment" at bounding box center [1118, 477] width 226 height 29
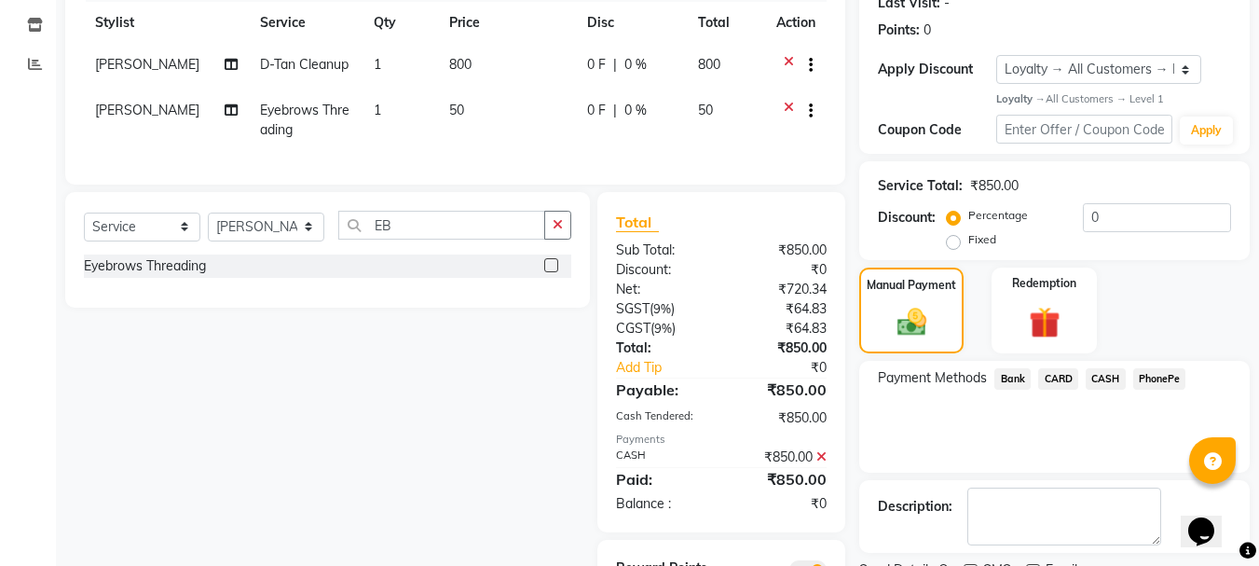
scroll to position [390, 0]
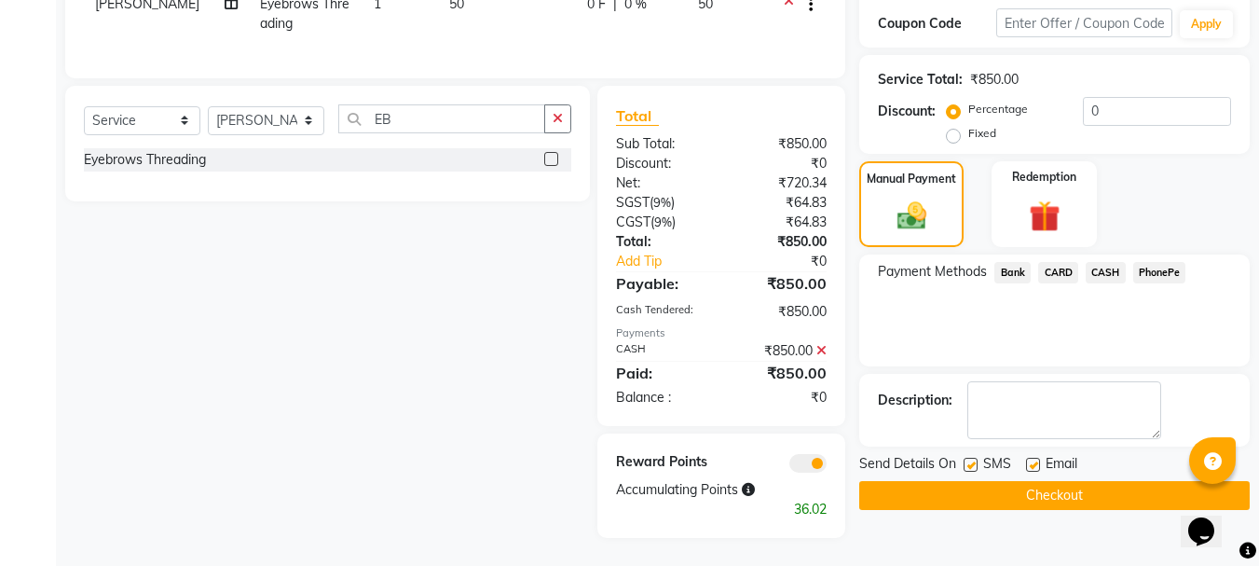
click at [905, 481] on button "Checkout" at bounding box center [1054, 495] width 390 height 29
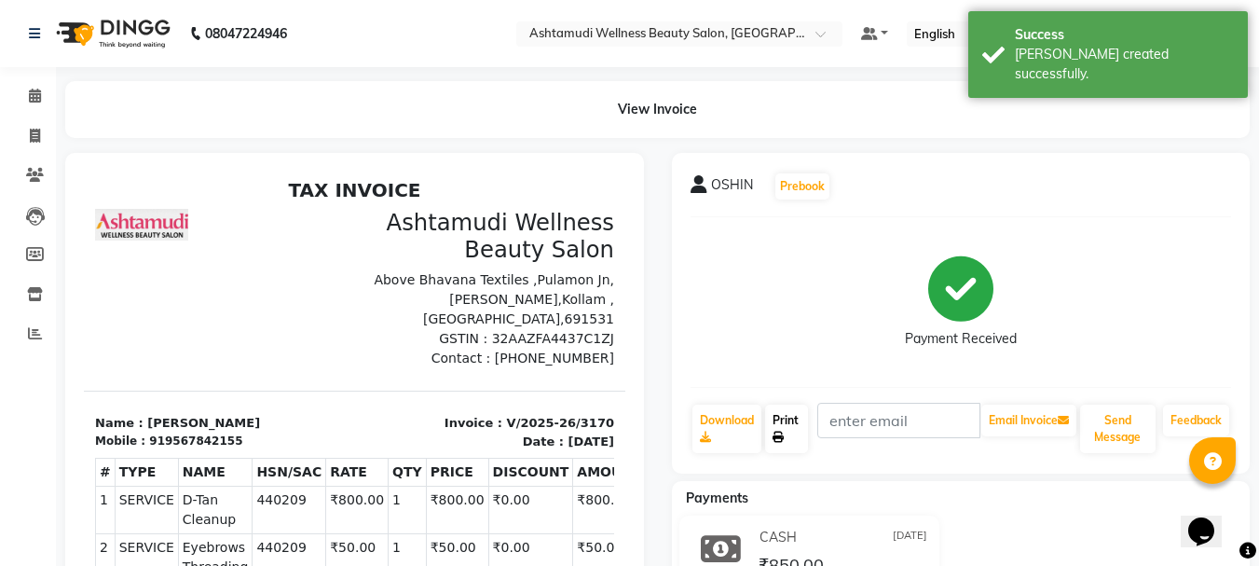
click at [782, 426] on link "Print" at bounding box center [786, 428] width 43 height 48
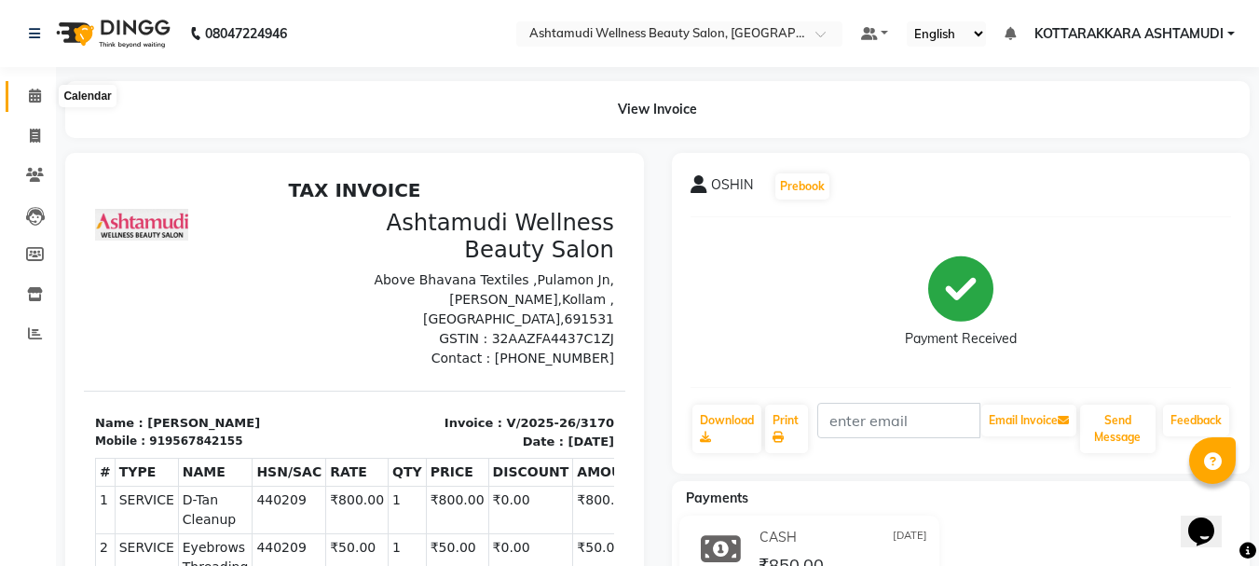
click at [30, 95] on icon at bounding box center [35, 96] width 12 height 14
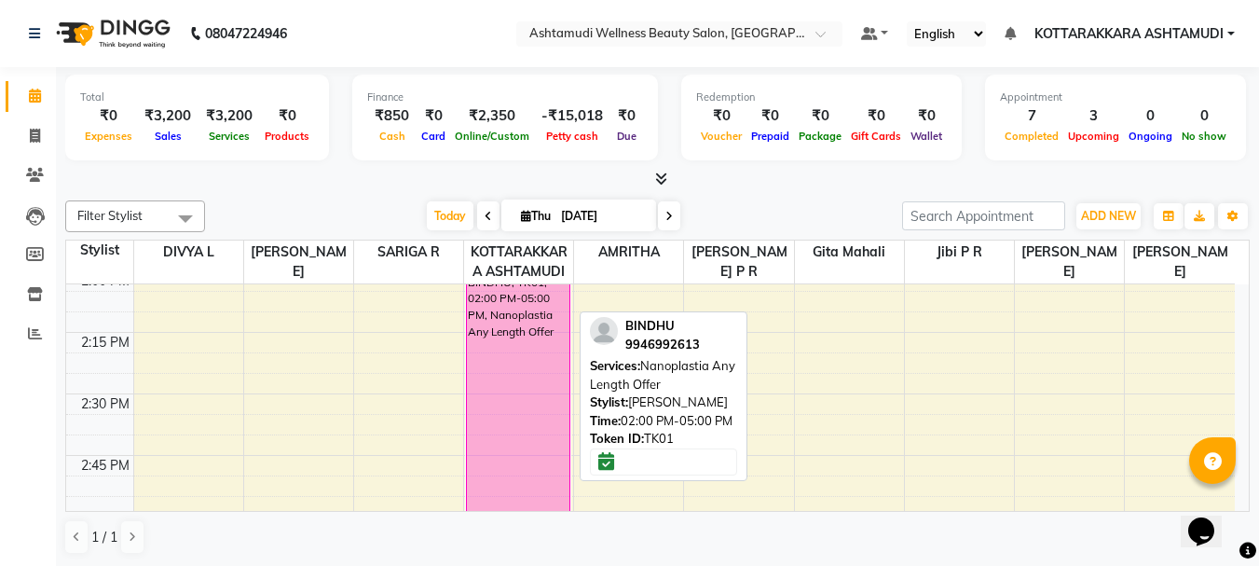
scroll to position [1491, 0]
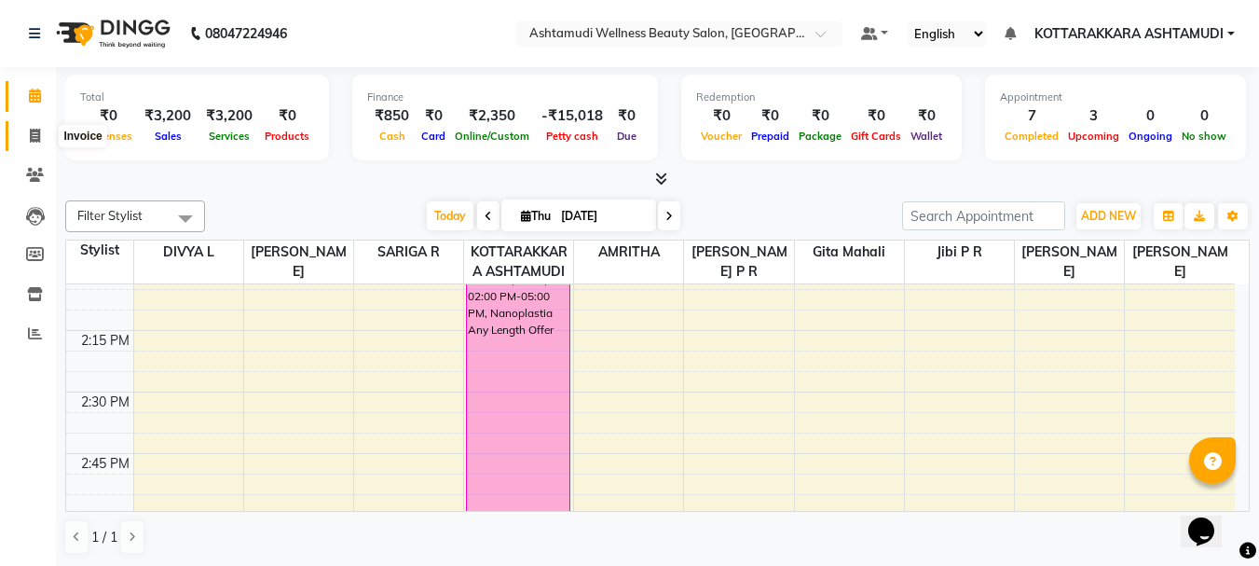
click at [35, 132] on icon at bounding box center [35, 136] width 10 height 14
select select "service"
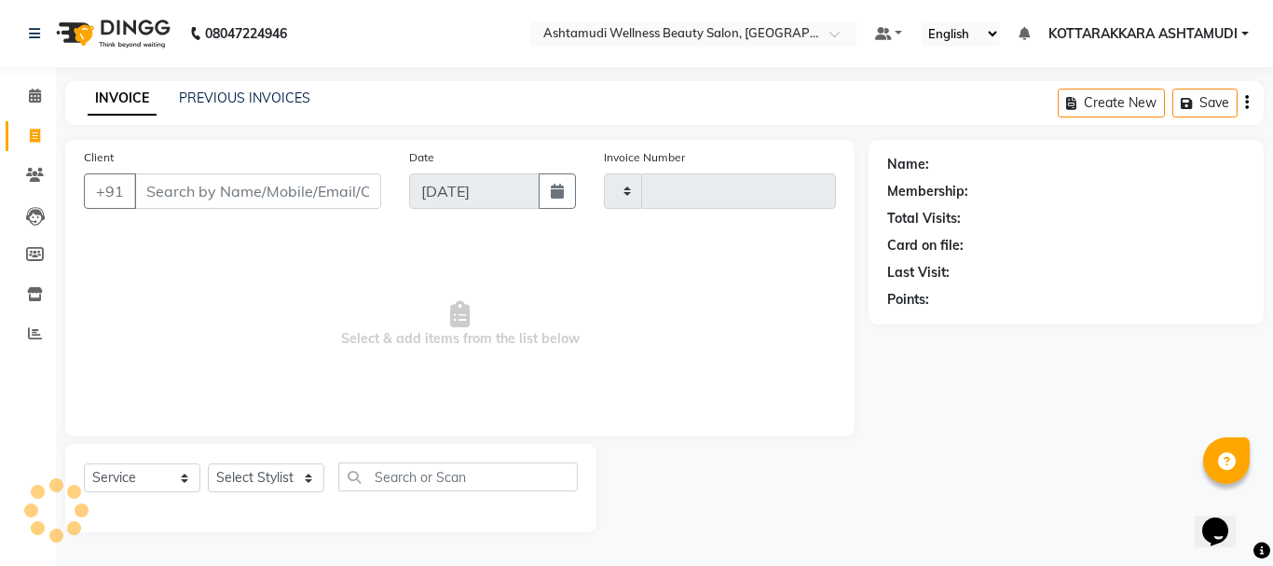
type input "3171"
select select "4664"
click at [33, 93] on icon at bounding box center [35, 96] width 12 height 14
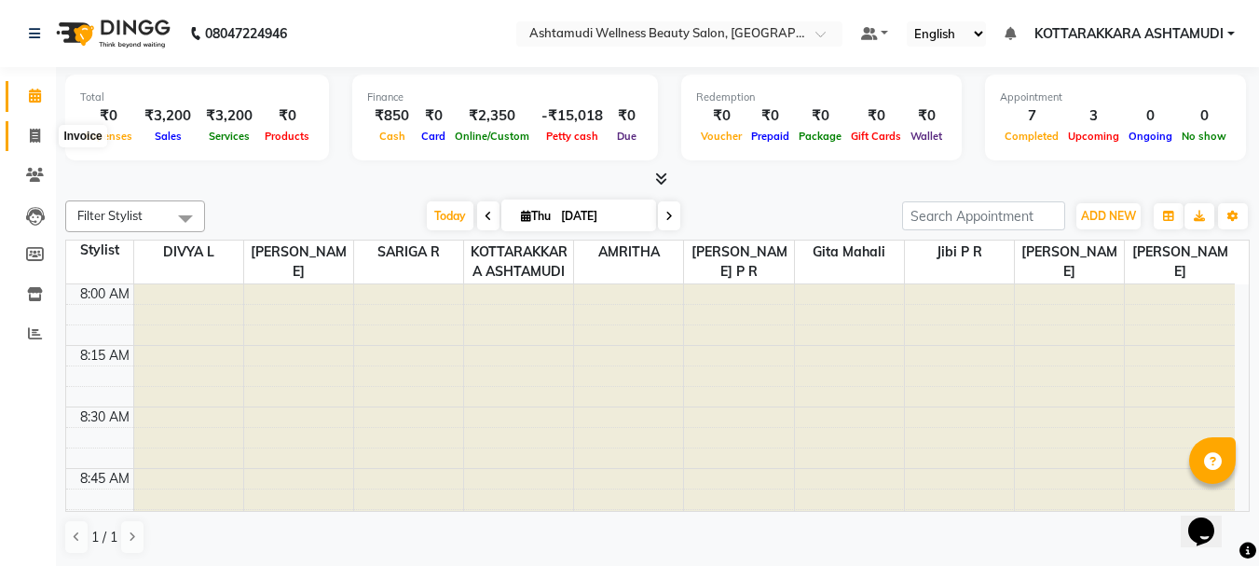
click at [30, 132] on icon at bounding box center [35, 136] width 10 height 14
select select "service"
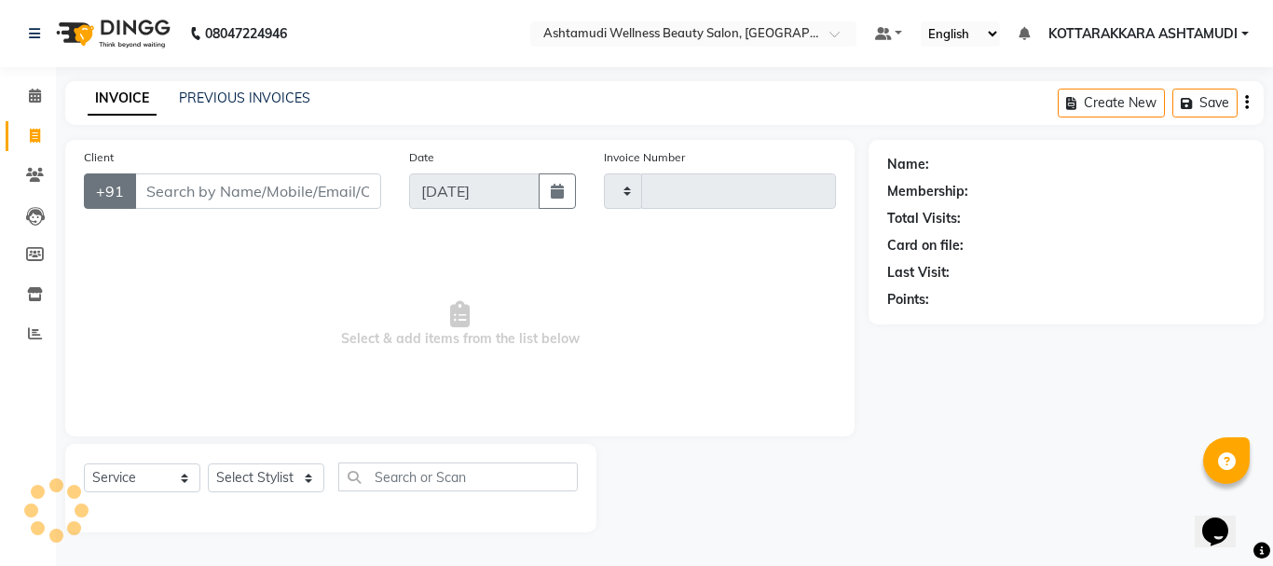
type input "3171"
select select "4664"
click at [179, 197] on input "Client" at bounding box center [257, 190] width 247 height 35
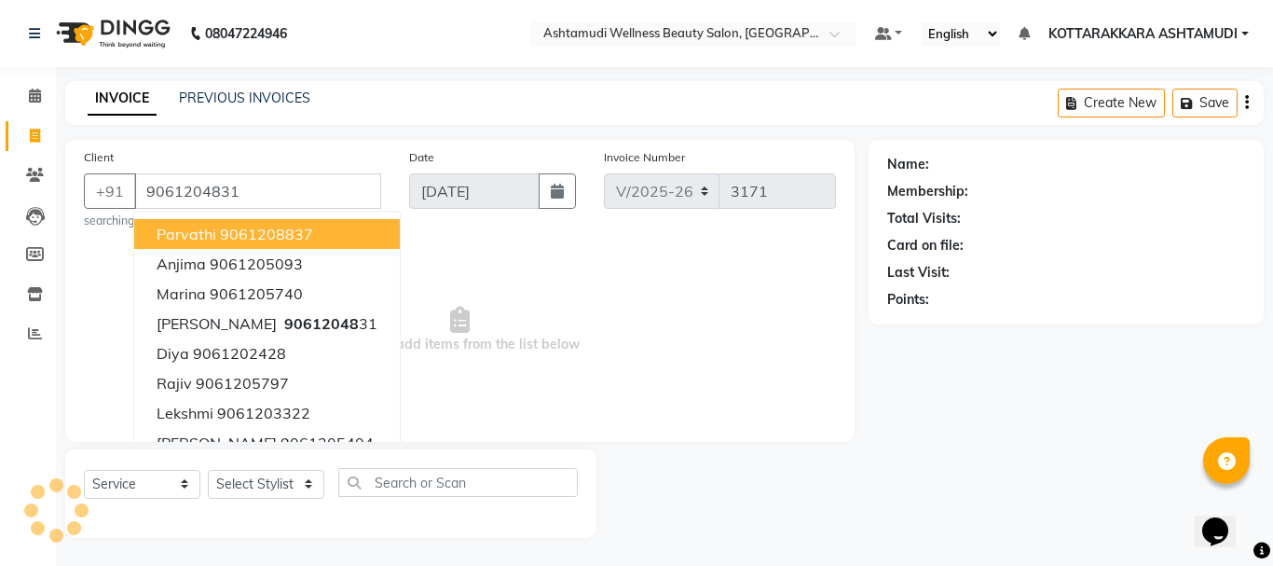
type input "9061204831"
select select "1: Object"
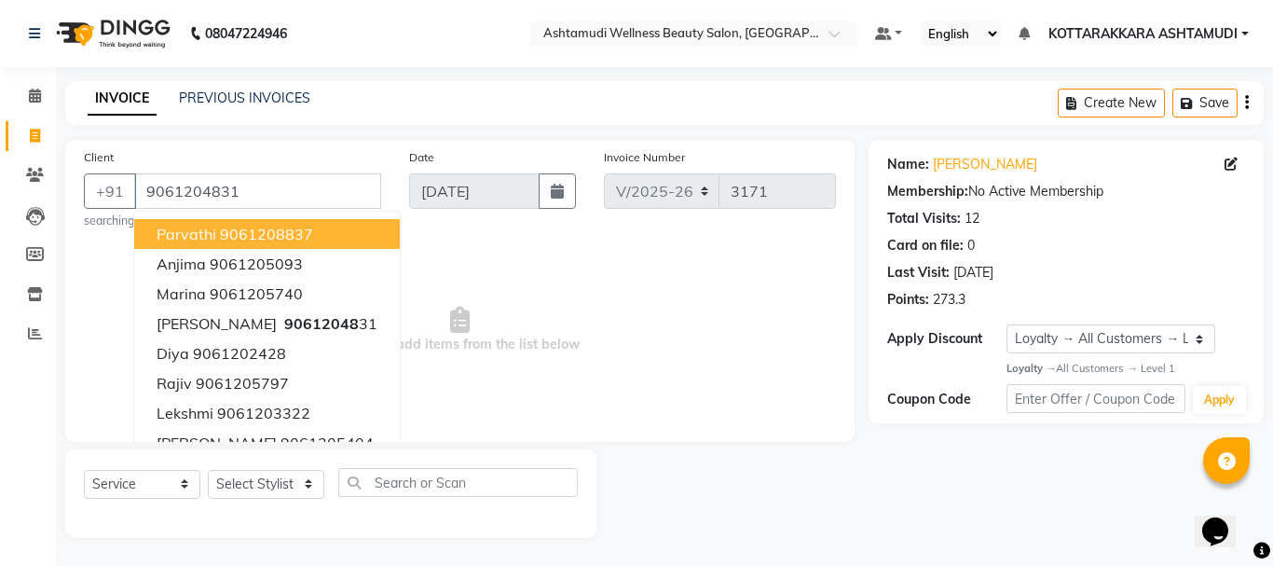
click at [588, 368] on span "Select & add items from the list below" at bounding box center [460, 330] width 752 height 186
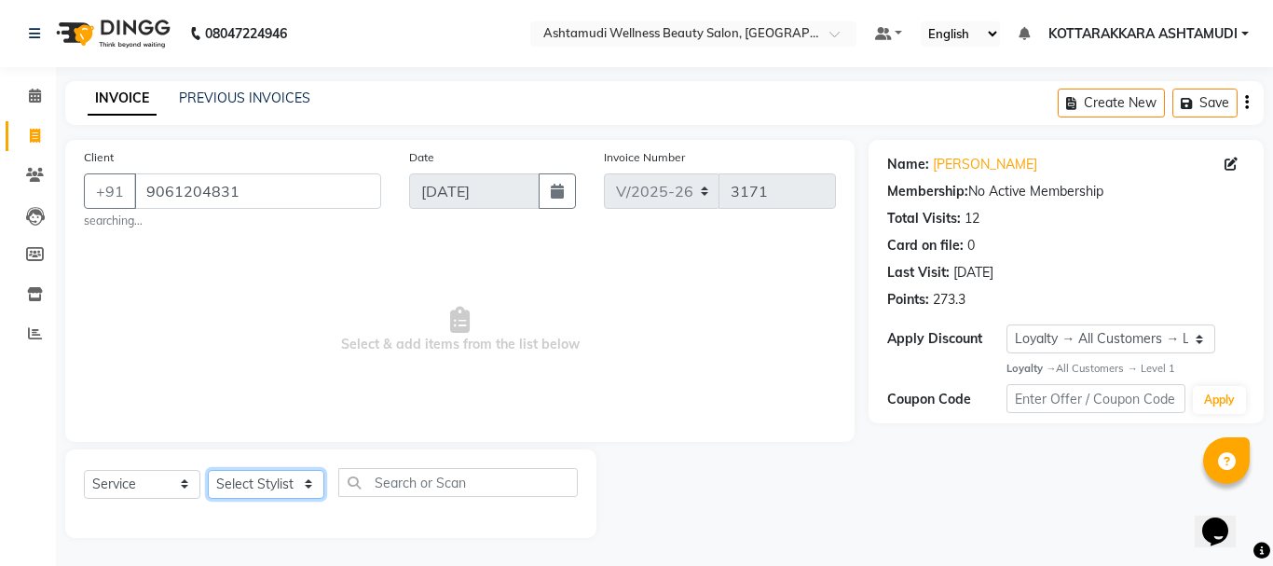
click at [291, 482] on select "Select Stylist AMRITHA DIVYA L Gita Mahali Jibi P R [PERSON_NAME] ASHTAMUDI [PE…" at bounding box center [266, 484] width 116 height 29
select select "27427"
click at [208, 470] on select "Select Stylist AMRITHA DIVYA L Gita Mahali Jibi P R [PERSON_NAME] ASHTAMUDI [PE…" at bounding box center [266, 484] width 116 height 29
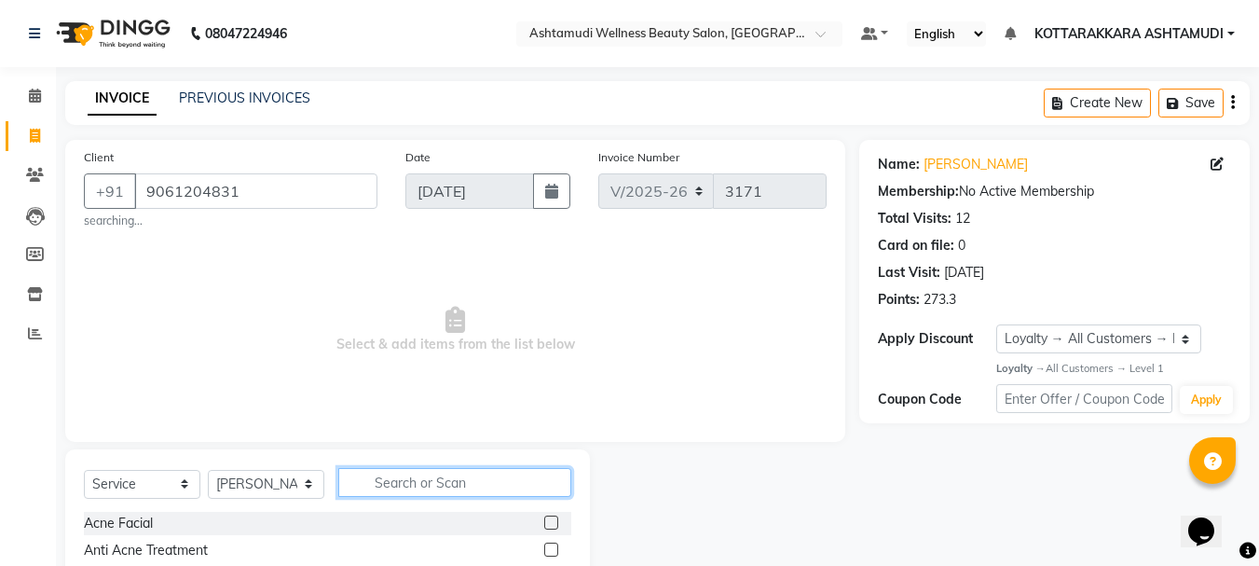
click at [461, 483] on input "text" at bounding box center [454, 482] width 233 height 29
type input "BRIDAL"
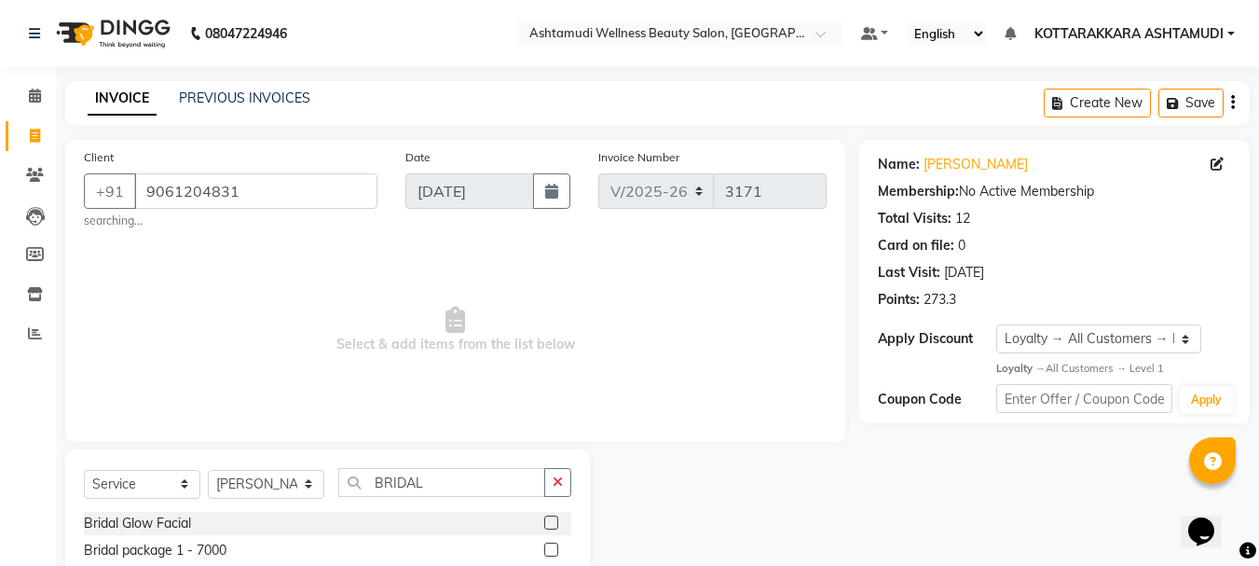
click at [544, 524] on label at bounding box center [551, 522] width 14 height 14
click at [544, 524] on input "checkbox" at bounding box center [550, 523] width 12 height 12
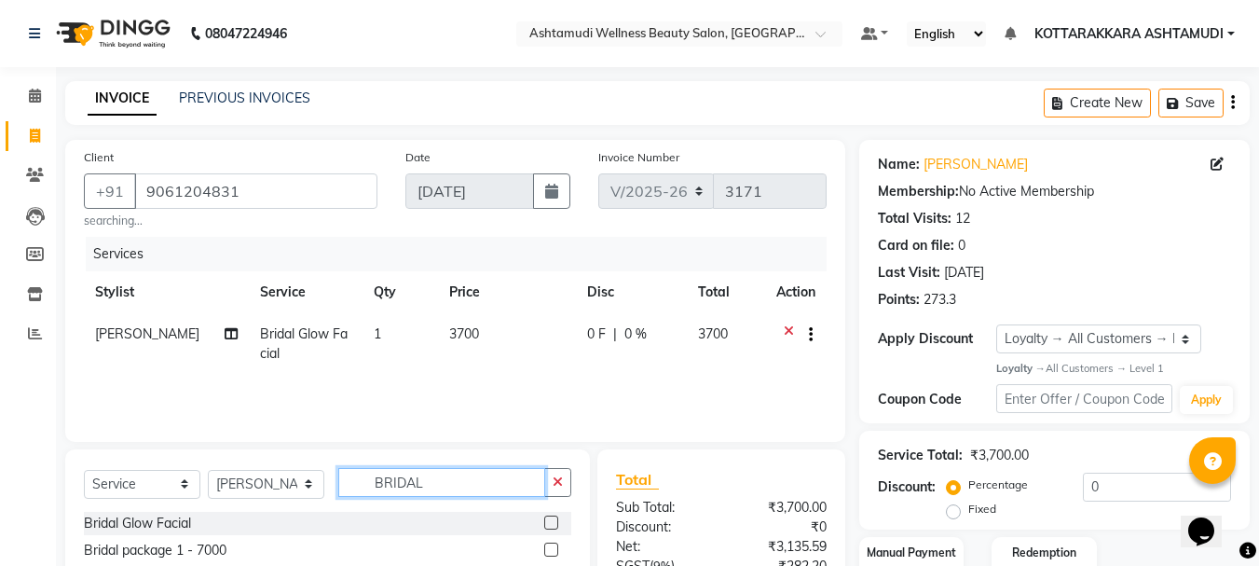
checkbox input "false"
click at [442, 492] on input "BRIDAL" at bounding box center [441, 482] width 207 height 29
type input "B"
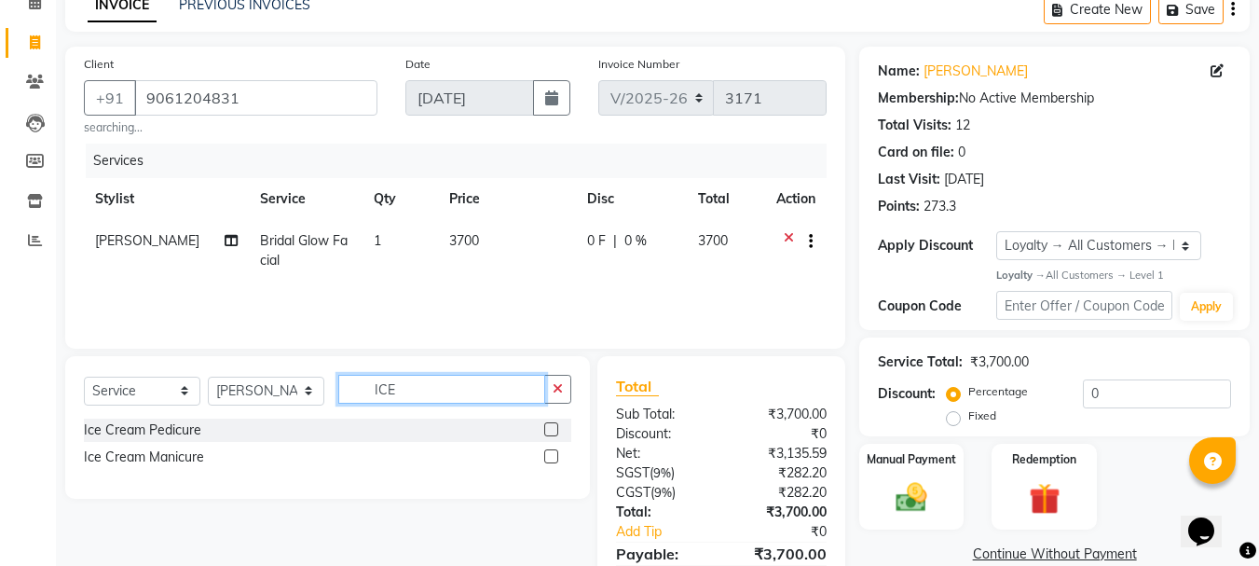
type input "ICE"
click at [551, 429] on label at bounding box center [551, 429] width 14 height 14
click at [551, 429] on input "checkbox" at bounding box center [550, 430] width 12 height 12
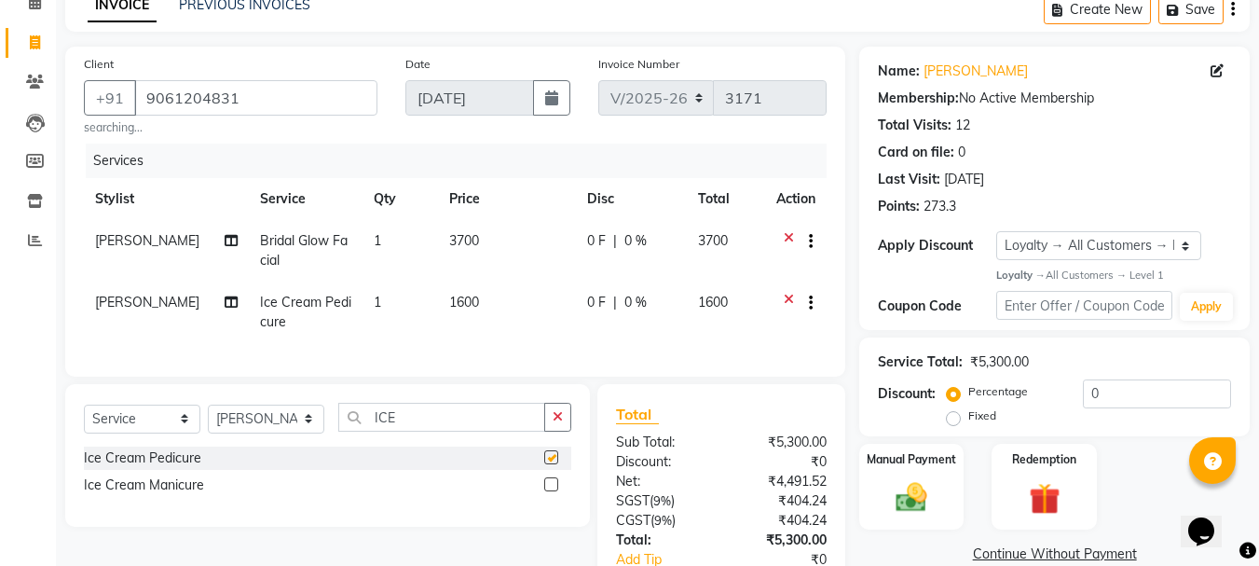
checkbox input "false"
click at [549, 491] on label at bounding box center [551, 484] width 14 height 14
click at [549, 491] on input "checkbox" at bounding box center [550, 485] width 12 height 12
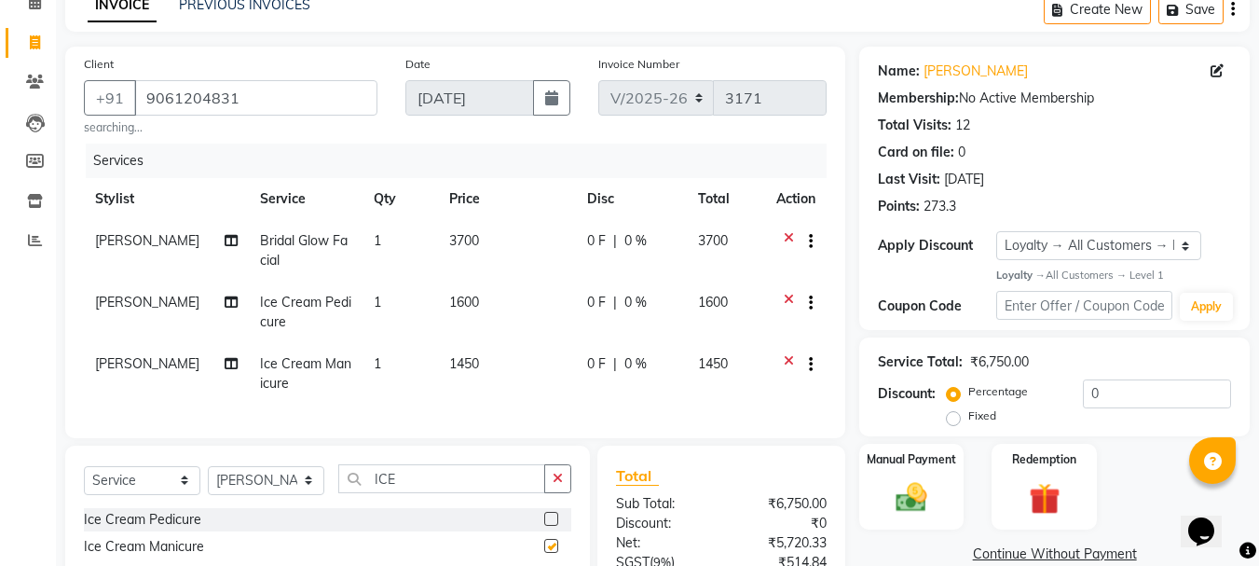
checkbox input "false"
click at [463, 493] on input "ICE" at bounding box center [441, 478] width 207 height 29
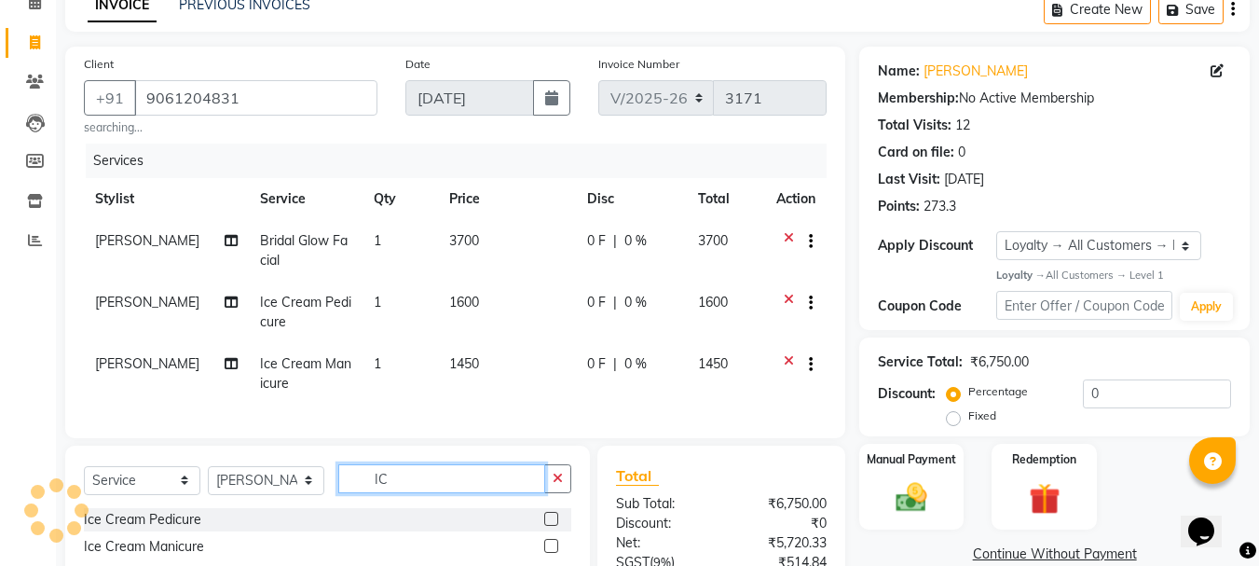
type input "I"
type input "EB"
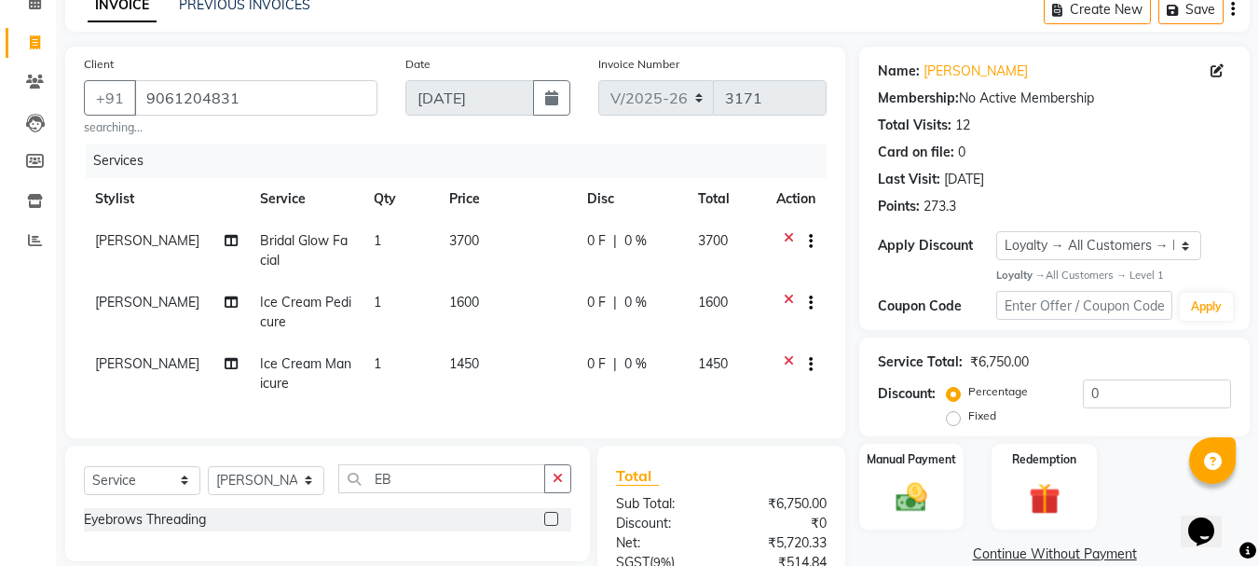
click at [550, 526] on label at bounding box center [551, 519] width 14 height 14
click at [550, 526] on input "checkbox" at bounding box center [550, 519] width 12 height 12
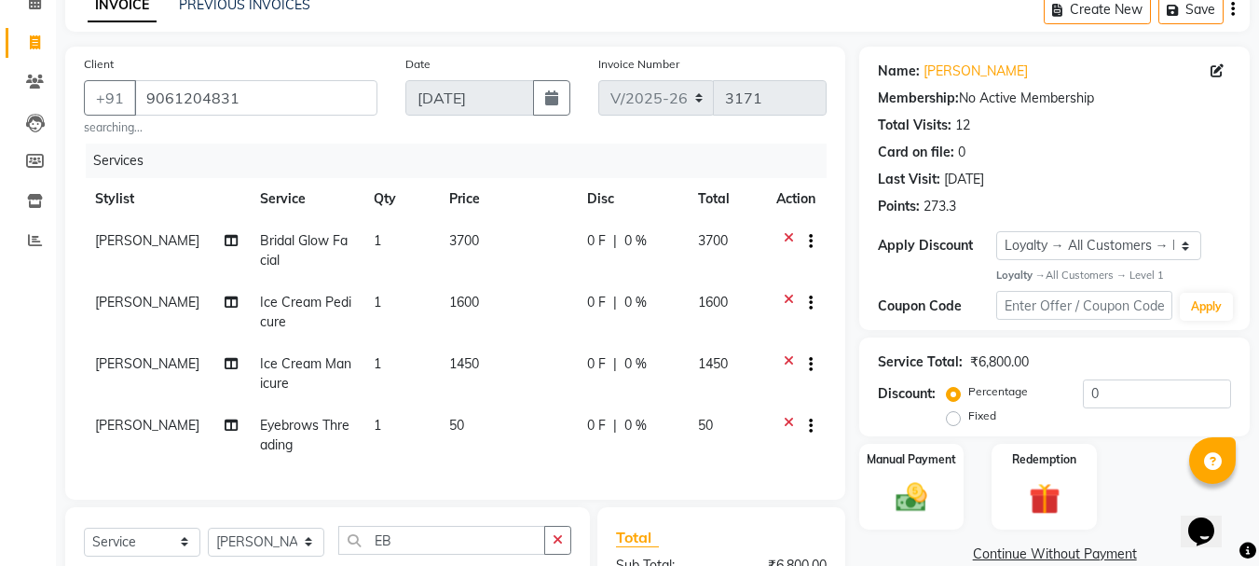
checkbox input "false"
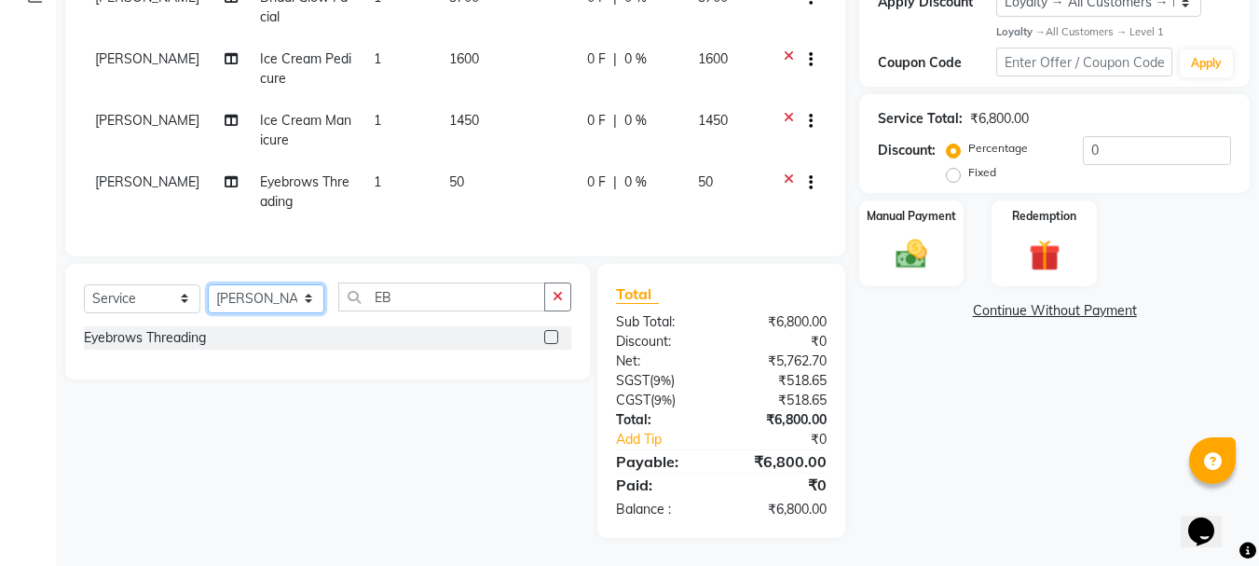
click at [259, 303] on select "Select Stylist AMRITHA DIVYA L Gita Mahali Jibi P R Karina Darjee KOTTARAKKARA …" at bounding box center [266, 298] width 116 height 29
select select "75883"
click at [208, 284] on select "Select Stylist AMRITHA DIVYA L Gita Mahali Jibi P R Karina Darjee KOTTARAKKARA …" at bounding box center [266, 298] width 116 height 29
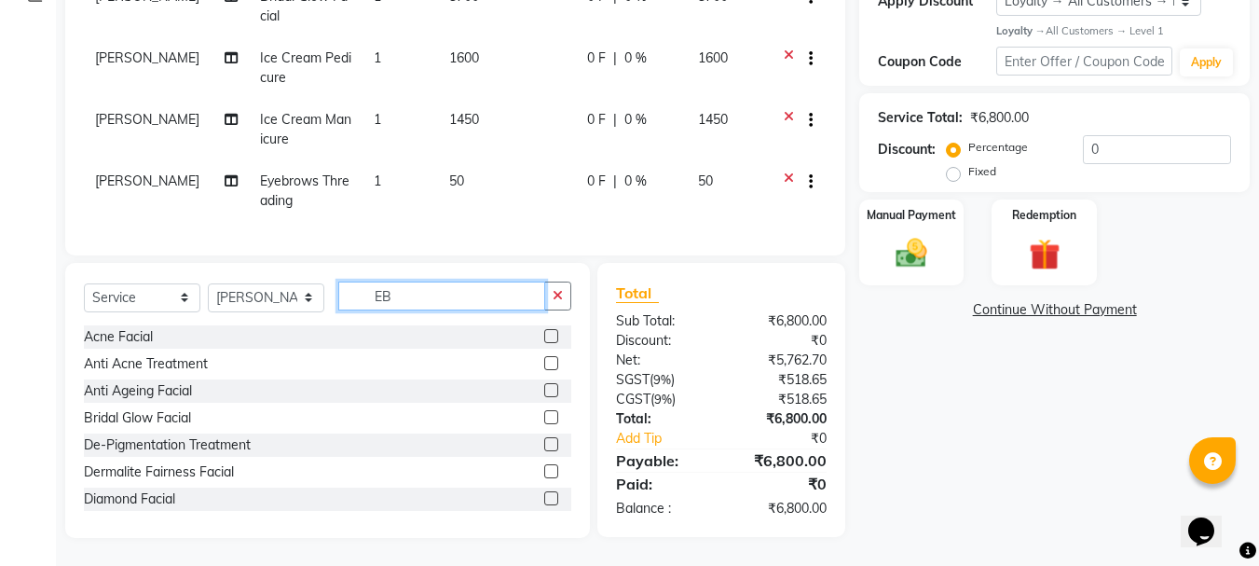
click at [415, 293] on input "EB" at bounding box center [441, 295] width 207 height 29
type input "E"
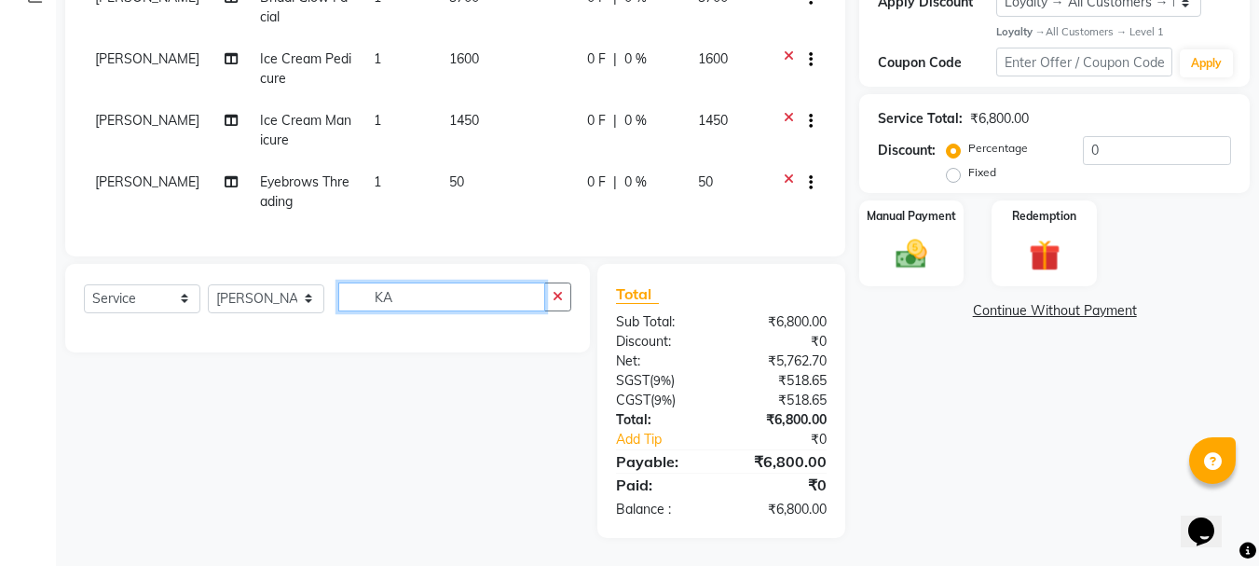
type input "K"
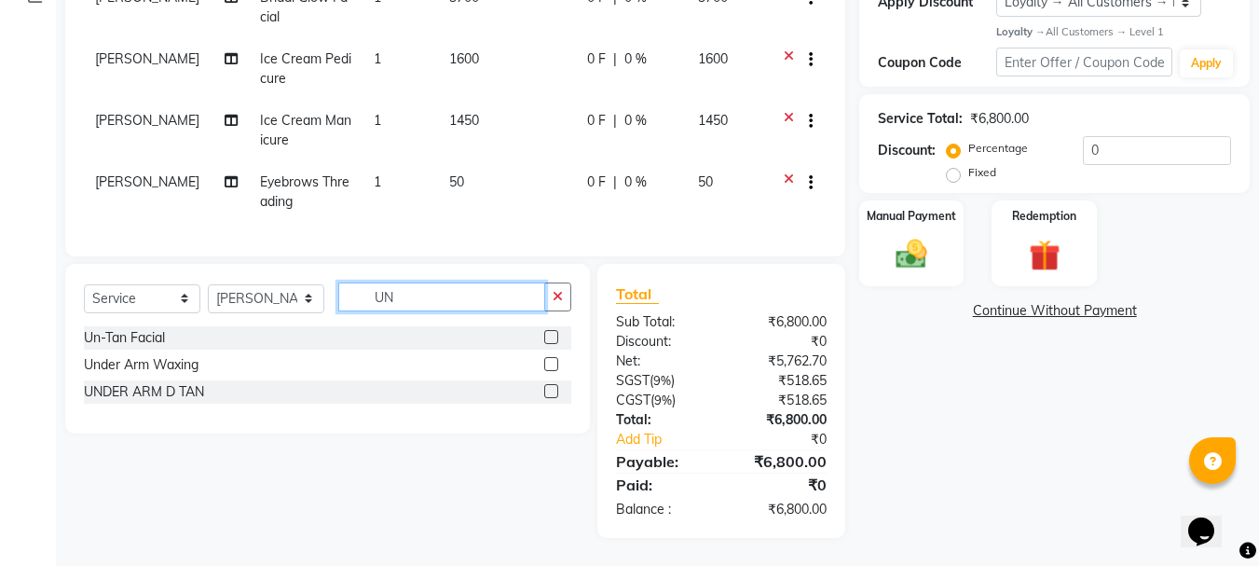
type input "UN"
click at [551, 337] on label at bounding box center [551, 337] width 14 height 14
click at [551, 337] on input "checkbox" at bounding box center [550, 338] width 12 height 12
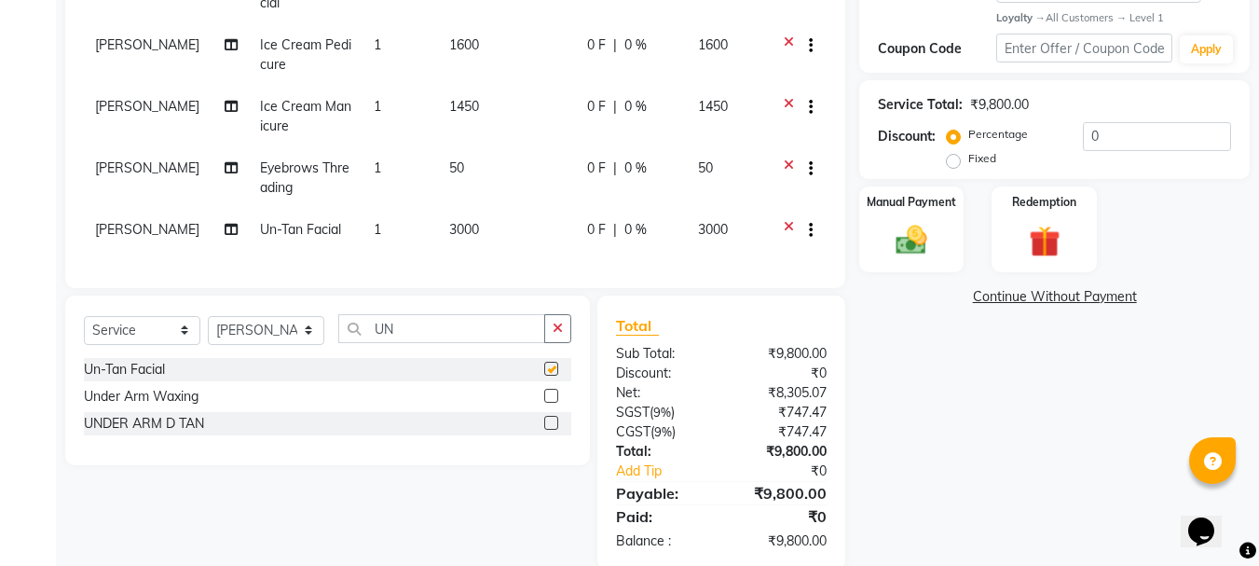
checkbox input "false"
click at [417, 343] on input "UN" at bounding box center [441, 328] width 207 height 29
type input "U"
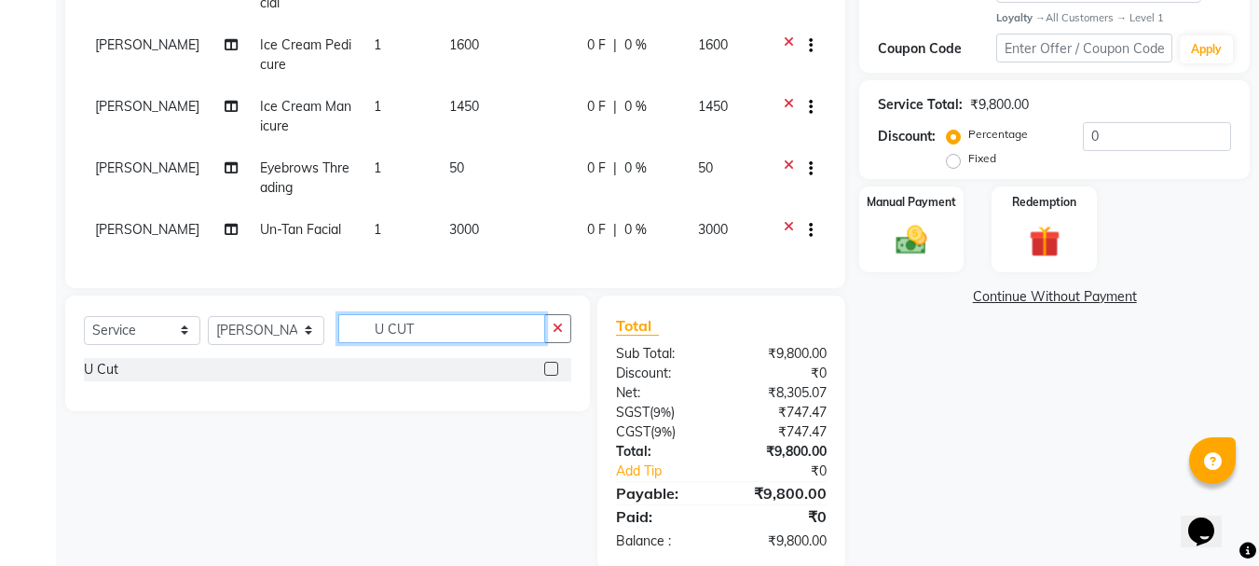
type input "U CUT"
click at [550, 376] on label at bounding box center [551, 369] width 14 height 14
click at [550, 376] on input "checkbox" at bounding box center [550, 369] width 12 height 12
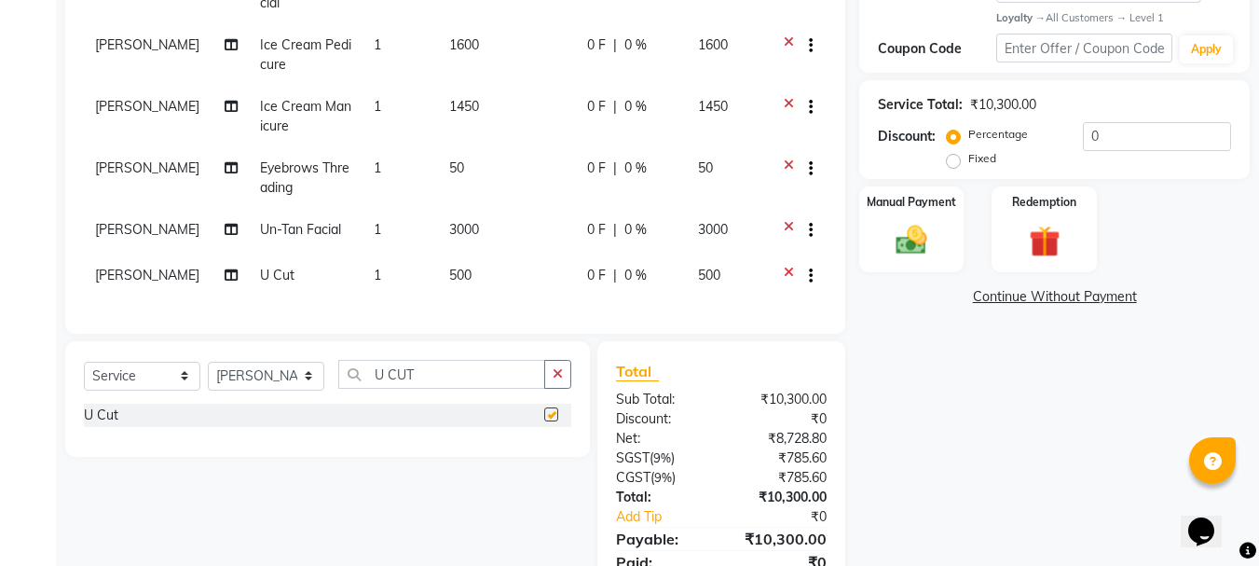
checkbox input "false"
click at [441, 388] on input "U CUT" at bounding box center [441, 374] width 207 height 29
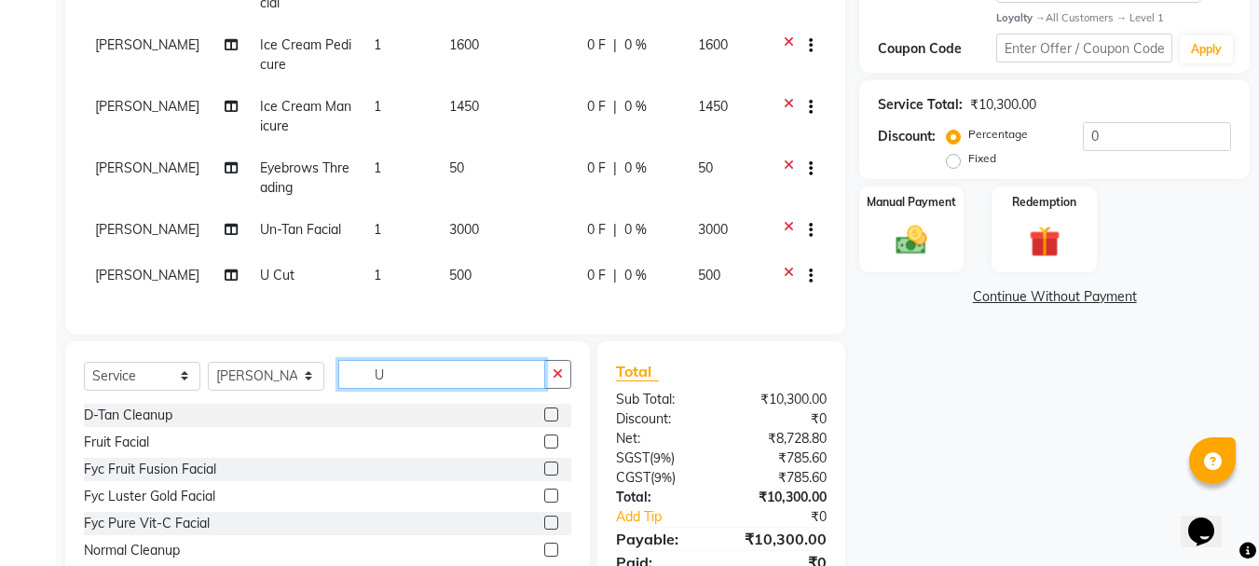
type input "U"
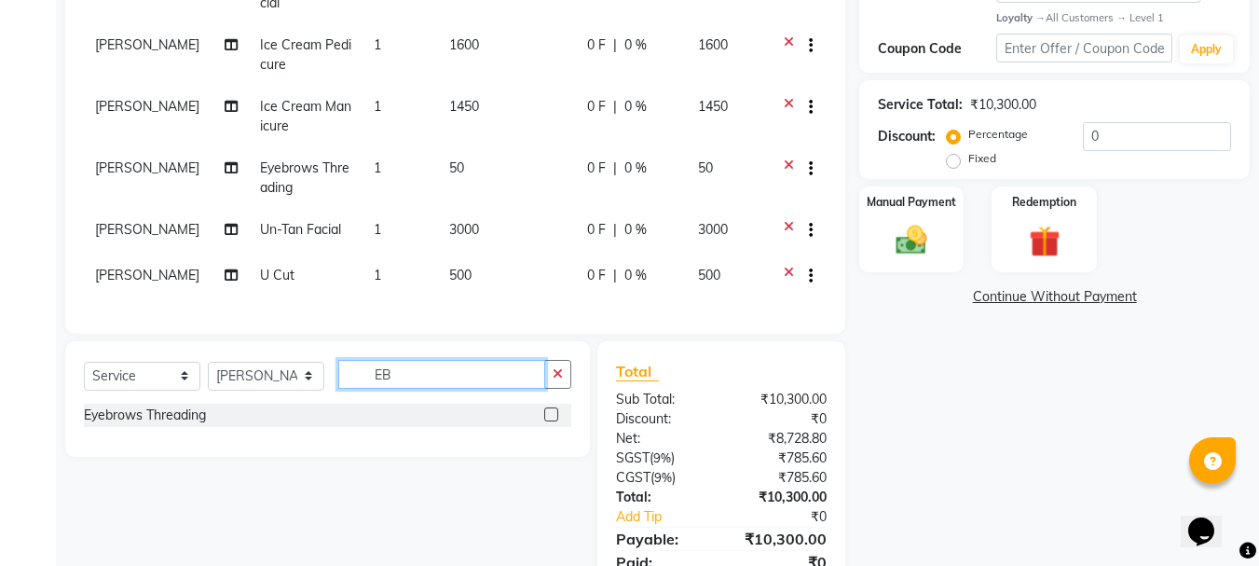
type input "EB"
click at [550, 421] on label at bounding box center [551, 414] width 14 height 14
click at [550, 421] on input "checkbox" at bounding box center [550, 415] width 12 height 12
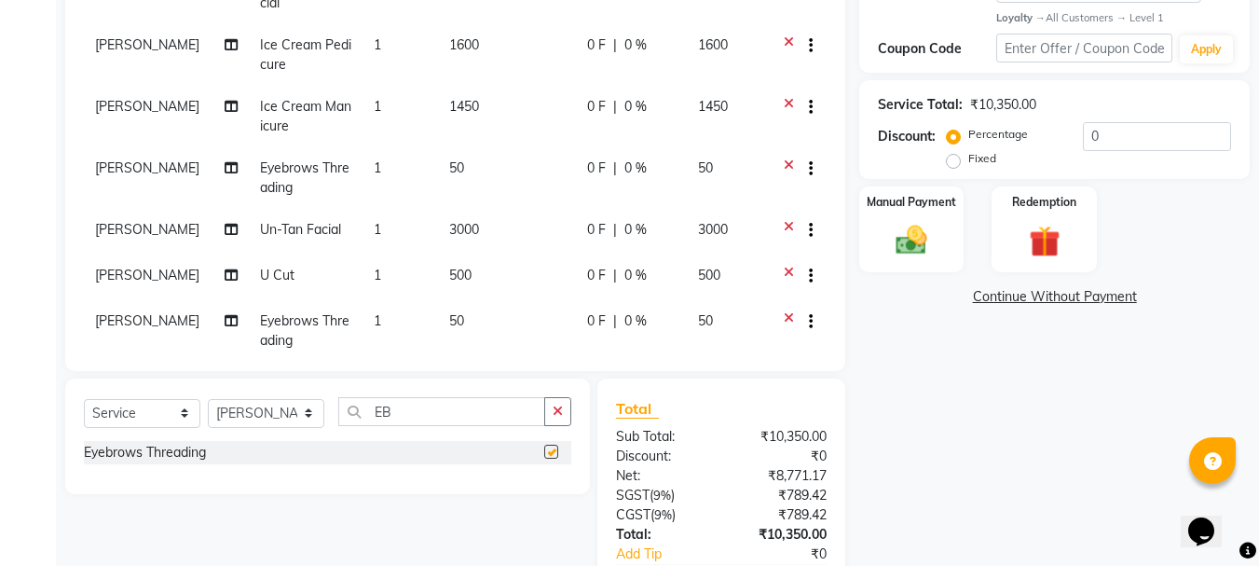
checkbox input "false"
click at [256, 419] on select "Select Stylist AMRITHA DIVYA L Gita Mahali Jibi P R [PERSON_NAME] ASHTAMUDI [PE…" at bounding box center [266, 413] width 116 height 29
click at [208, 399] on select "Select Stylist AMRITHA DIVYA L Gita Mahali Jibi P R [PERSON_NAME] ASHTAMUDI [PE…" at bounding box center [266, 413] width 116 height 29
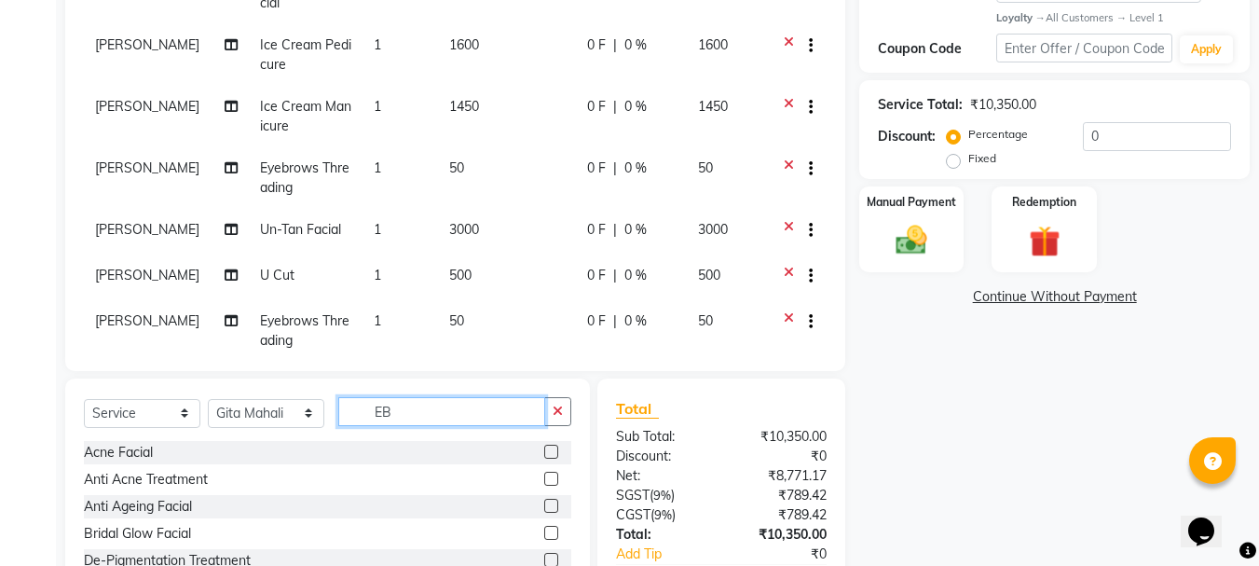
click at [421, 415] on input "EB" at bounding box center [441, 411] width 207 height 29
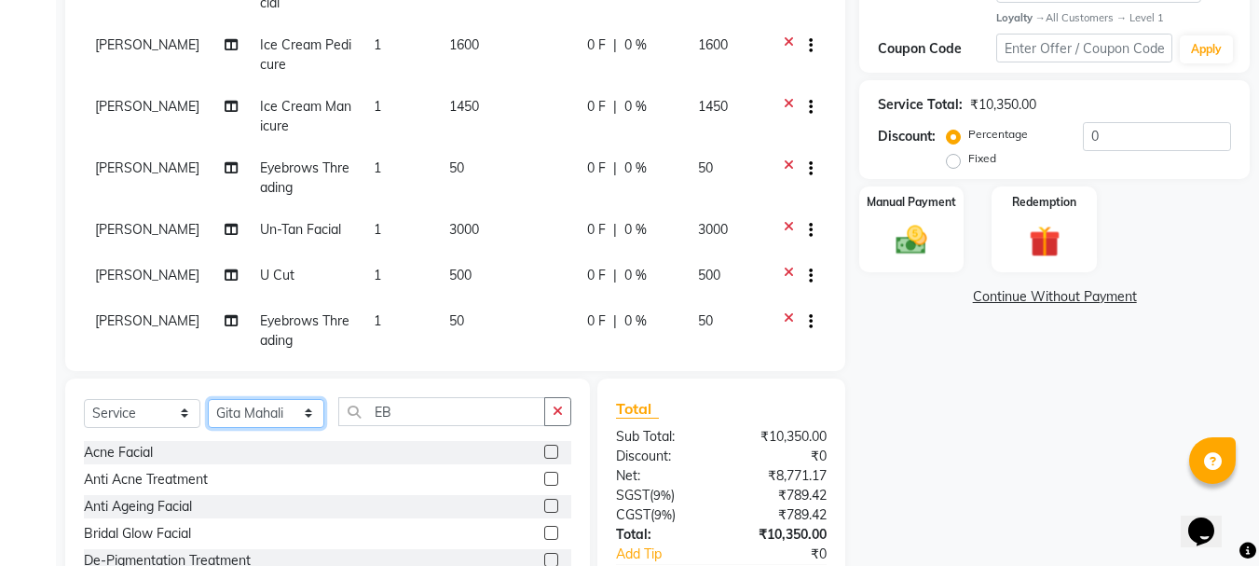
click at [252, 414] on select "Select Stylist AMRITHA DIVYA L Gita Mahali Jibi P R [PERSON_NAME] ASHTAMUDI [PE…" at bounding box center [266, 413] width 116 height 29
select select "27465"
click at [208, 399] on select "Select Stylist AMRITHA DIVYA L Gita Mahali Jibi P R [PERSON_NAME] ASHTAMUDI [PE…" at bounding box center [266, 413] width 116 height 29
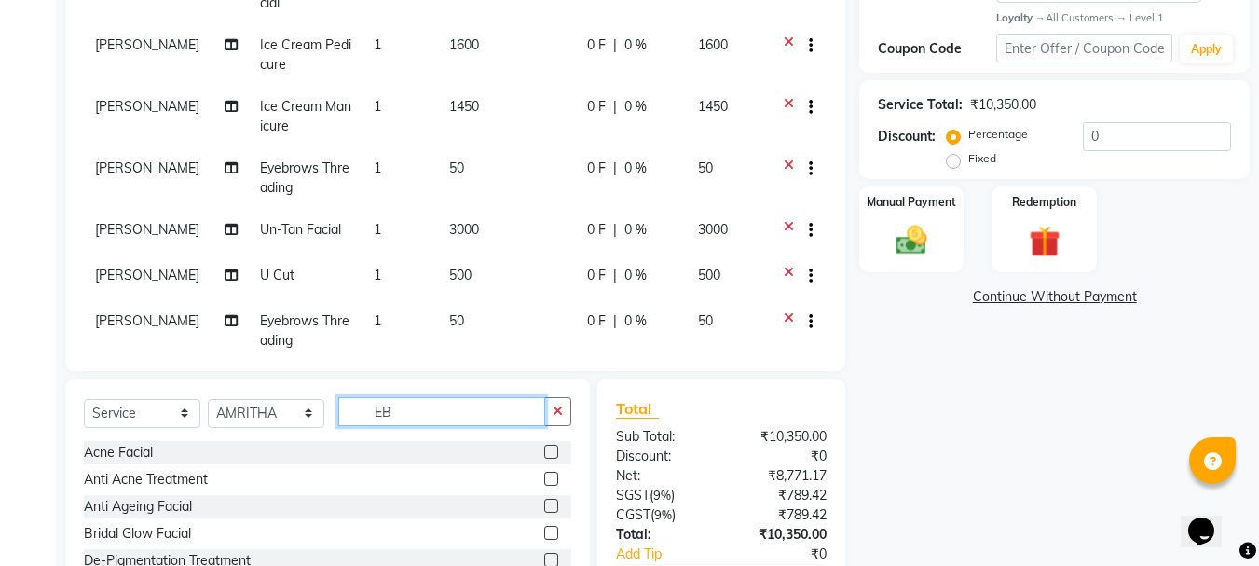
click at [427, 413] on input "EB" at bounding box center [441, 411] width 207 height 29
type input "E"
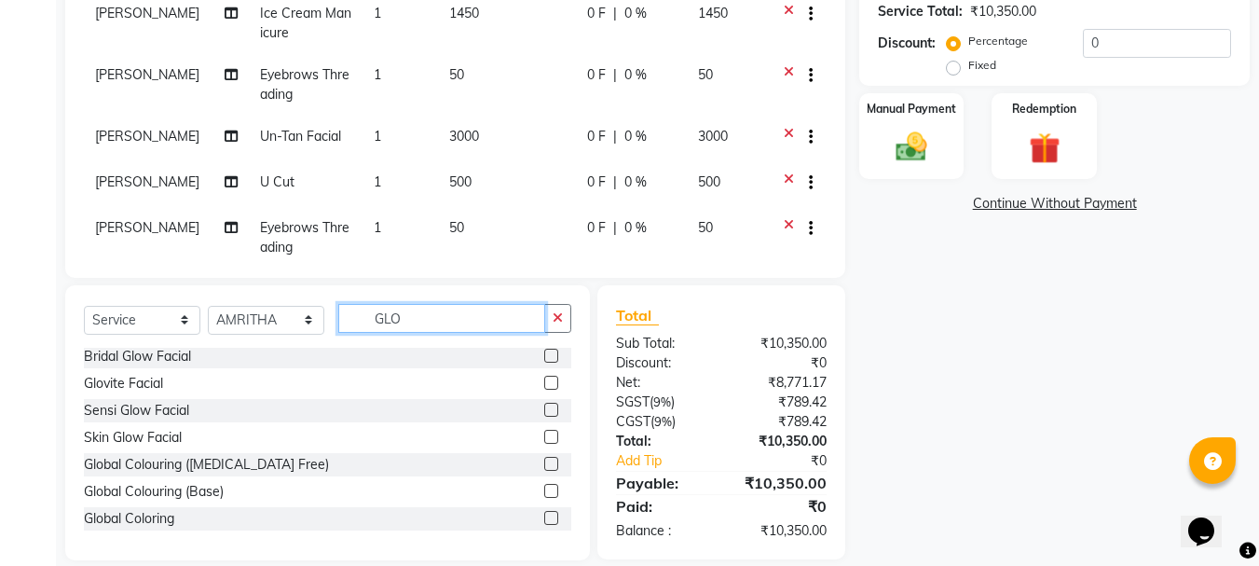
type input "GLO"
click at [544, 462] on label at bounding box center [551, 464] width 14 height 14
click at [544, 462] on input "checkbox" at bounding box center [550, 464] width 12 height 12
checkbox input "false"
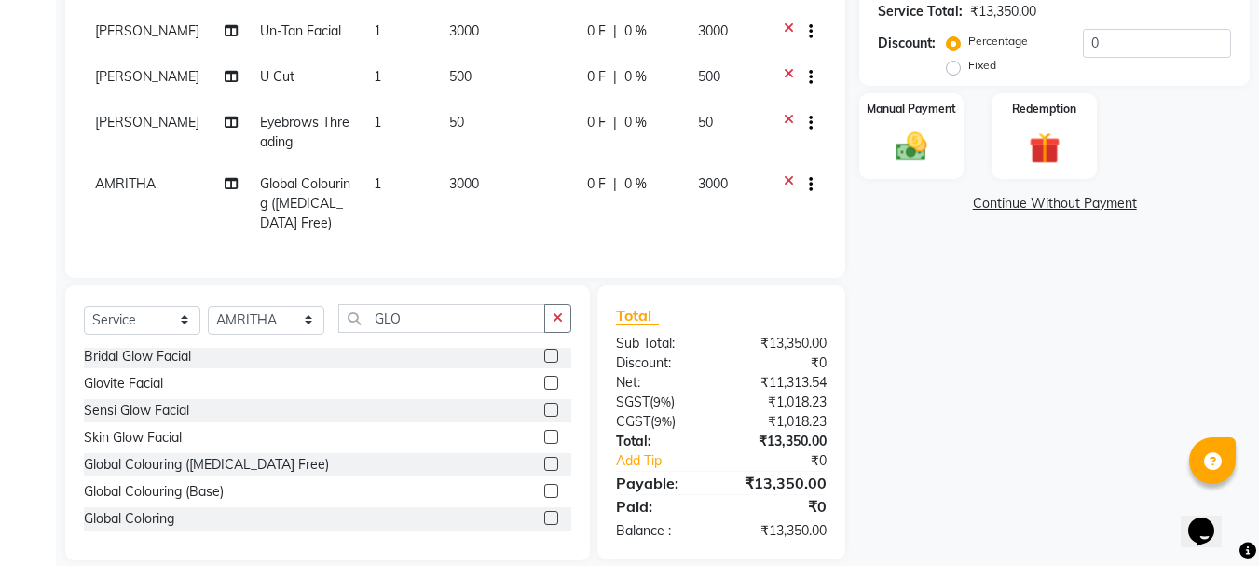
scroll to position [119, 0]
click at [544, 490] on label at bounding box center [551, 491] width 14 height 14
click at [544, 490] on input "checkbox" at bounding box center [550, 492] width 12 height 12
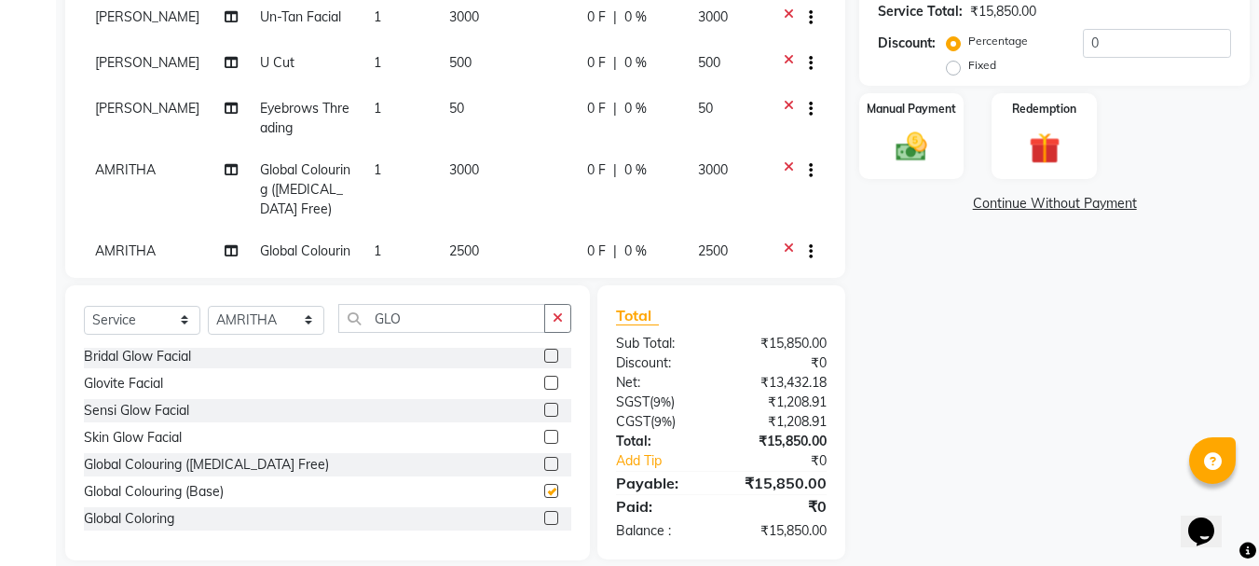
checkbox input "false"
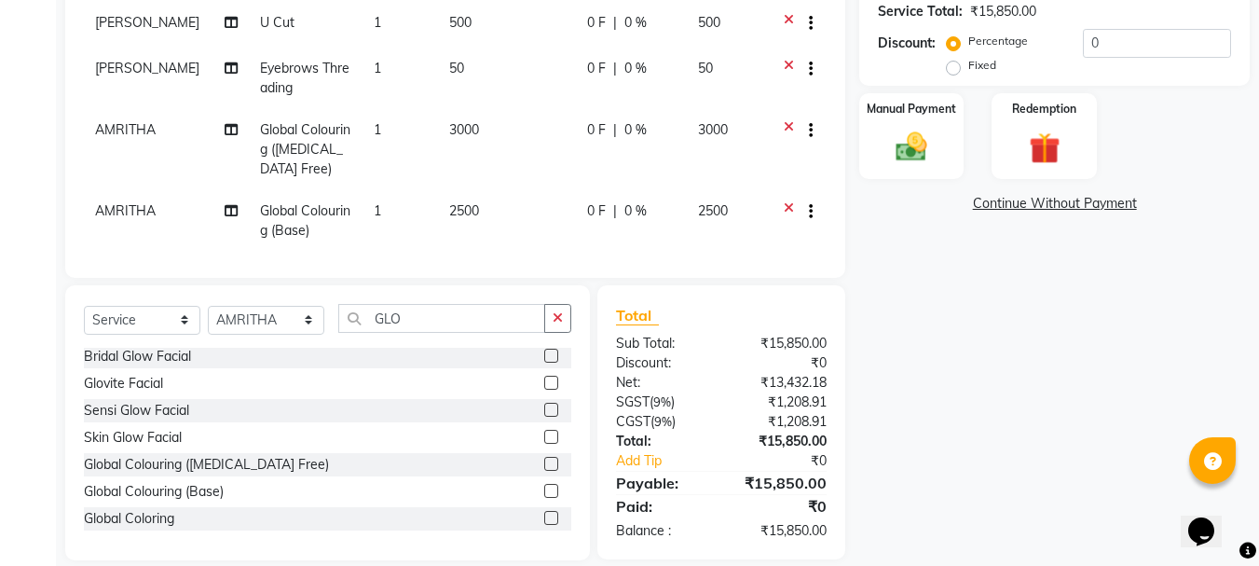
scroll to position [181, 0]
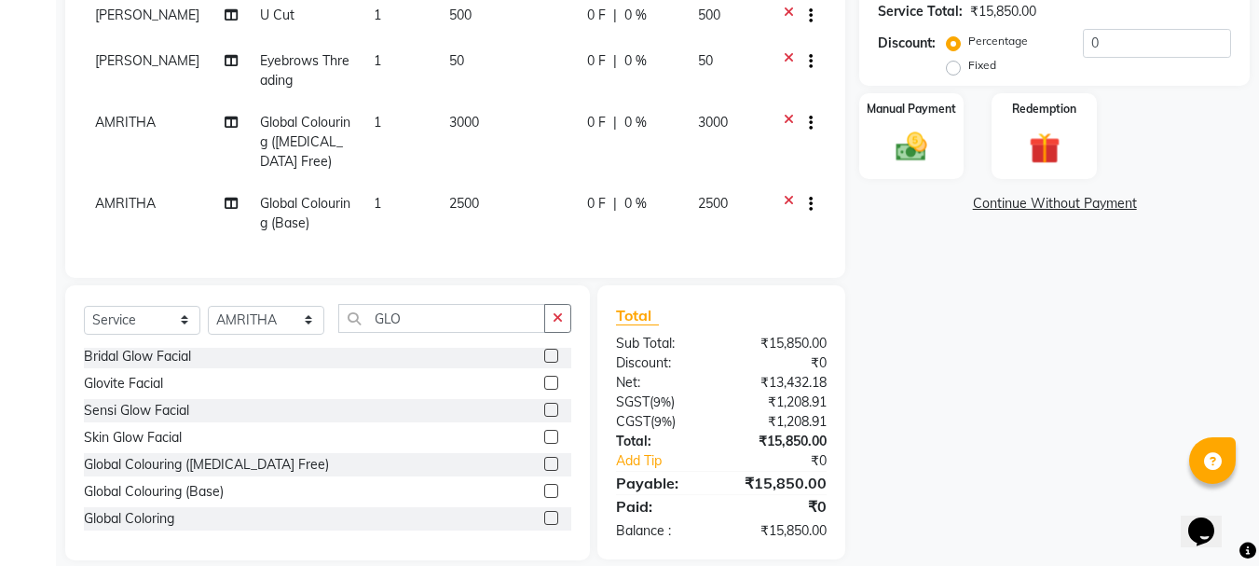
click at [784, 113] on icon at bounding box center [789, 124] width 10 height 23
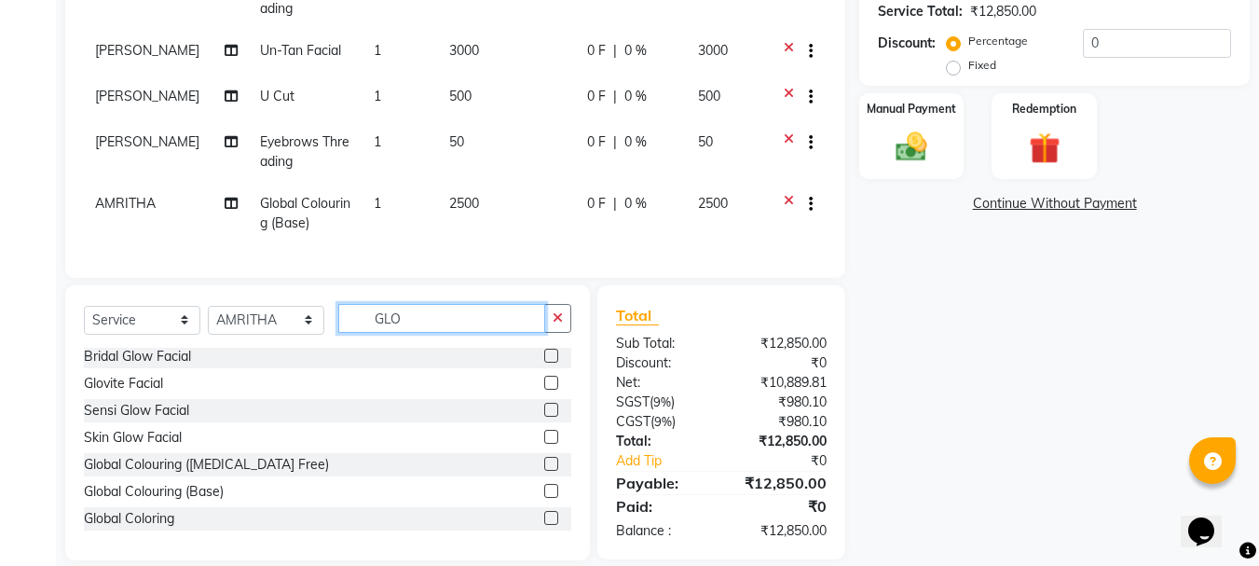
click at [431, 321] on input "GLO" at bounding box center [441, 318] width 207 height 29
type input "G"
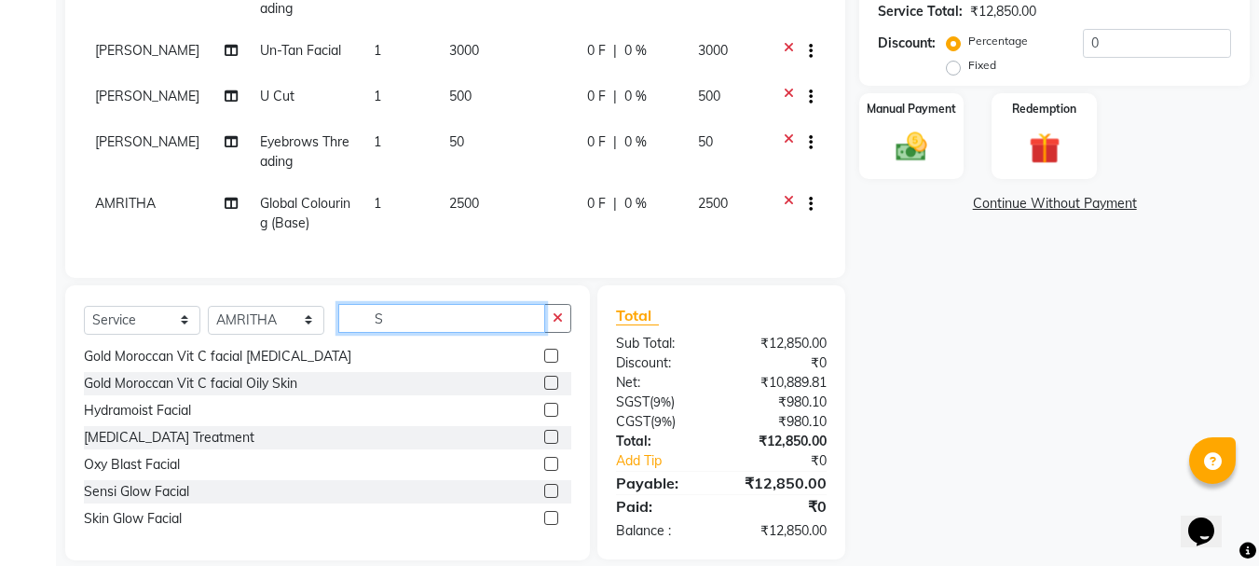
scroll to position [0, 0]
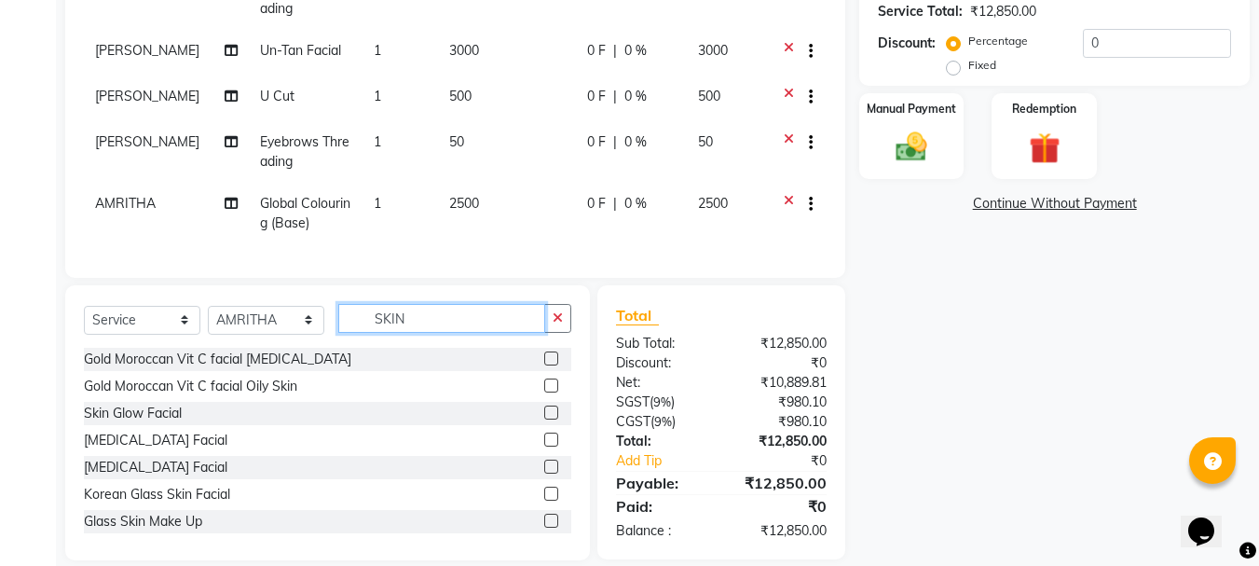
type input "SKIN"
click at [544, 462] on label at bounding box center [551, 466] width 14 height 14
click at [544, 462] on input "checkbox" at bounding box center [550, 467] width 12 height 12
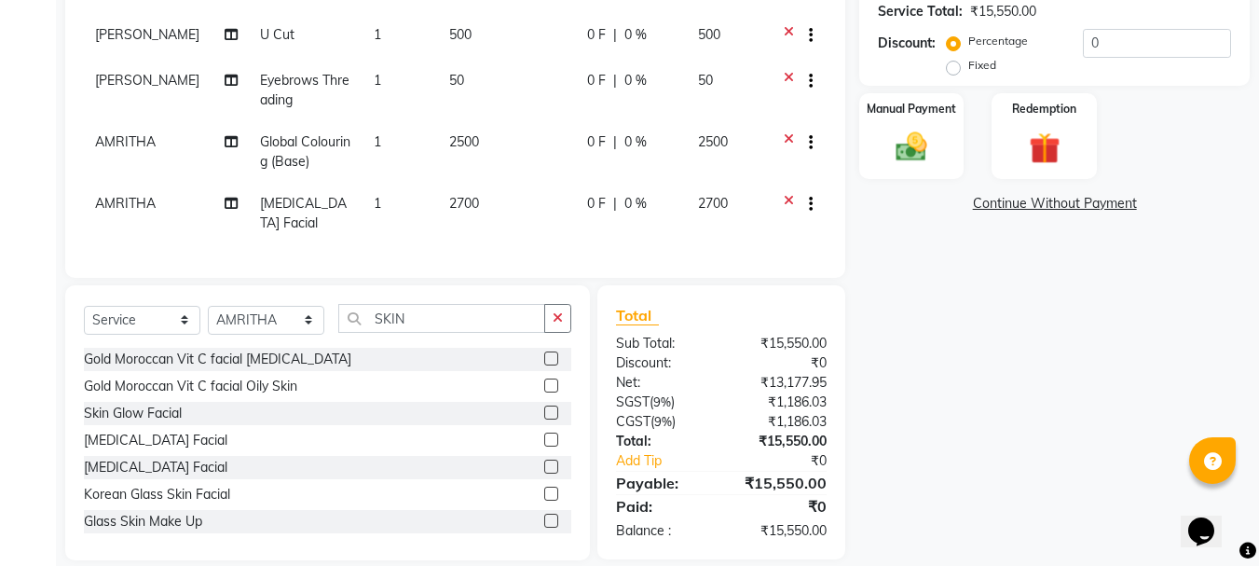
checkbox input "false"
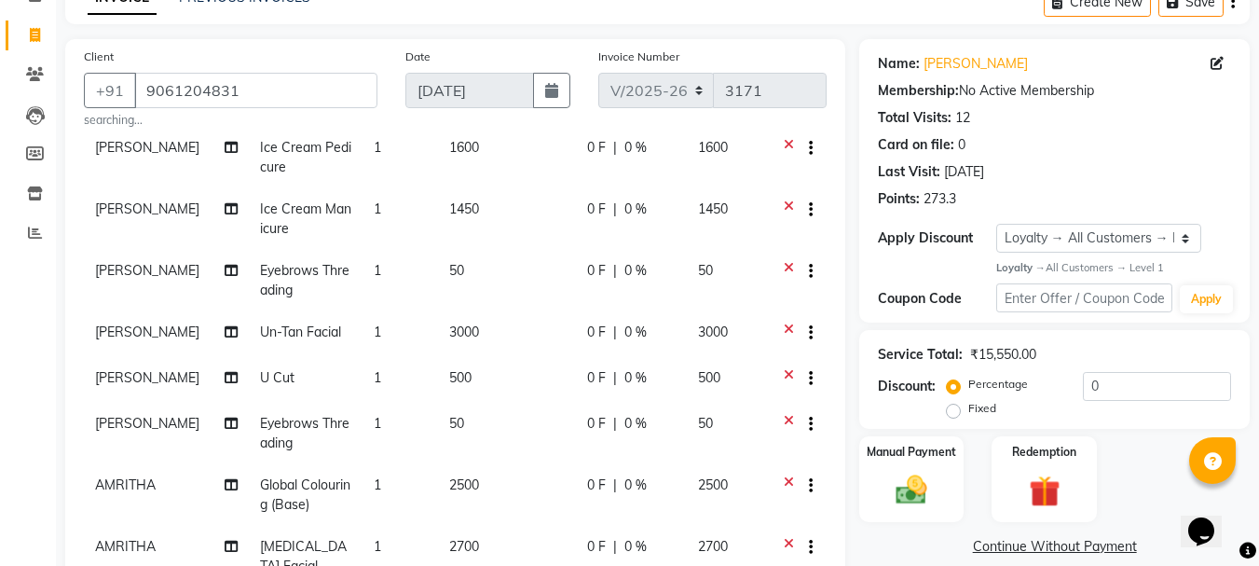
scroll to position [0, 0]
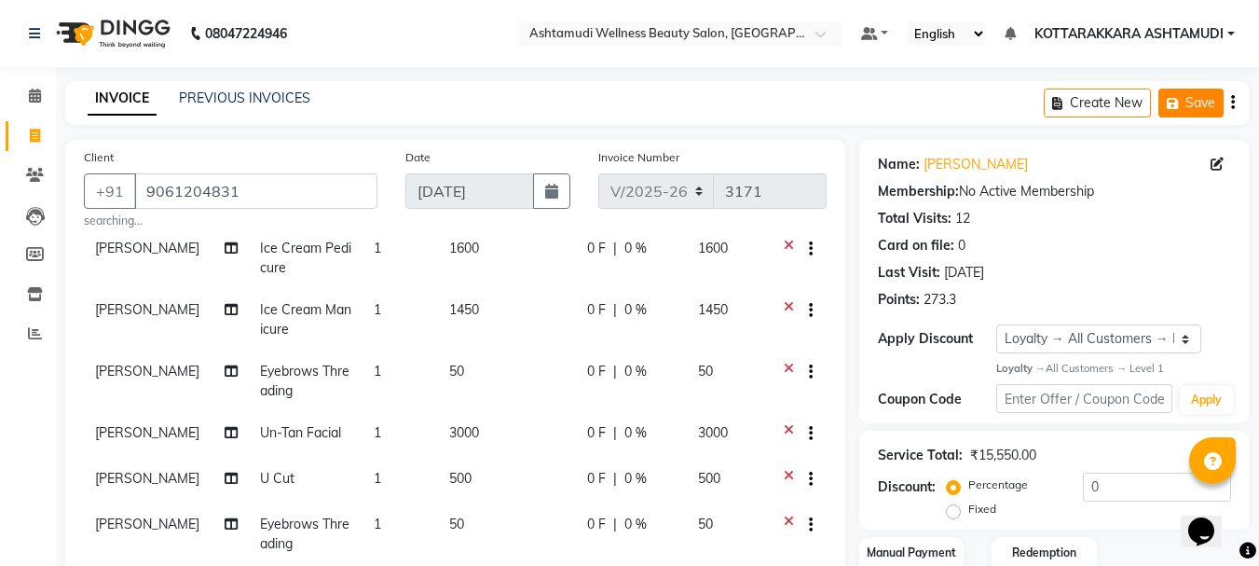
click at [1207, 103] on button "Save" at bounding box center [1190, 103] width 65 height 29
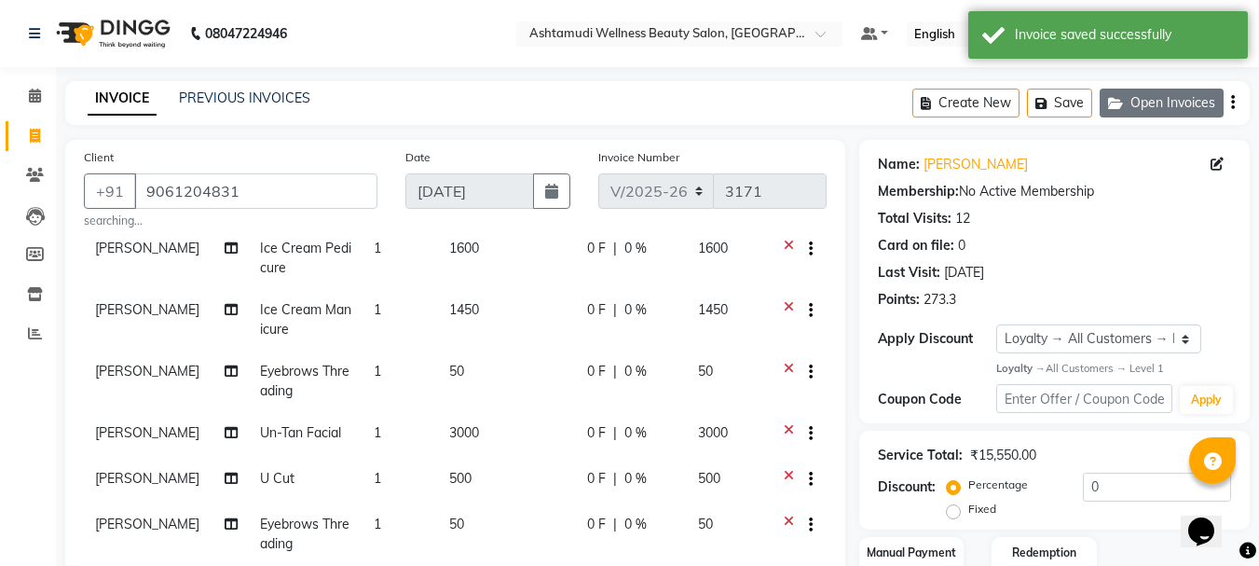
click at [1170, 103] on button "Open Invoices" at bounding box center [1162, 103] width 124 height 29
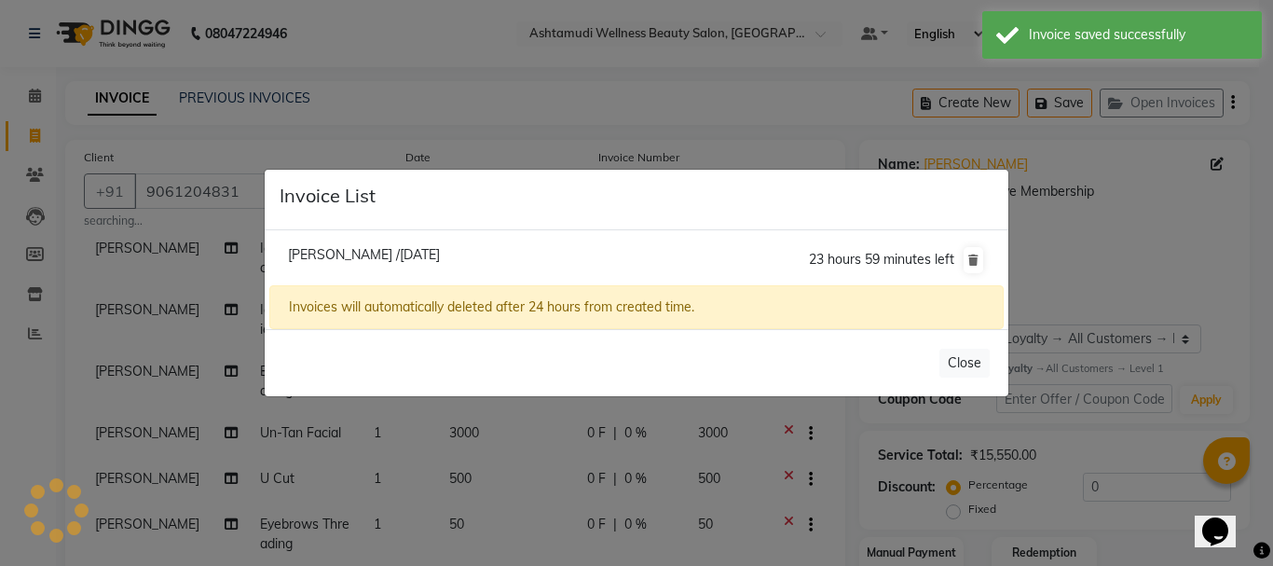
click at [1137, 126] on ngb-modal-window "Invoice List Devika /04 September 2025 23 hours 59 minutes left Invoices will a…" at bounding box center [636, 283] width 1273 height 566
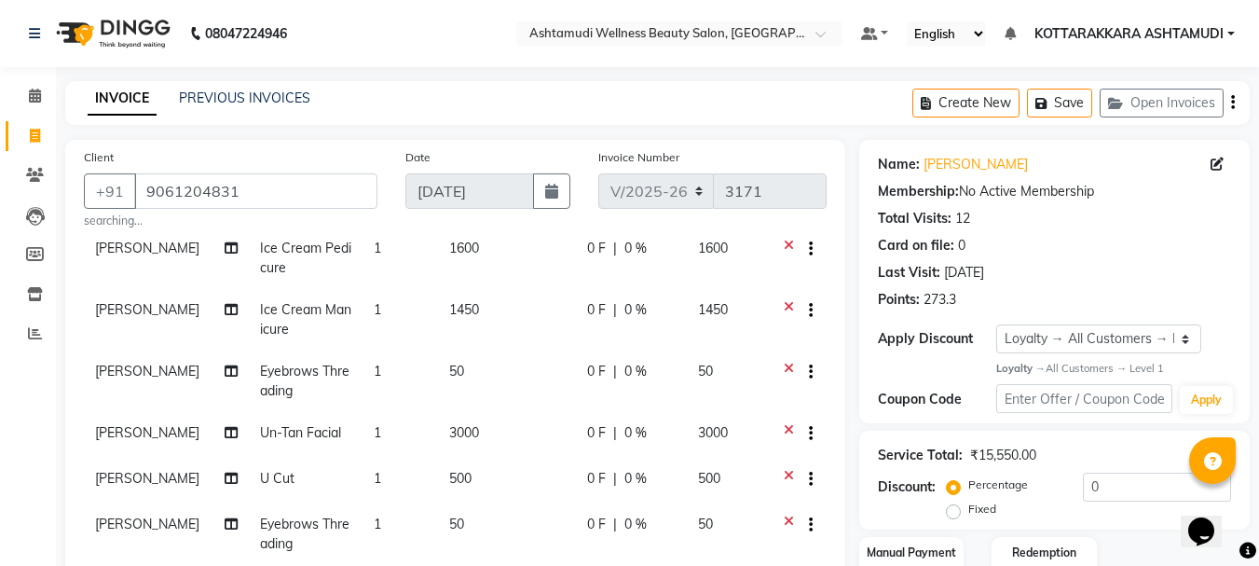
scroll to position [280, 0]
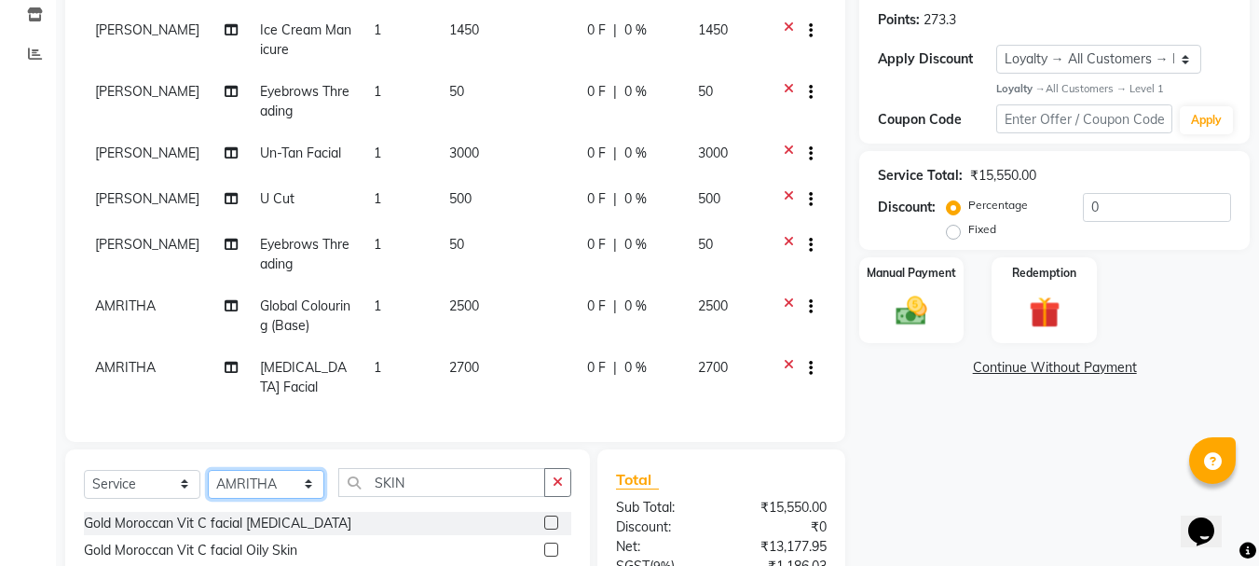
click at [292, 476] on select "Select Stylist AMRITHA DIVYA L Gita Mahali Jibi P R Karina Darjee KOTTARAKKARA …" at bounding box center [266, 484] width 116 height 29
select select "65260"
click at [208, 470] on select "Select Stylist AMRITHA DIVYA L Gita Mahali Jibi P R Karina Darjee KOTTARAKKARA …" at bounding box center [266, 484] width 116 height 29
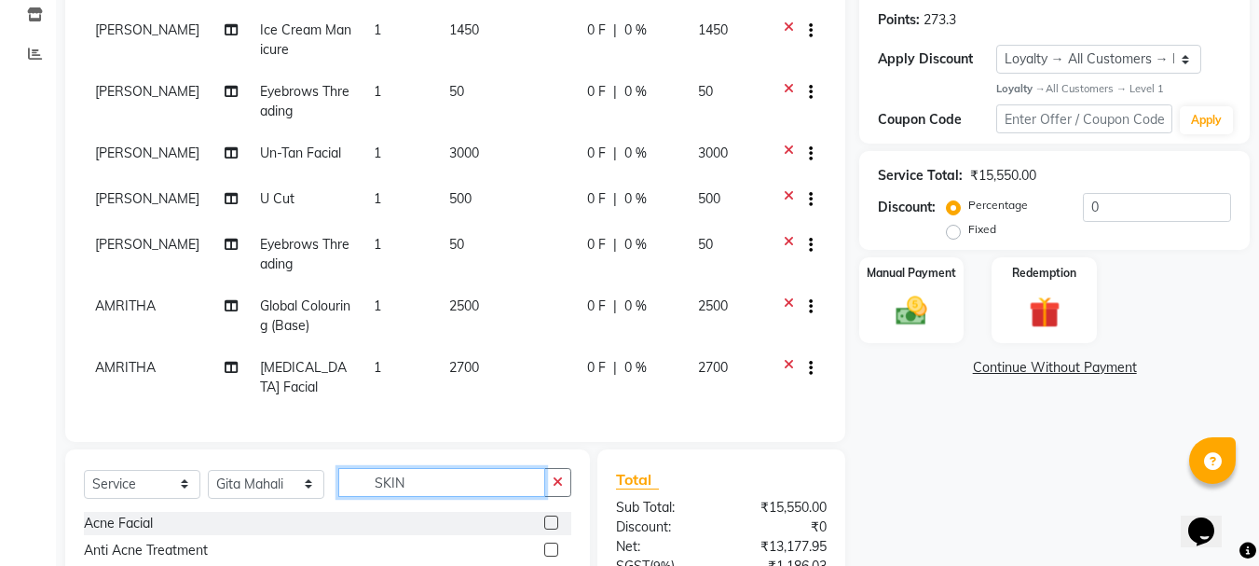
click at [450, 486] on input "SKIN" at bounding box center [441, 482] width 207 height 29
type input "S"
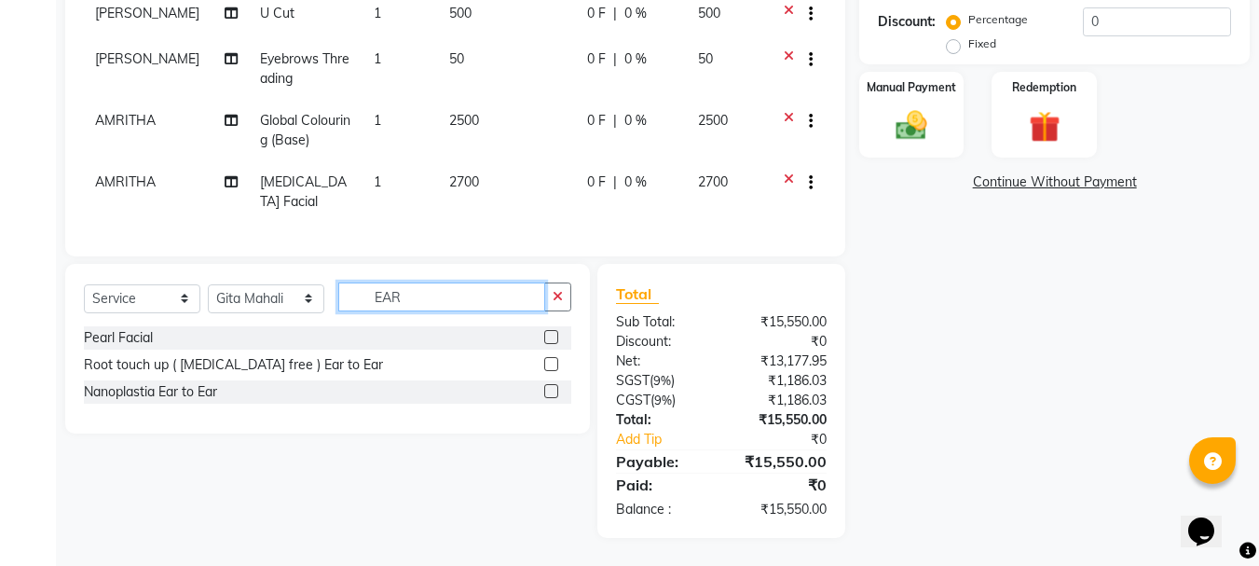
type input "EAR"
click at [552, 367] on label at bounding box center [551, 364] width 14 height 14
click at [552, 367] on input "checkbox" at bounding box center [550, 365] width 12 height 12
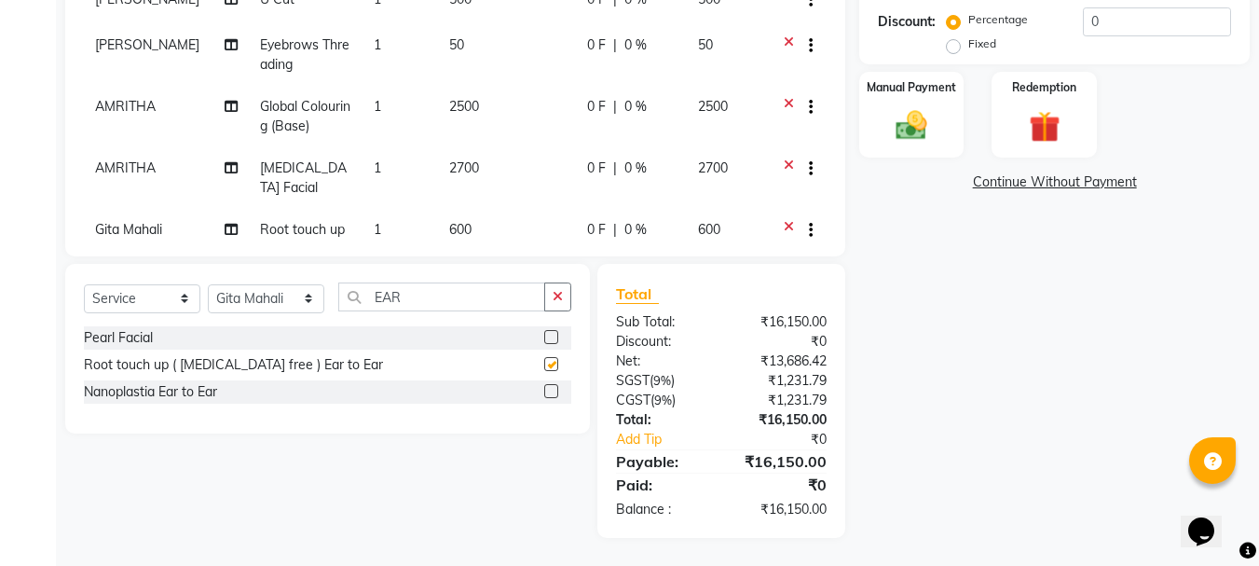
checkbox input "false"
click at [444, 300] on input "EAR" at bounding box center [441, 296] width 207 height 29
type input "E"
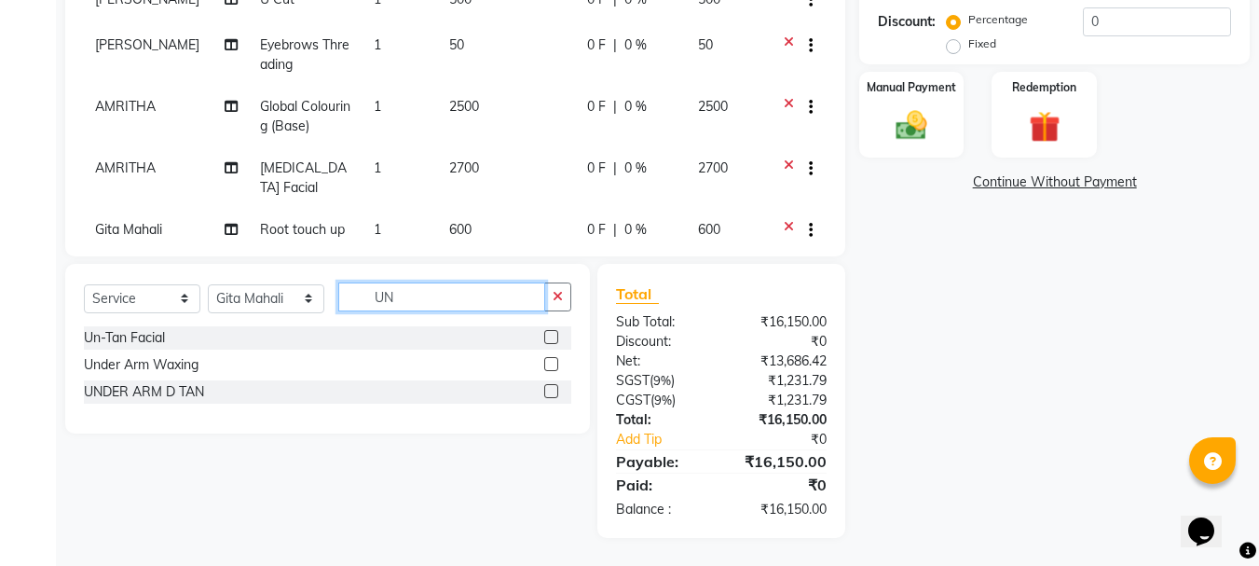
type input "UN"
click at [552, 338] on label at bounding box center [551, 337] width 14 height 14
click at [552, 338] on input "checkbox" at bounding box center [550, 338] width 12 height 12
checkbox input "false"
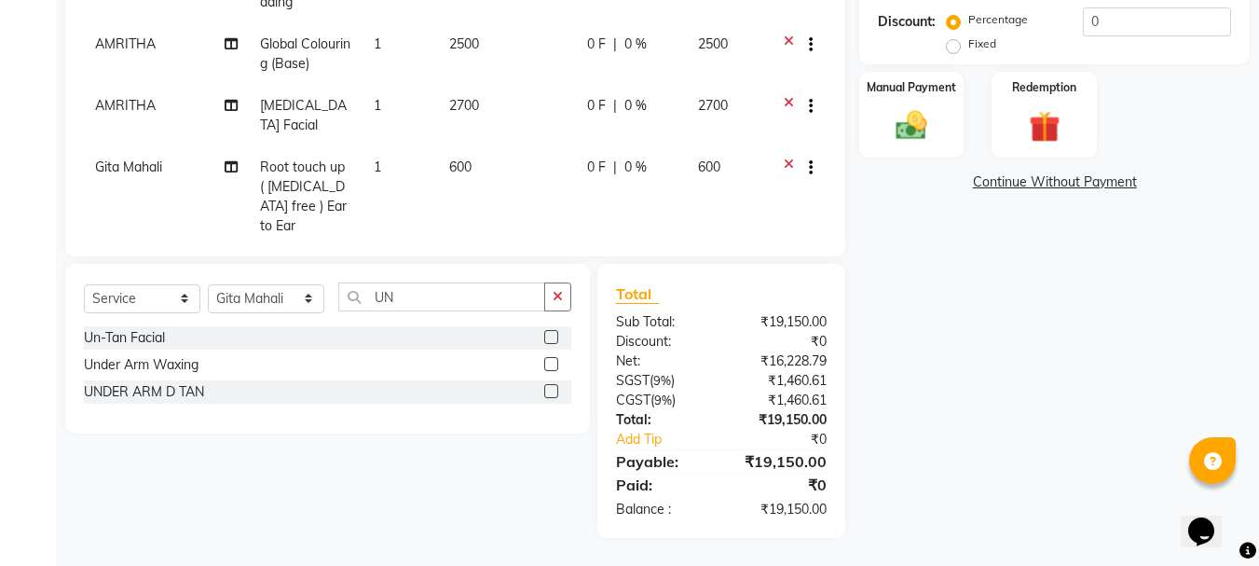
scroll to position [288, 0]
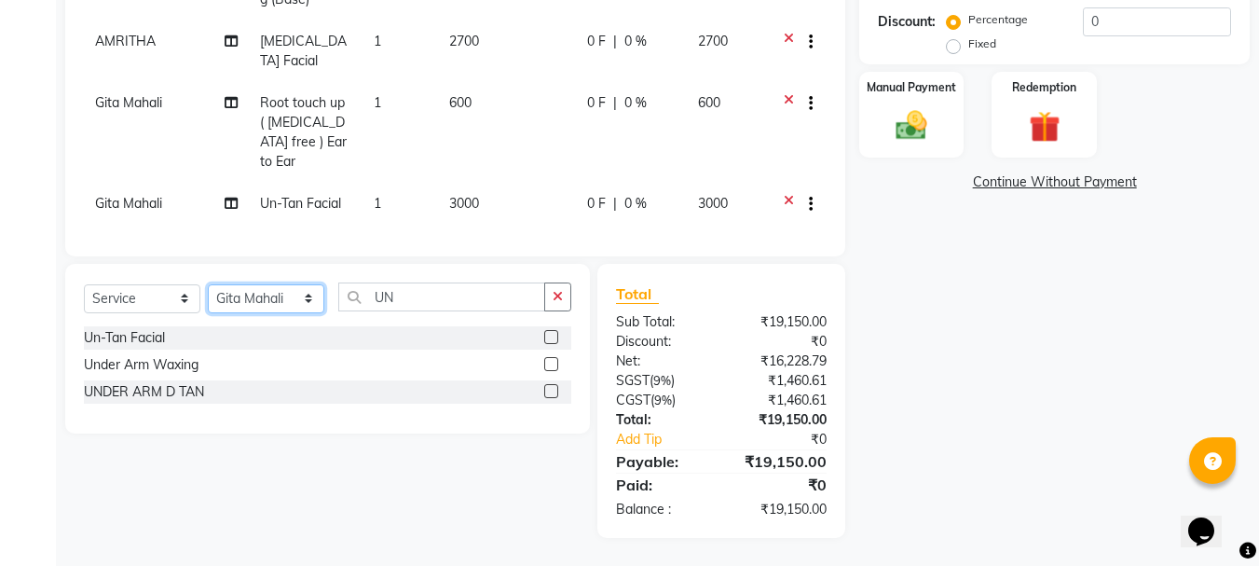
click at [245, 300] on select "Select Stylist AMRITHA DIVYA L Gita Mahali Jibi P R Karina Darjee KOTTARAKKARA …" at bounding box center [266, 298] width 116 height 29
select select "27465"
click at [208, 284] on select "Select Stylist AMRITHA DIVYA L Gita Mahali Jibi P R Karina Darjee KOTTARAKKARA …" at bounding box center [266, 298] width 116 height 29
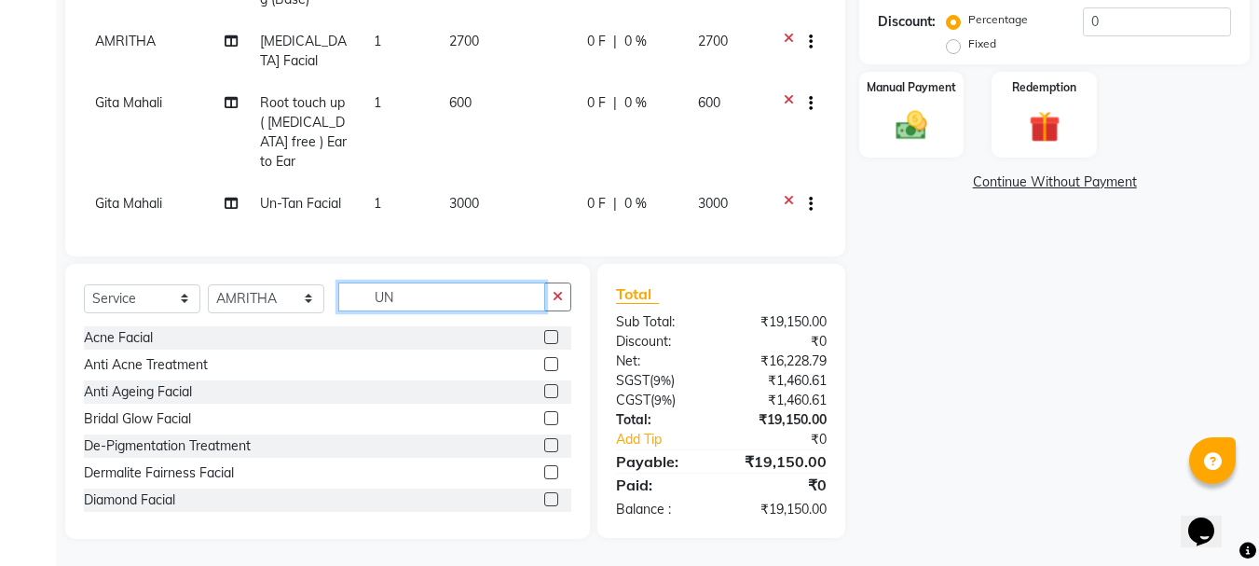
click at [398, 291] on input "UN" at bounding box center [441, 296] width 207 height 29
type input "U"
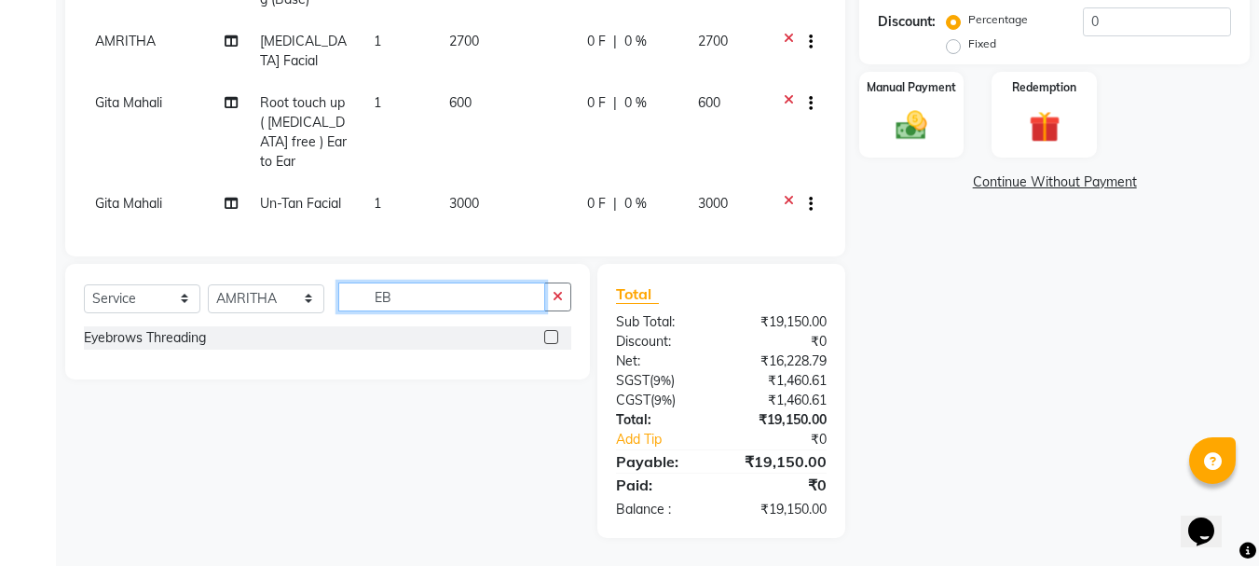
type input "EB"
click at [551, 335] on label at bounding box center [551, 337] width 14 height 14
click at [551, 335] on input "checkbox" at bounding box center [550, 338] width 12 height 12
checkbox input "false"
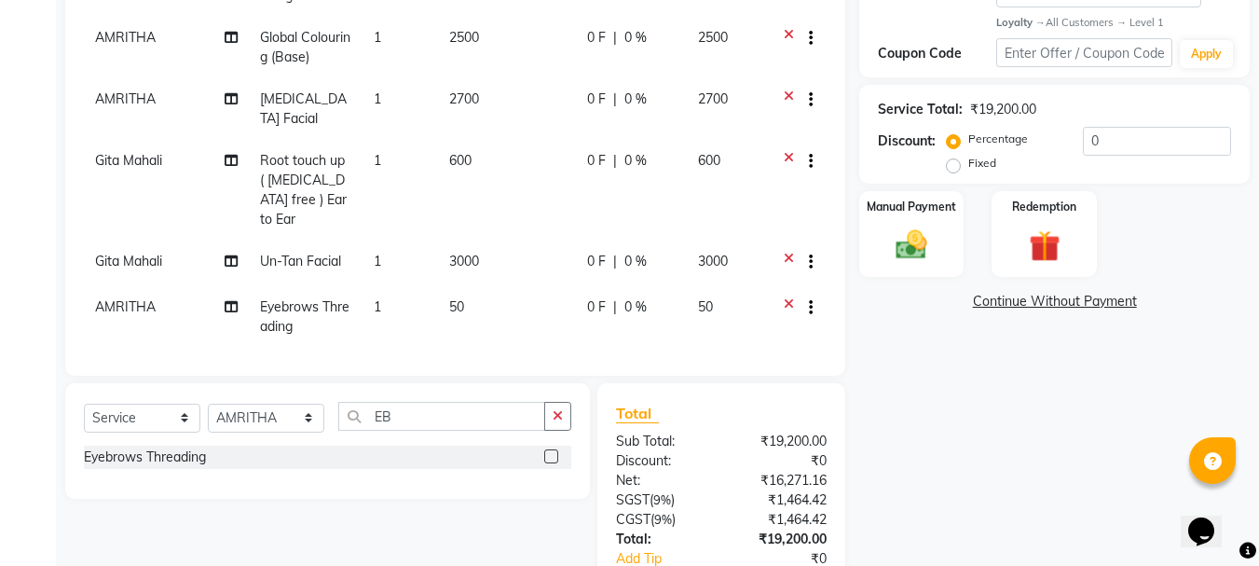
scroll to position [185, 0]
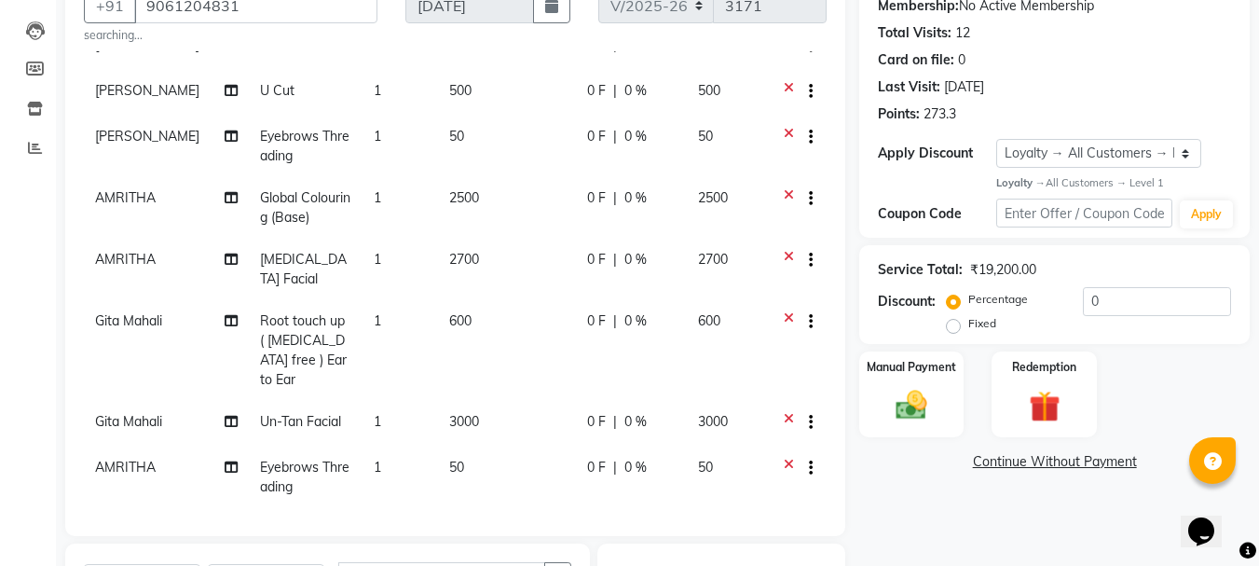
click at [968, 329] on label "Fixed" at bounding box center [982, 323] width 28 height 17
click at [952, 329] on input "Fixed" at bounding box center [957, 323] width 13 height 13
radio input "true"
click at [1119, 305] on input "0" at bounding box center [1157, 301] width 148 height 29
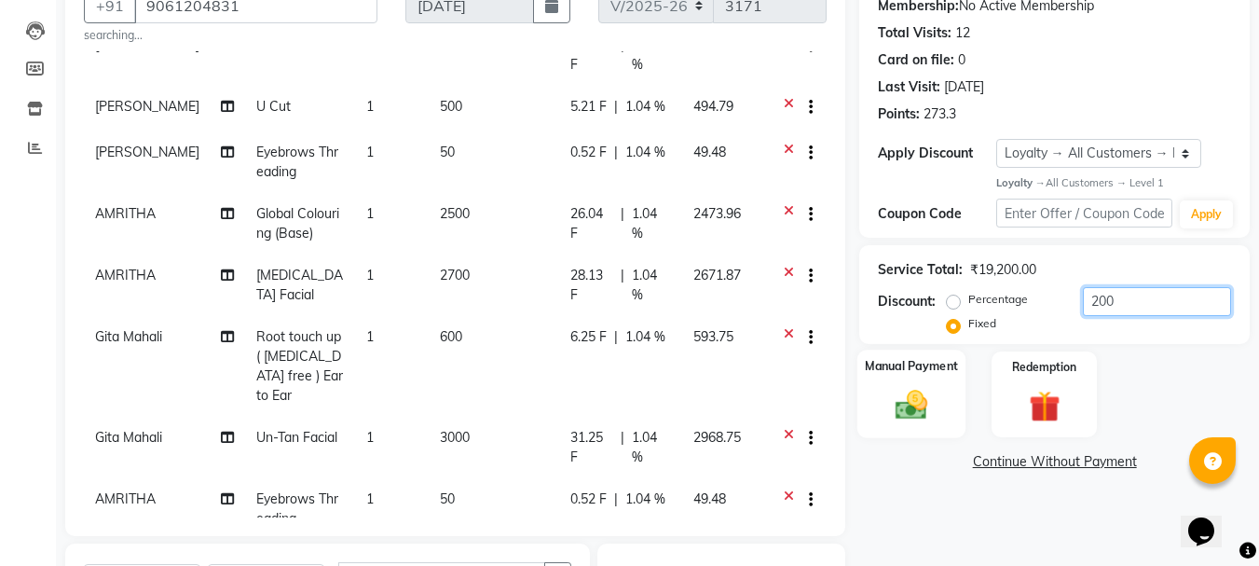
type input "200"
click at [919, 400] on img at bounding box center [911, 405] width 52 height 37
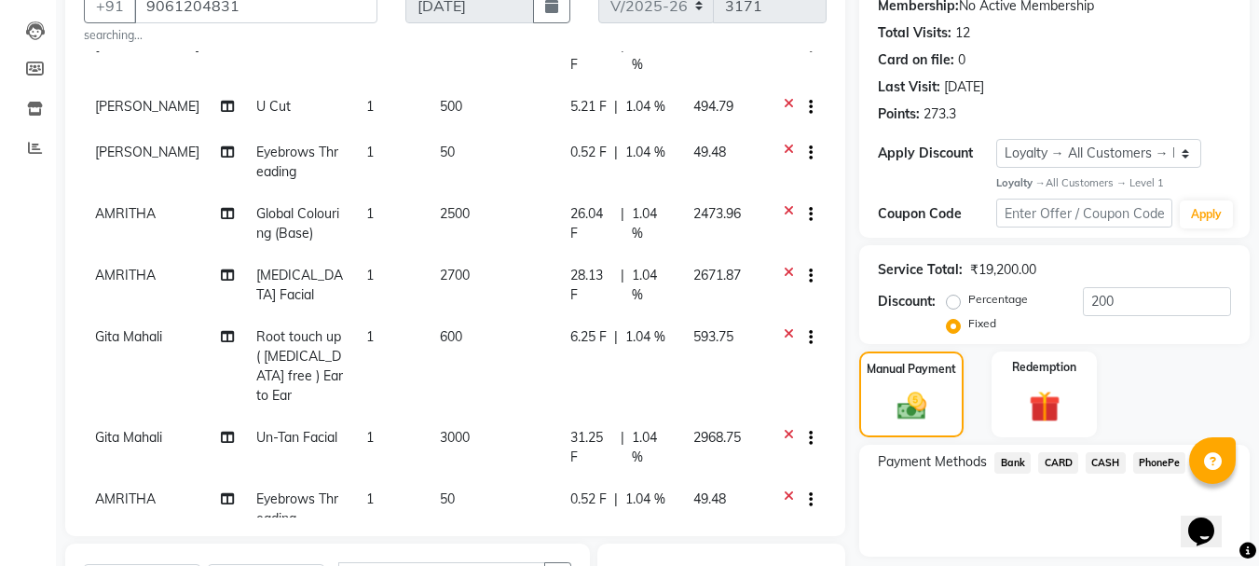
scroll to position [465, 0]
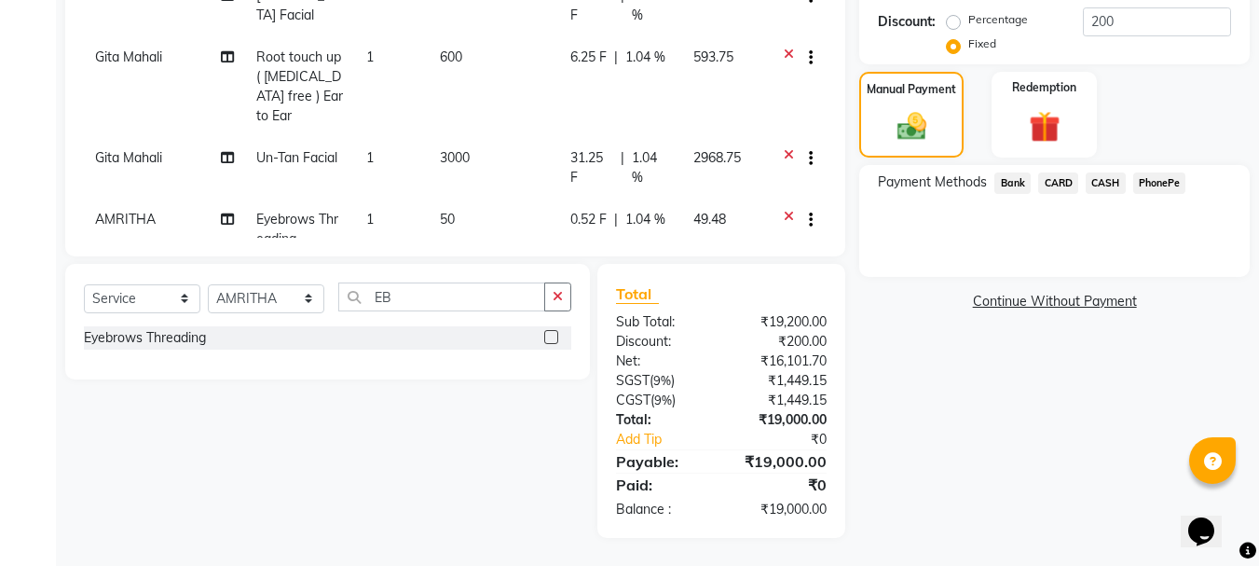
drag, startPoint x: 1060, startPoint y: 185, endPoint x: 1060, endPoint y: 197, distance: 12.2
click at [1060, 187] on span "CARD" at bounding box center [1058, 182] width 40 height 21
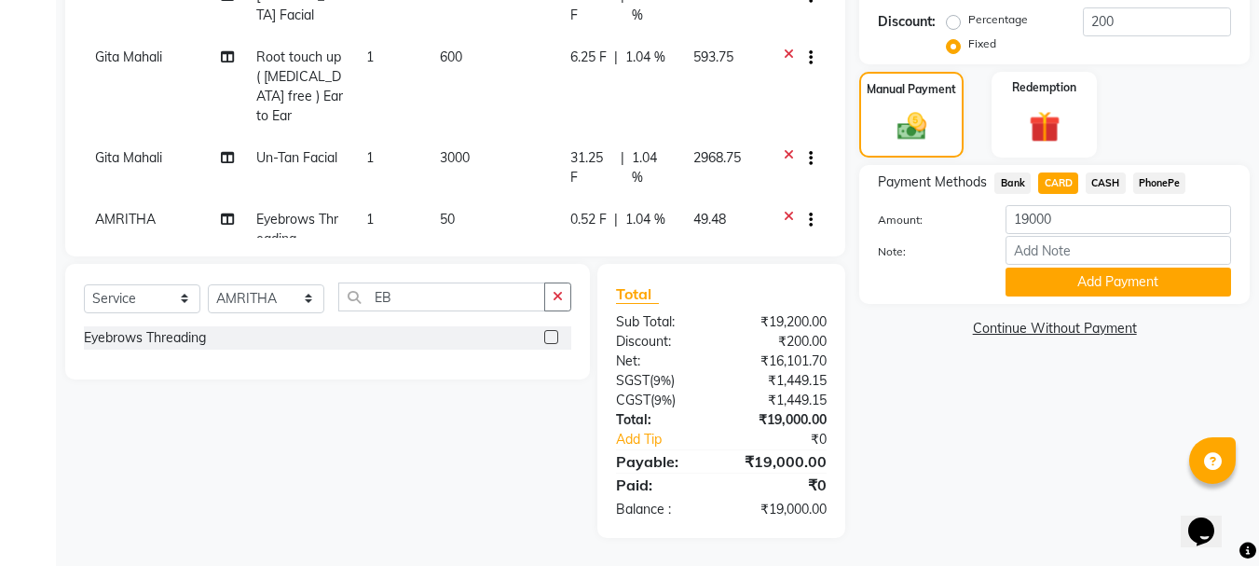
click at [1061, 271] on button "Add Payment" at bounding box center [1118, 281] width 226 height 29
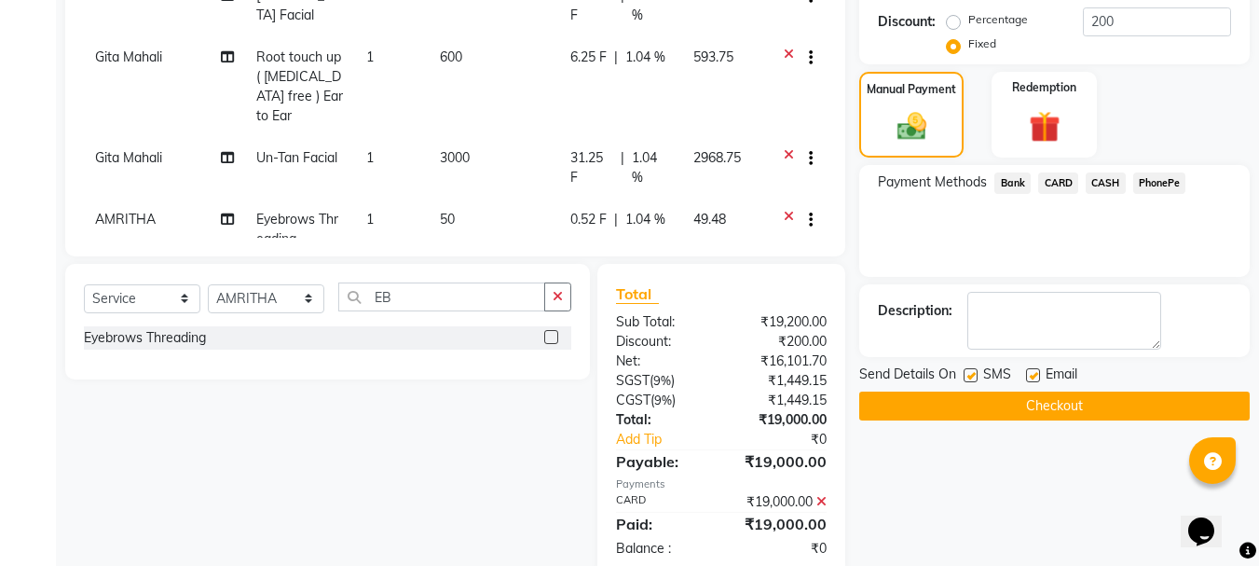
scroll to position [616, 0]
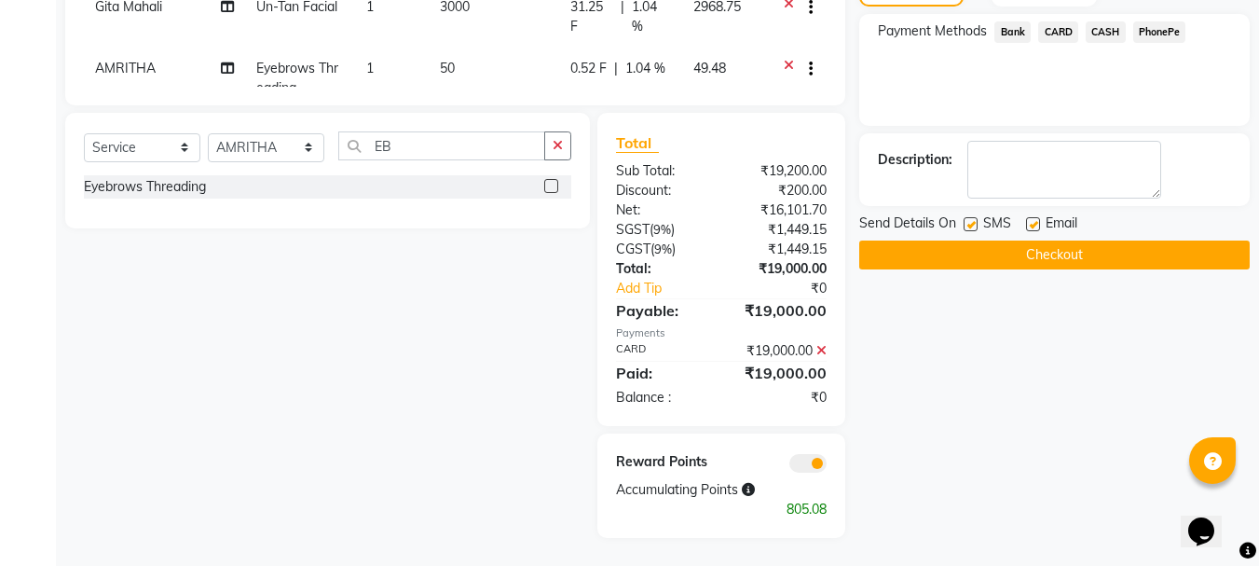
click at [1016, 257] on button "Checkout" at bounding box center [1054, 254] width 390 height 29
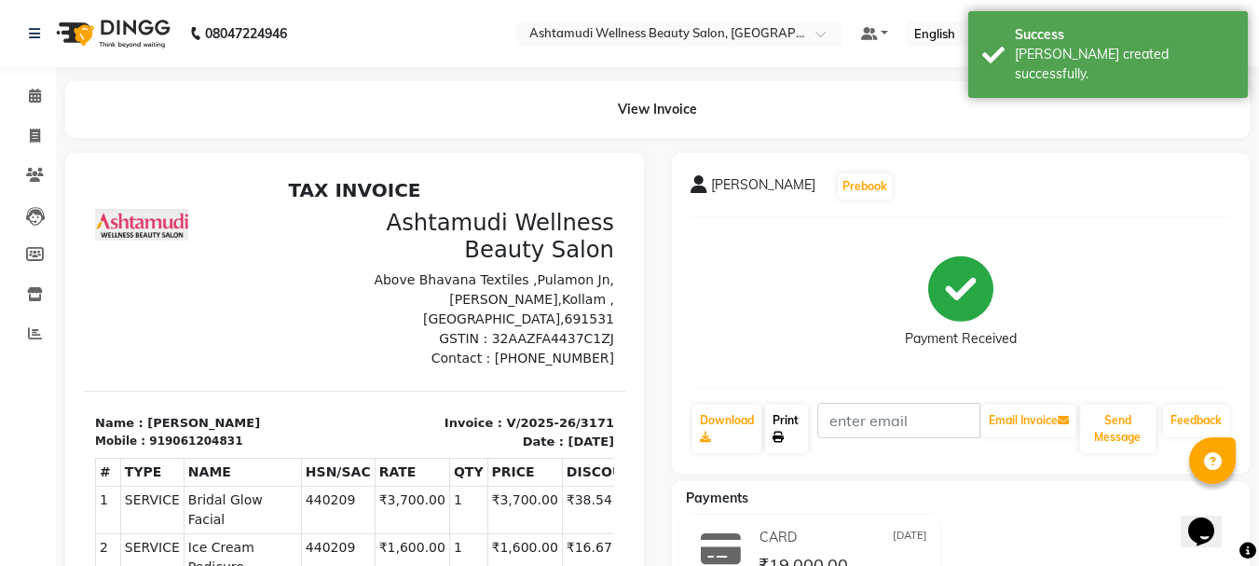
click at [784, 428] on link "Print" at bounding box center [786, 428] width 43 height 48
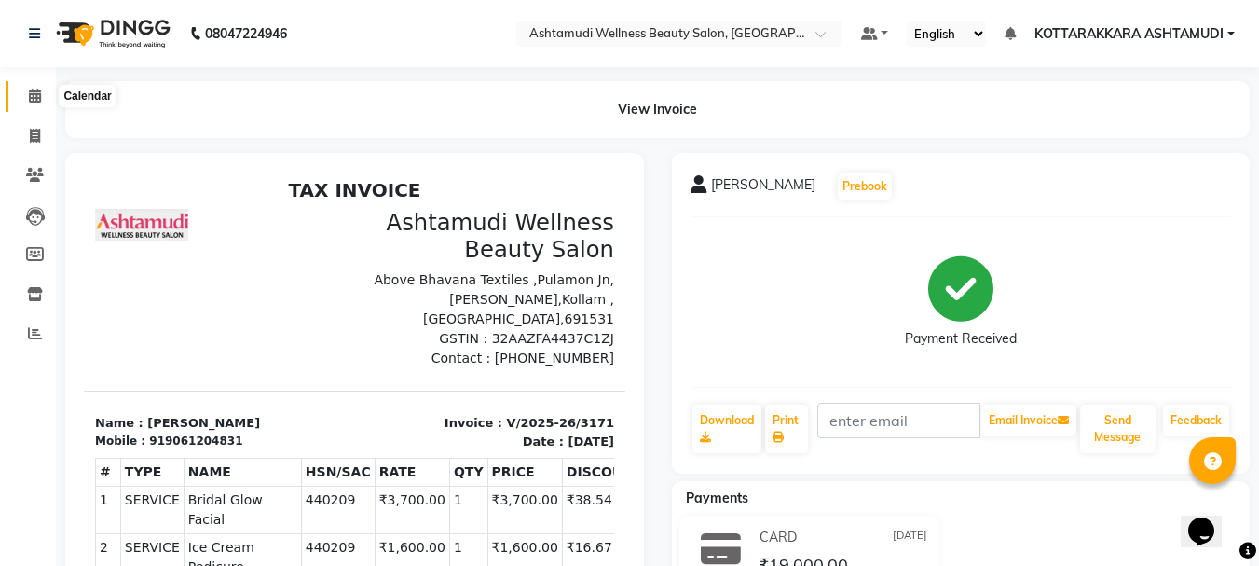
click at [34, 99] on icon at bounding box center [35, 96] width 12 height 14
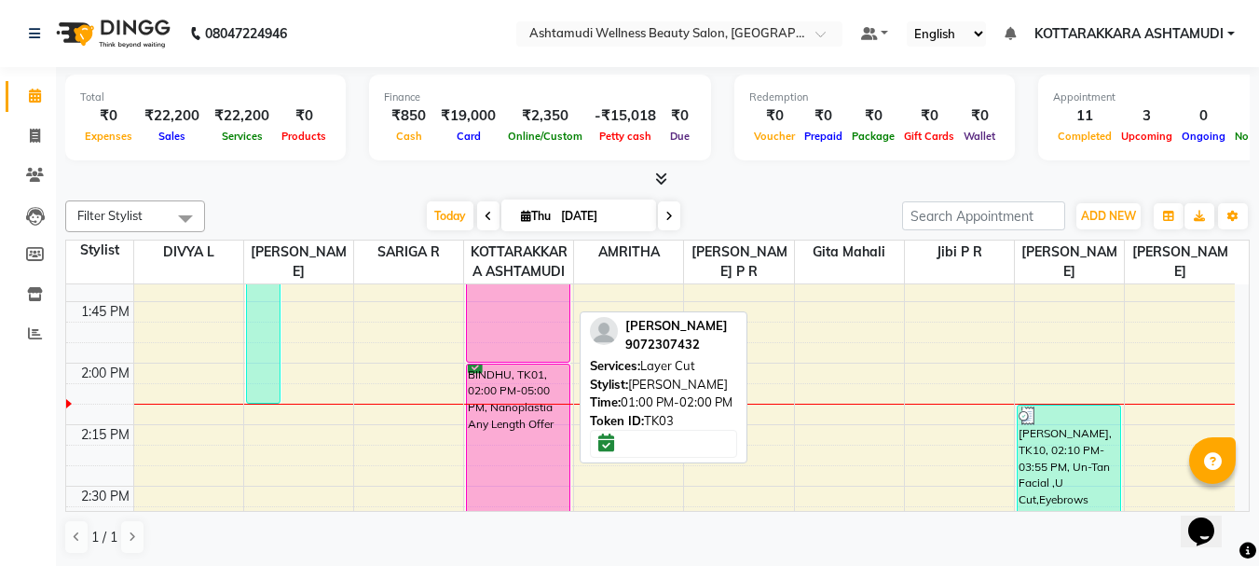
scroll to position [1398, 0]
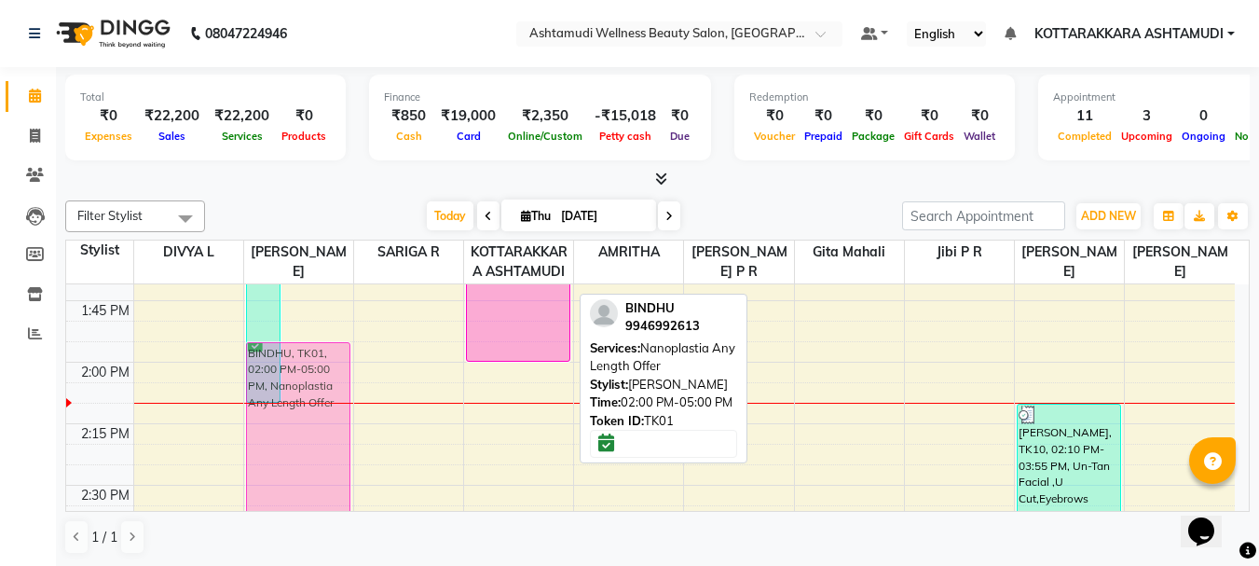
drag, startPoint x: 526, startPoint y: 462, endPoint x: 345, endPoint y: 444, distance: 181.7
click at [345, 444] on tr "[PERSON_NAME], TK10, 10:55 AM-02:10 PM, Bridal Glow Facial,Ice Cream Pedicure,I…" at bounding box center [650, 484] width 1169 height 3197
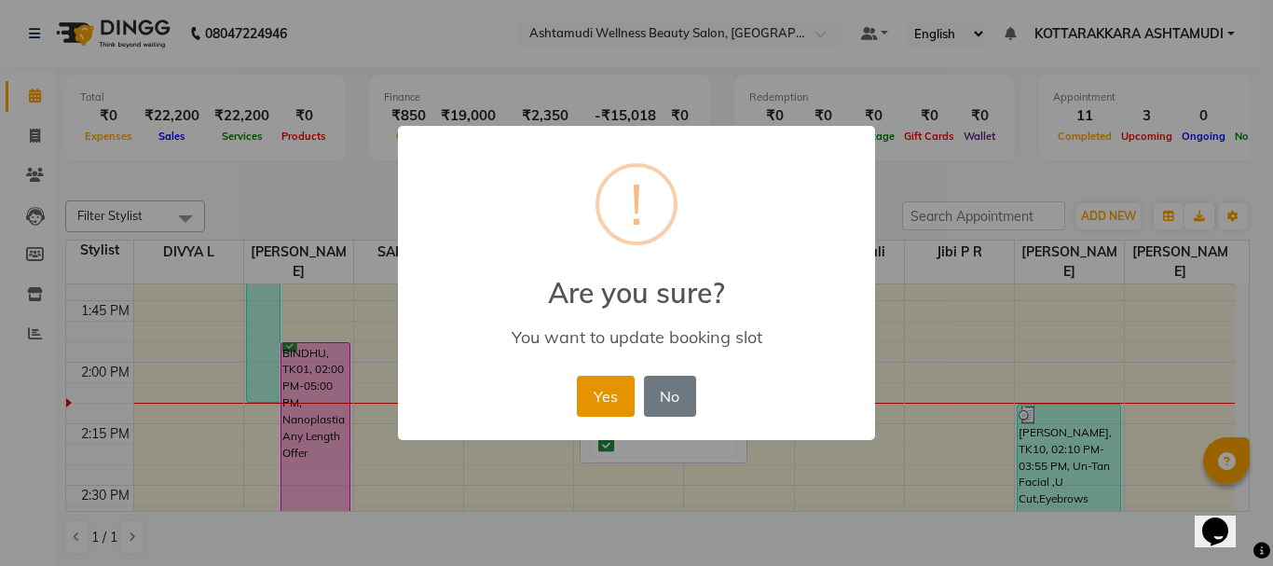
click at [610, 400] on button "Yes" at bounding box center [605, 396] width 57 height 41
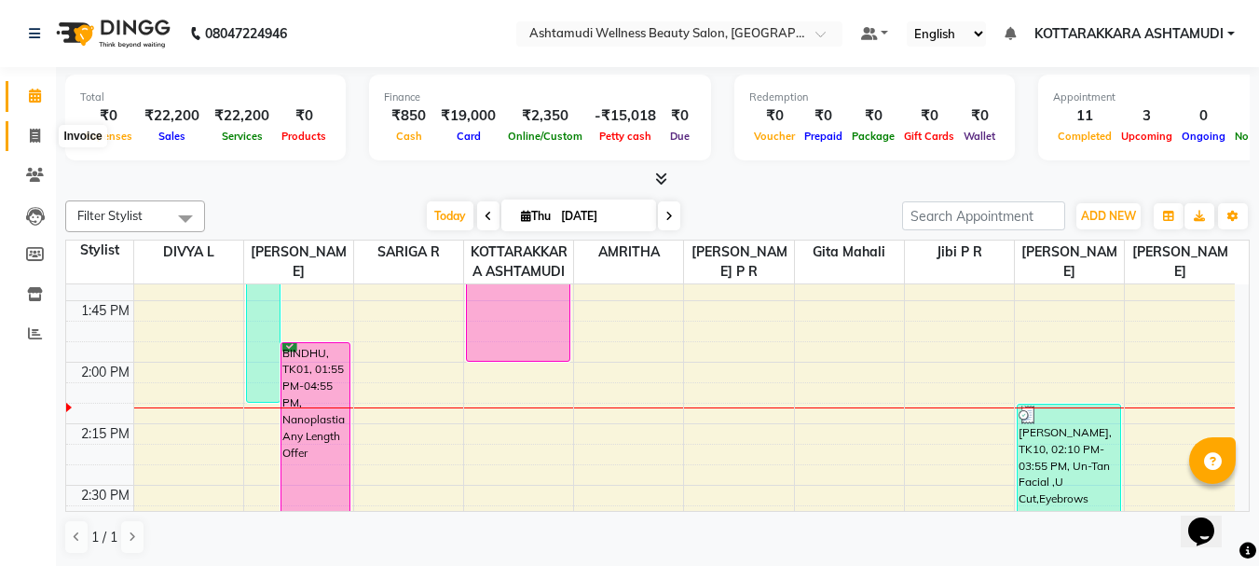
click at [38, 142] on icon at bounding box center [35, 136] width 10 height 14
select select "service"
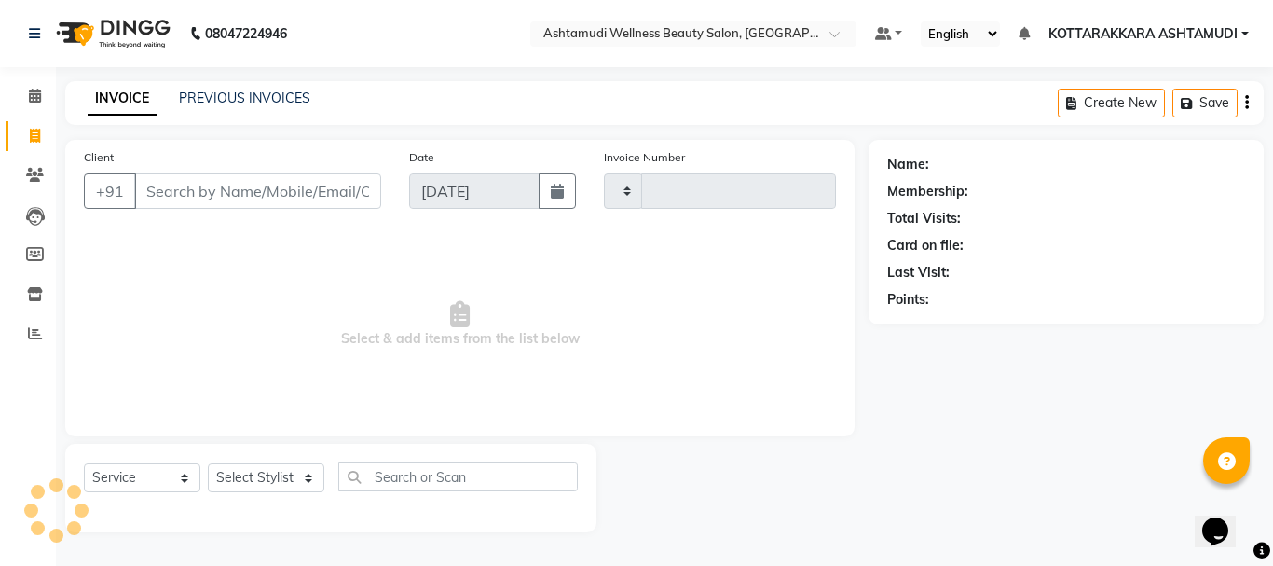
type input "3172"
select select "4664"
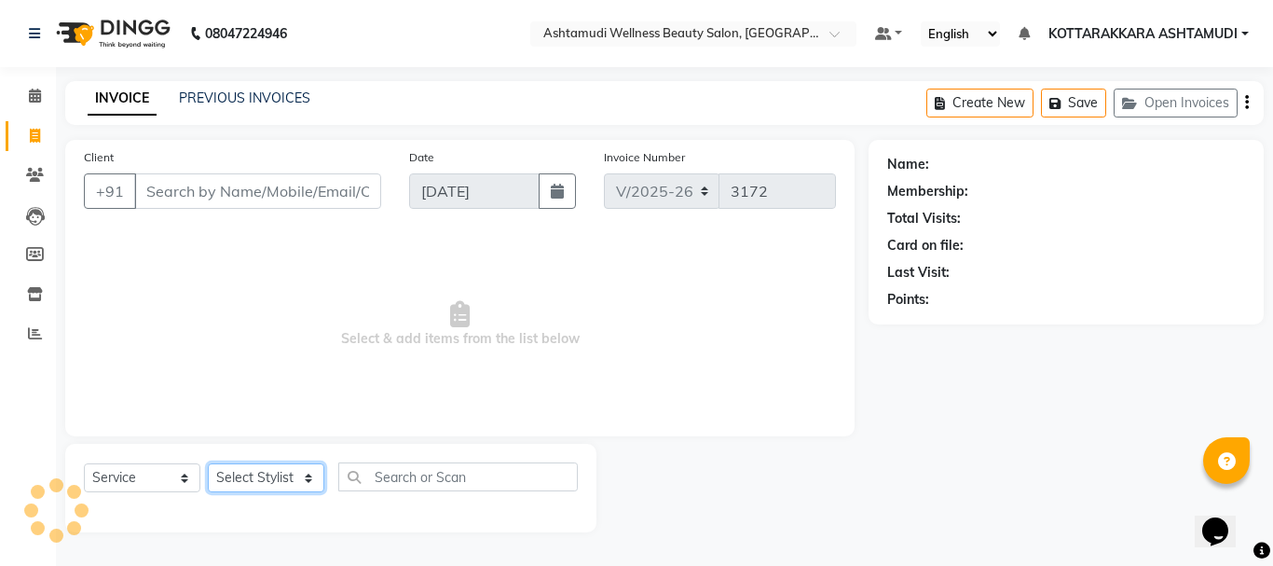
click at [294, 472] on select "Select Stylist" at bounding box center [266, 477] width 116 height 29
select select "27465"
click at [208, 463] on select "Select Stylist AMRITHA DIVYA L Gita Mahali Jibi P R [PERSON_NAME] ASHTAMUDI [PE…" at bounding box center [266, 477] width 116 height 29
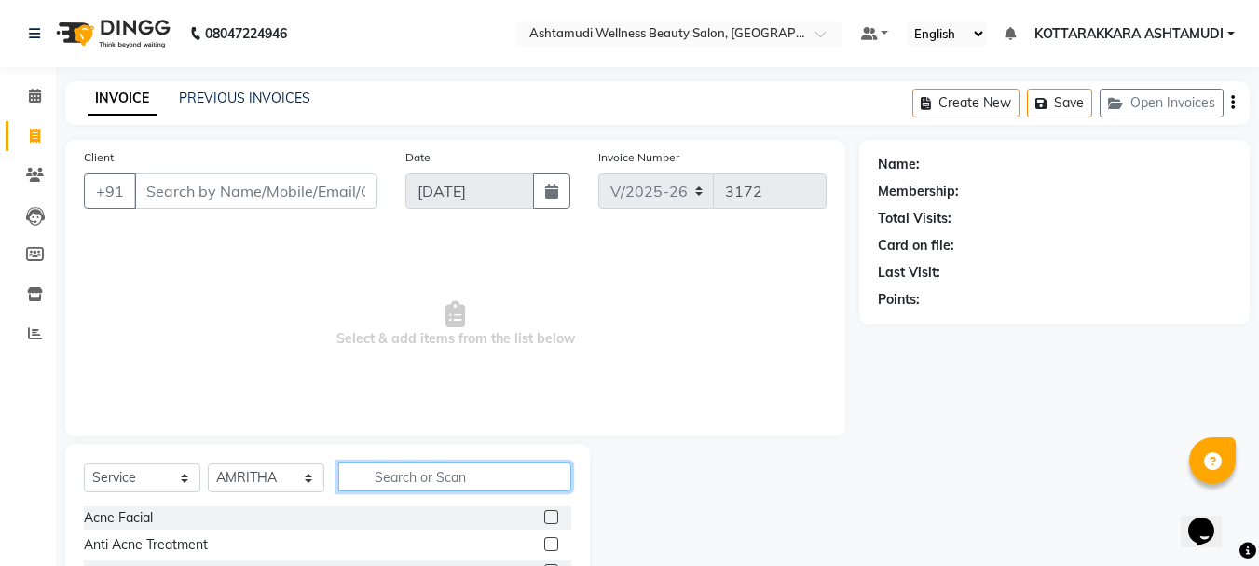
click at [421, 467] on input "text" at bounding box center [454, 476] width 233 height 29
type input "ANTI"
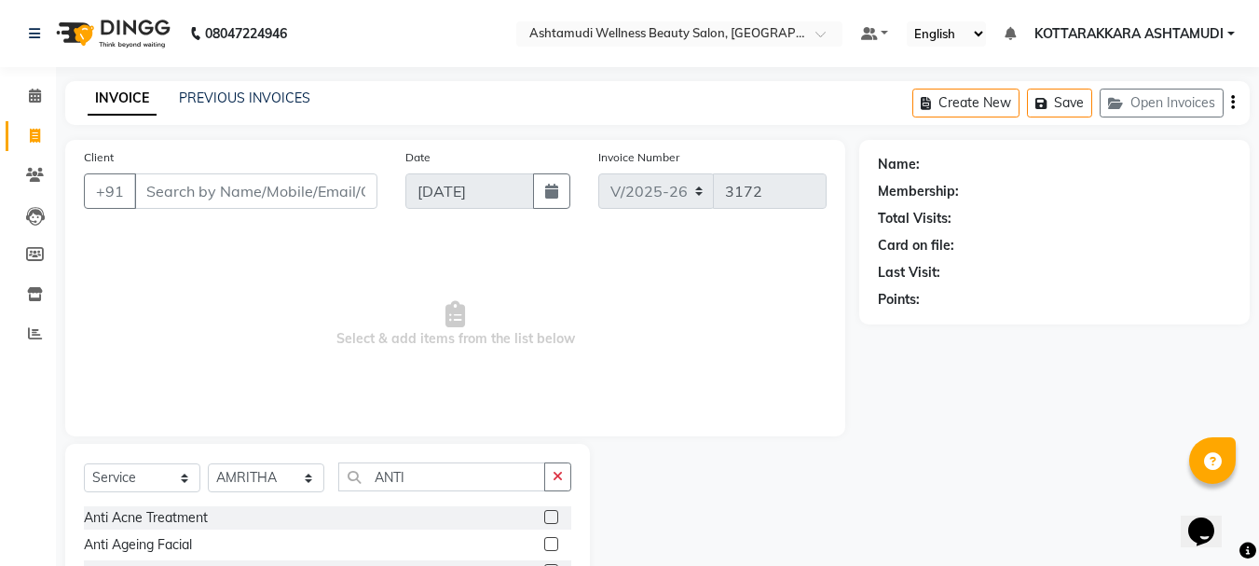
click at [549, 540] on label at bounding box center [551, 544] width 14 height 14
click at [549, 540] on input "checkbox" at bounding box center [550, 545] width 12 height 12
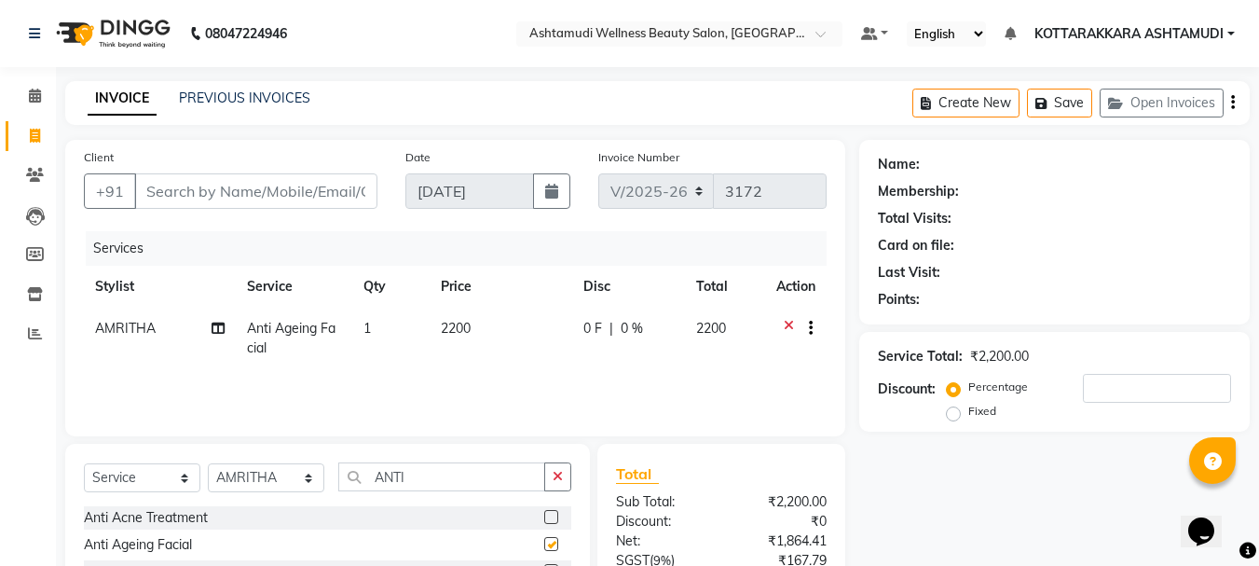
checkbox input "false"
click at [454, 474] on input "ANTI" at bounding box center [441, 476] width 207 height 29
type input "A"
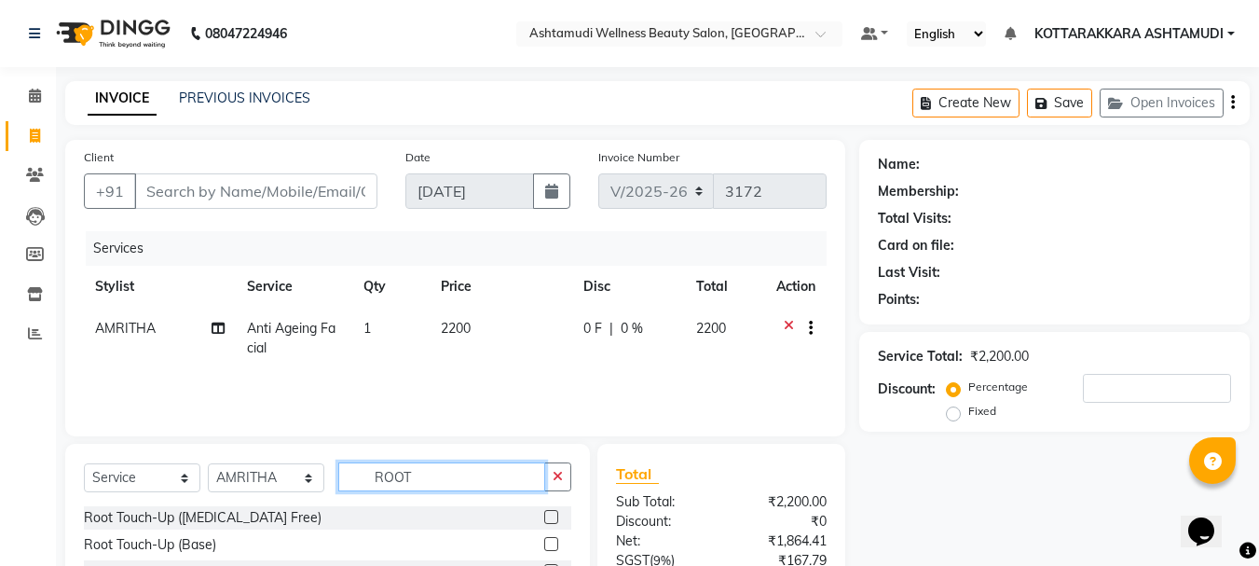
type input "ROOT"
click at [547, 518] on label at bounding box center [551, 517] width 14 height 14
click at [547, 518] on input "checkbox" at bounding box center [550, 518] width 12 height 12
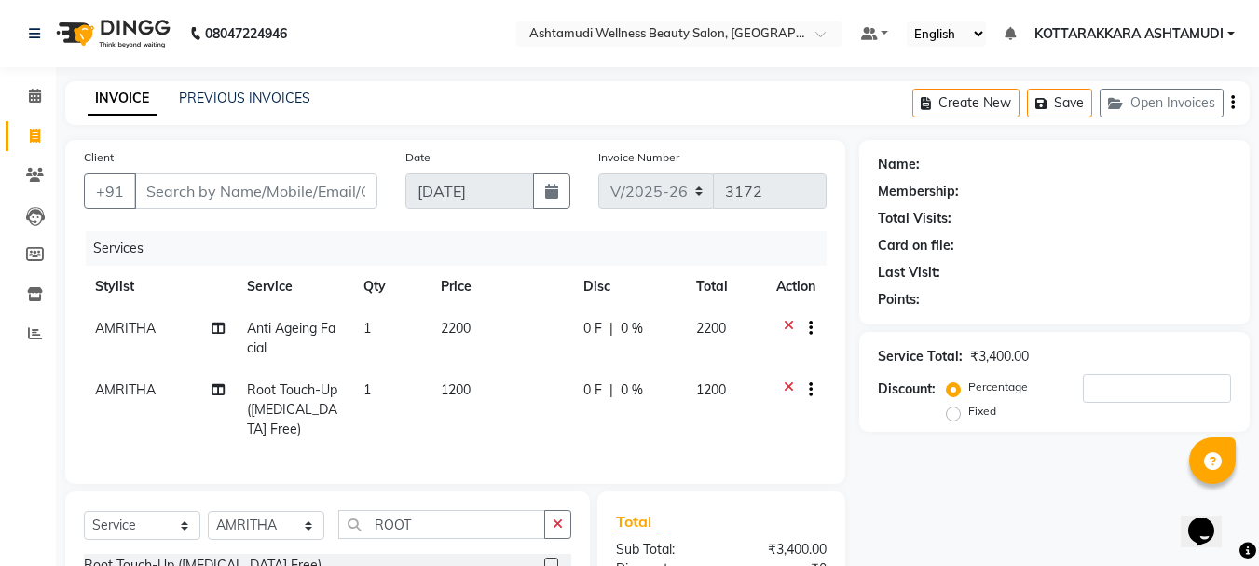
checkbox input "false"
click at [481, 499] on div "Client +91 Date 04-09-2025 Invoice Number V/2025 V/2025-26 3172 Services Stylis…" at bounding box center [455, 452] width 808 height 625
click at [458, 528] on input "ROOT" at bounding box center [441, 524] width 207 height 29
type input "R"
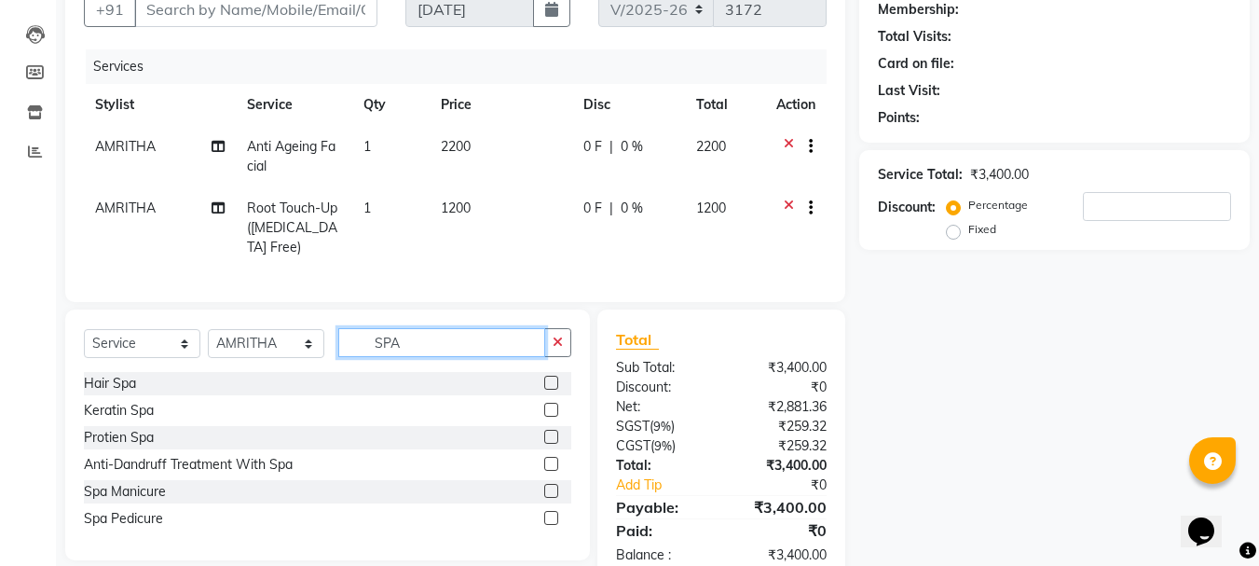
scroll to position [186, 0]
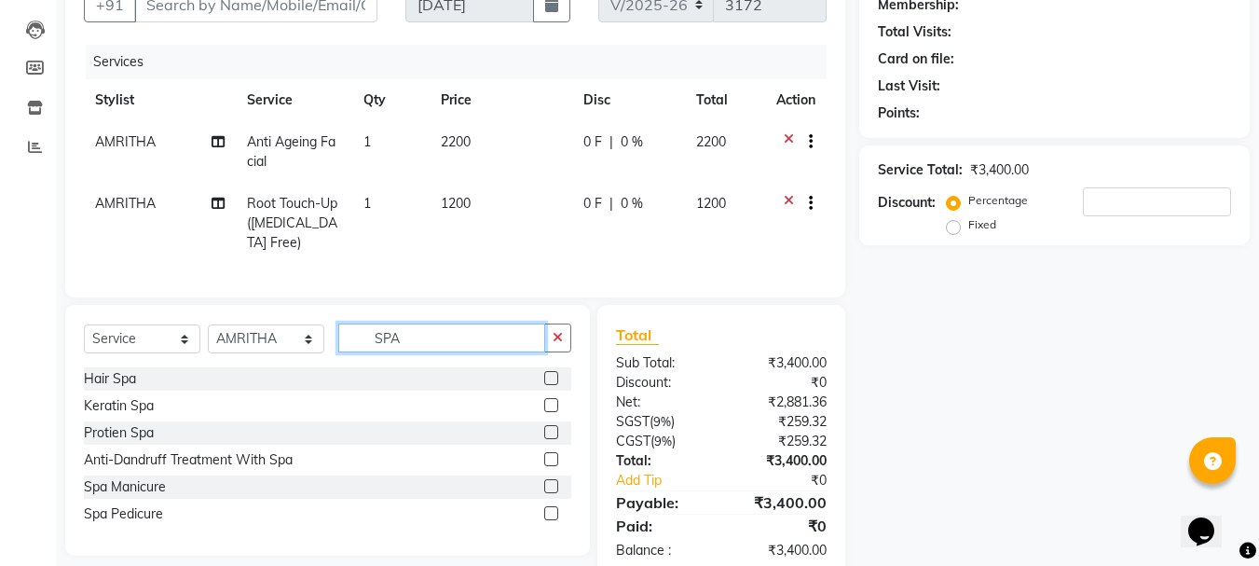
type input "SPA"
click at [555, 466] on label at bounding box center [551, 459] width 14 height 14
click at [555, 466] on input "checkbox" at bounding box center [550, 460] width 12 height 12
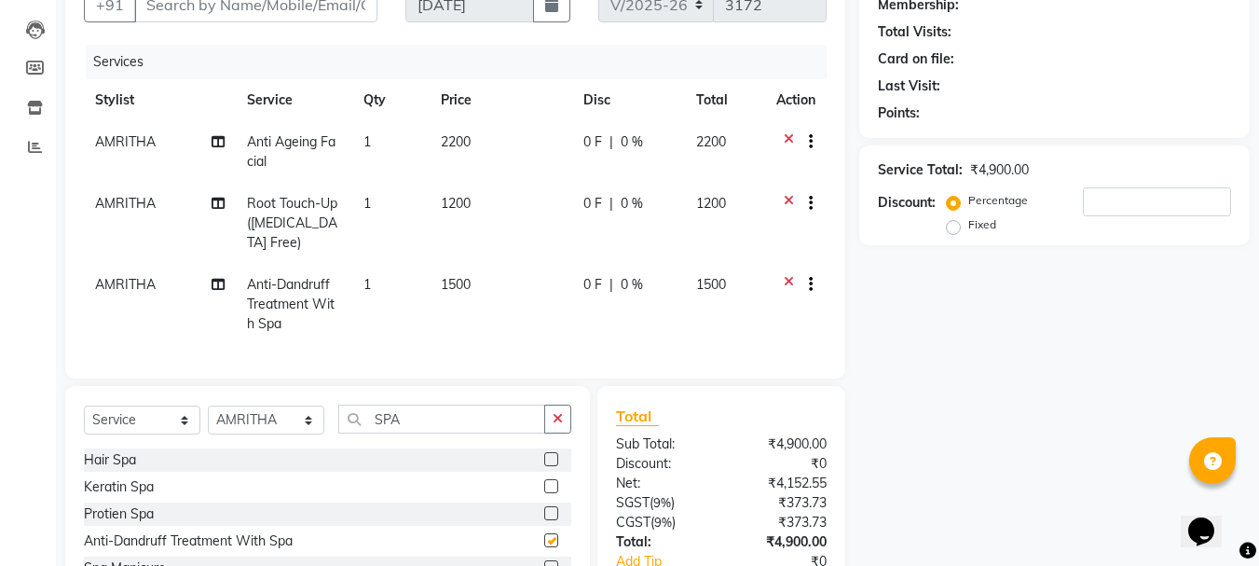
checkbox input "false"
click at [481, 433] on input "SPA" at bounding box center [441, 418] width 207 height 29
type input "S"
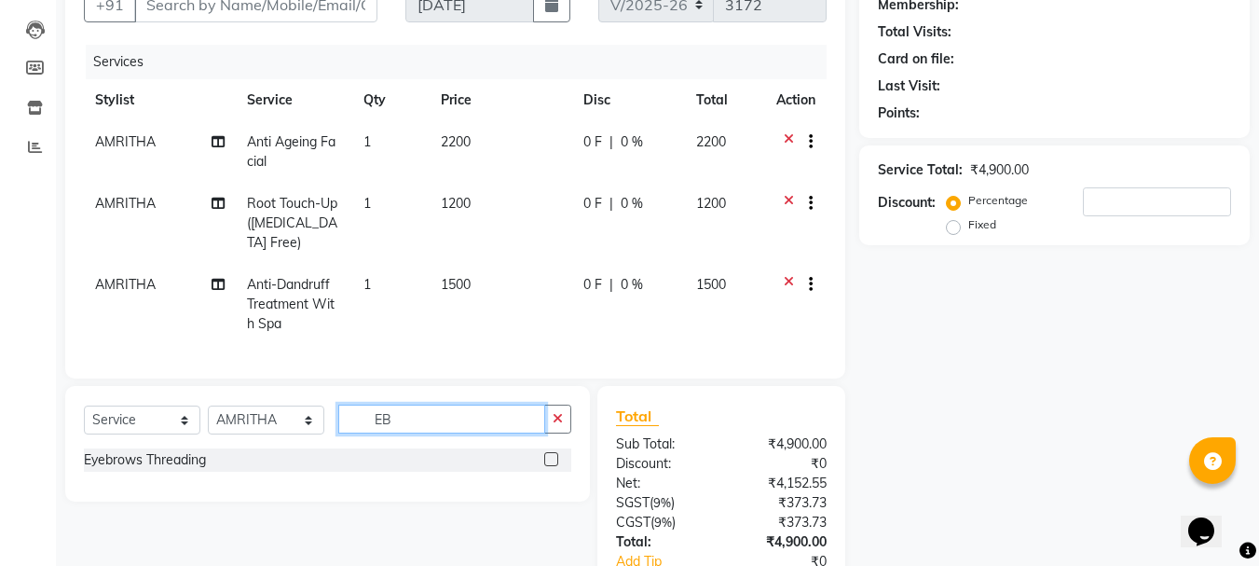
type input "EB"
click at [552, 466] on label at bounding box center [551, 459] width 14 height 14
click at [552, 466] on input "checkbox" at bounding box center [550, 460] width 12 height 12
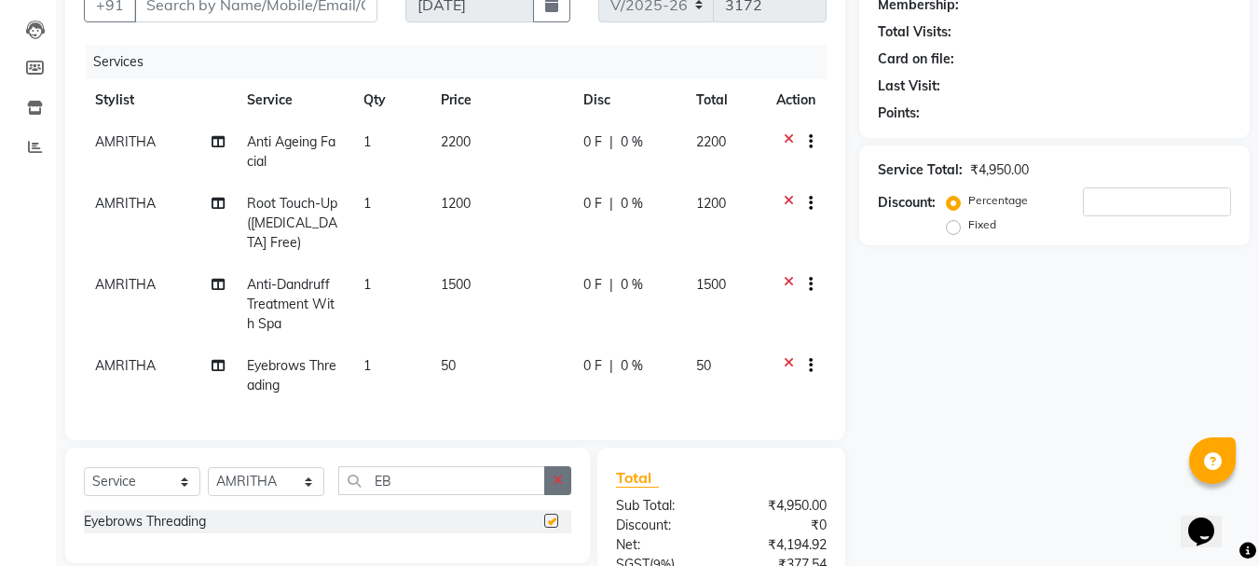
scroll to position [80, 0]
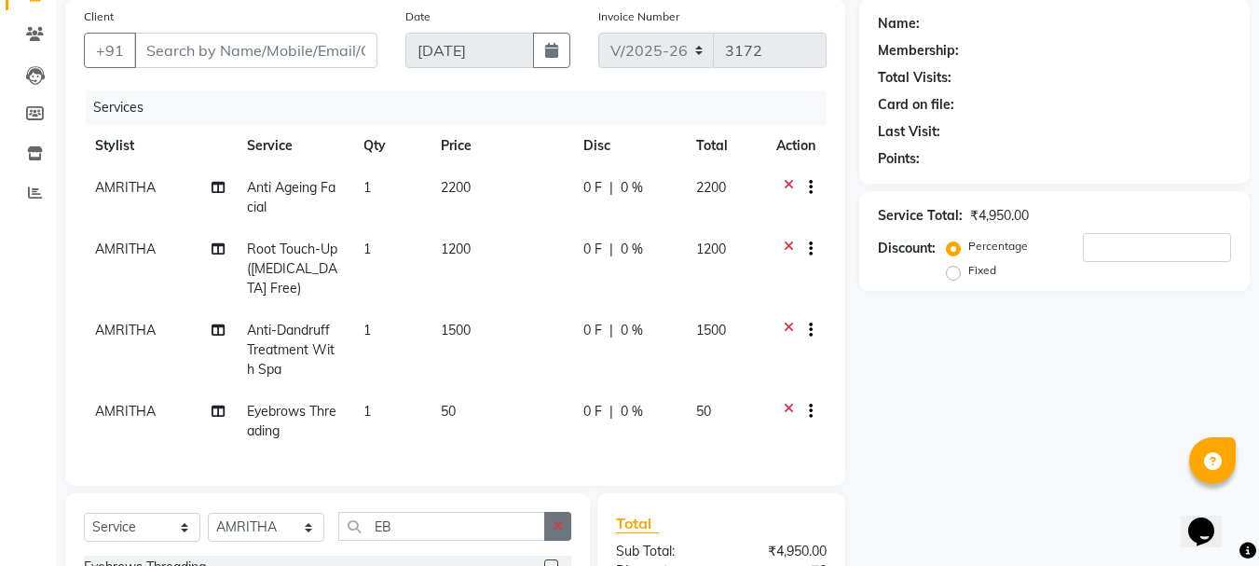
checkbox input "false"
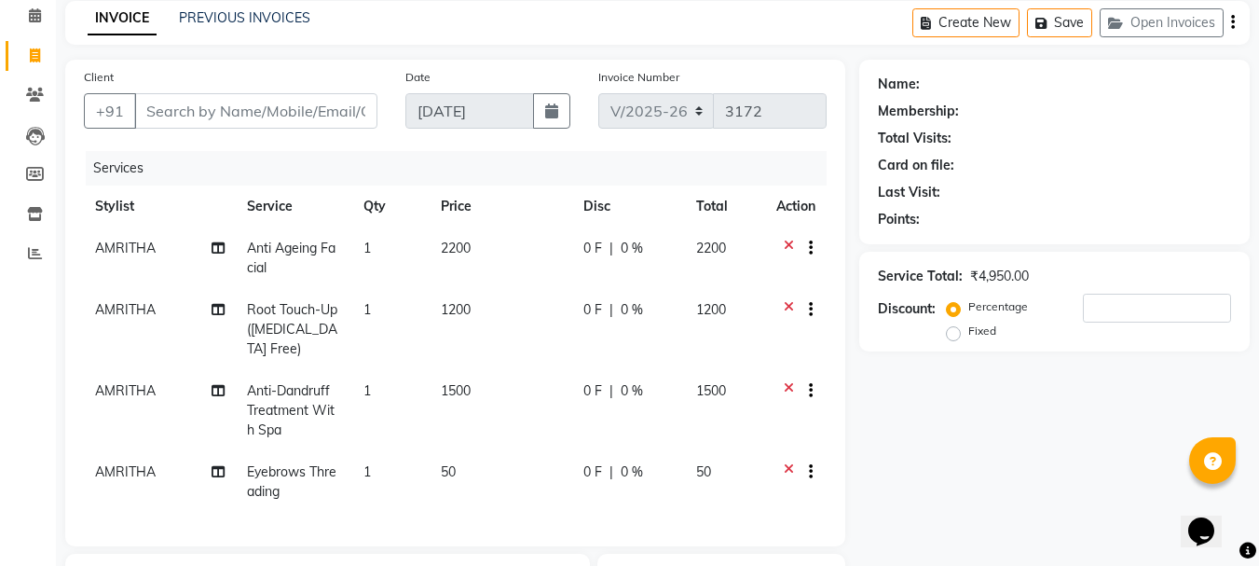
scroll to position [0, 0]
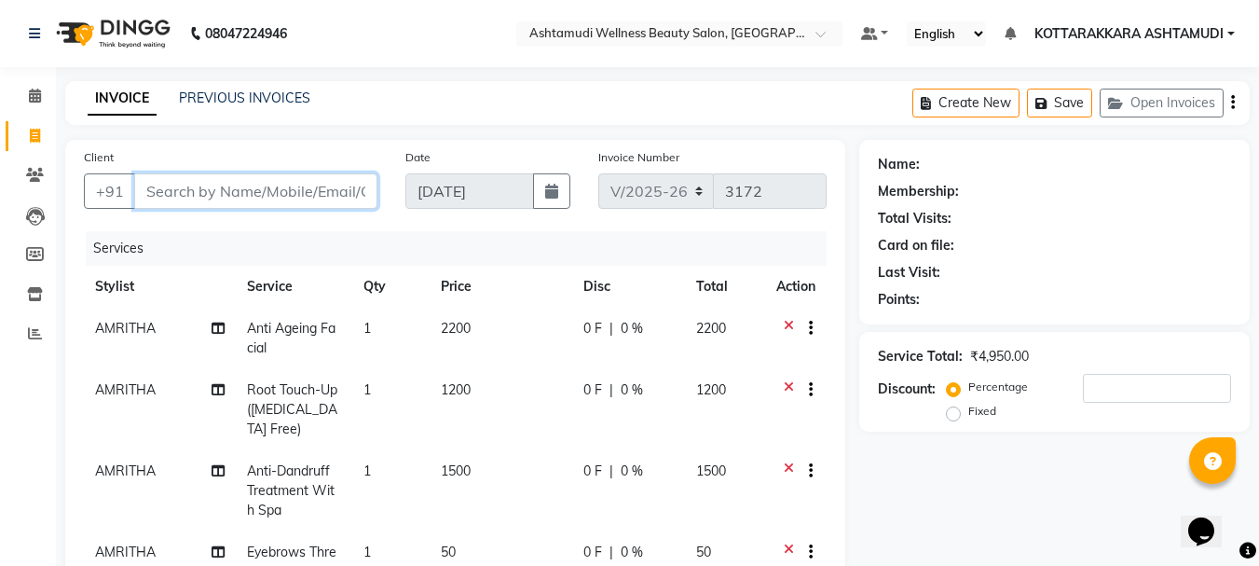
click at [279, 199] on input "Client" at bounding box center [255, 190] width 243 height 35
type input "9"
type input "0"
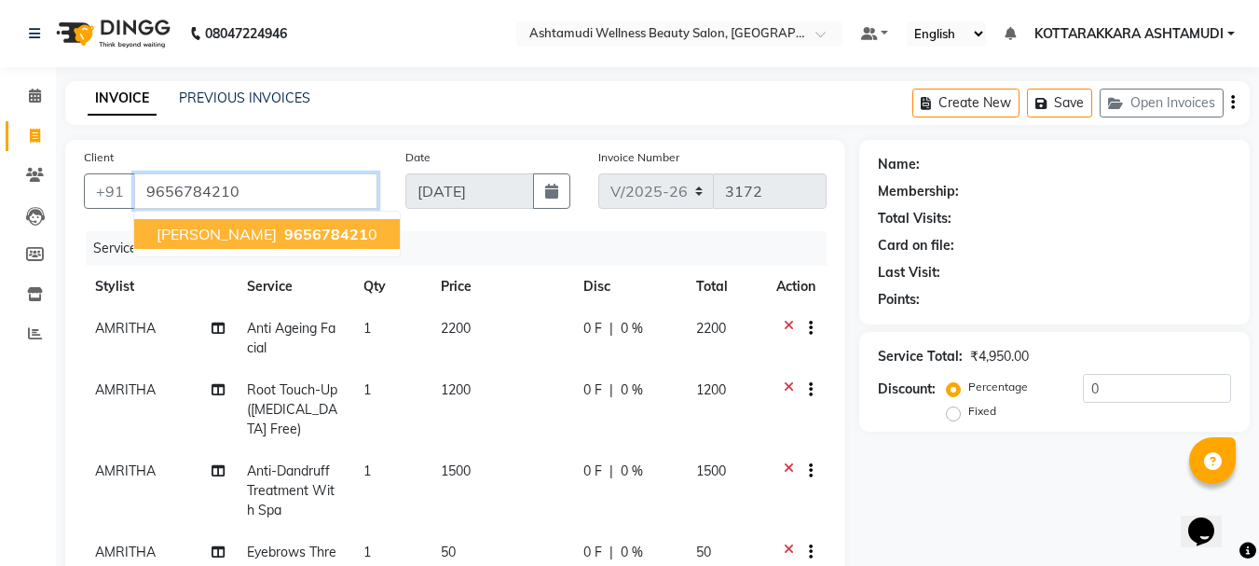
type input "9656784210"
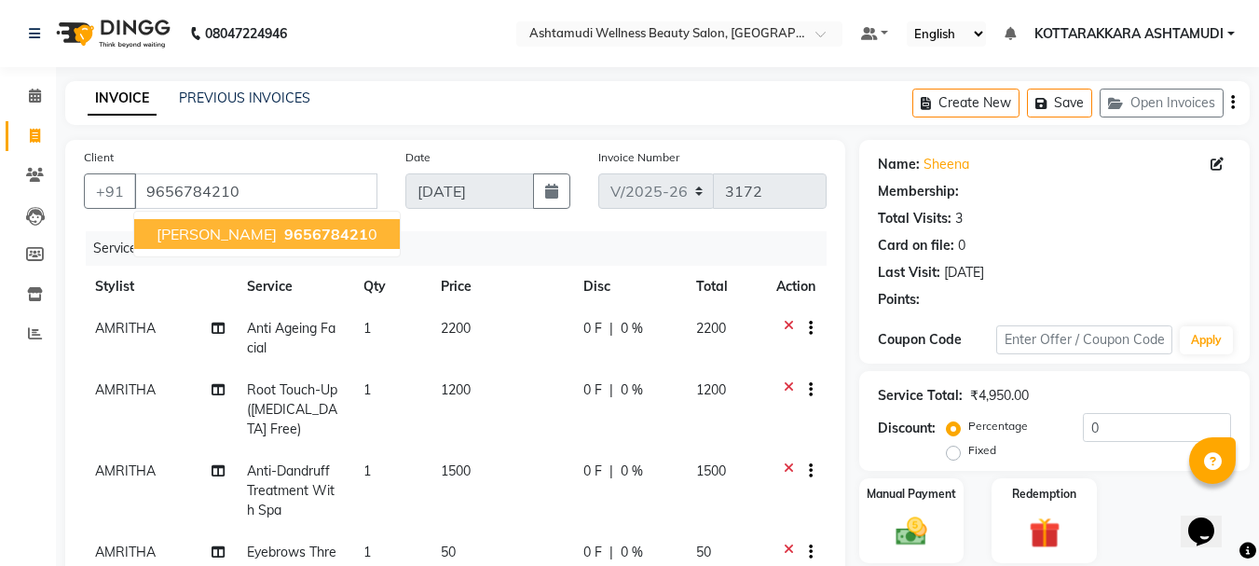
select select "1: Object"
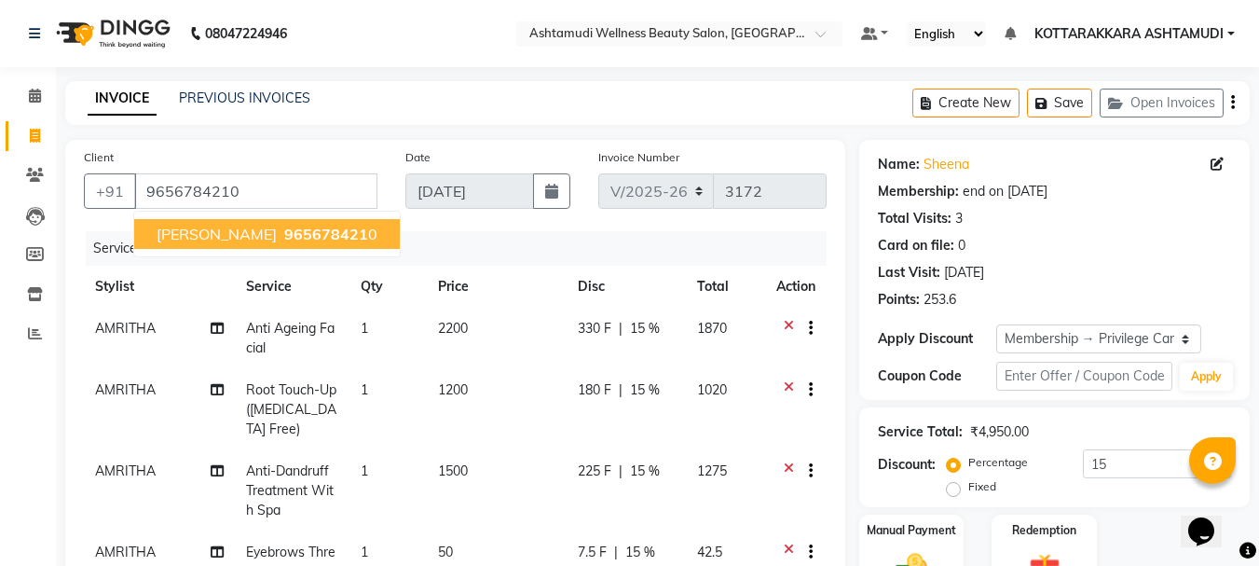
click at [308, 235] on ngb-highlight "965678421 0" at bounding box center [328, 234] width 97 height 19
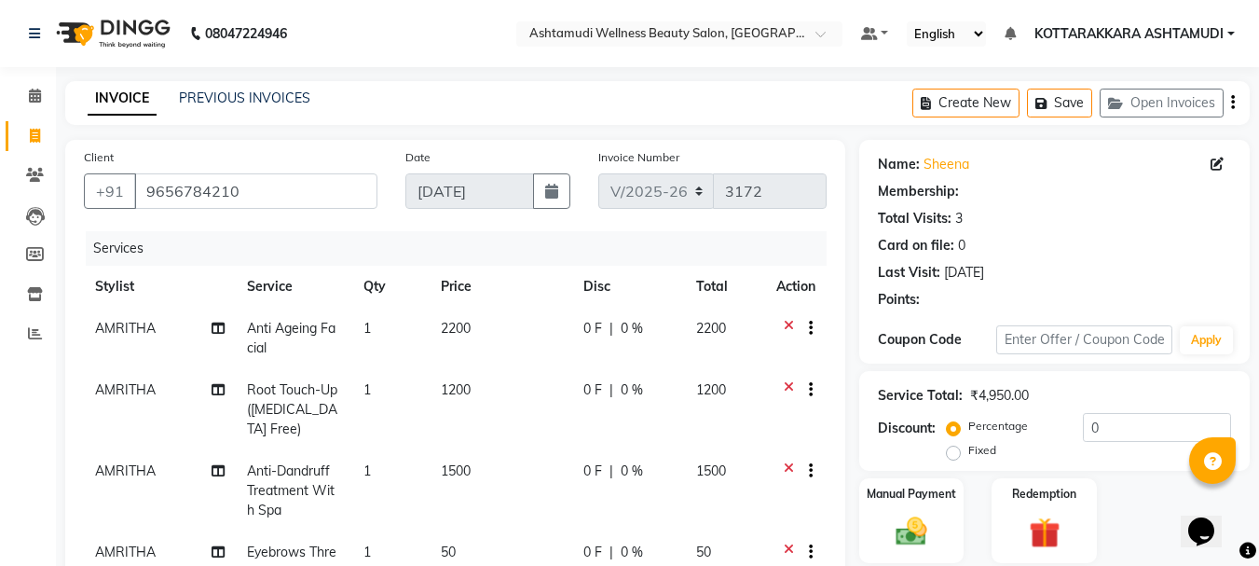
type input "15"
select select "1: Object"
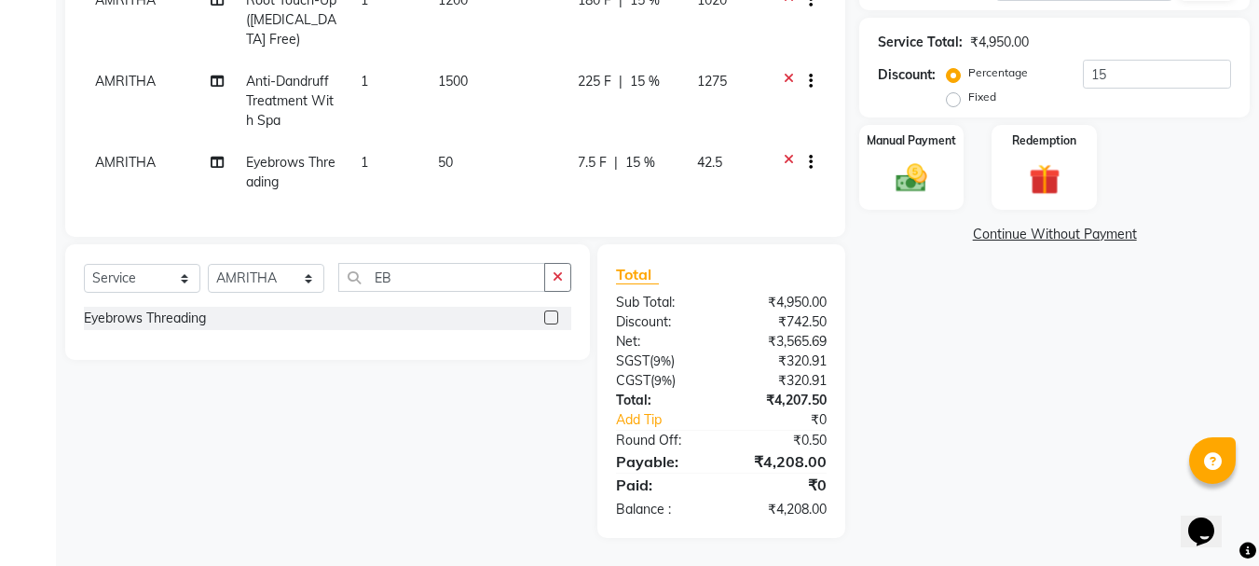
scroll to position [404, 0]
click at [898, 159] on img at bounding box center [911, 177] width 52 height 37
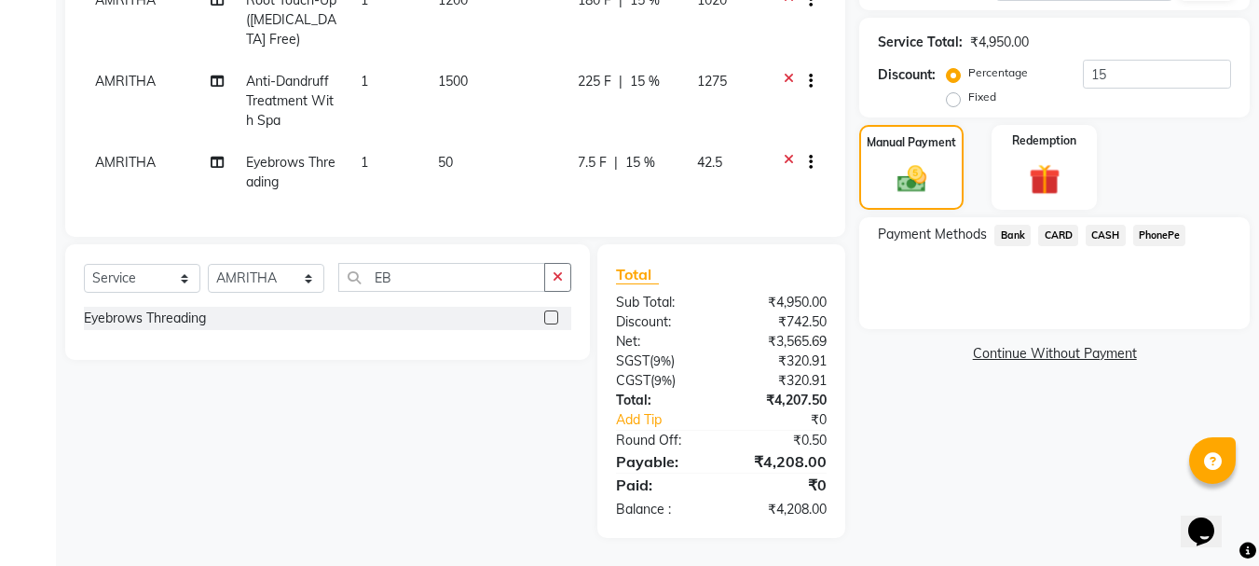
click at [1146, 225] on span "PhonePe" at bounding box center [1159, 235] width 53 height 21
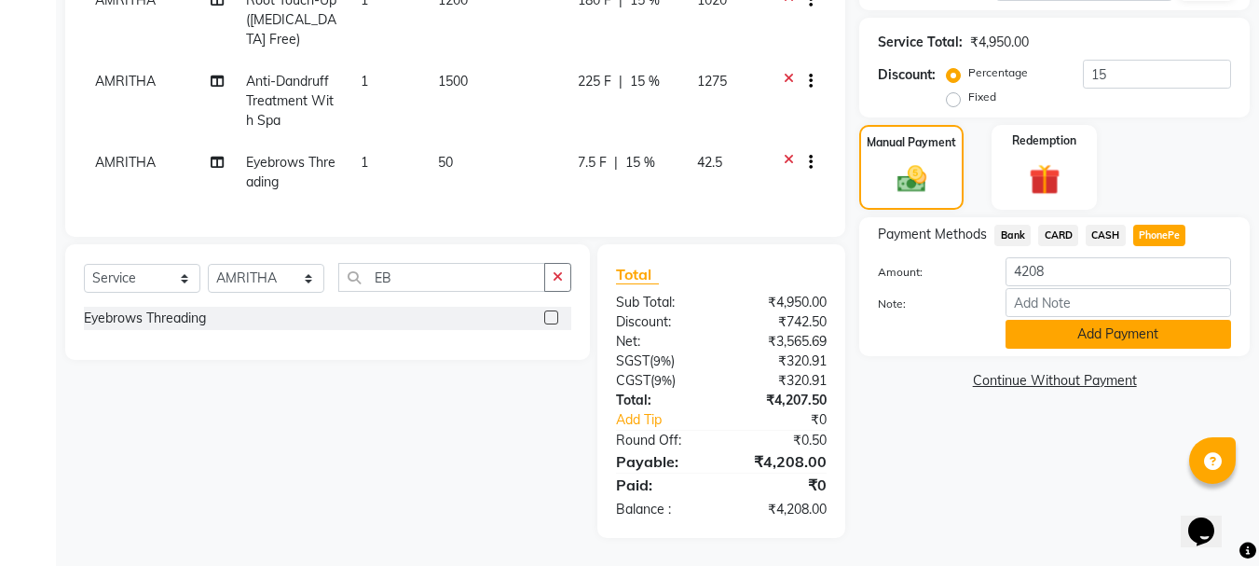
click at [1126, 320] on button "Add Payment" at bounding box center [1118, 334] width 226 height 29
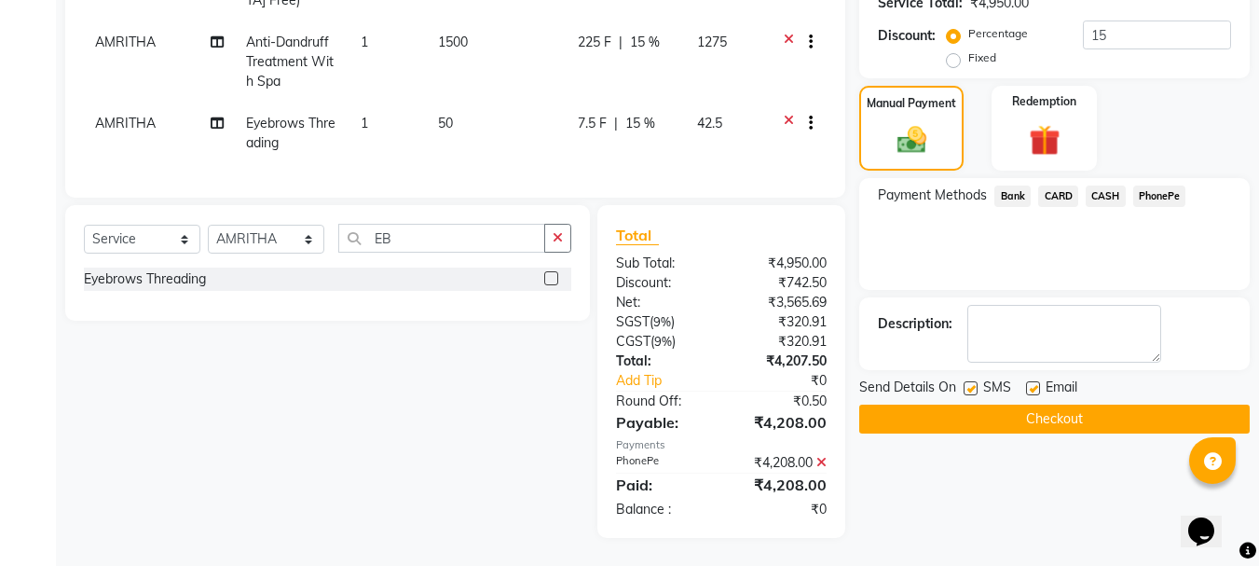
scroll to position [443, 0]
click at [1034, 404] on button "Checkout" at bounding box center [1054, 418] width 390 height 29
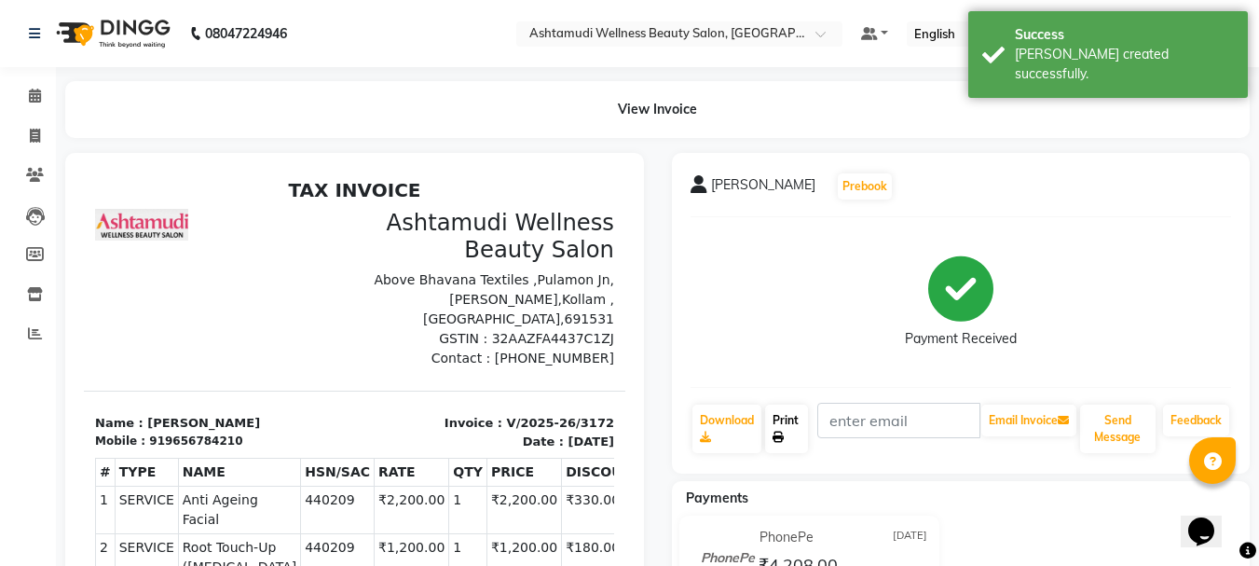
click at [796, 417] on link "Print" at bounding box center [786, 428] width 43 height 48
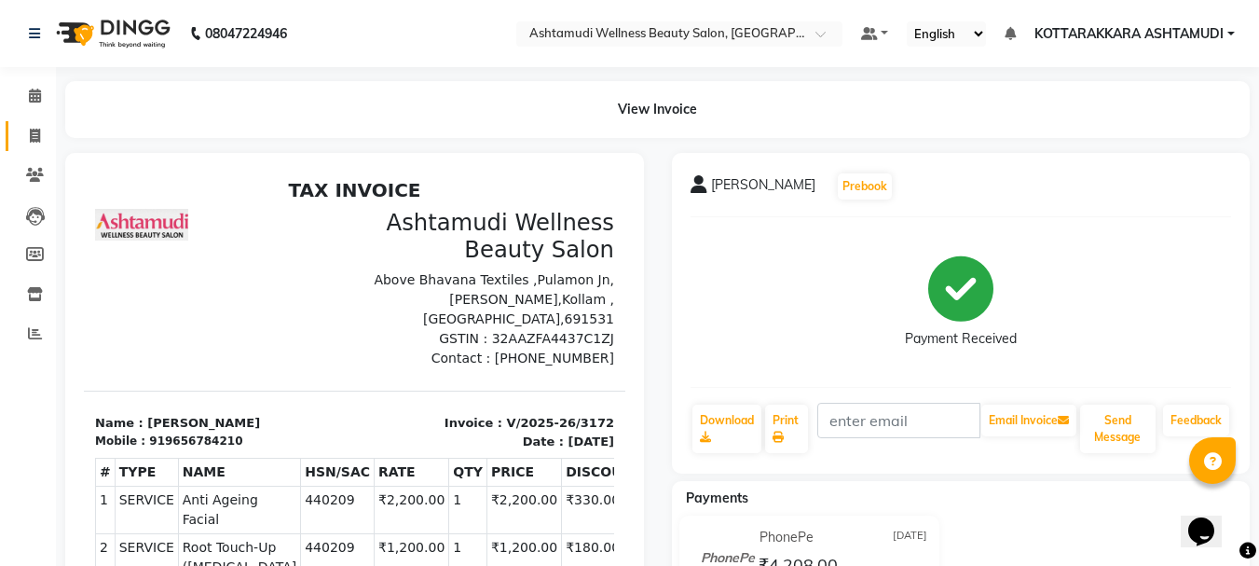
click at [34, 135] on icon at bounding box center [35, 136] width 10 height 14
select select "service"
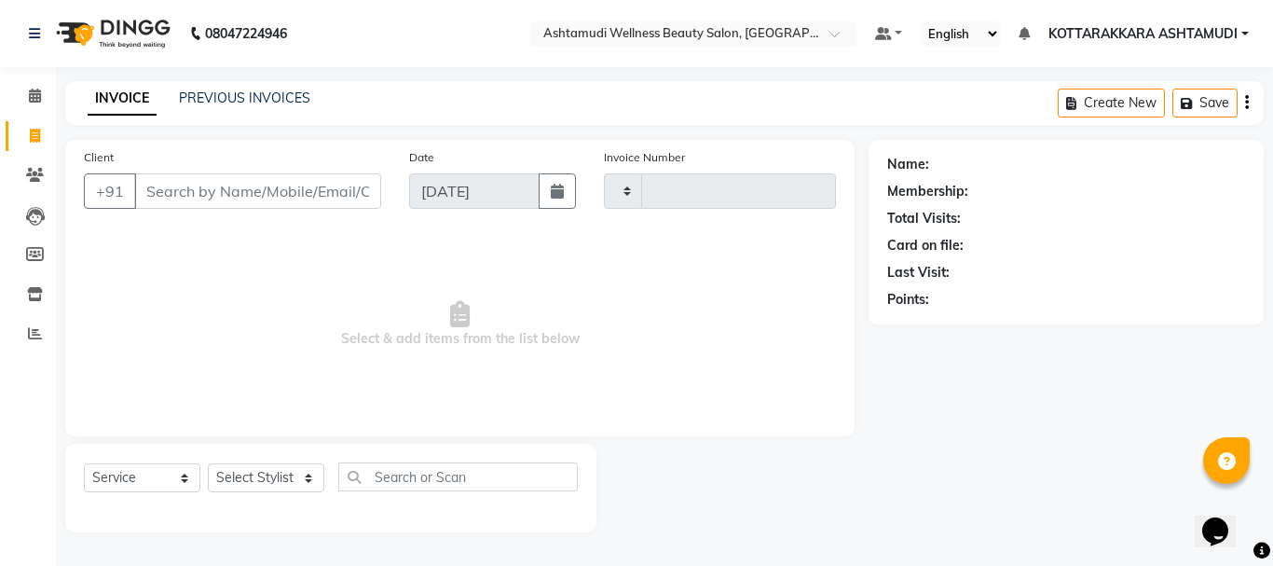
type input "3173"
select select "4664"
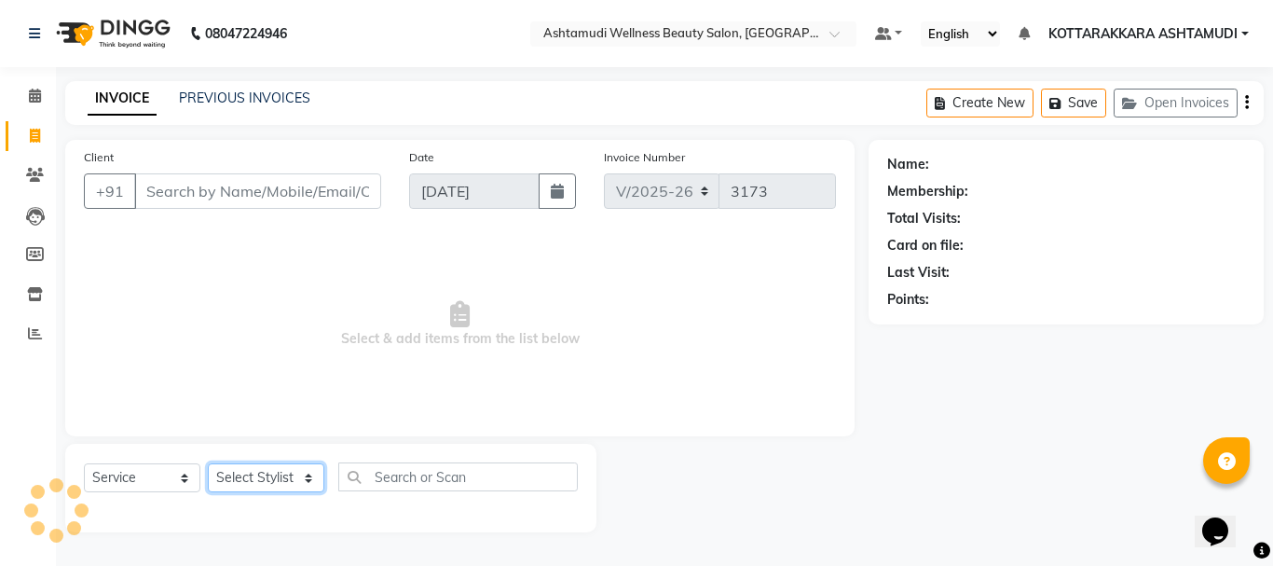
click at [262, 472] on select "Select Stylist" at bounding box center [266, 477] width 116 height 29
select select "65260"
click at [208, 463] on select "Select Stylist AMRITHA DIVYA L Gita Mahali Jibi P R Karina Darjee KOTTARAKKARA …" at bounding box center [266, 477] width 116 height 29
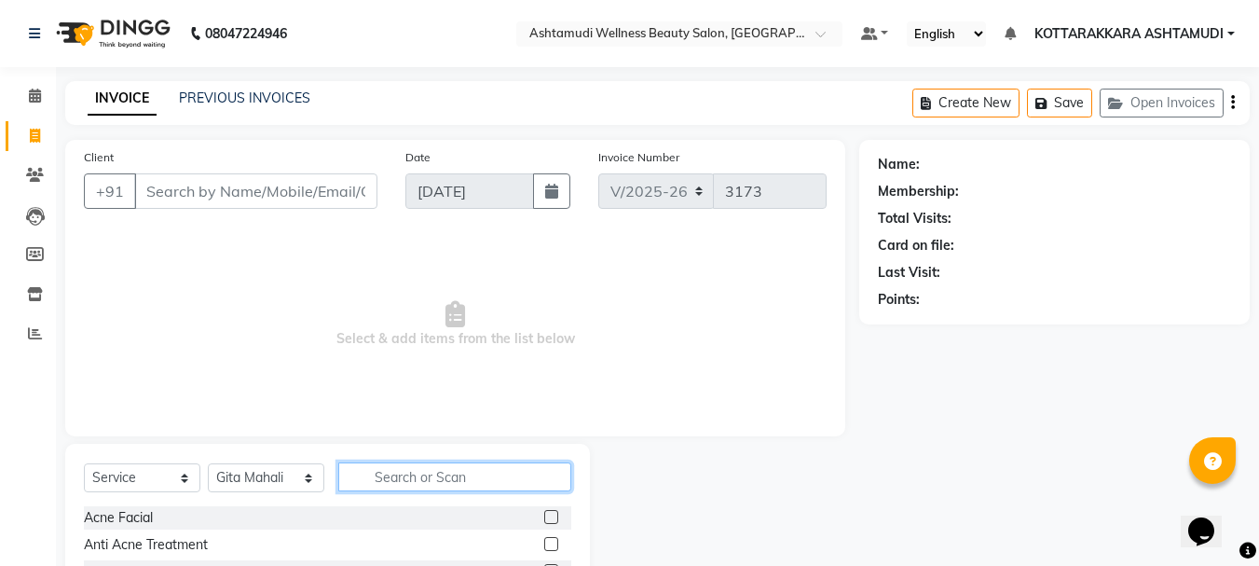
click at [414, 485] on input "text" at bounding box center [454, 476] width 233 height 29
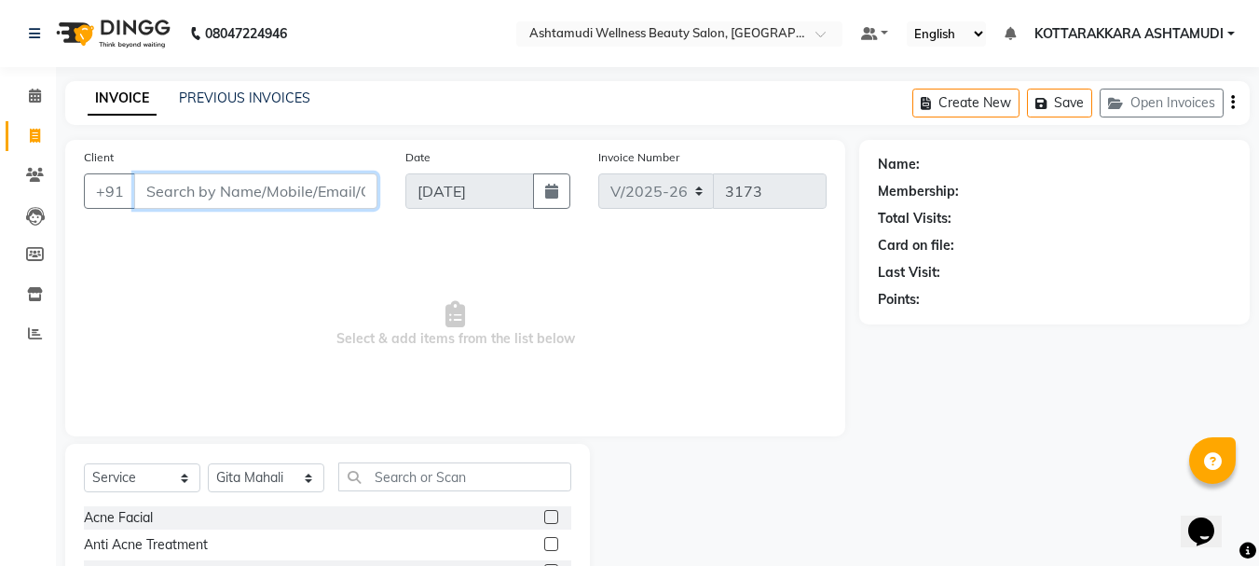
click at [211, 202] on input "Client" at bounding box center [255, 190] width 243 height 35
type input "8848556058"
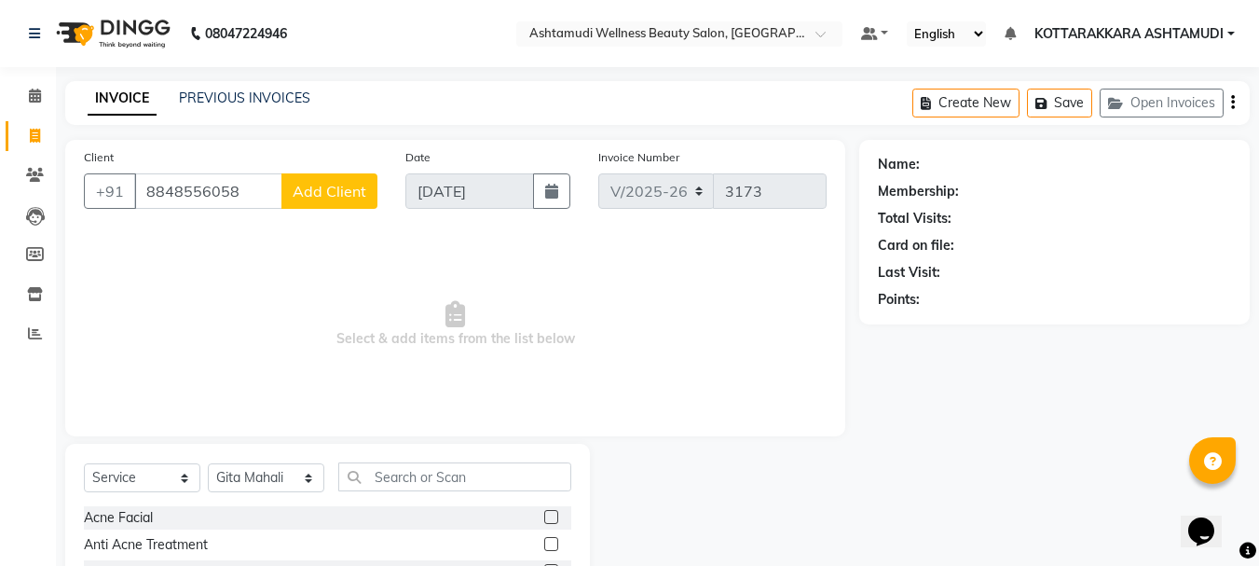
click at [318, 192] on span "Add Client" at bounding box center [330, 191] width 74 height 19
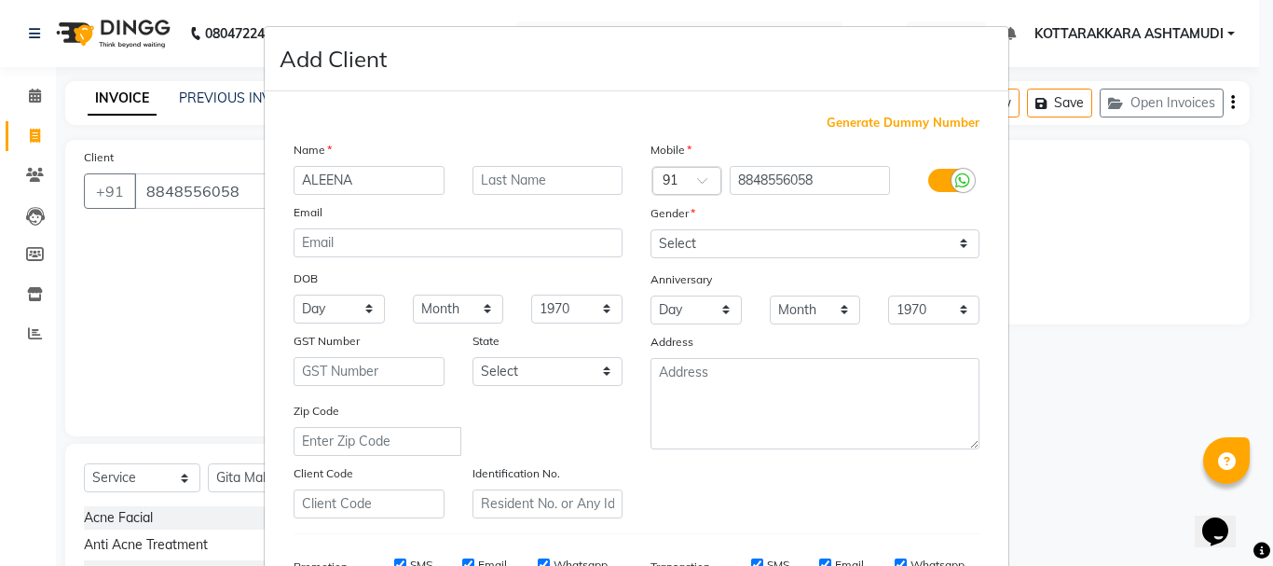
type input "ALEENA"
drag, startPoint x: 759, startPoint y: 236, endPoint x: 747, endPoint y: 254, distance: 22.2
click at [759, 236] on select "Select Male Female Other Prefer Not To Say" at bounding box center [814, 243] width 329 height 29
select select "female"
click at [650, 229] on select "Select Male Female Other Prefer Not To Say" at bounding box center [814, 243] width 329 height 29
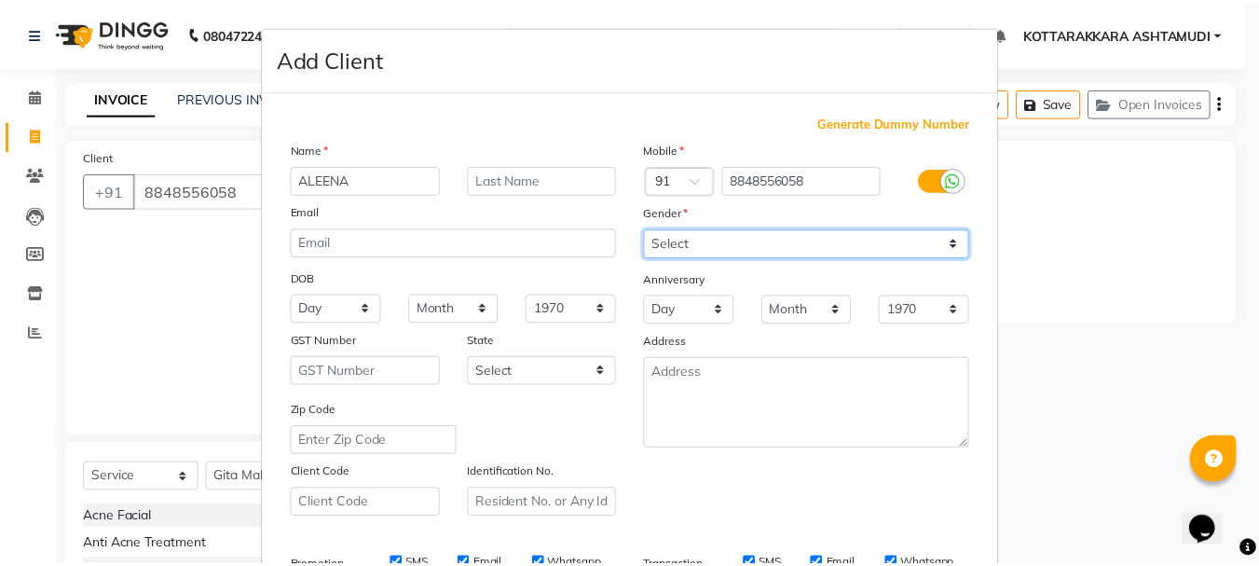
scroll to position [294, 0]
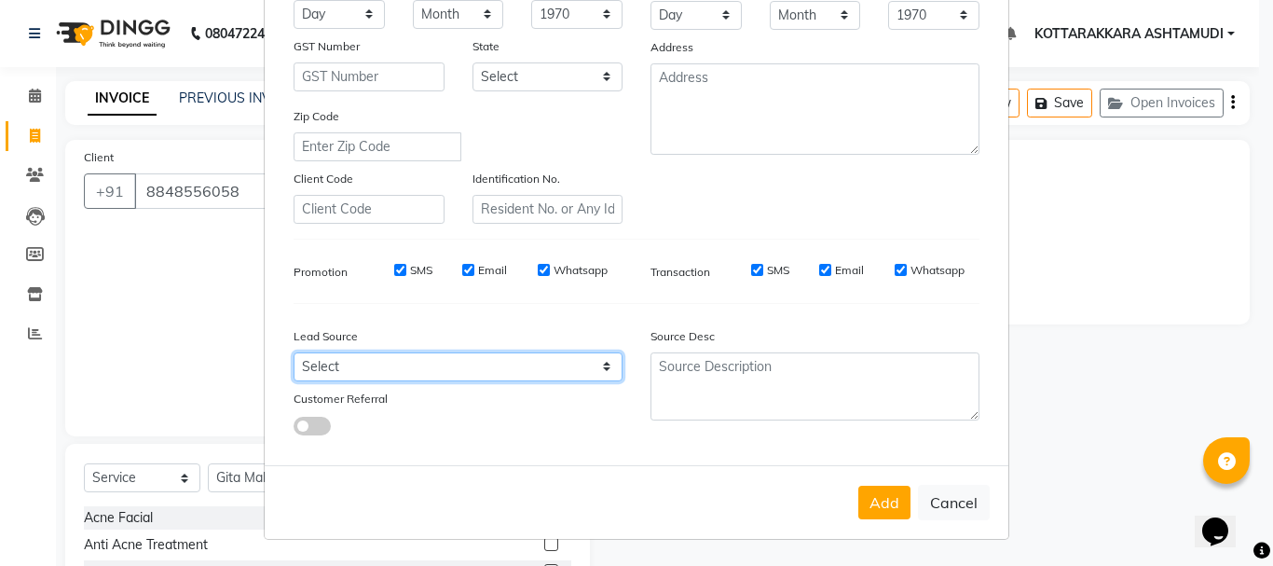
click at [368, 363] on select "Select Walk-in Referral Internet Friend Word of Mouth Advertisement Facebook Ju…" at bounding box center [458, 366] width 329 height 29
select select "31518"
click at [294, 352] on select "Select Walk-in Referral Internet Friend Word of Mouth Advertisement Facebook Ju…" at bounding box center [458, 366] width 329 height 29
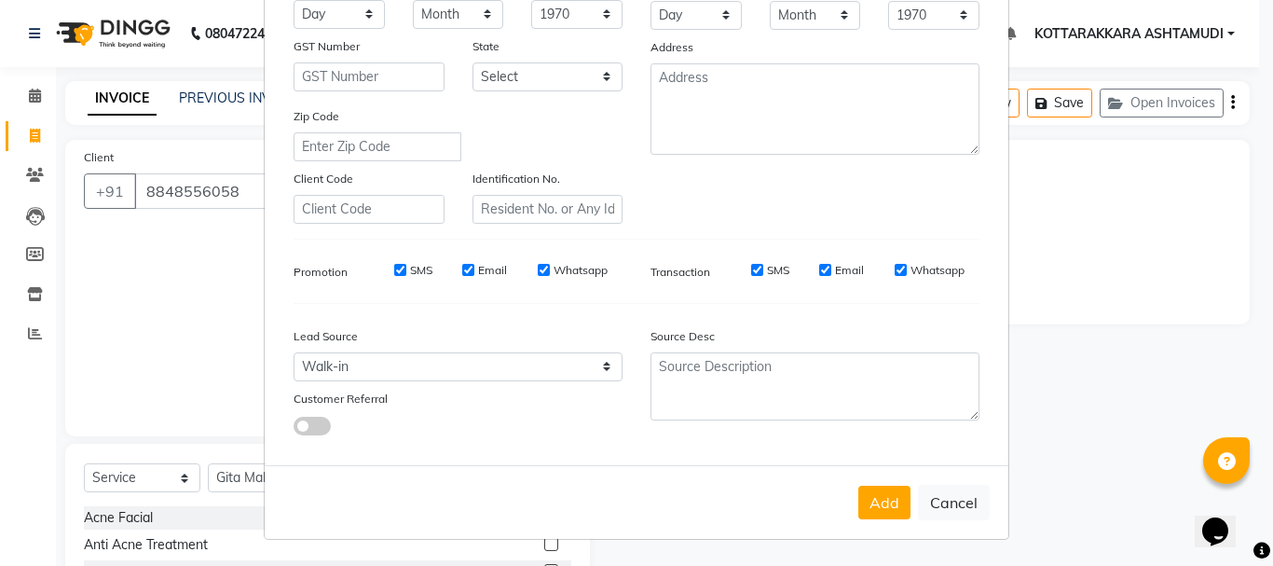
click at [901, 520] on div "Add Cancel" at bounding box center [637, 502] width 744 height 74
click at [881, 507] on button "Add" at bounding box center [884, 503] width 52 height 34
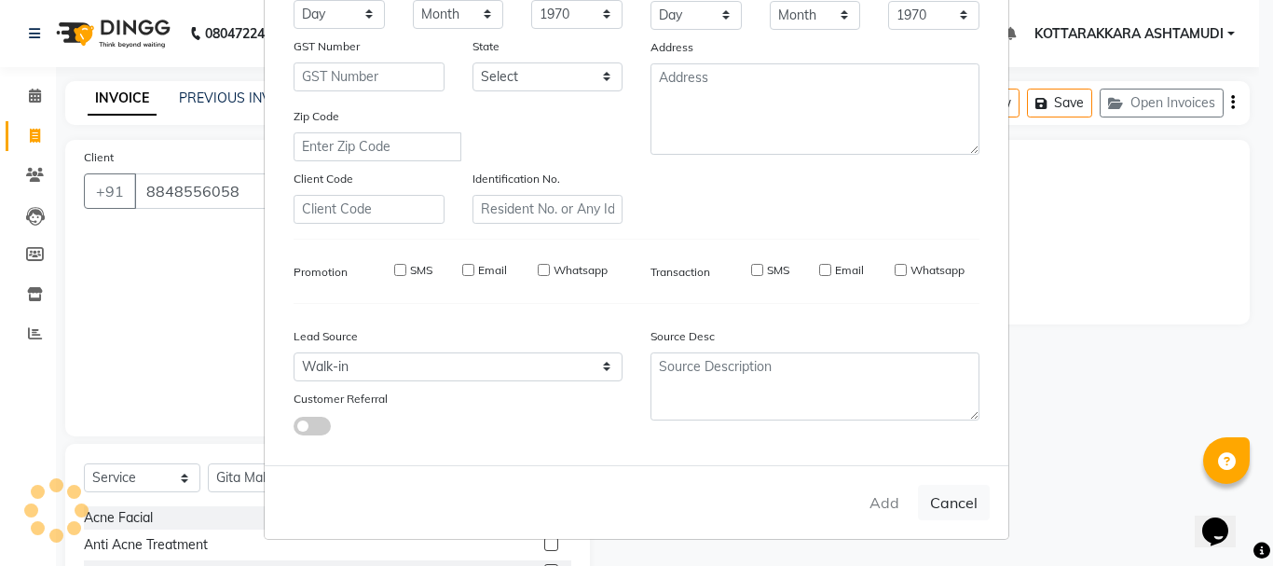
select select
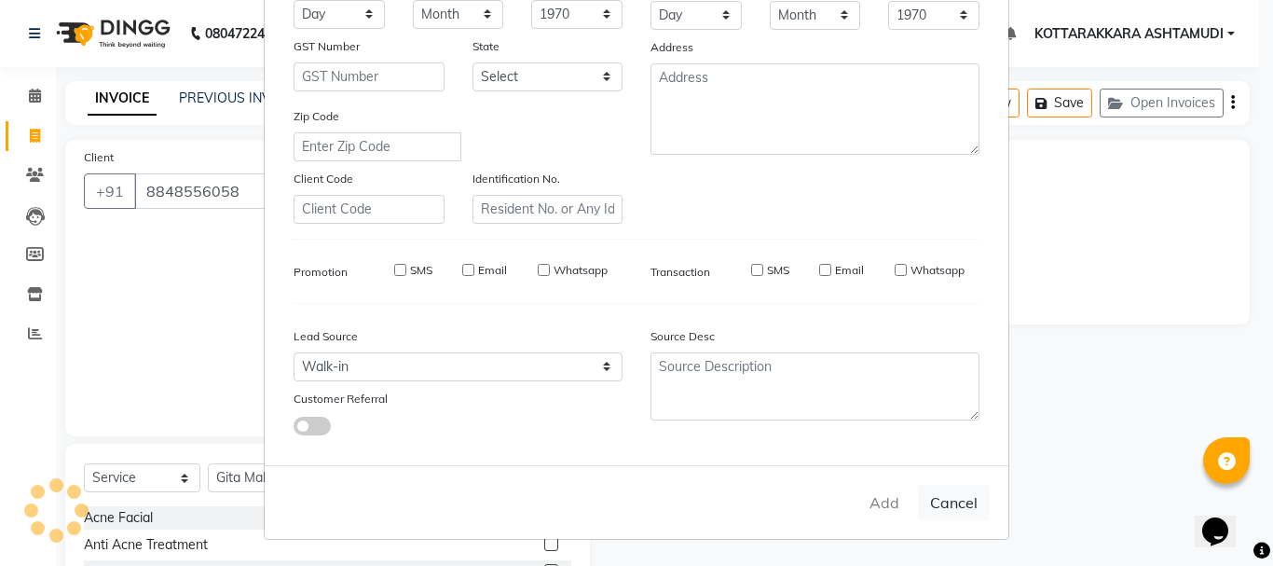
select select
checkbox input "false"
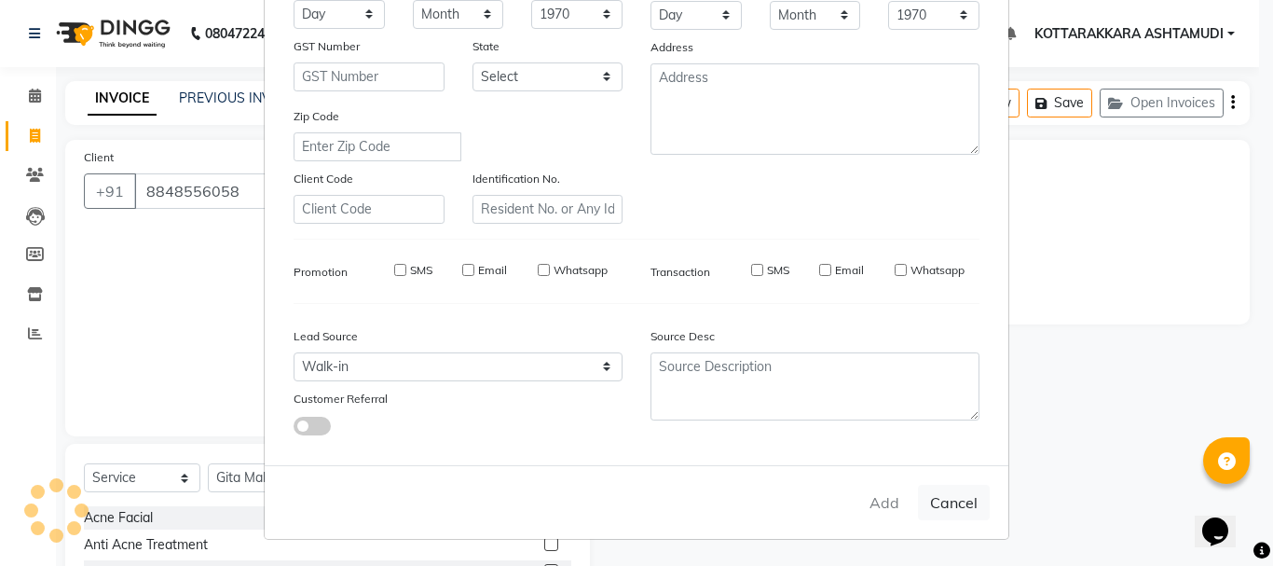
checkbox input "false"
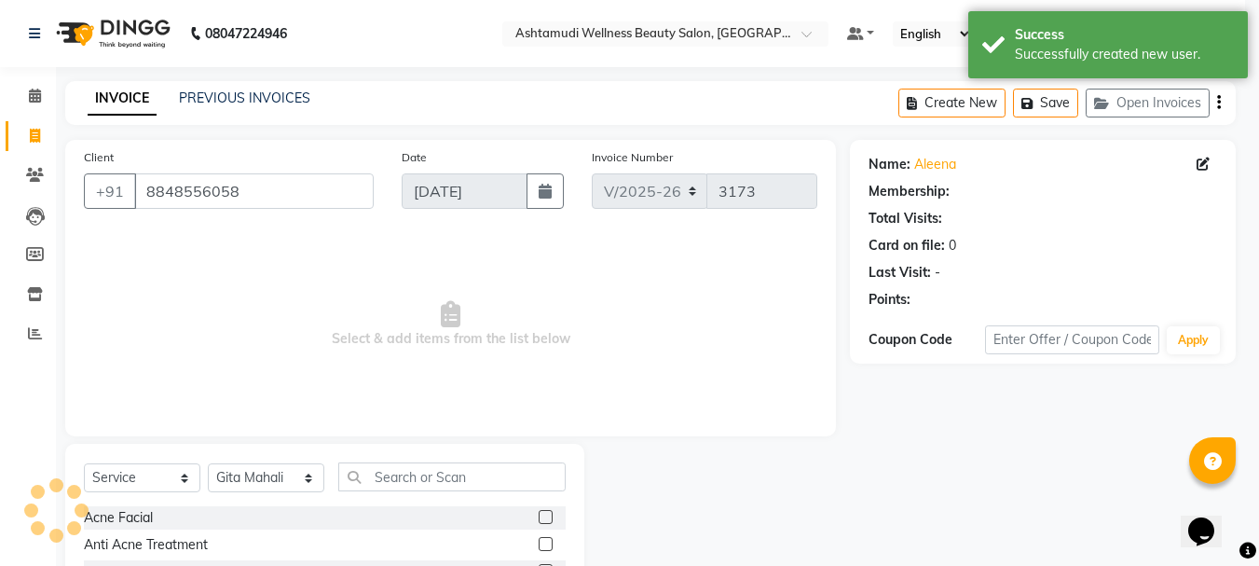
select select "1: Object"
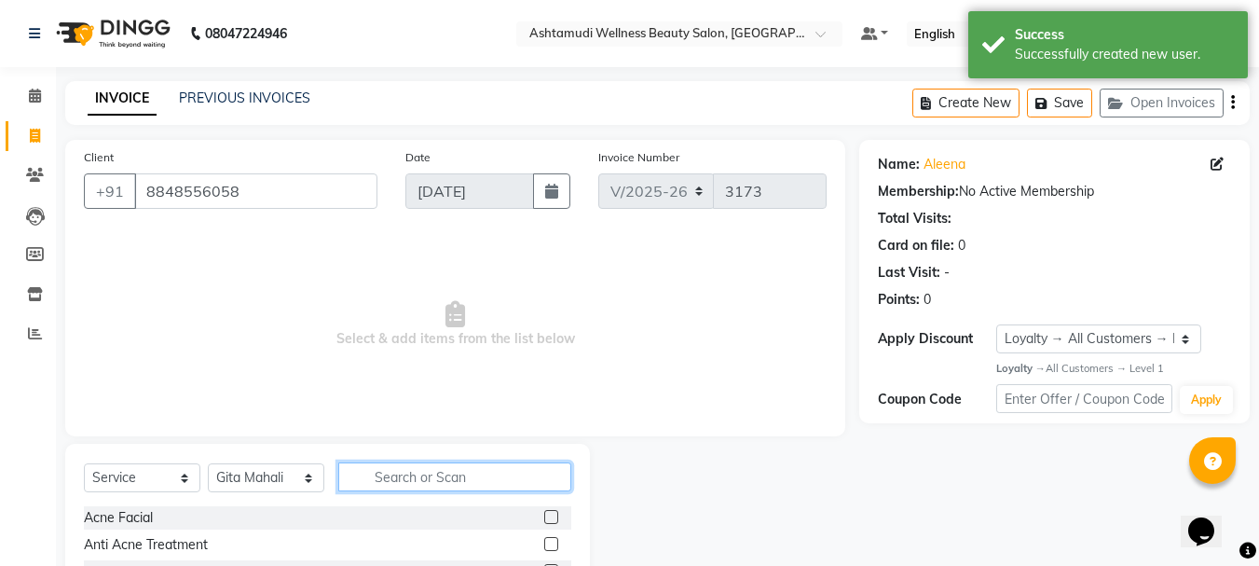
click at [420, 483] on input "text" at bounding box center [454, 476] width 233 height 29
type input "LAY"
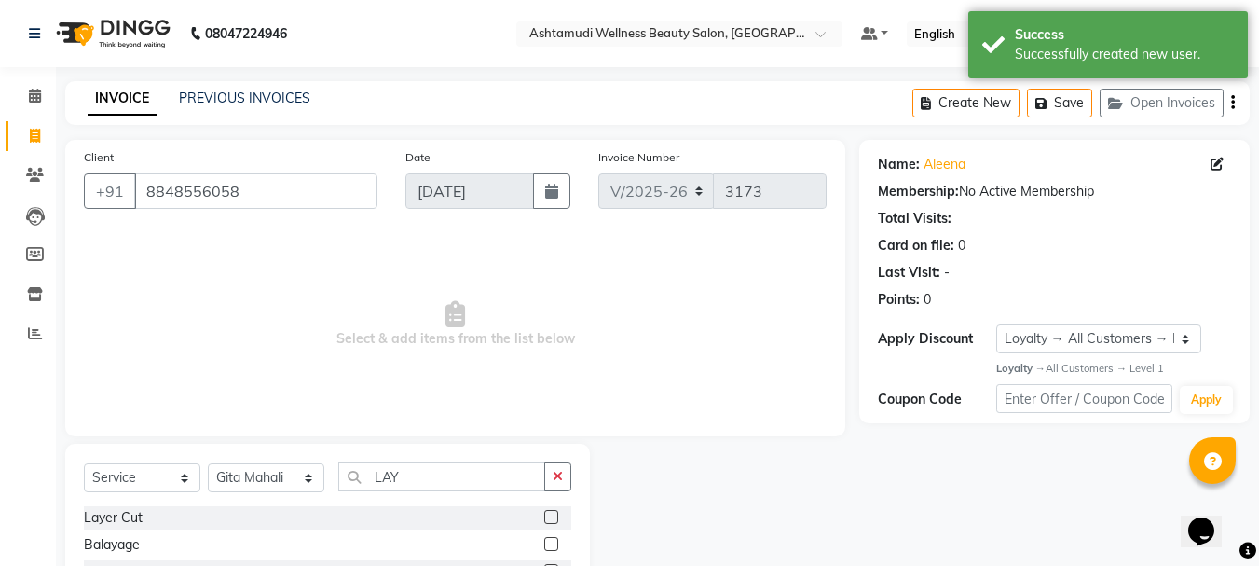
click at [551, 514] on label at bounding box center [551, 517] width 14 height 14
click at [551, 514] on input "checkbox" at bounding box center [550, 518] width 12 height 12
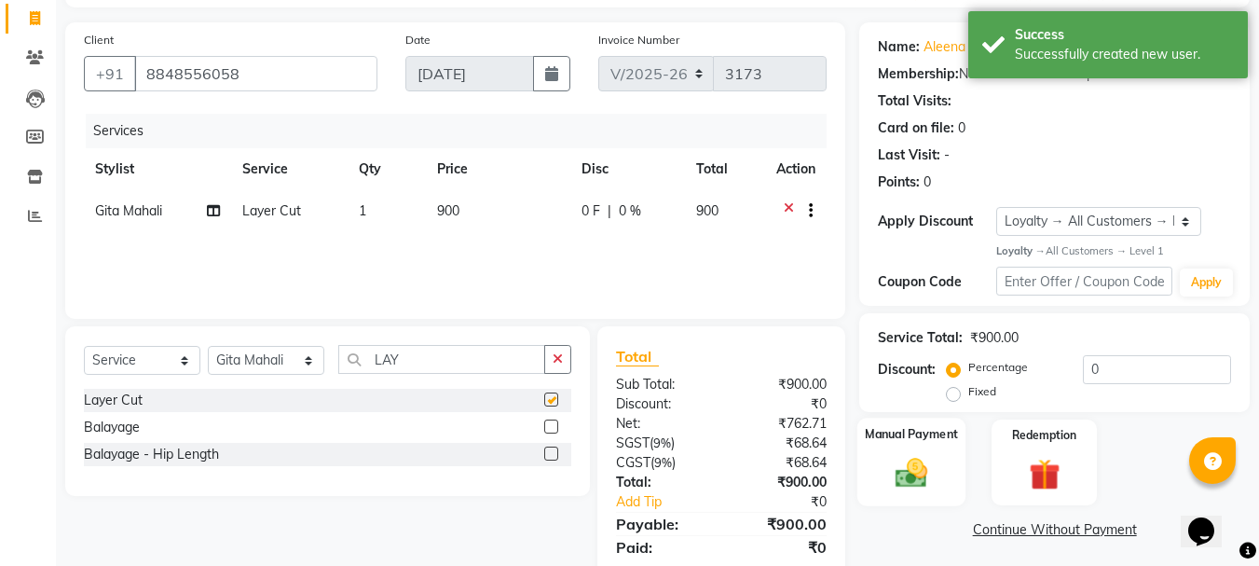
checkbox input "false"
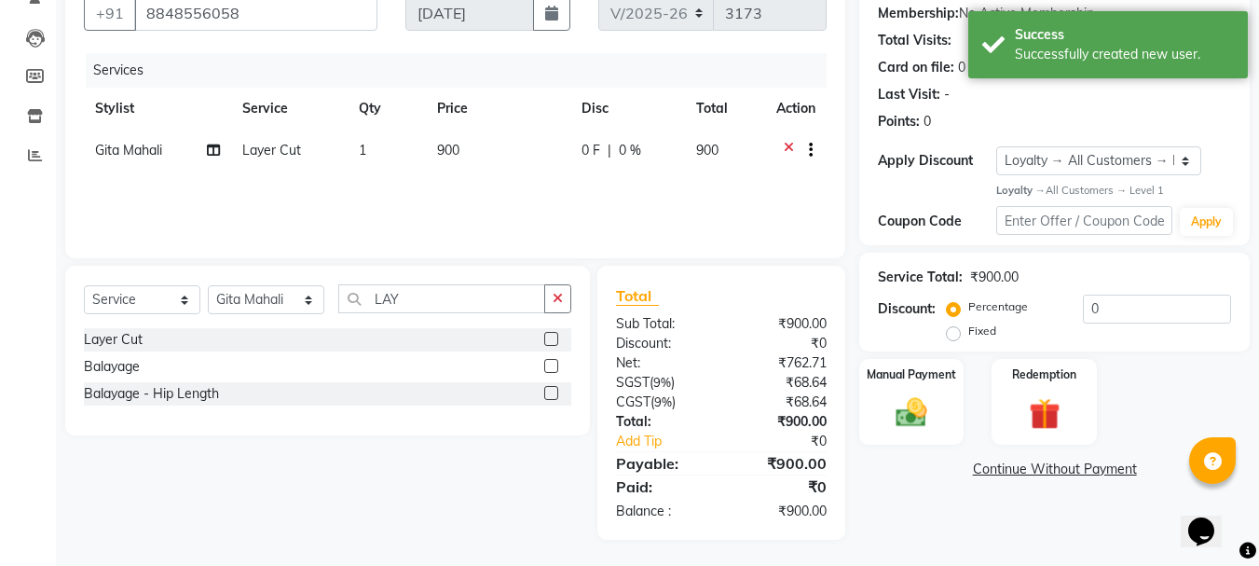
scroll to position [180, 0]
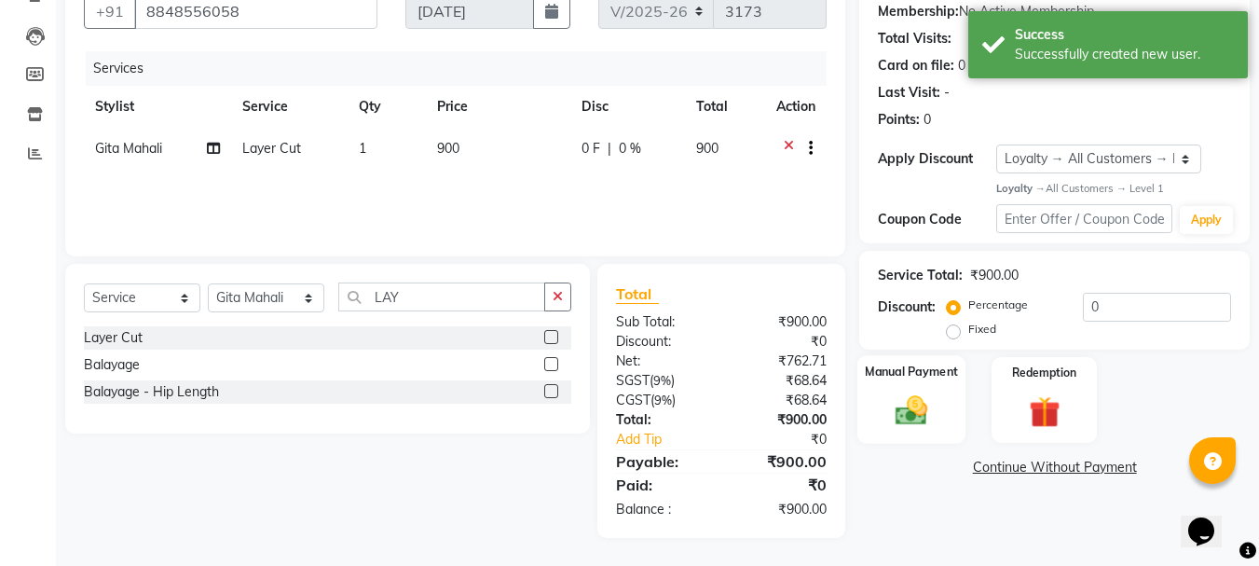
click at [915, 426] on img at bounding box center [911, 410] width 52 height 37
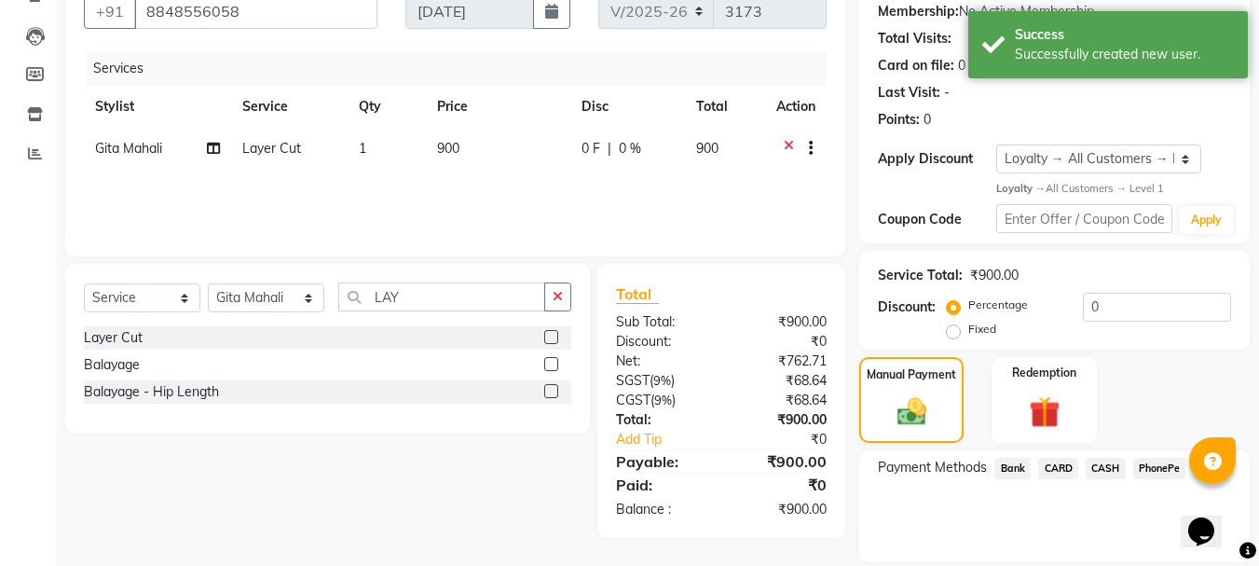
drag, startPoint x: 1101, startPoint y: 468, endPoint x: 1101, endPoint y: 483, distance: 14.9
click at [1101, 470] on span "CASH" at bounding box center [1106, 468] width 40 height 21
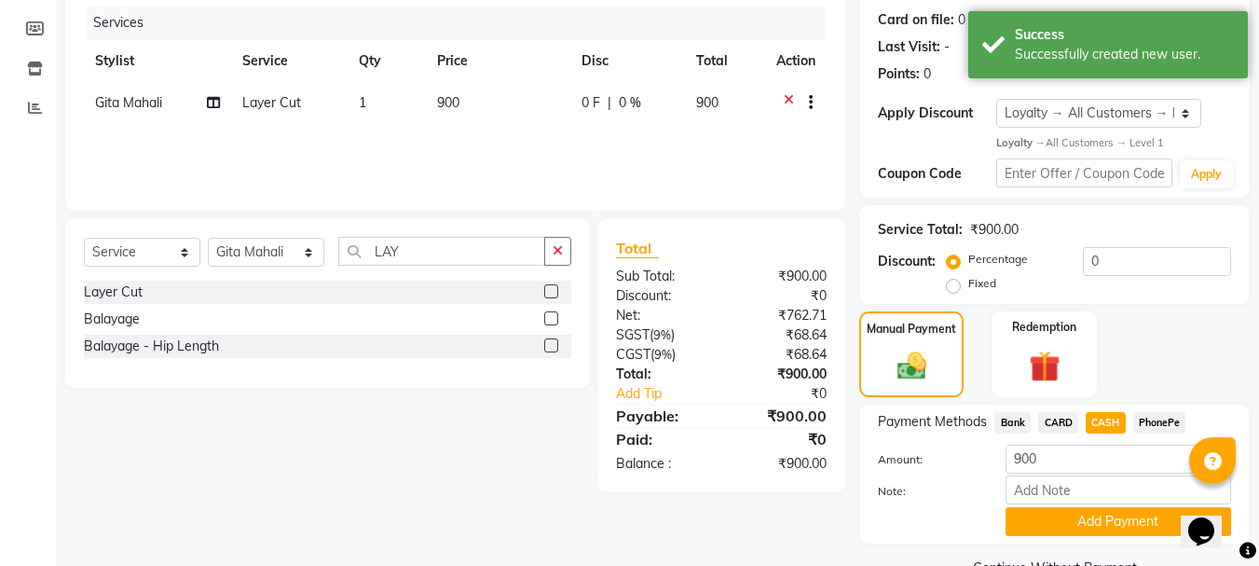
scroll to position [269, 0]
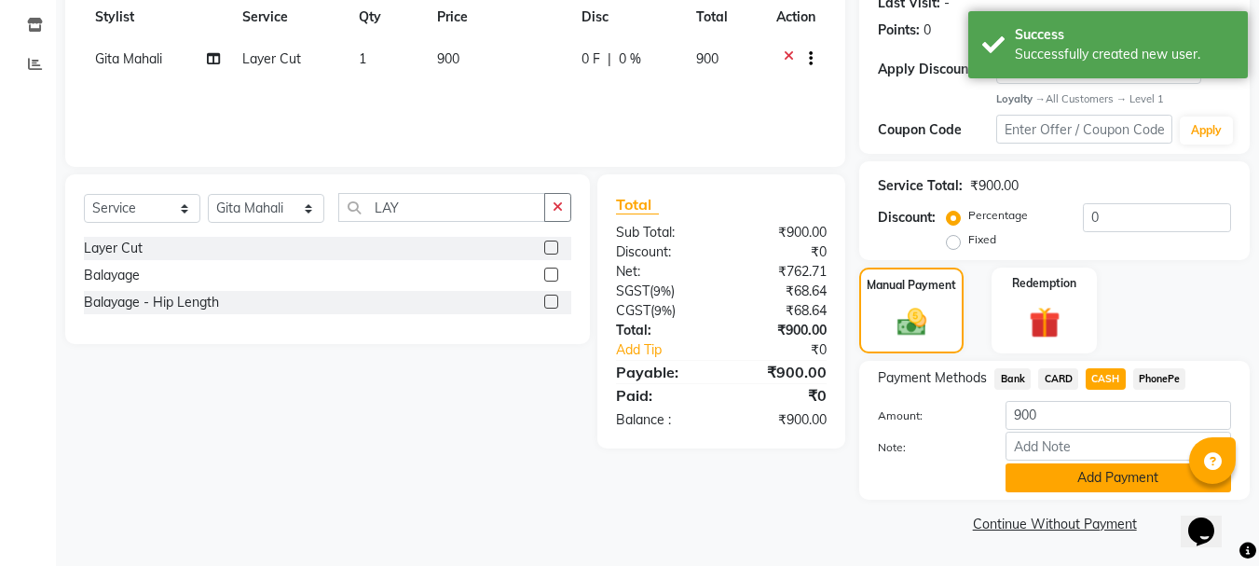
click at [1060, 480] on button "Add Payment" at bounding box center [1118, 477] width 226 height 29
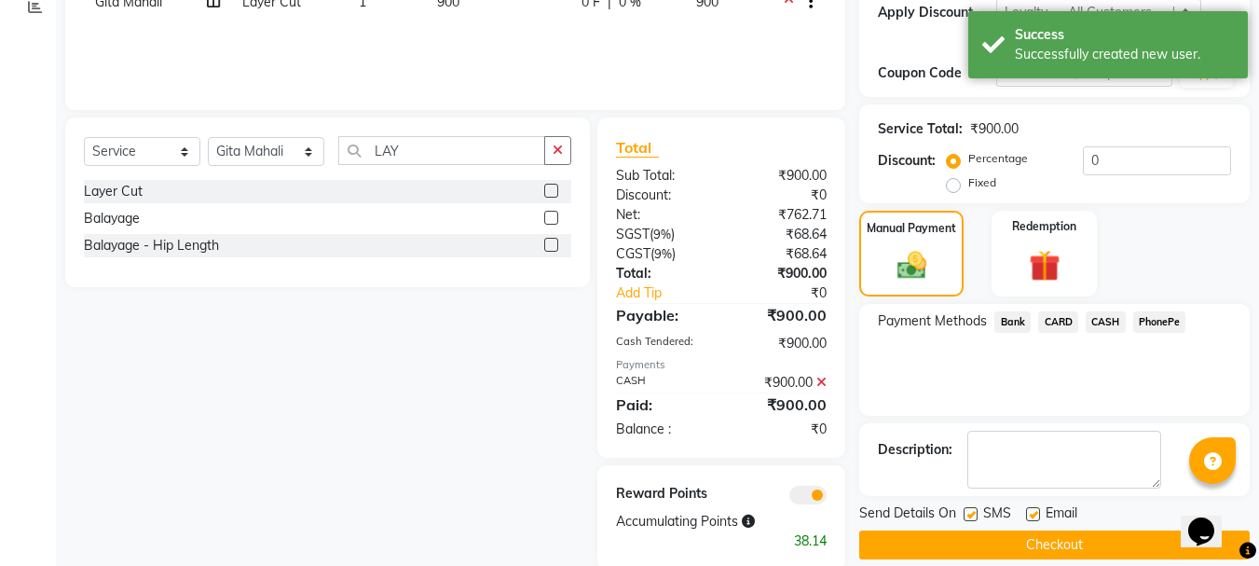
scroll to position [358, 0]
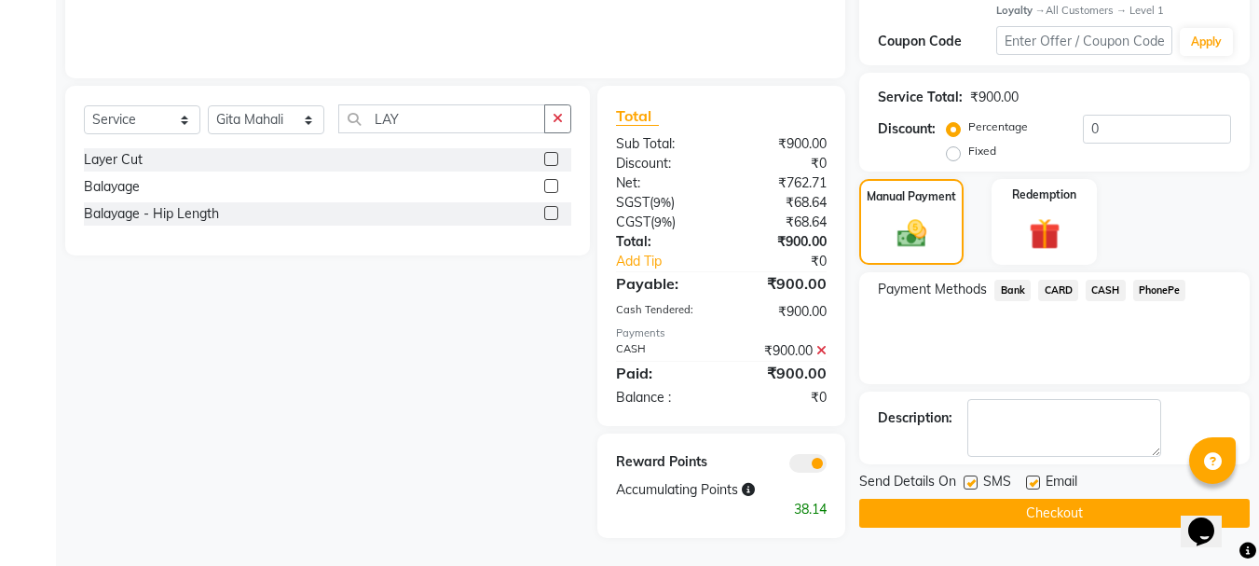
click at [1006, 515] on button "Checkout" at bounding box center [1054, 513] width 390 height 29
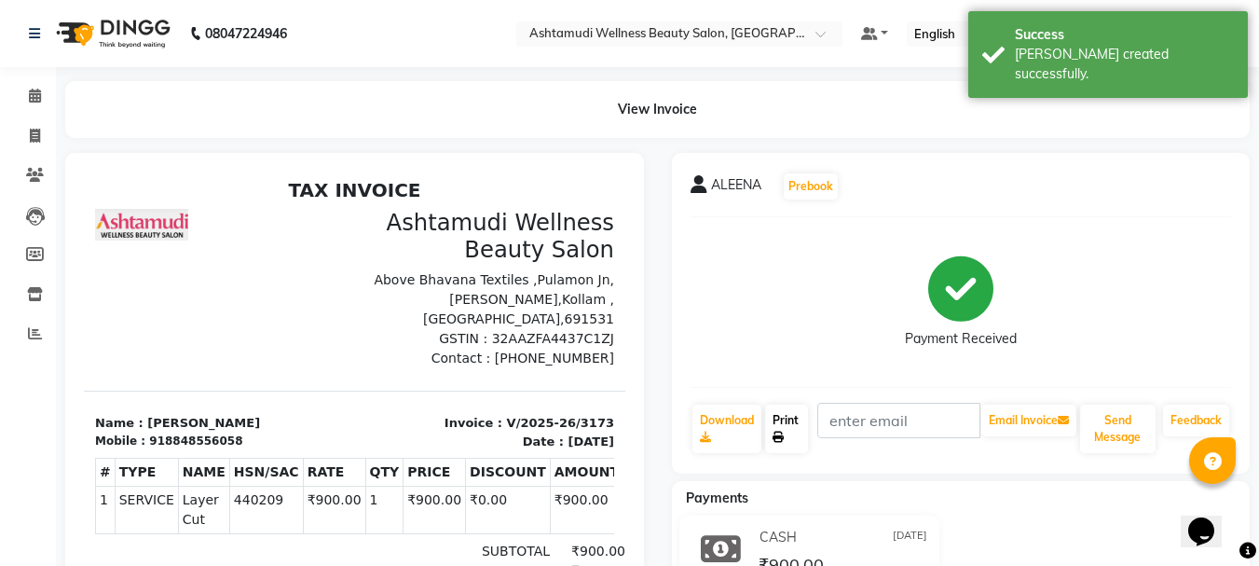
click at [783, 428] on link "Print" at bounding box center [786, 428] width 43 height 48
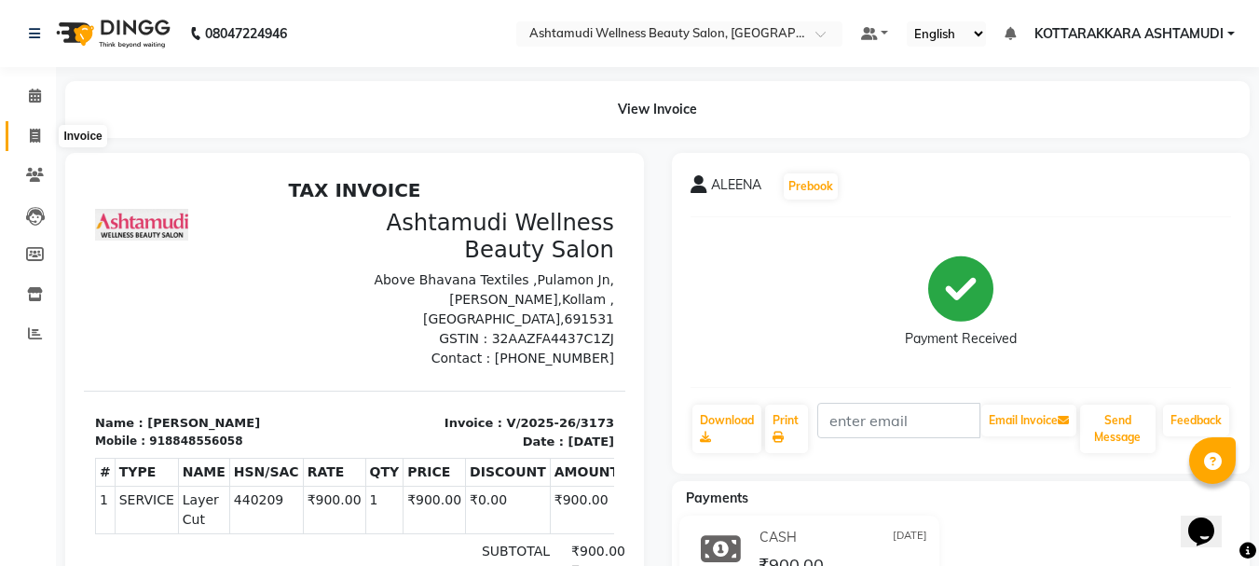
click at [34, 135] on icon at bounding box center [35, 136] width 10 height 14
select select "service"
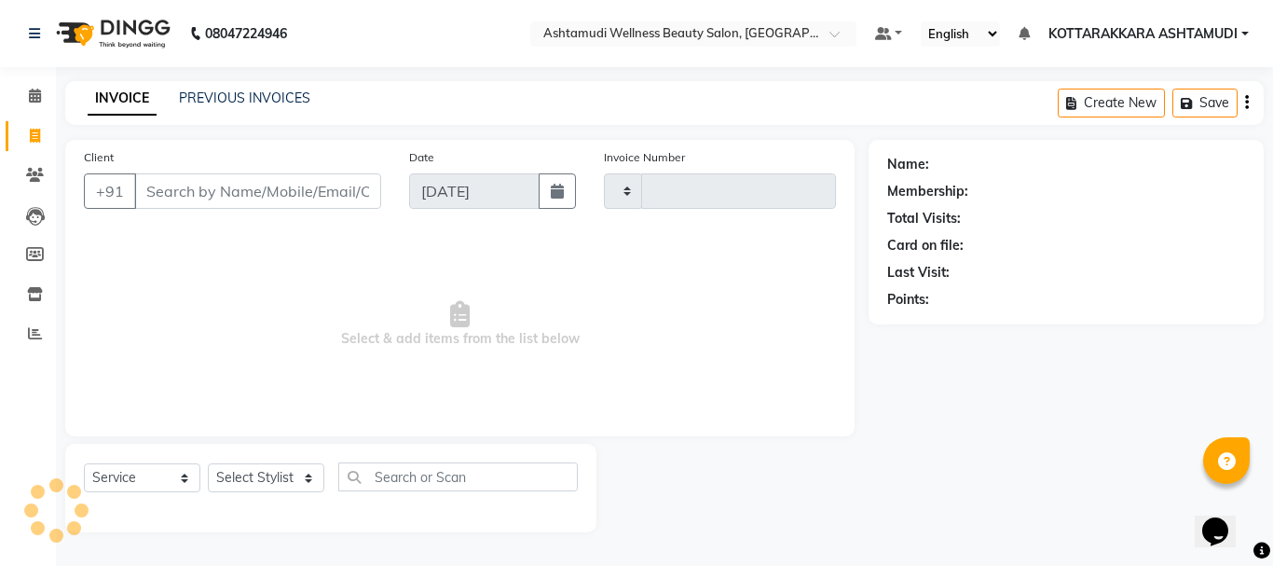
type input "3174"
select select "4664"
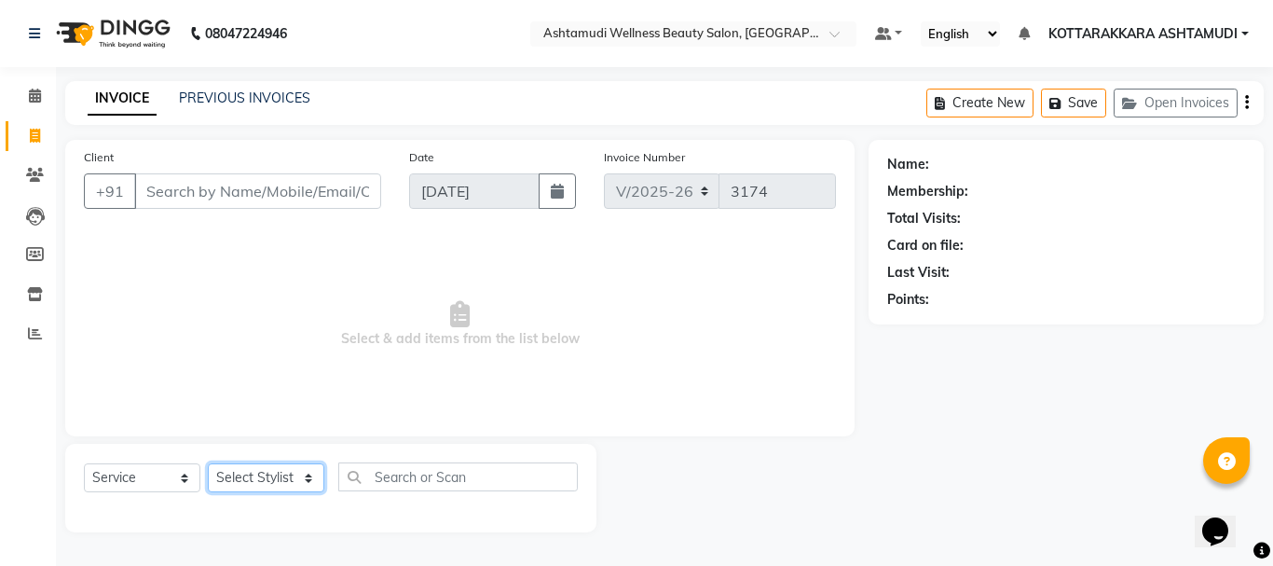
click at [272, 484] on select "Select Stylist AMRITHA DIVYA L Gita Mahali Jibi P R Karina Darjee KOTTARAKKARA …" at bounding box center [266, 477] width 116 height 29
select select "27427"
click at [208, 463] on select "Select Stylist AMRITHA DIVYA L Gita Mahali Jibi P R Karina Darjee KOTTARAKKARA …" at bounding box center [266, 477] width 116 height 29
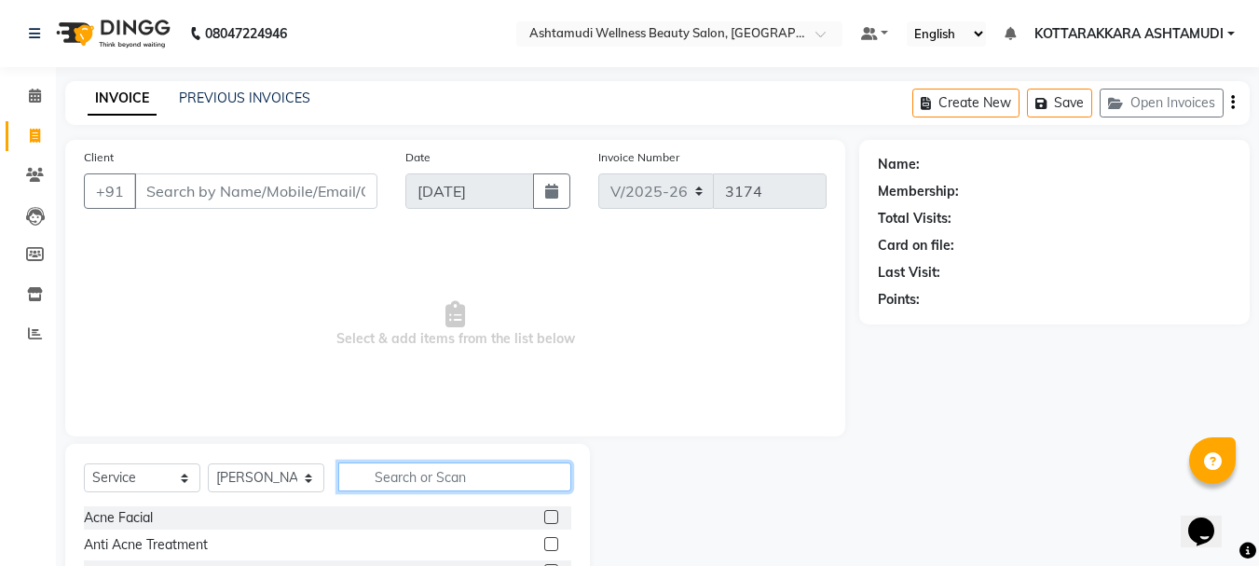
click at [424, 473] on input "text" at bounding box center [454, 476] width 233 height 29
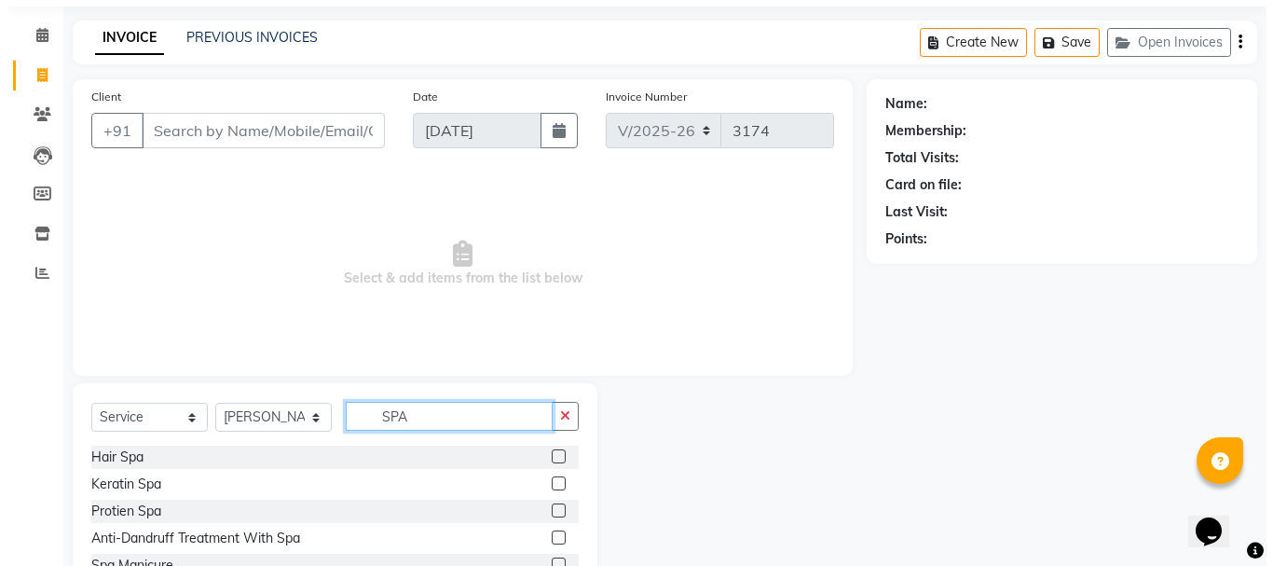
scroll to position [93, 0]
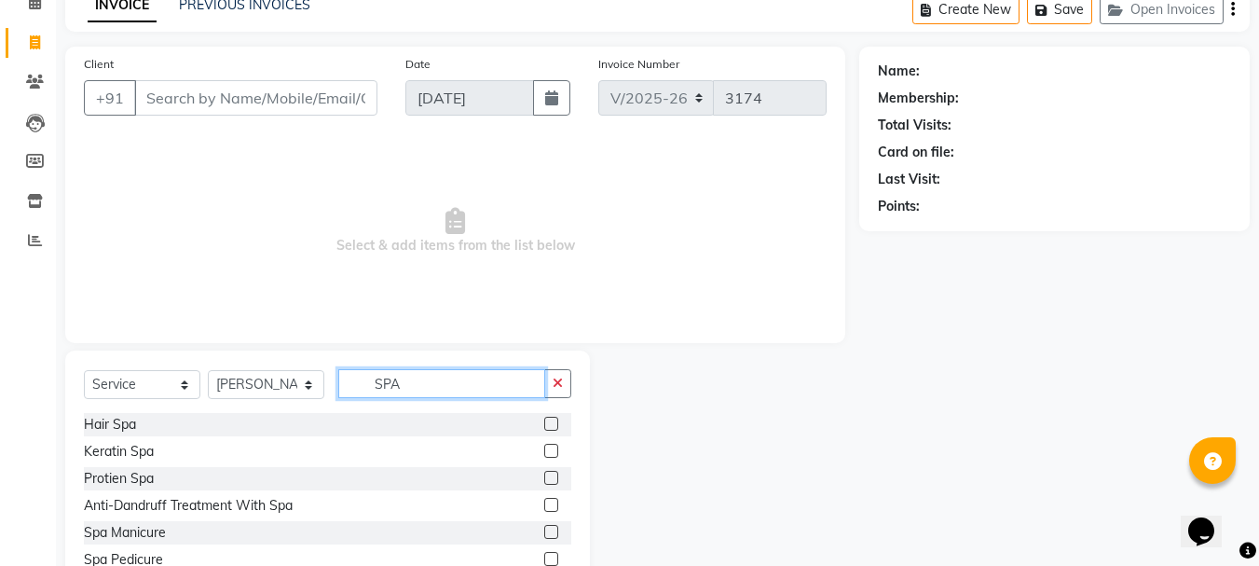
type input "SPA"
click at [557, 476] on label at bounding box center [551, 478] width 14 height 14
click at [556, 476] on input "checkbox" at bounding box center [550, 478] width 12 height 12
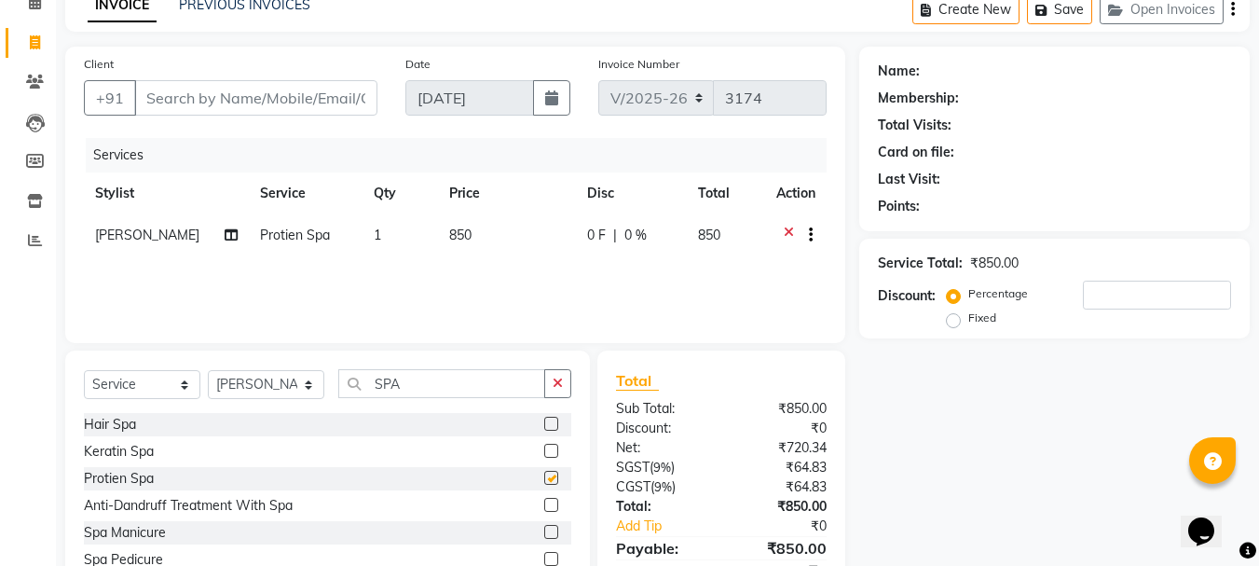
checkbox input "false"
click at [279, 106] on input "Client" at bounding box center [255, 97] width 243 height 35
type input "8"
type input "0"
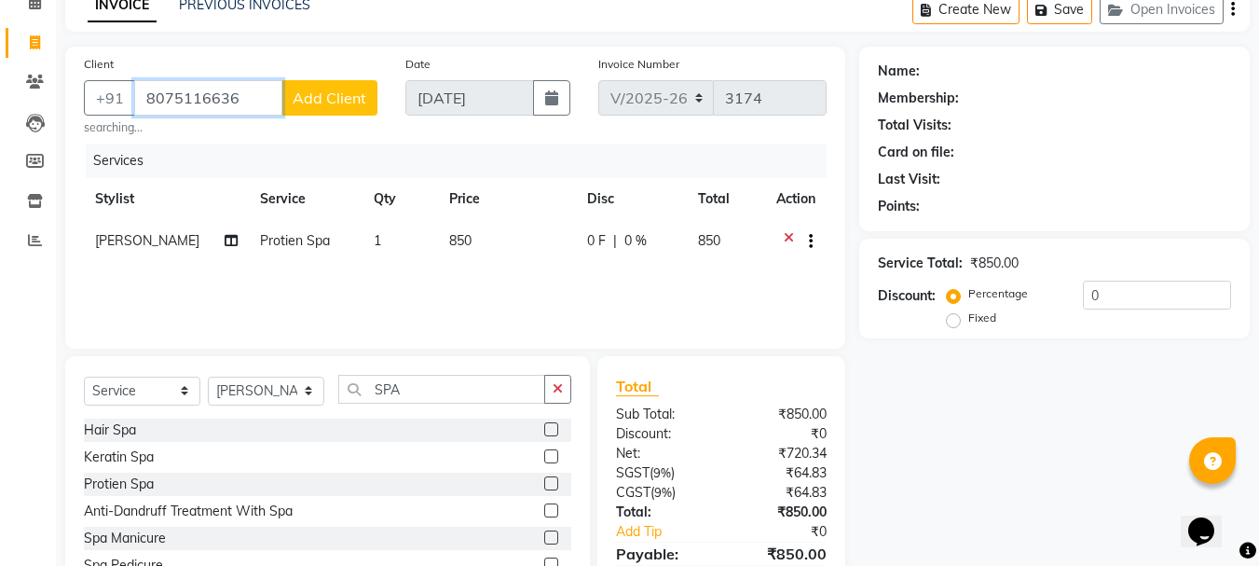
type input "8075116636"
click at [340, 97] on span "Add Client" at bounding box center [330, 98] width 74 height 19
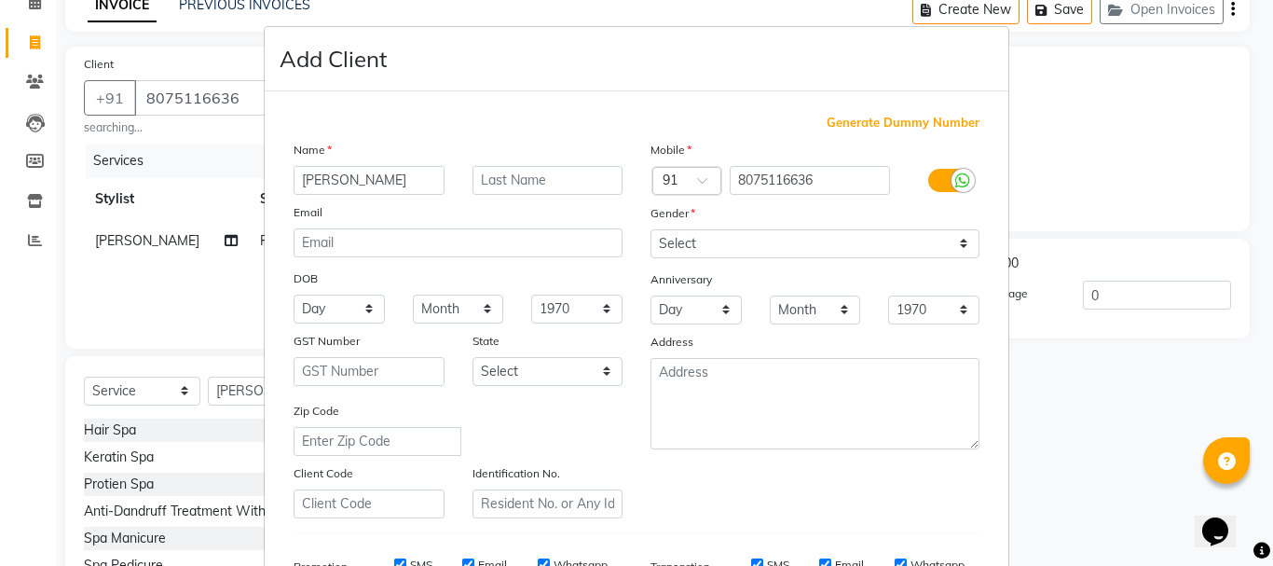
type input "ROSHNI"
click at [689, 232] on select "Select Male Female Other Prefer Not To Say" at bounding box center [814, 243] width 329 height 29
select select "female"
click at [650, 229] on select "Select Male Female Other Prefer Not To Say" at bounding box center [814, 243] width 329 height 29
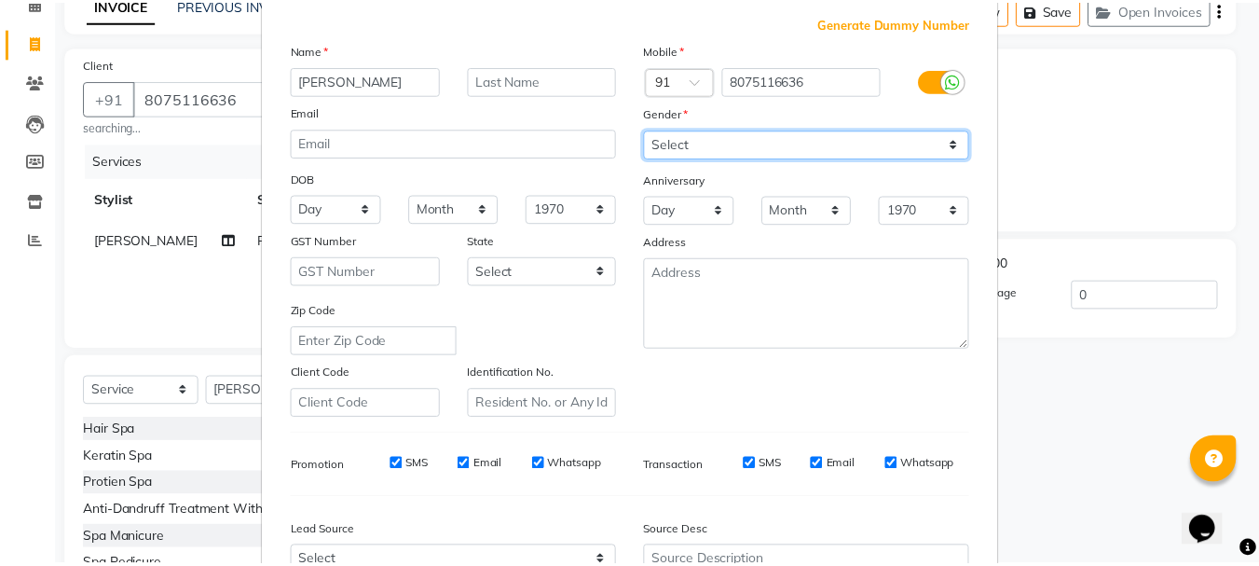
scroll to position [280, 0]
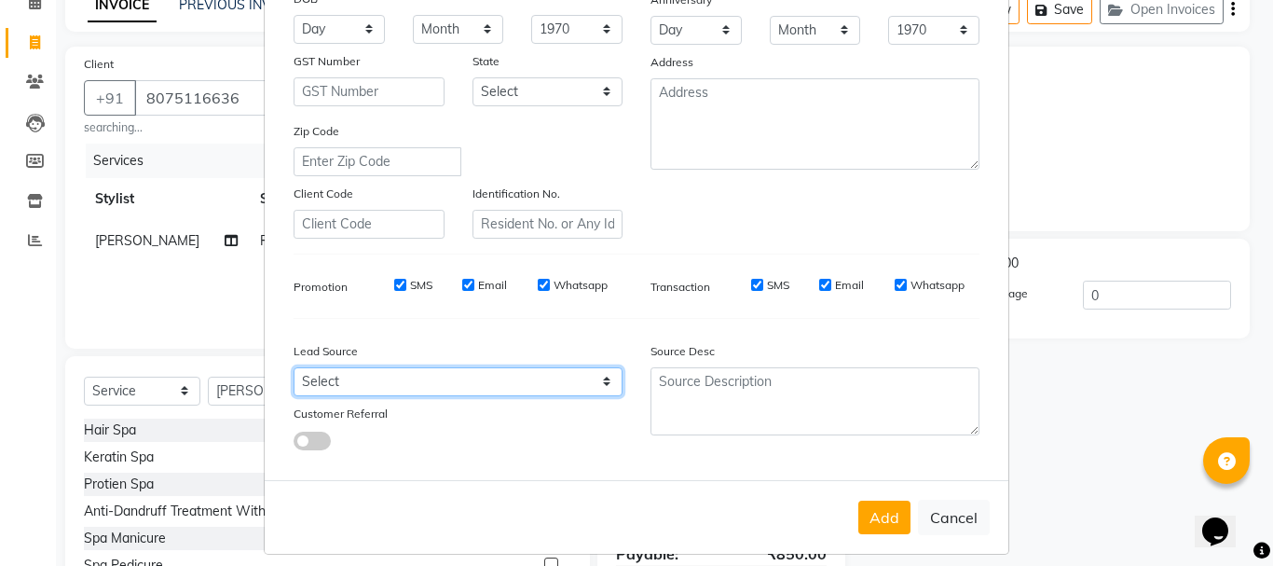
click at [456, 383] on select "Select Walk-in Referral Internet Friend Word of Mouth Advertisement Facebook Ju…" at bounding box center [458, 381] width 329 height 29
select select "31518"
click at [294, 367] on select "Select Walk-in Referral Internet Friend Word of Mouth Advertisement Facebook Ju…" at bounding box center [458, 381] width 329 height 29
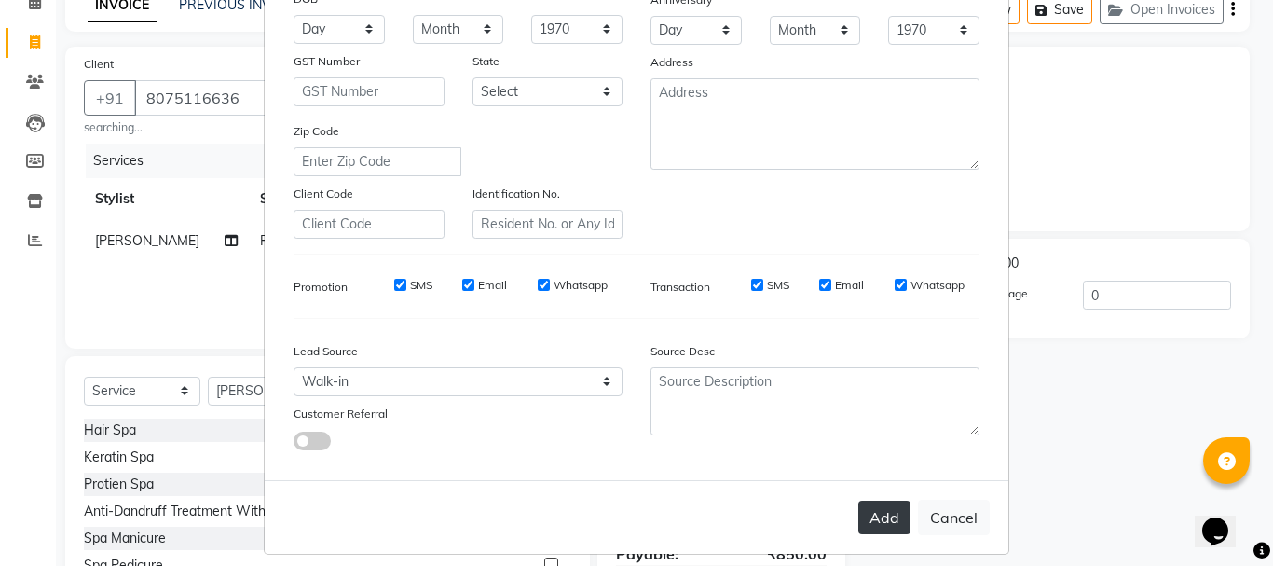
click at [870, 500] on button "Add" at bounding box center [884, 517] width 52 height 34
select select
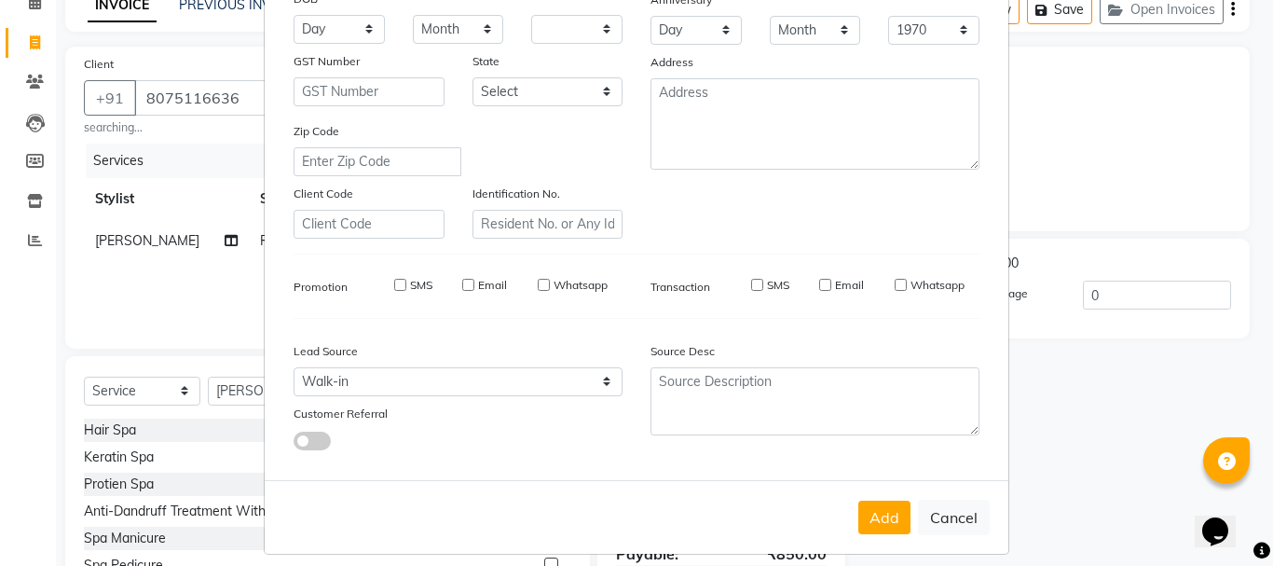
select select
checkbox input "false"
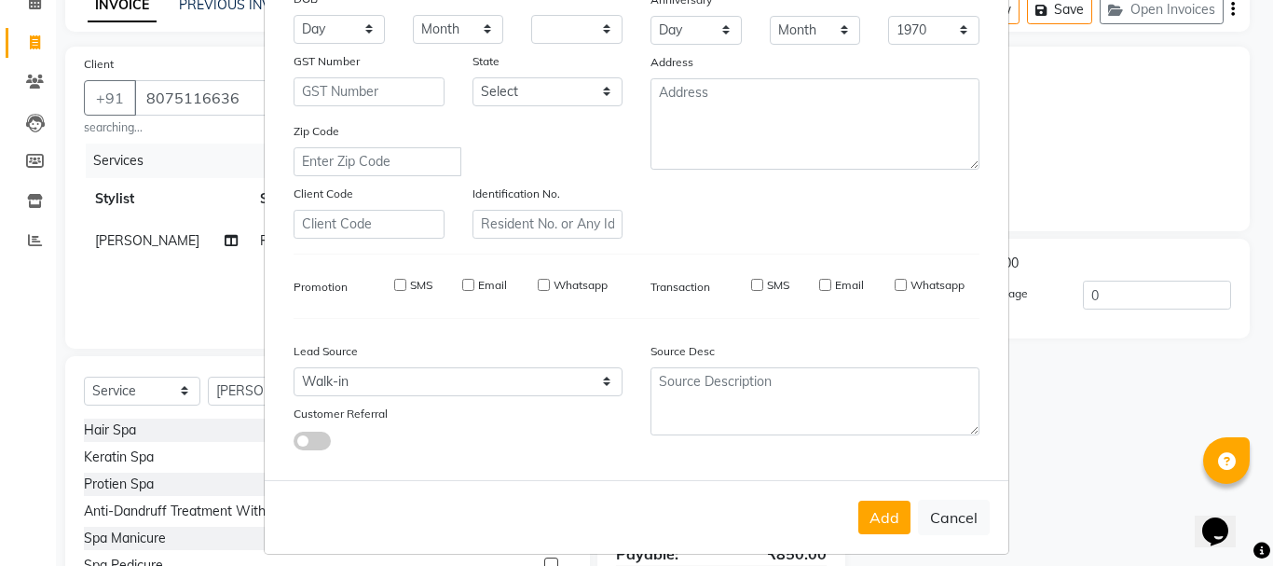
checkbox input "false"
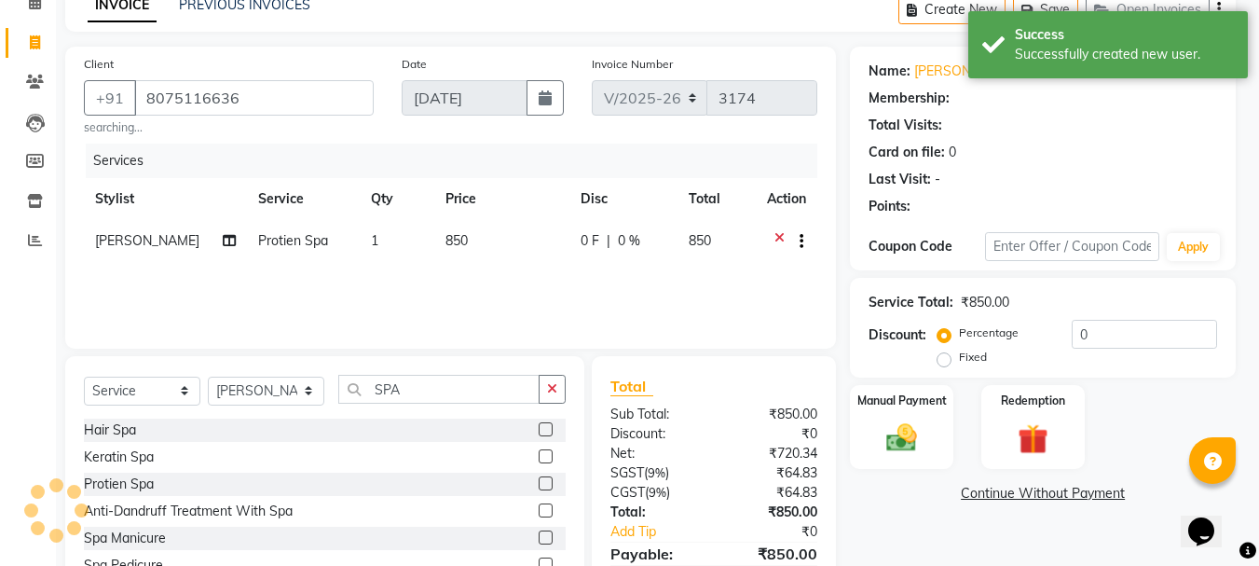
select select "1: Object"
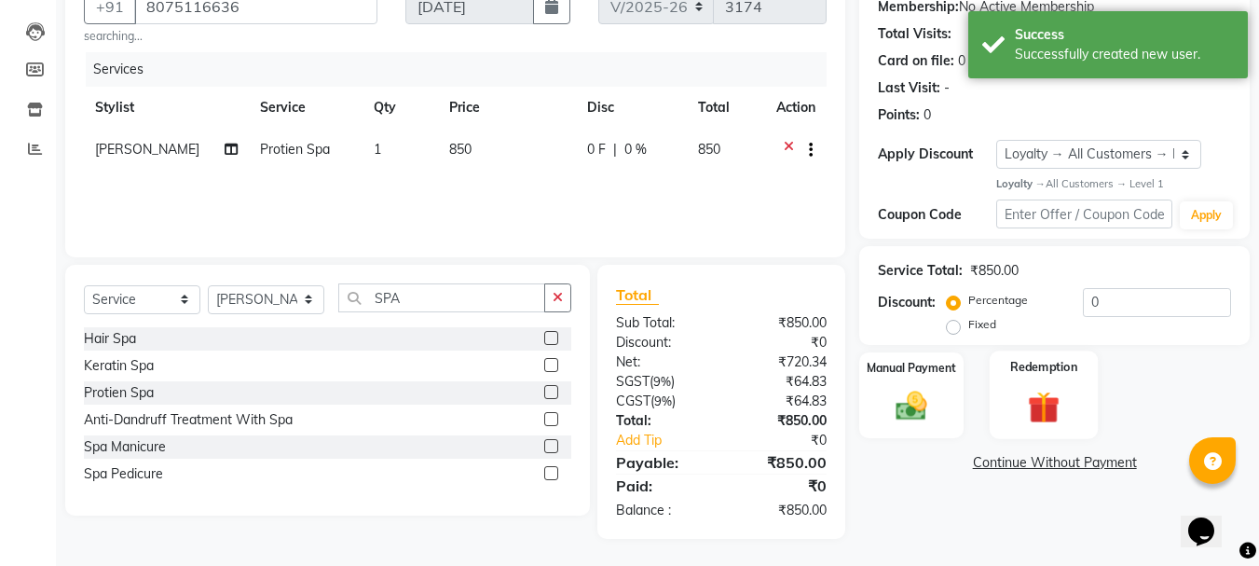
scroll to position [185, 0]
click at [913, 409] on img at bounding box center [911, 405] width 52 height 37
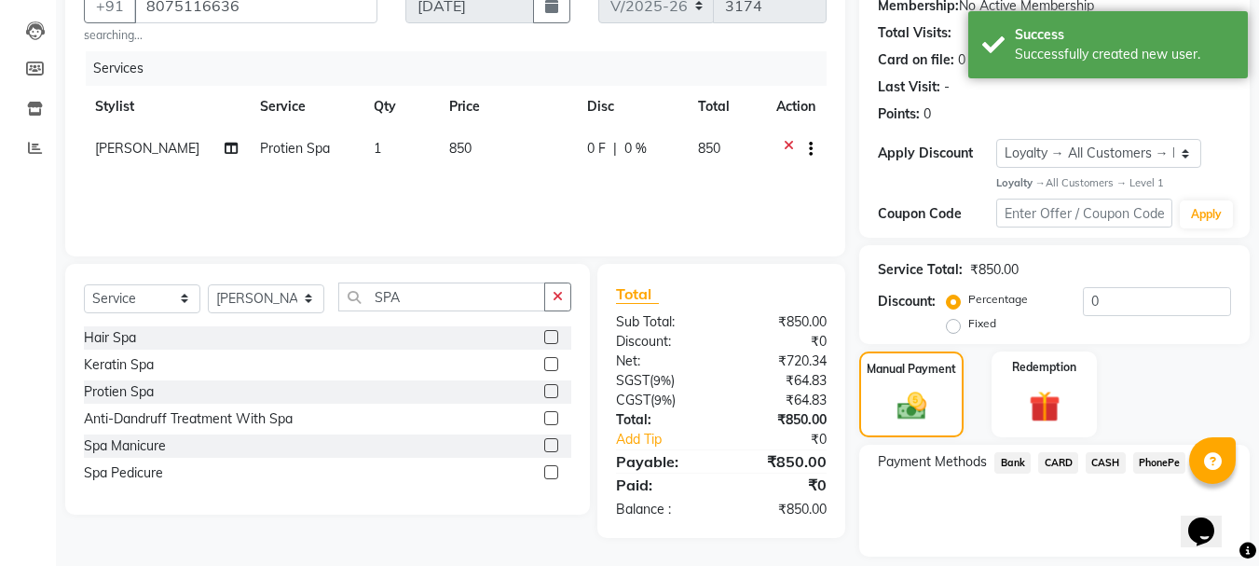
click at [1156, 457] on span "PhonePe" at bounding box center [1159, 462] width 53 height 21
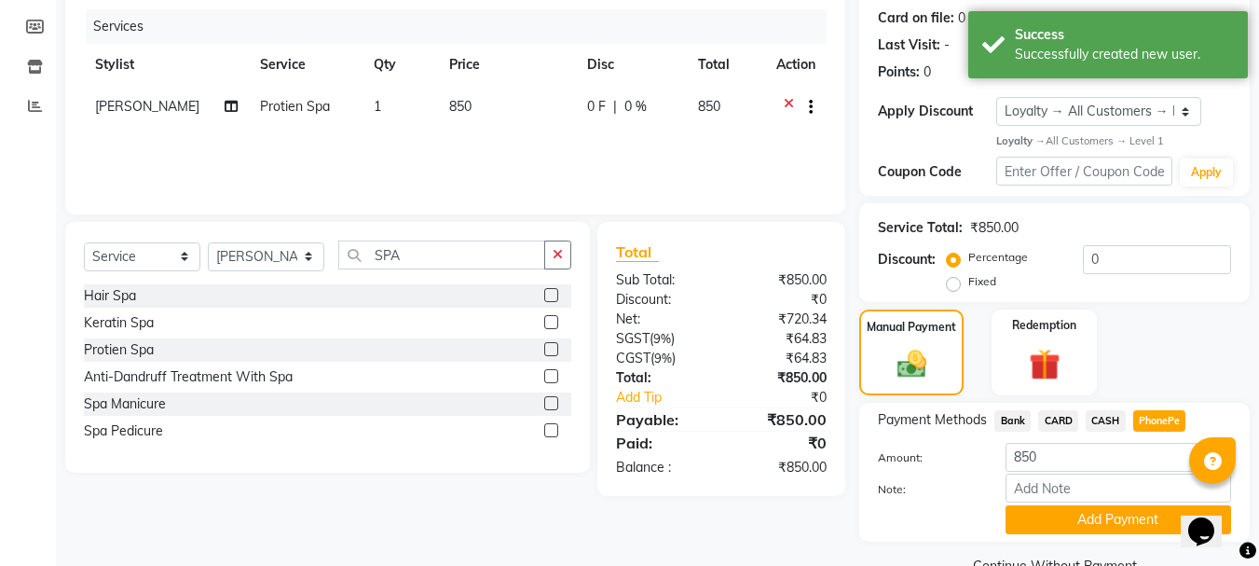
scroll to position [269, 0]
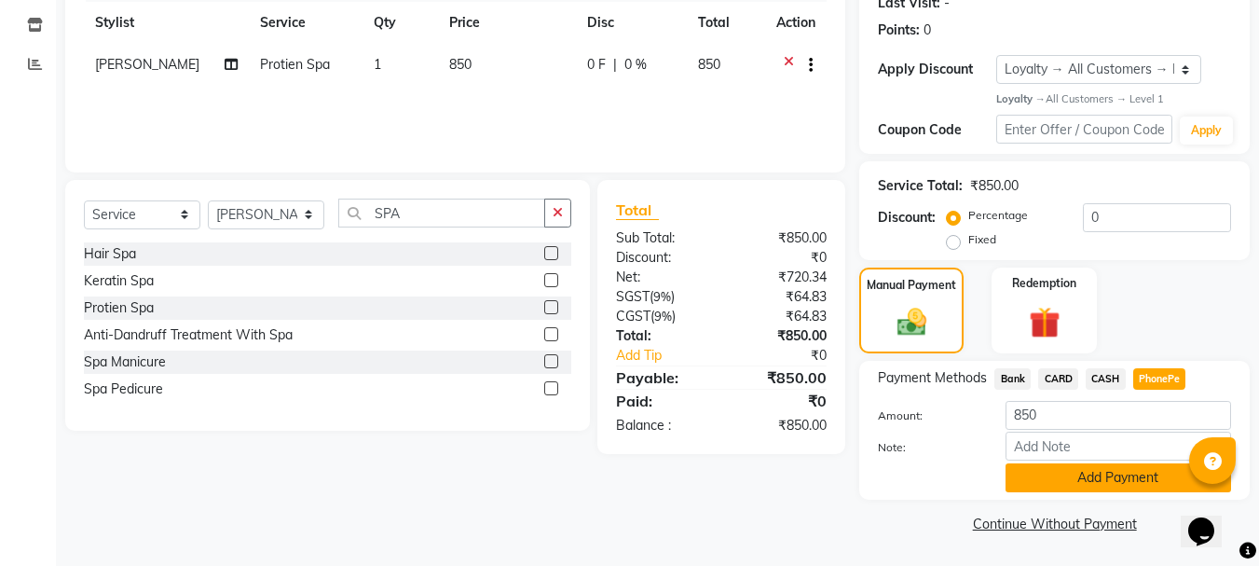
click at [1078, 483] on button "Add Payment" at bounding box center [1118, 477] width 226 height 29
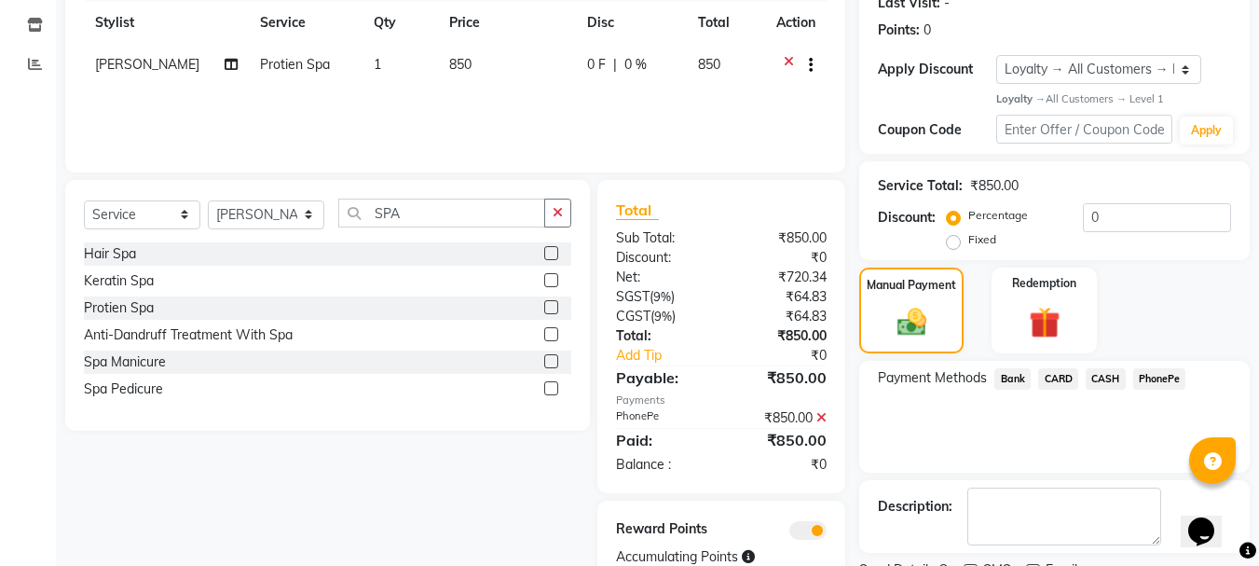
scroll to position [348, 0]
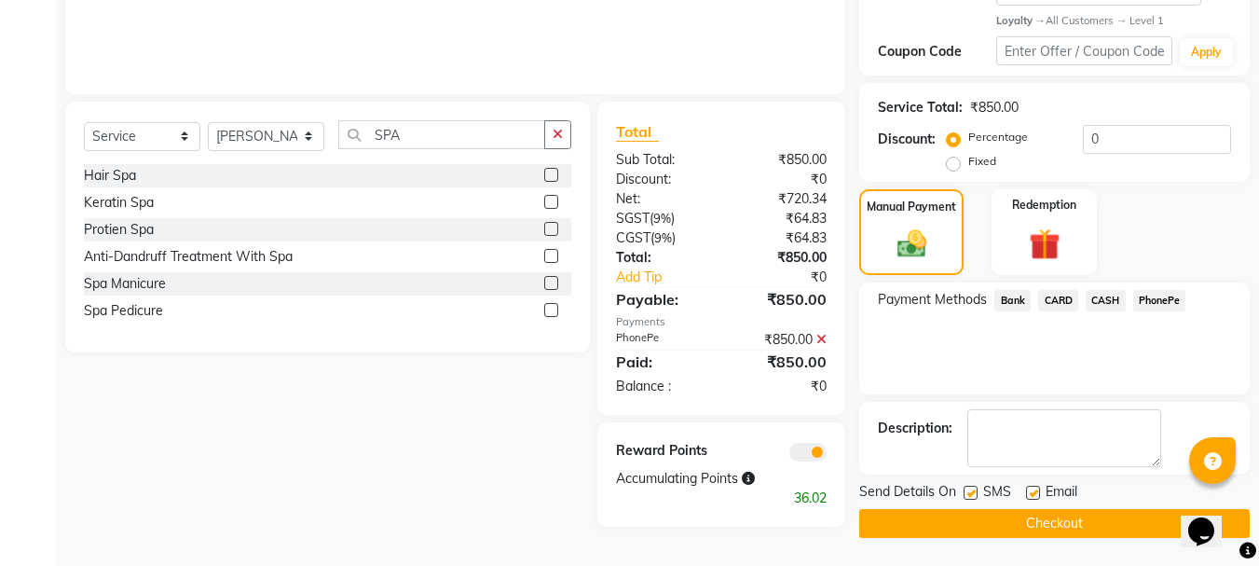
click at [967, 515] on button "Checkout" at bounding box center [1054, 523] width 390 height 29
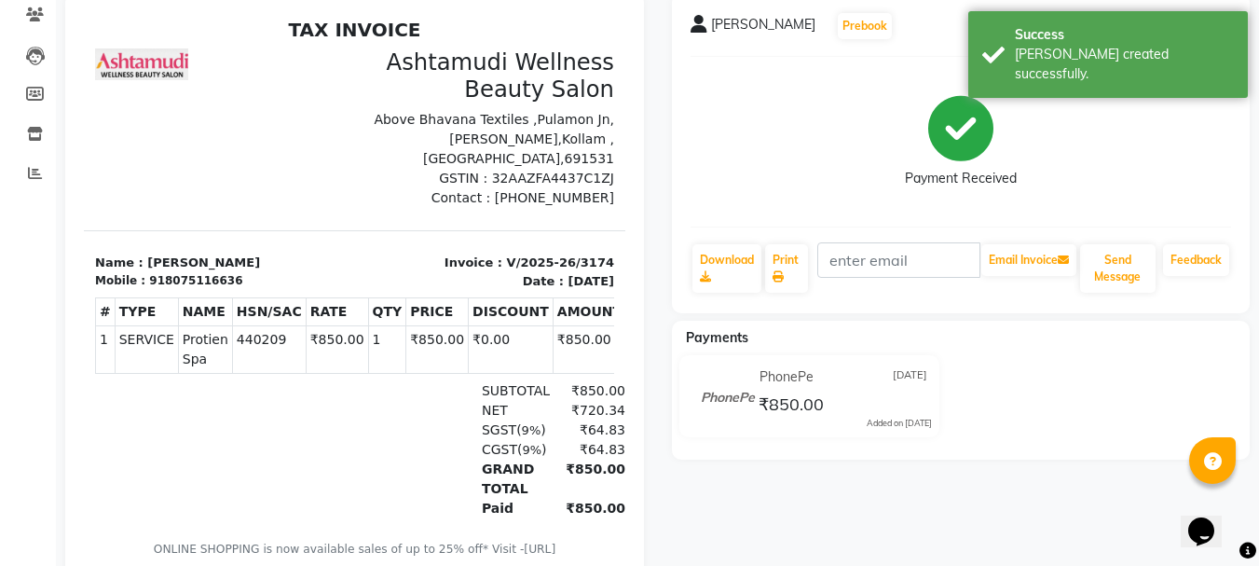
scroll to position [186, 0]
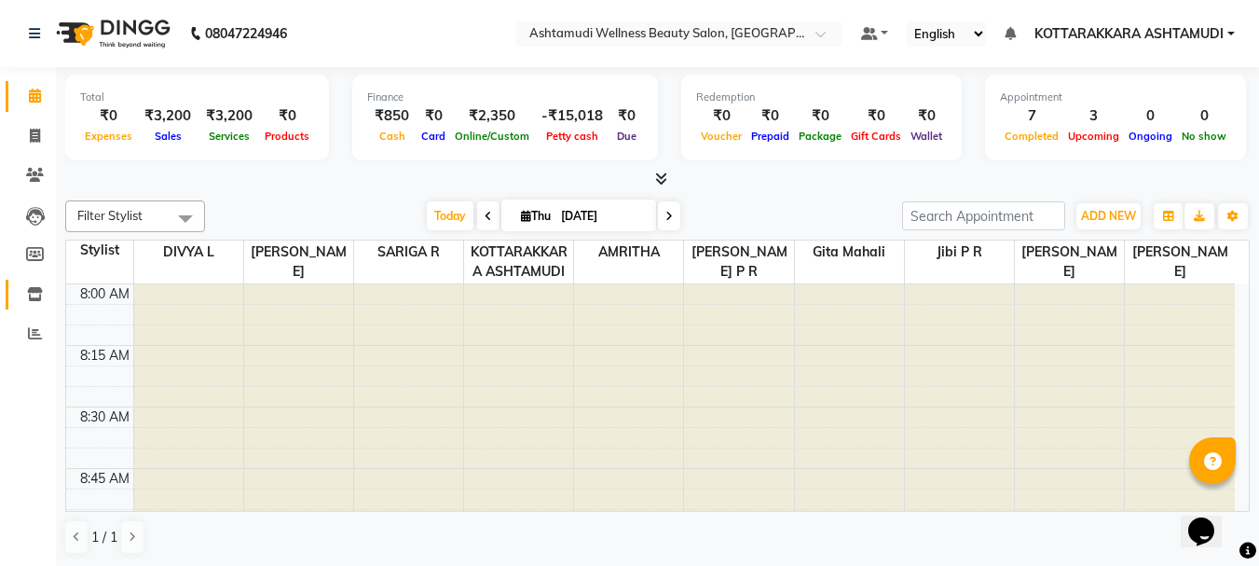
click at [36, 290] on icon at bounding box center [35, 294] width 16 height 14
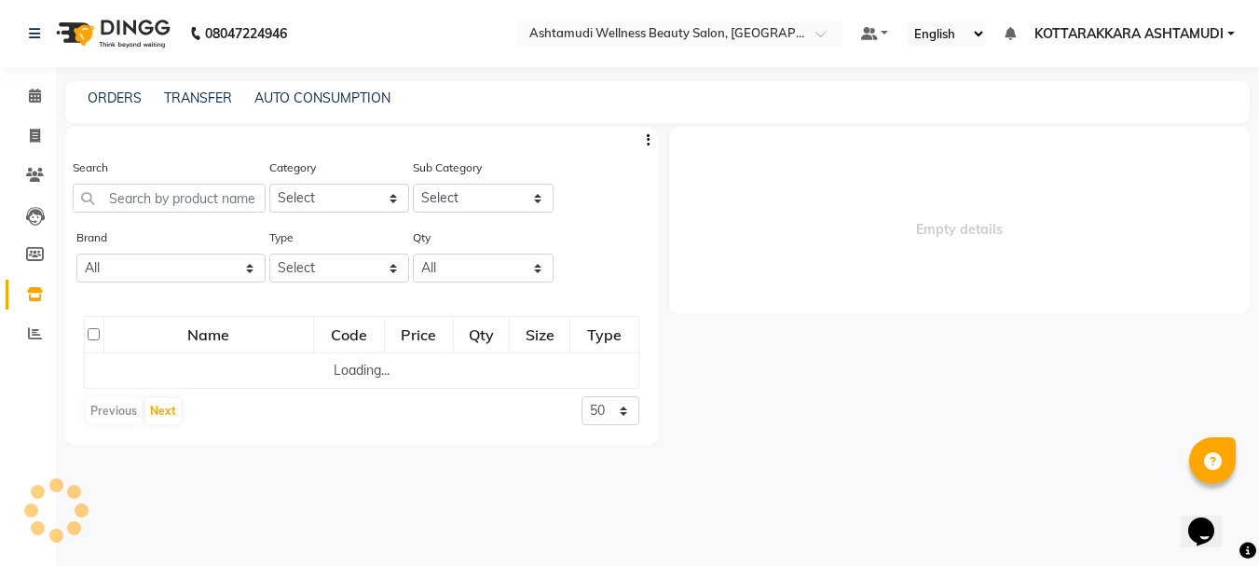
select select
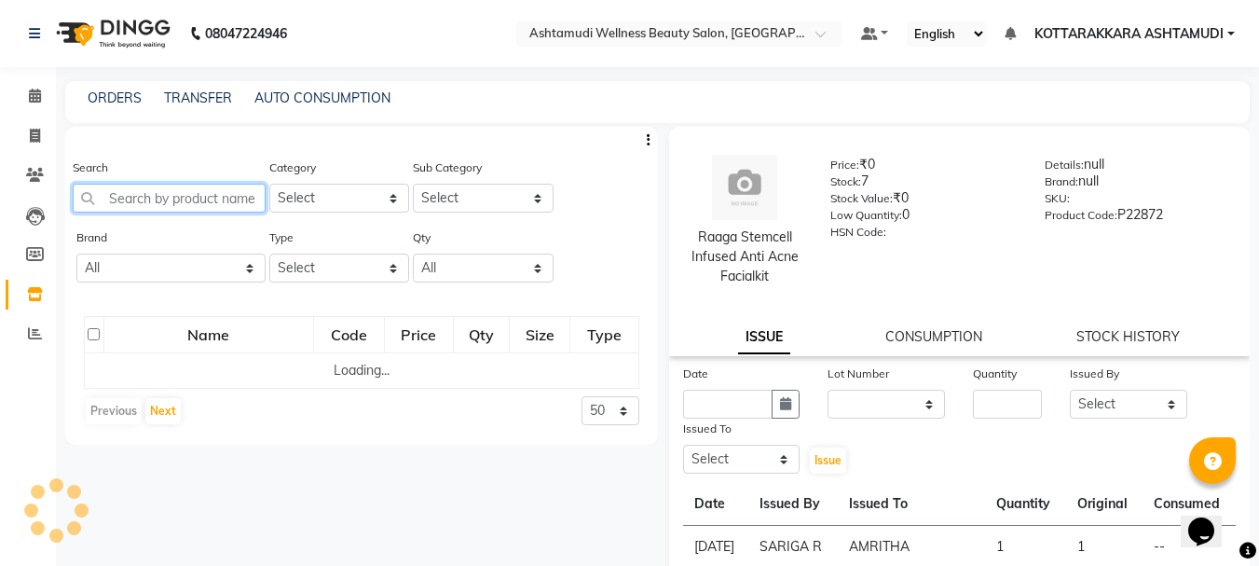
click at [132, 197] on input "text" at bounding box center [169, 198] width 193 height 29
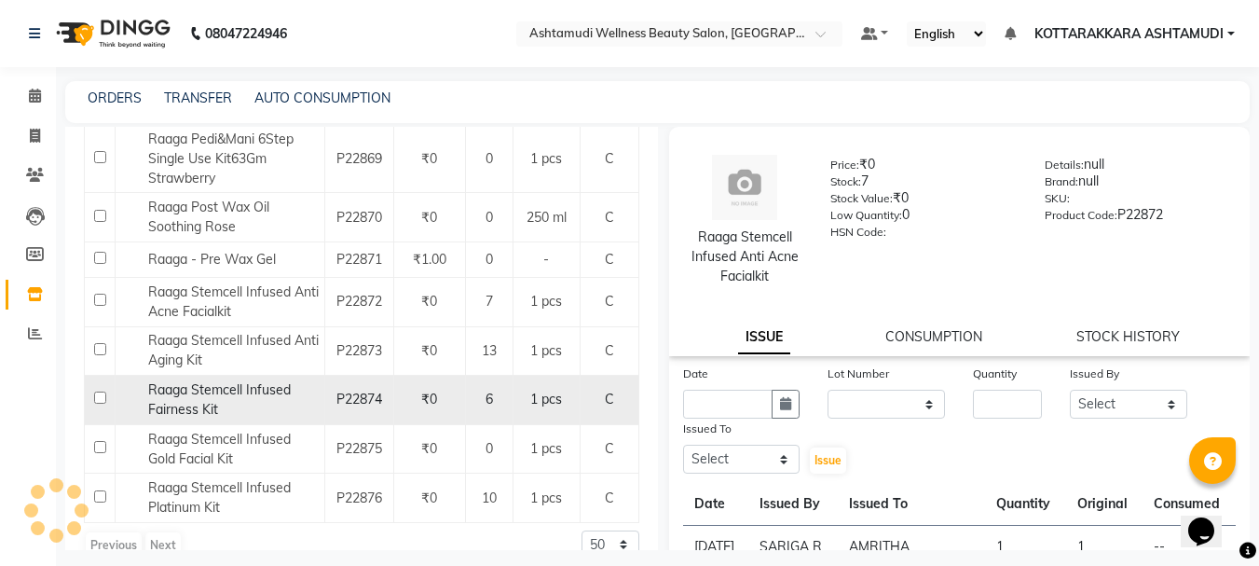
scroll to position [897, 0]
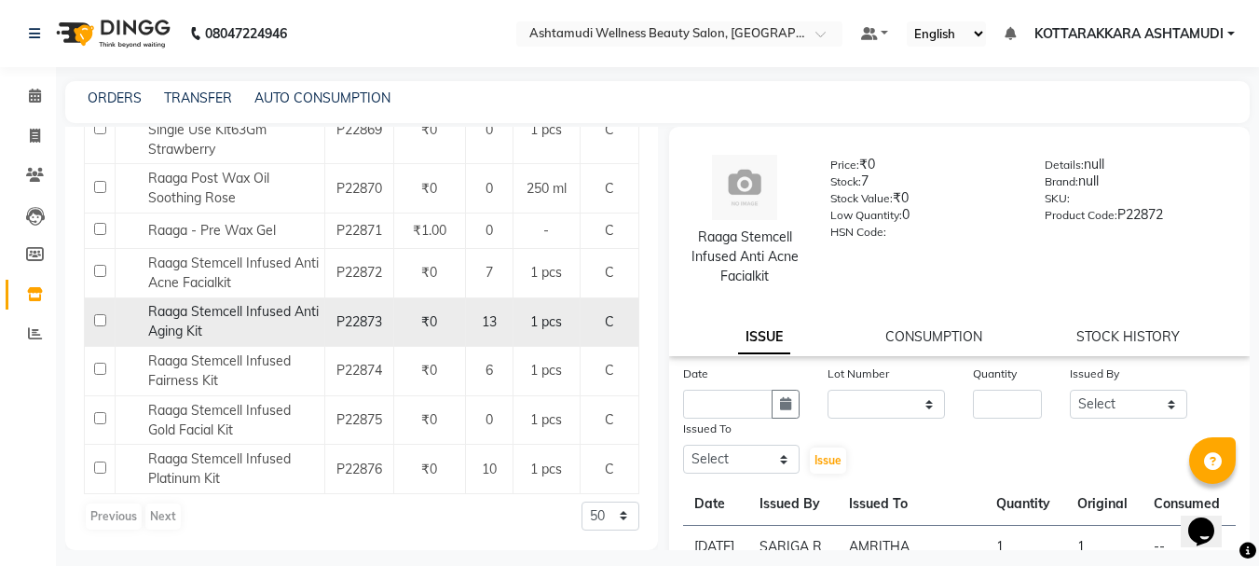
type input "RAAGA"
click at [99, 319] on input "checkbox" at bounding box center [100, 320] width 12 height 12
checkbox input "true"
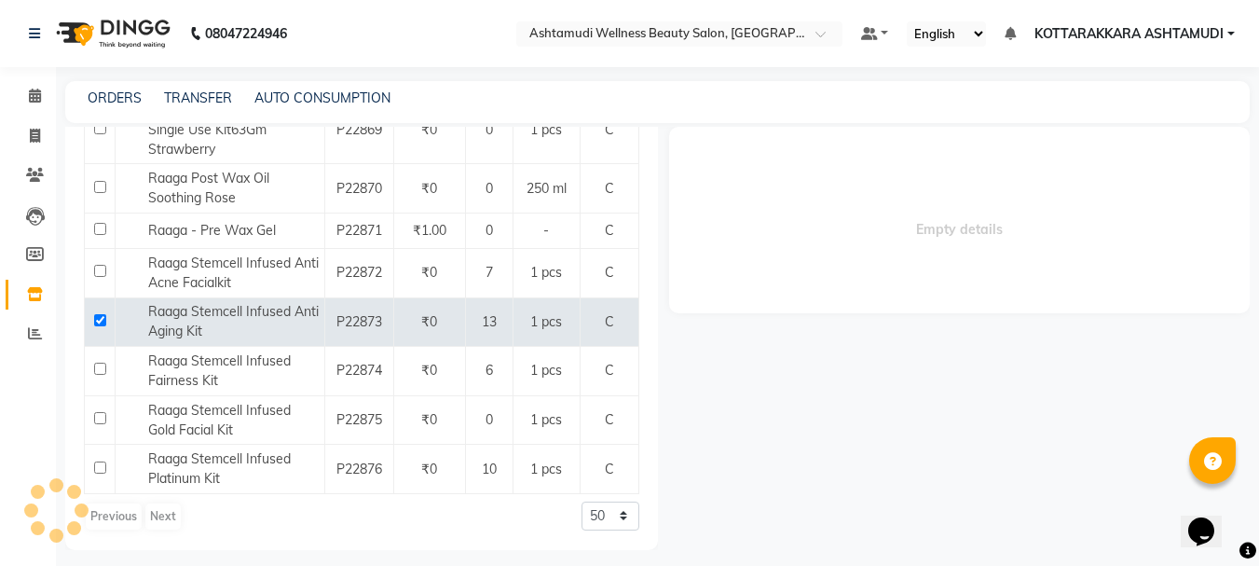
select select
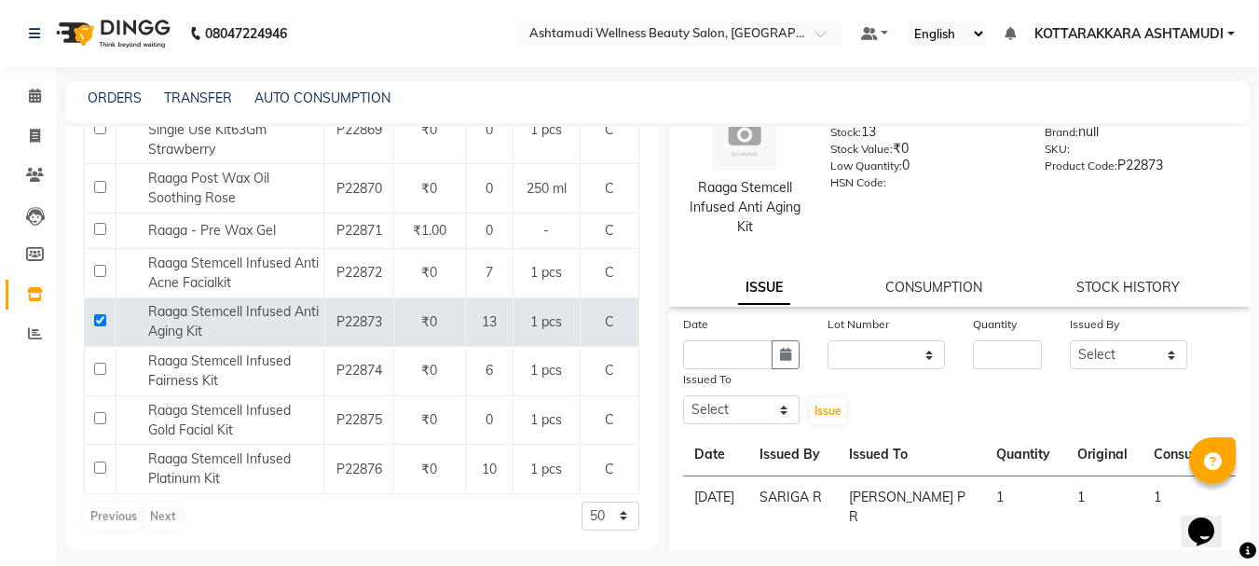
scroll to position [93, 0]
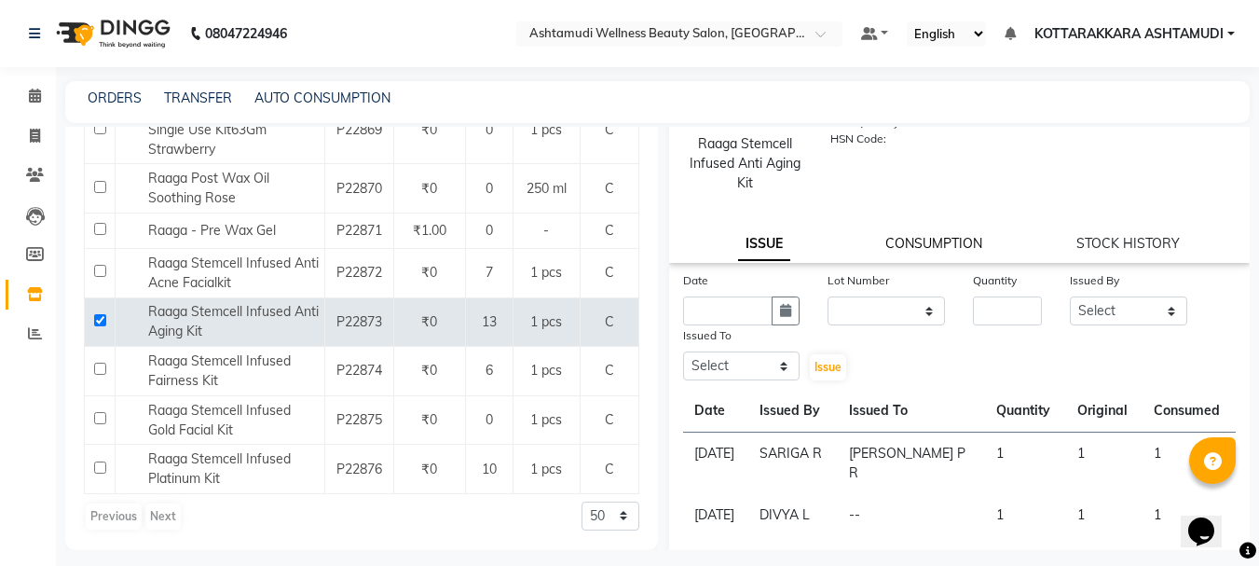
click at [945, 239] on link "CONSUMPTION" at bounding box center [933, 243] width 97 height 17
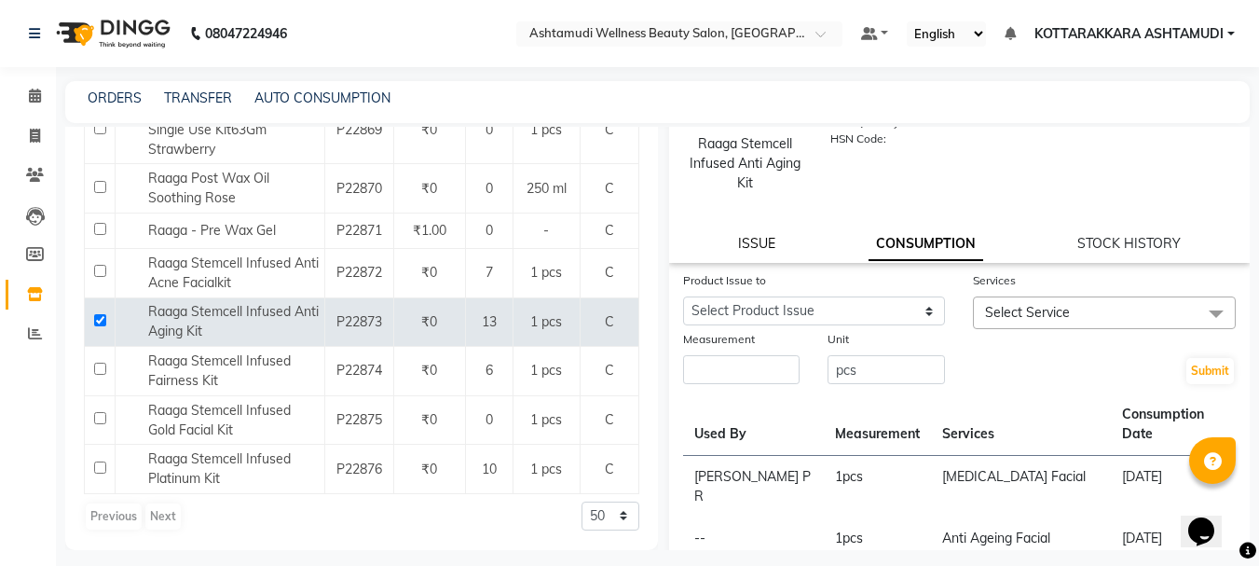
click at [752, 239] on link "ISSUE" at bounding box center [756, 243] width 37 height 17
select select
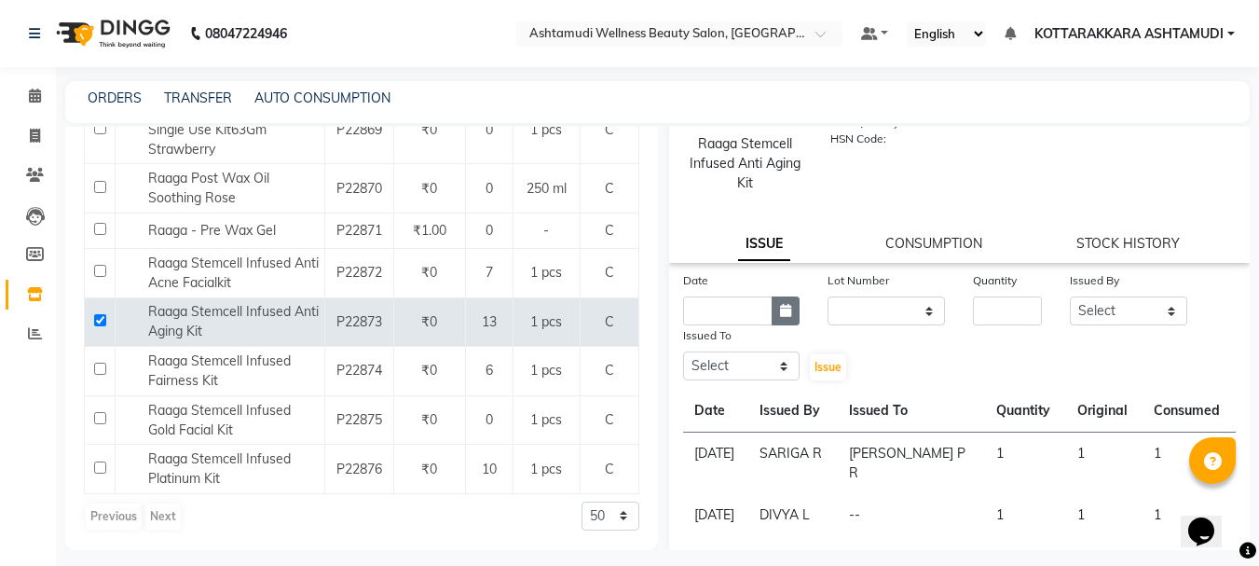
click at [773, 312] on button "button" at bounding box center [786, 310] width 28 height 29
select select "9"
select select "2025"
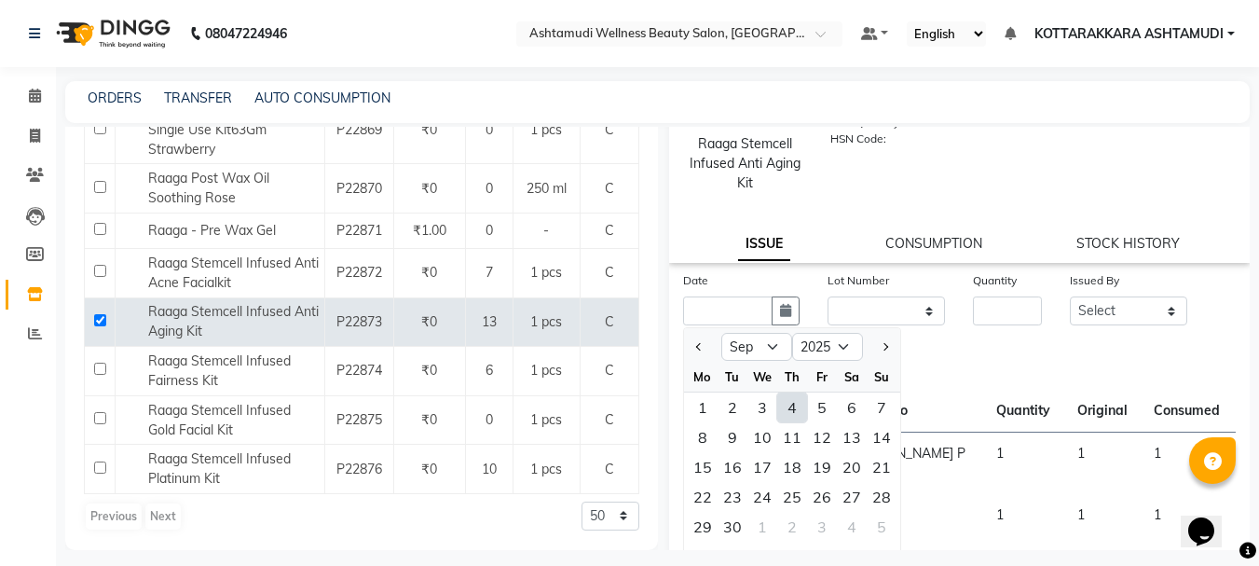
click at [798, 410] on div "4" at bounding box center [792, 407] width 30 height 30
type input "[DATE]"
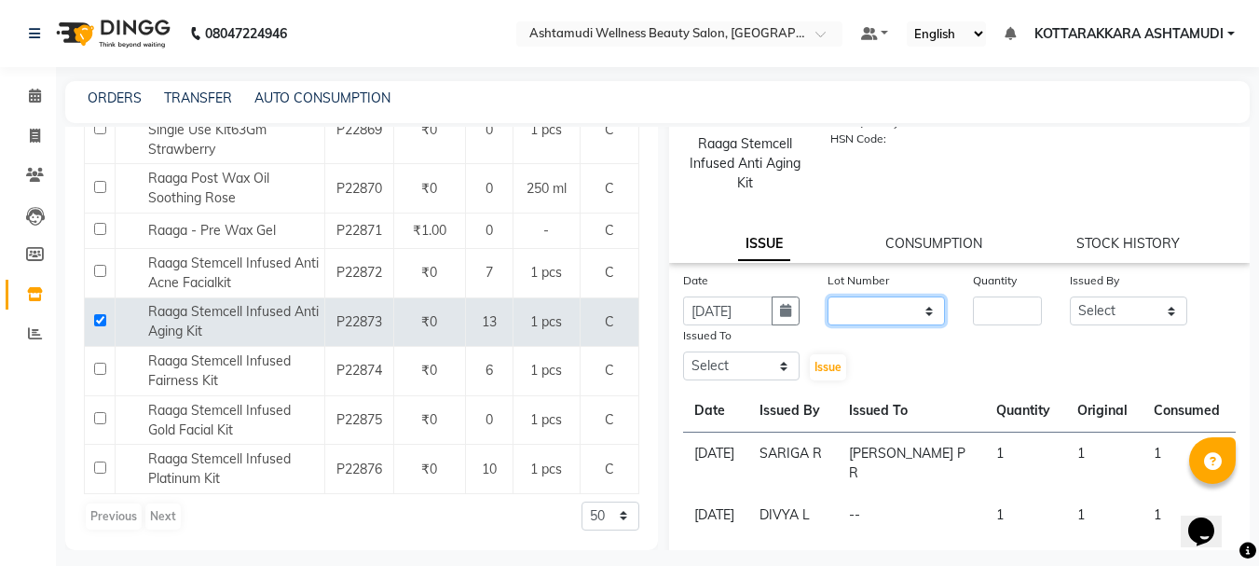
drag, startPoint x: 877, startPoint y: 305, endPoint x: 888, endPoint y: 318, distance: 17.2
click at [877, 305] on select "None" at bounding box center [886, 310] width 117 height 29
select select "0: null"
click at [828, 296] on select "None" at bounding box center [886, 310] width 117 height 29
click at [979, 317] on input "number" at bounding box center [1007, 310] width 69 height 29
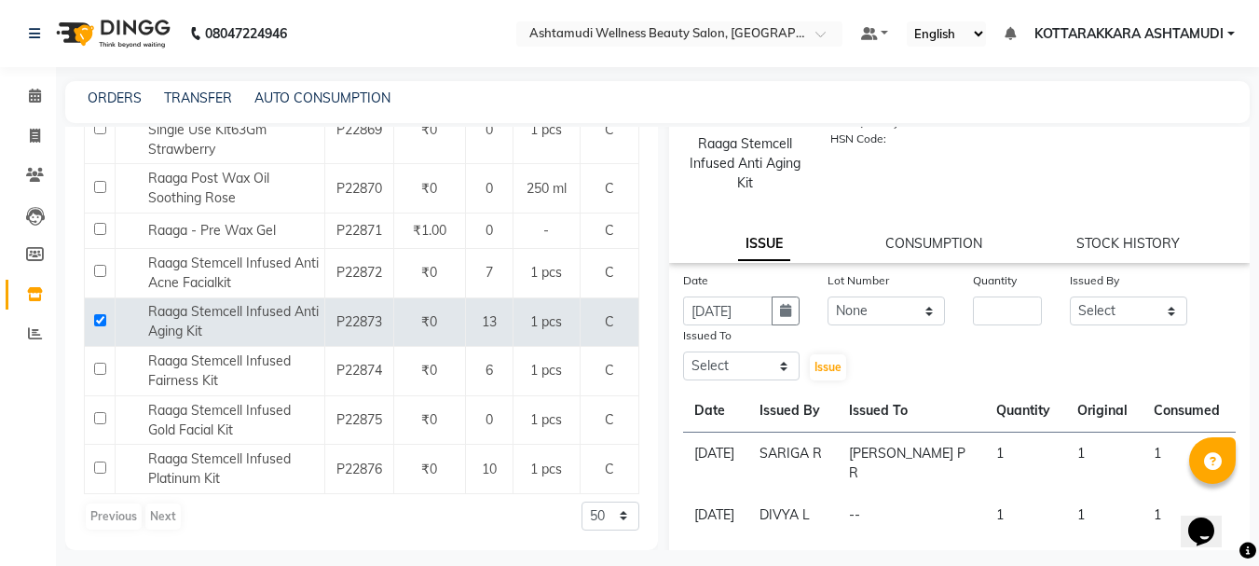
click at [1040, 314] on div "Quantity" at bounding box center [1007, 297] width 97 height 55
click at [985, 319] on input "number" at bounding box center [1007, 310] width 69 height 29
type input "1"
click at [1077, 317] on select "Select AMRITHA DIVYA L Gita Mahali Jibi P R [PERSON_NAME] KOTTARAKKARA ASHTAMUD…" at bounding box center [1128, 310] width 117 height 29
select select "27428"
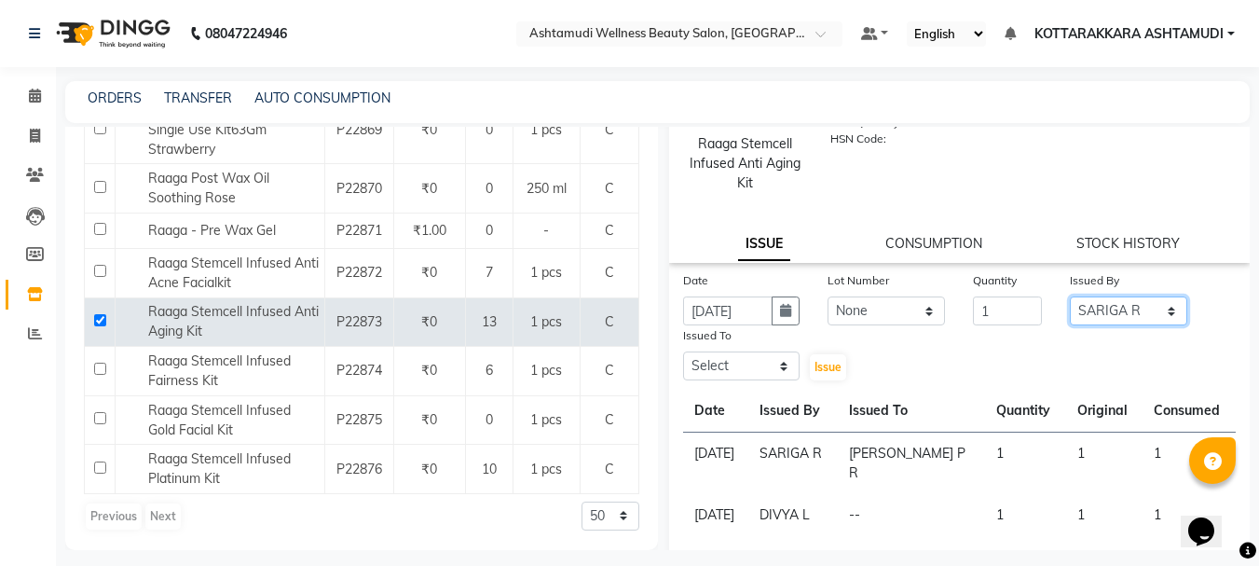
click at [1070, 296] on select "Select AMRITHA DIVYA L Gita Mahali Jibi P R [PERSON_NAME] KOTTARAKKARA ASHTAMUD…" at bounding box center [1128, 310] width 117 height 29
click at [721, 372] on select "Select AMRITHA DIVYA L Gita Mahali Jibi P R [PERSON_NAME] KOTTARAKKARA ASHTAMUD…" at bounding box center [741, 365] width 117 height 29
select select "27465"
click at [683, 351] on select "Select AMRITHA DIVYA L Gita Mahali Jibi P R [PERSON_NAME] KOTTARAKKARA ASHTAMUD…" at bounding box center [741, 365] width 117 height 29
click at [826, 363] on span "Issue" at bounding box center [827, 367] width 27 height 14
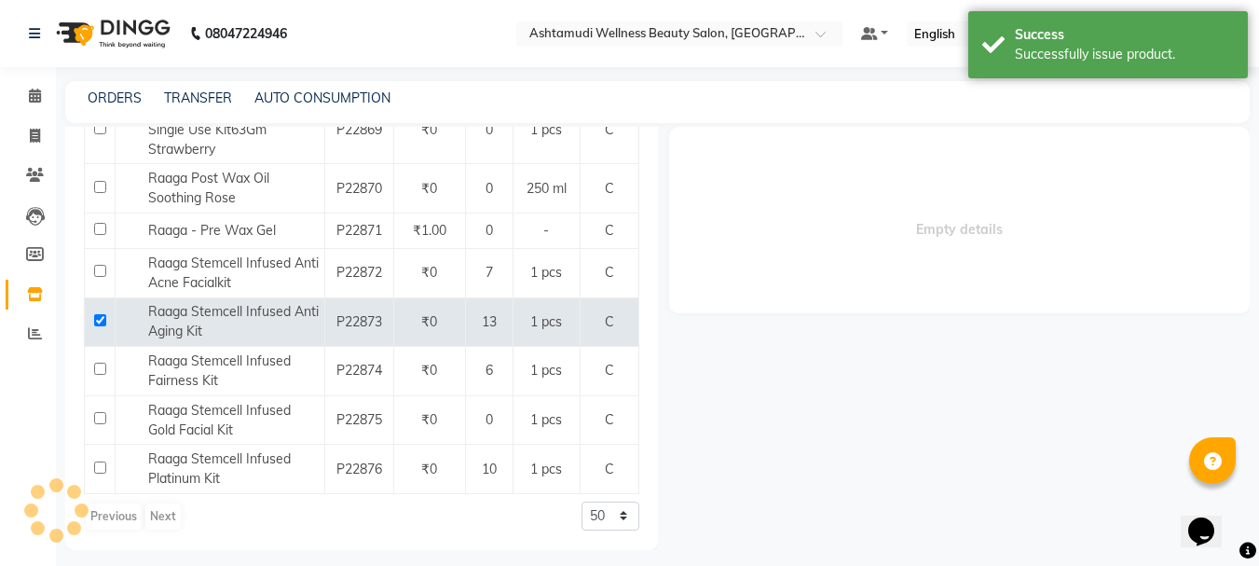
scroll to position [0, 0]
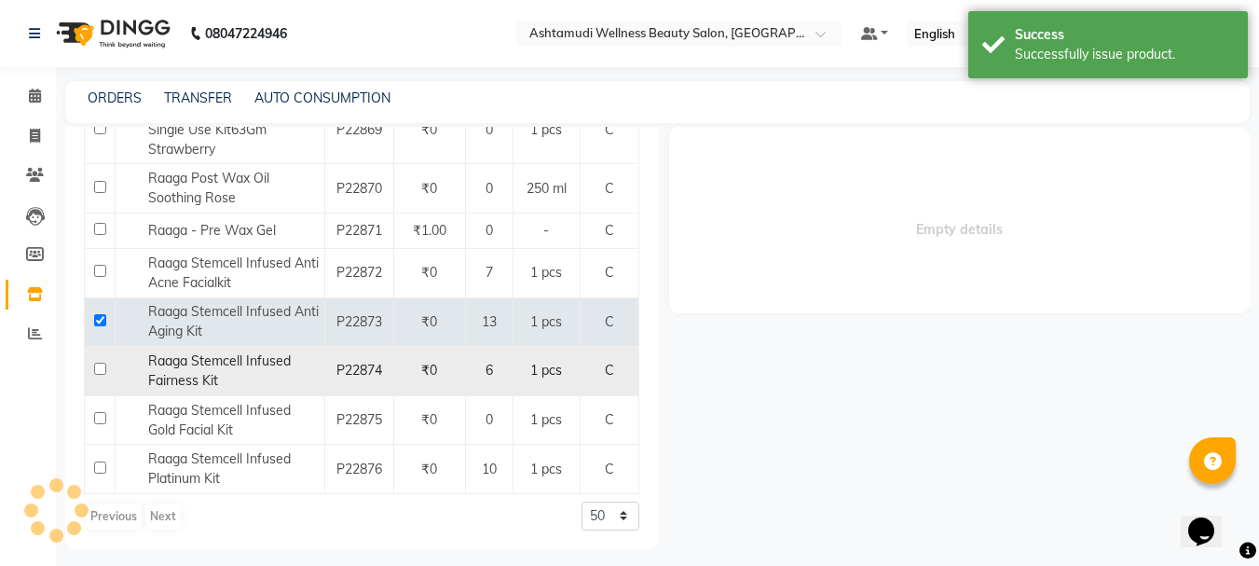
select select
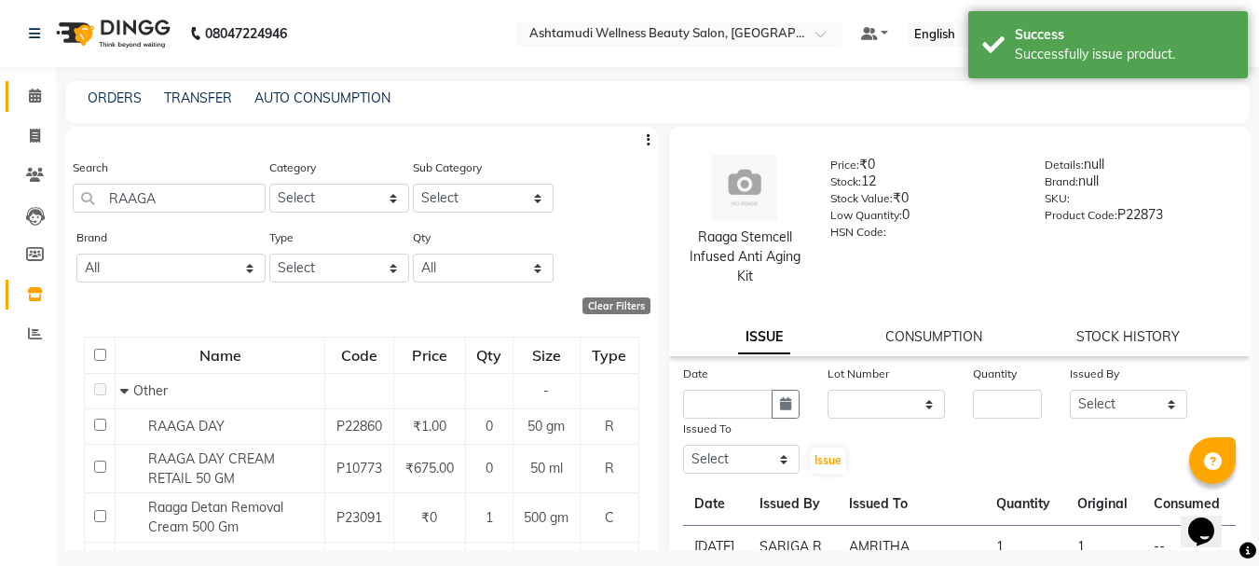
click at [34, 92] on icon at bounding box center [35, 96] width 12 height 14
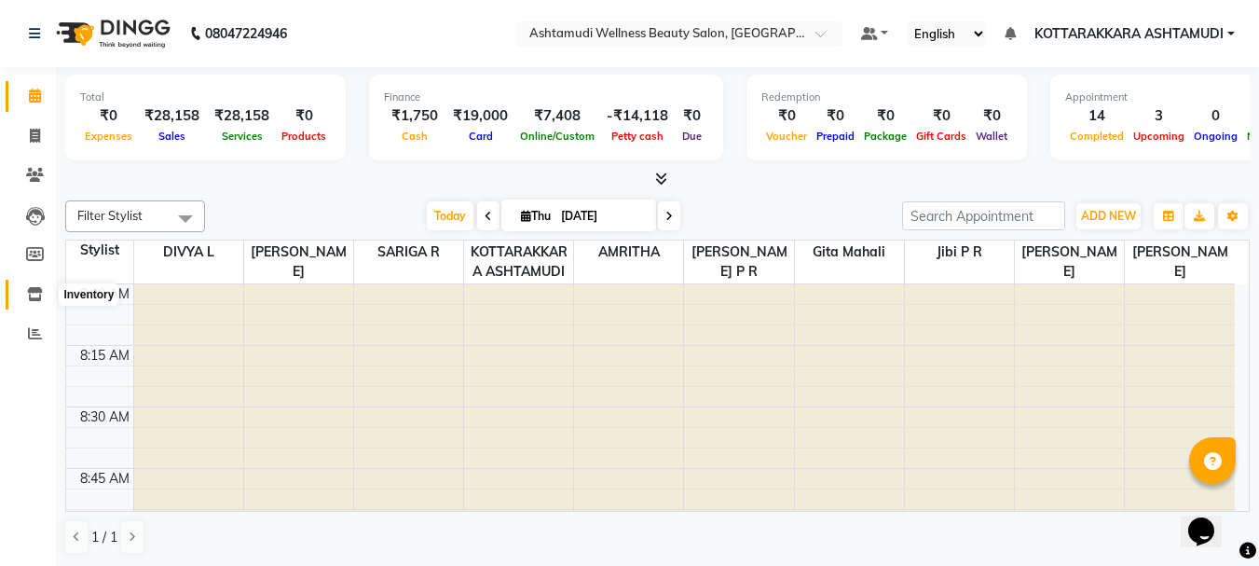
click at [34, 300] on icon at bounding box center [35, 294] width 16 height 14
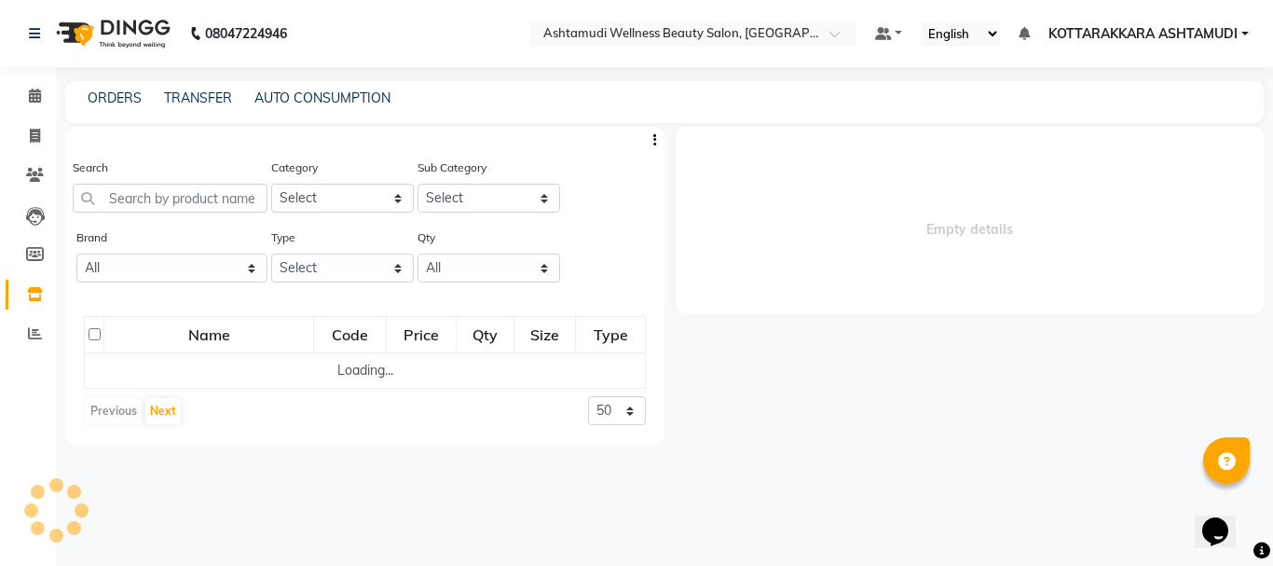
select select
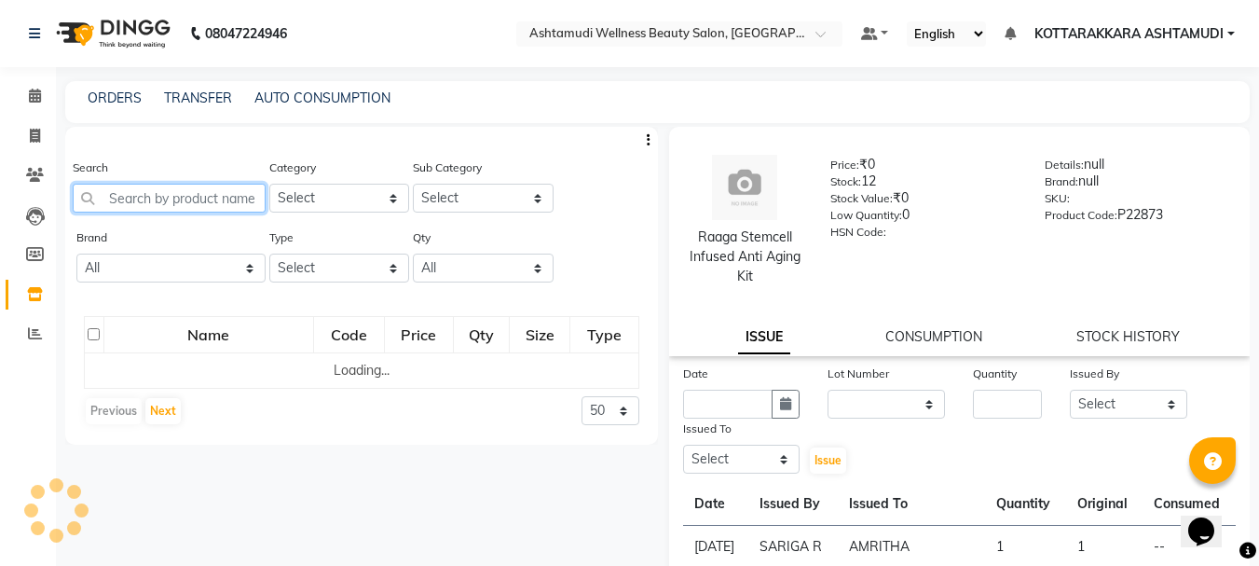
click at [173, 205] on input "text" at bounding box center [169, 198] width 193 height 29
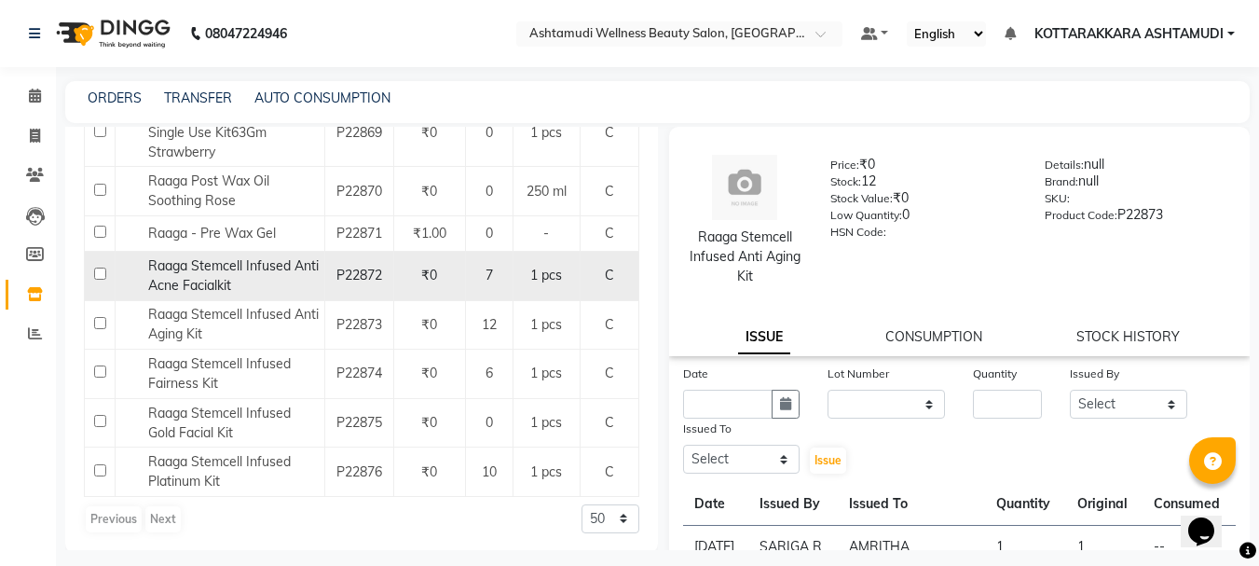
scroll to position [897, 0]
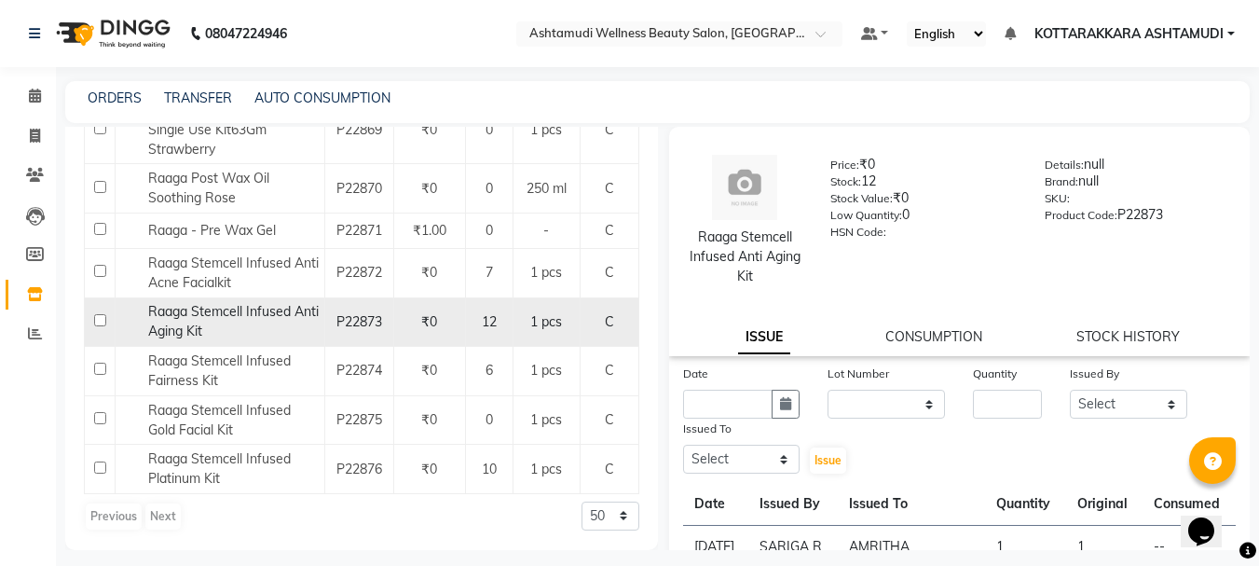
type input "RAAGA"
click at [99, 321] on input "checkbox" at bounding box center [100, 320] width 12 height 12
checkbox input "true"
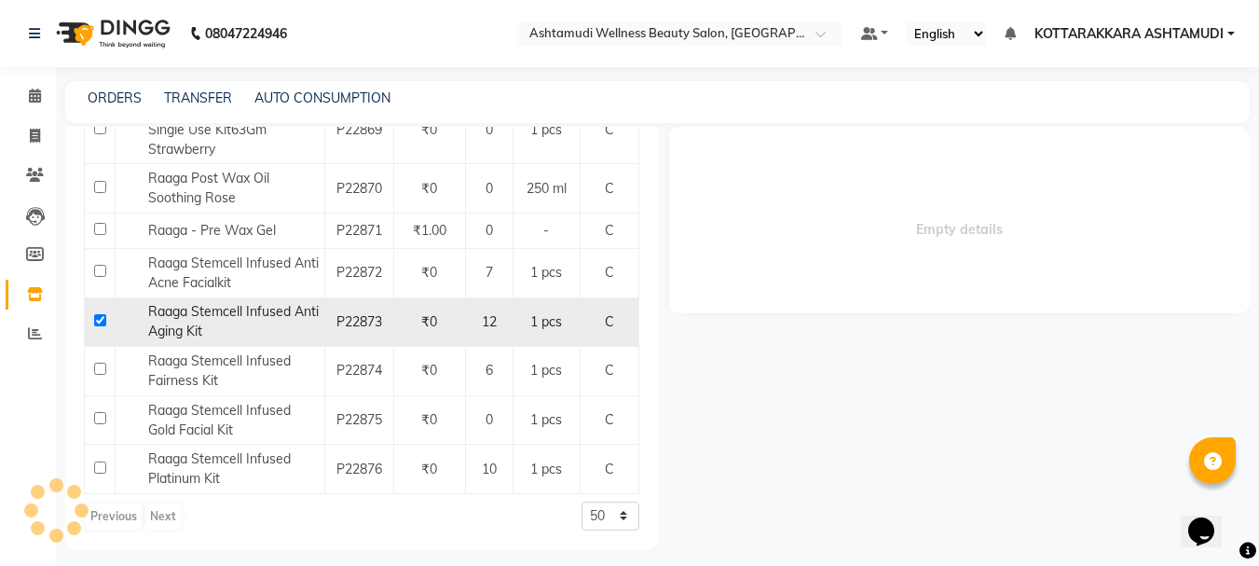
select select
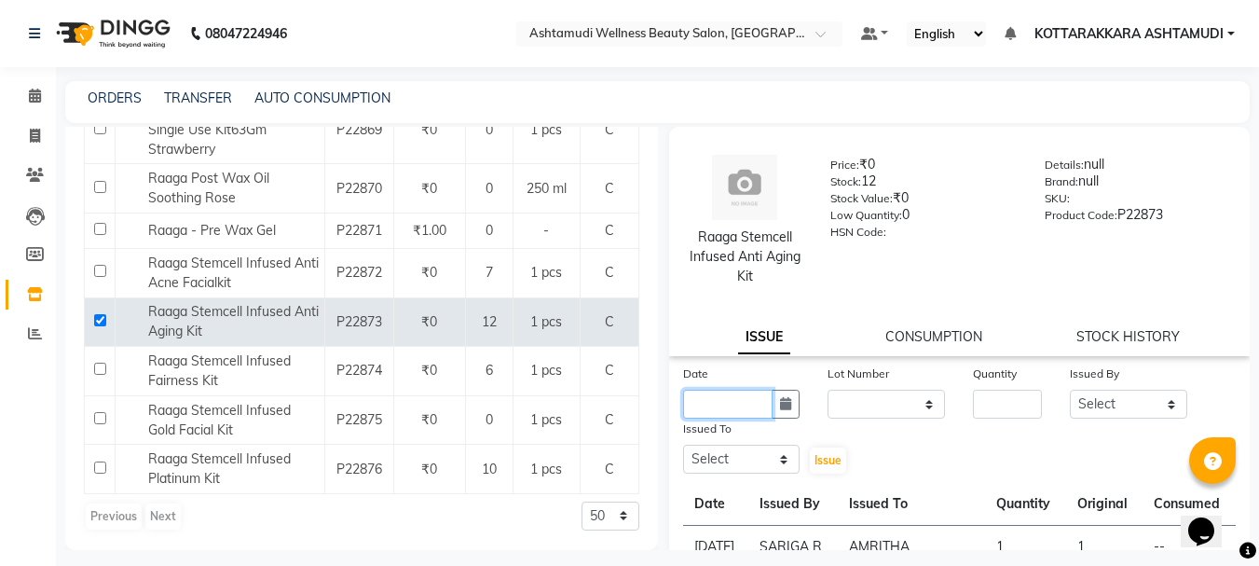
click at [751, 402] on input "text" at bounding box center [728, 404] width 90 height 29
select select "9"
select select "2025"
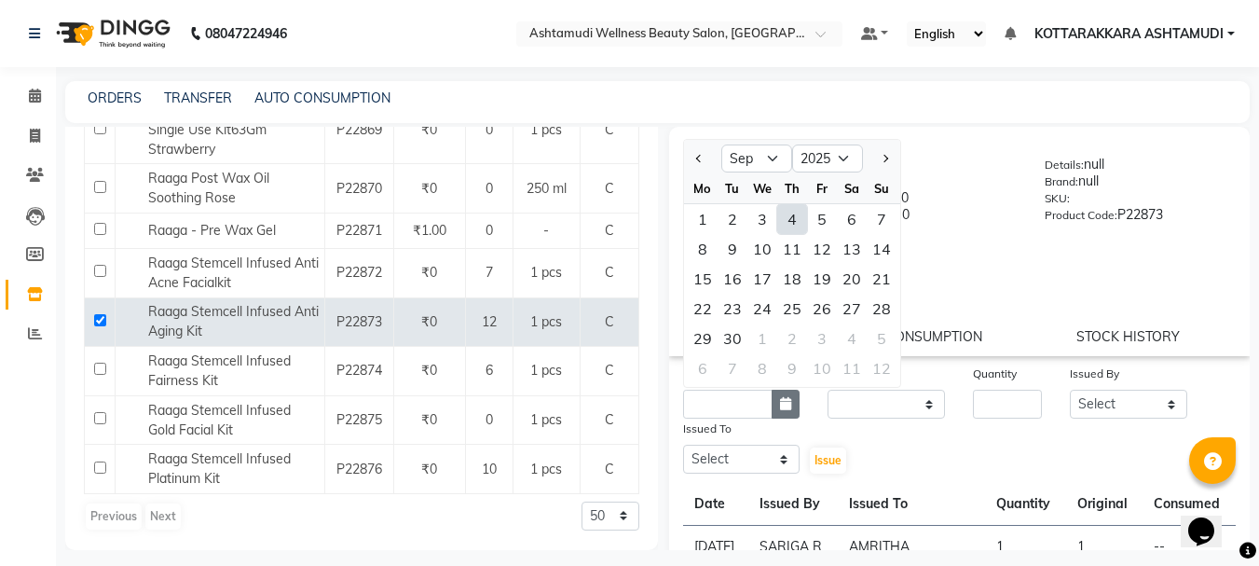
click at [780, 400] on icon "button" at bounding box center [785, 403] width 11 height 13
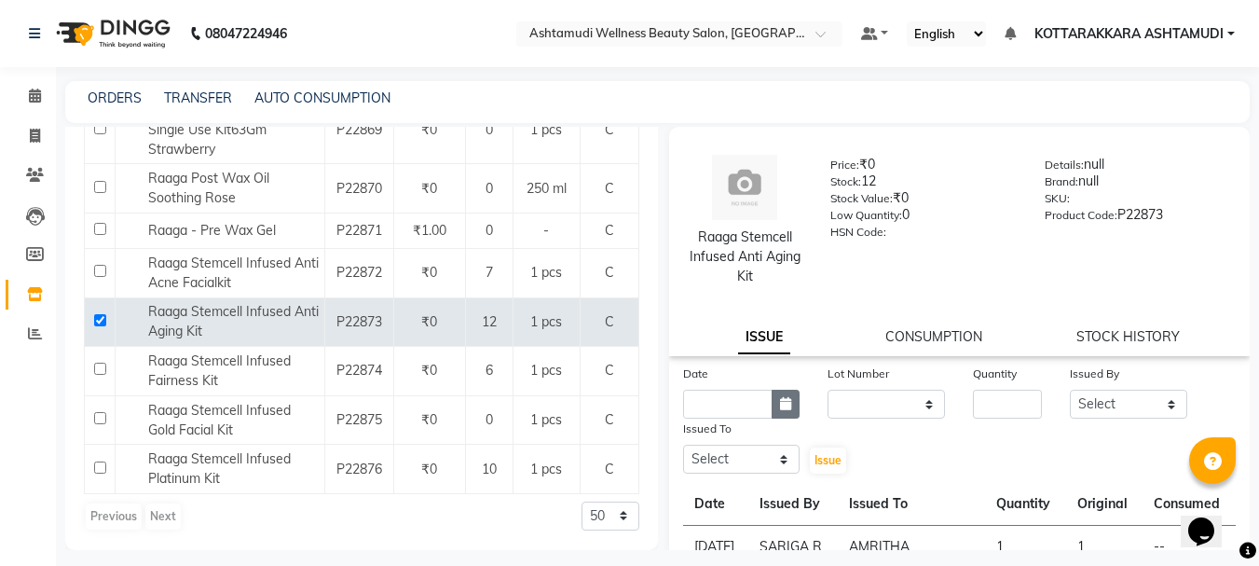
click at [780, 400] on icon "button" at bounding box center [785, 403] width 11 height 13
select select "9"
select select "2025"
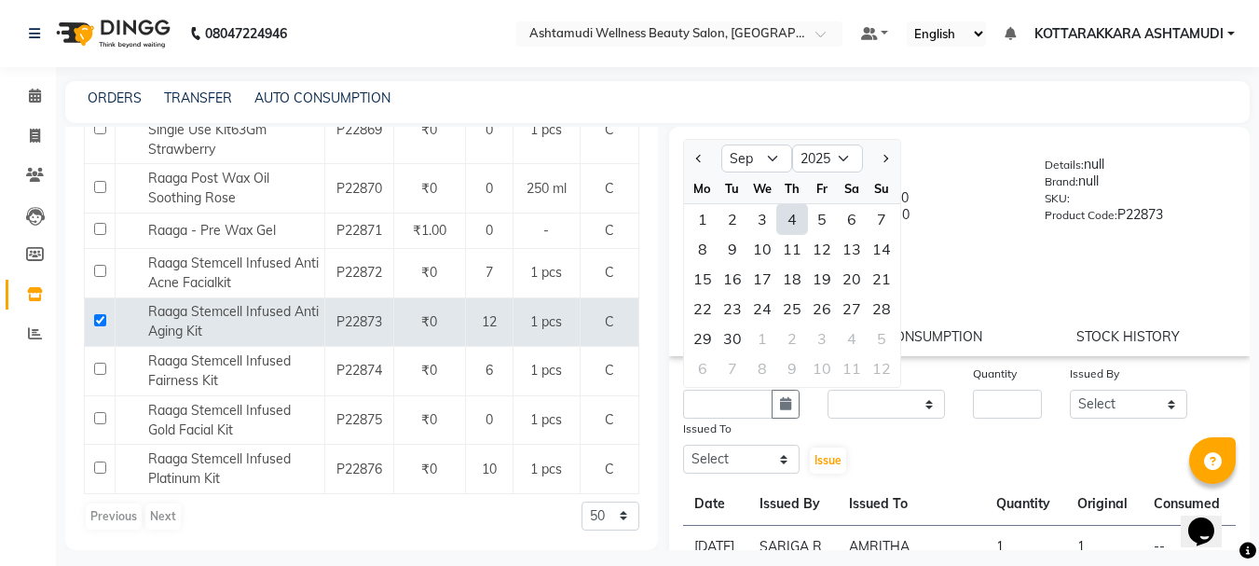
click at [790, 216] on div "4" at bounding box center [792, 219] width 30 height 30
type input "[DATE]"
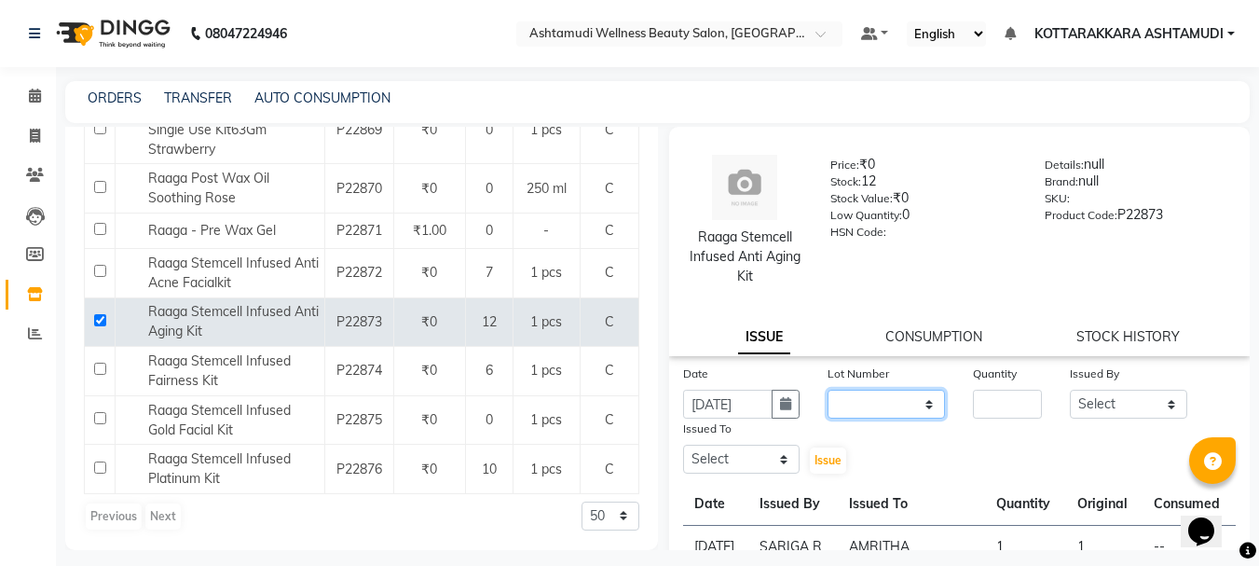
click at [894, 406] on select "None" at bounding box center [886, 404] width 117 height 29
select select "0: null"
click at [828, 390] on select "None" at bounding box center [886, 404] width 117 height 29
click at [993, 393] on input "number" at bounding box center [1007, 404] width 69 height 29
type input "1"
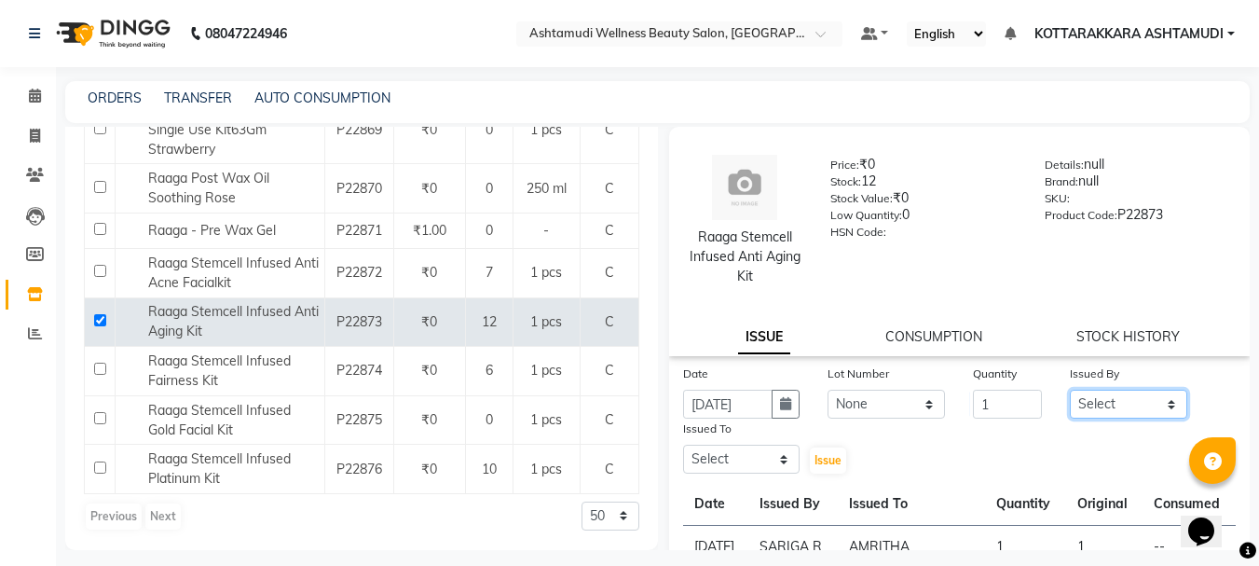
click at [1125, 404] on select "Select AMRITHA DIVYA L Gita Mahali Jibi P R [PERSON_NAME] KOTTARAKKARA ASHTAMUD…" at bounding box center [1128, 404] width 117 height 29
select select "27428"
click at [1070, 390] on select "Select AMRITHA DIVYA L Gita Mahali Jibi P R [PERSON_NAME] KOTTARAKKARA ASHTAMUD…" at bounding box center [1128, 404] width 117 height 29
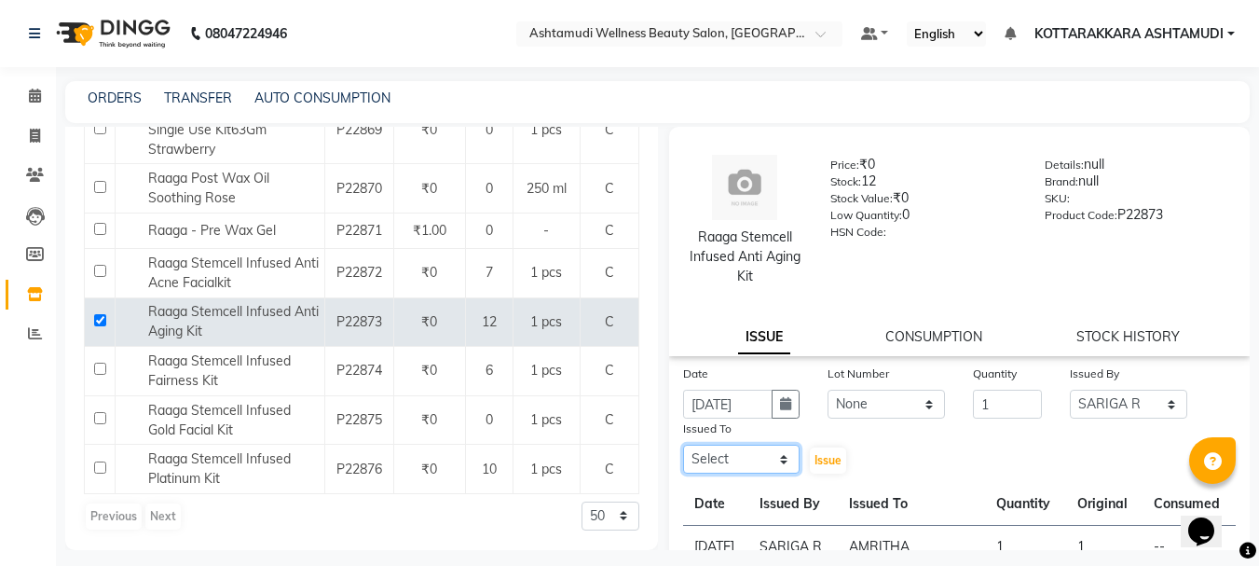
click at [751, 460] on select "Select AMRITHA DIVYA L Gita Mahali Jibi P R [PERSON_NAME] KOTTARAKKARA ASHTAMUD…" at bounding box center [741, 459] width 117 height 29
click at [683, 445] on select "Select AMRITHA DIVYA L Gita Mahali Jibi P R [PERSON_NAME] KOTTARAKKARA ASHTAMUD…" at bounding box center [741, 459] width 117 height 29
click at [741, 456] on select "Select AMRITHA DIVYA L Gita Mahali Jibi P R [PERSON_NAME] KOTTARAKKARA ASHTAMUD…" at bounding box center [741, 459] width 117 height 29
select select "27427"
click at [683, 445] on select "Select AMRITHA DIVYA L Gita Mahali Jibi P R [PERSON_NAME] KOTTARAKKARA ASHTAMUD…" at bounding box center [741, 459] width 117 height 29
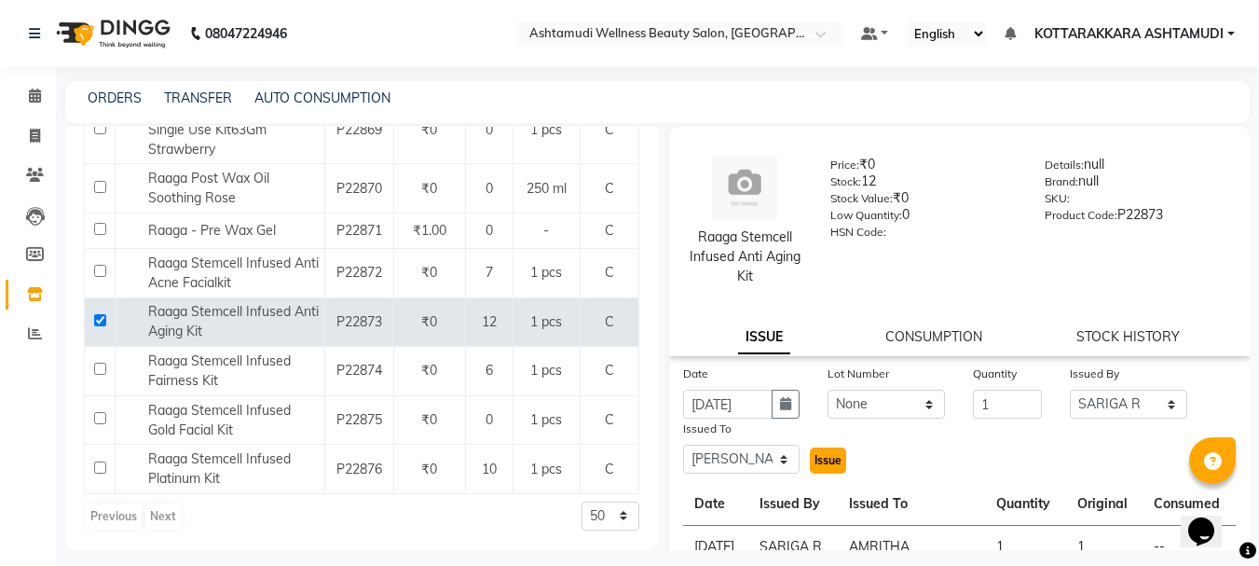
click at [823, 458] on span "Issue" at bounding box center [827, 460] width 27 height 14
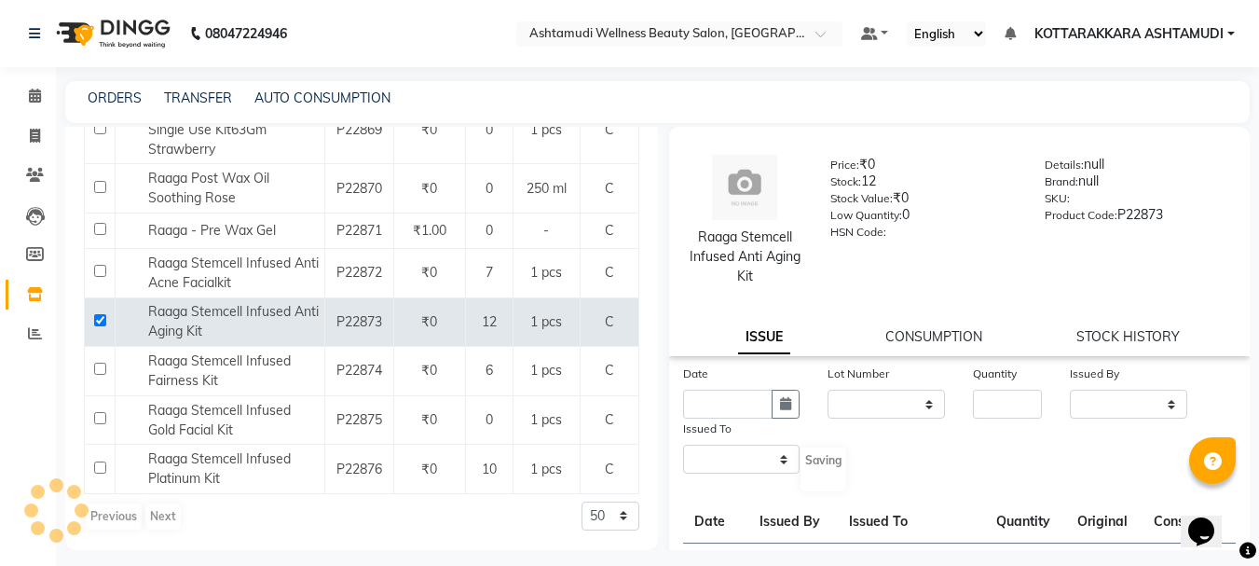
select select
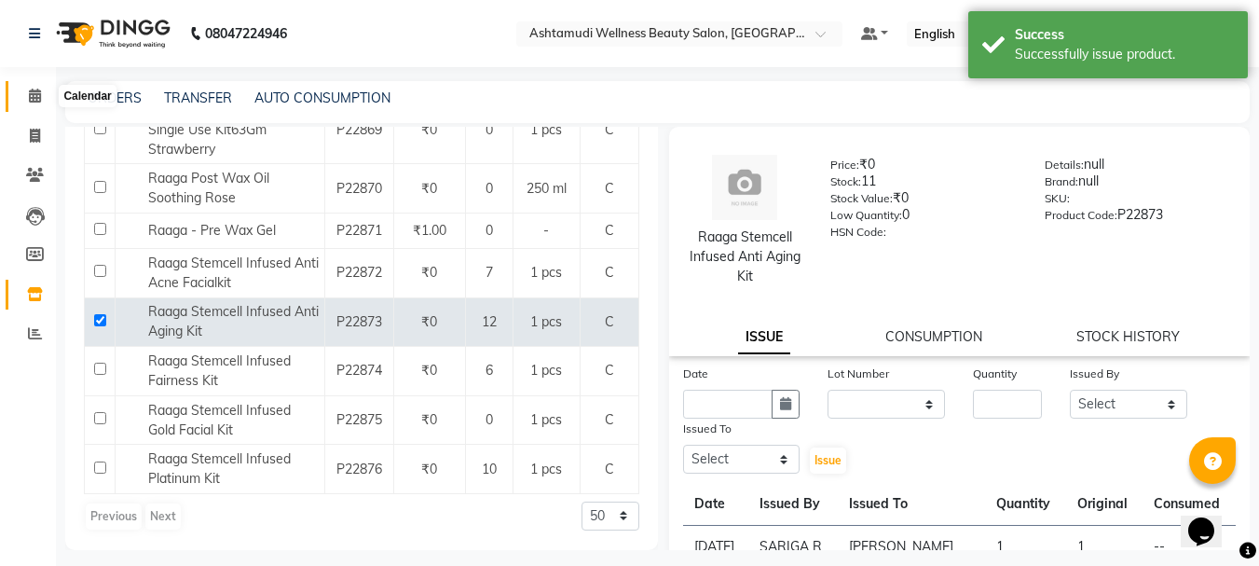
click at [36, 102] on span at bounding box center [35, 96] width 33 height 21
